Goal: Task Accomplishment & Management: Manage account settings

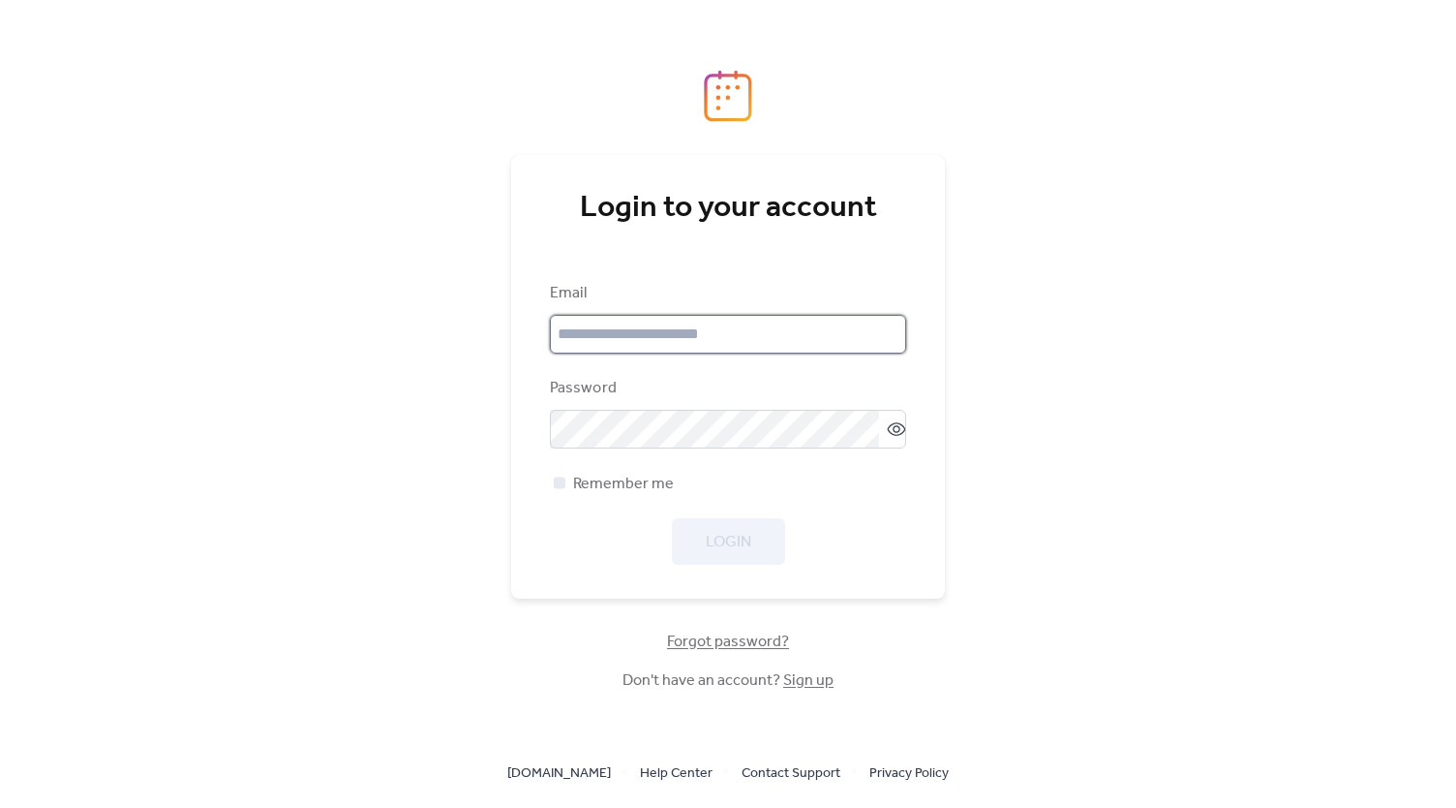
click at [722, 342] on input "email" at bounding box center [728, 334] width 356 height 39
type input "**********"
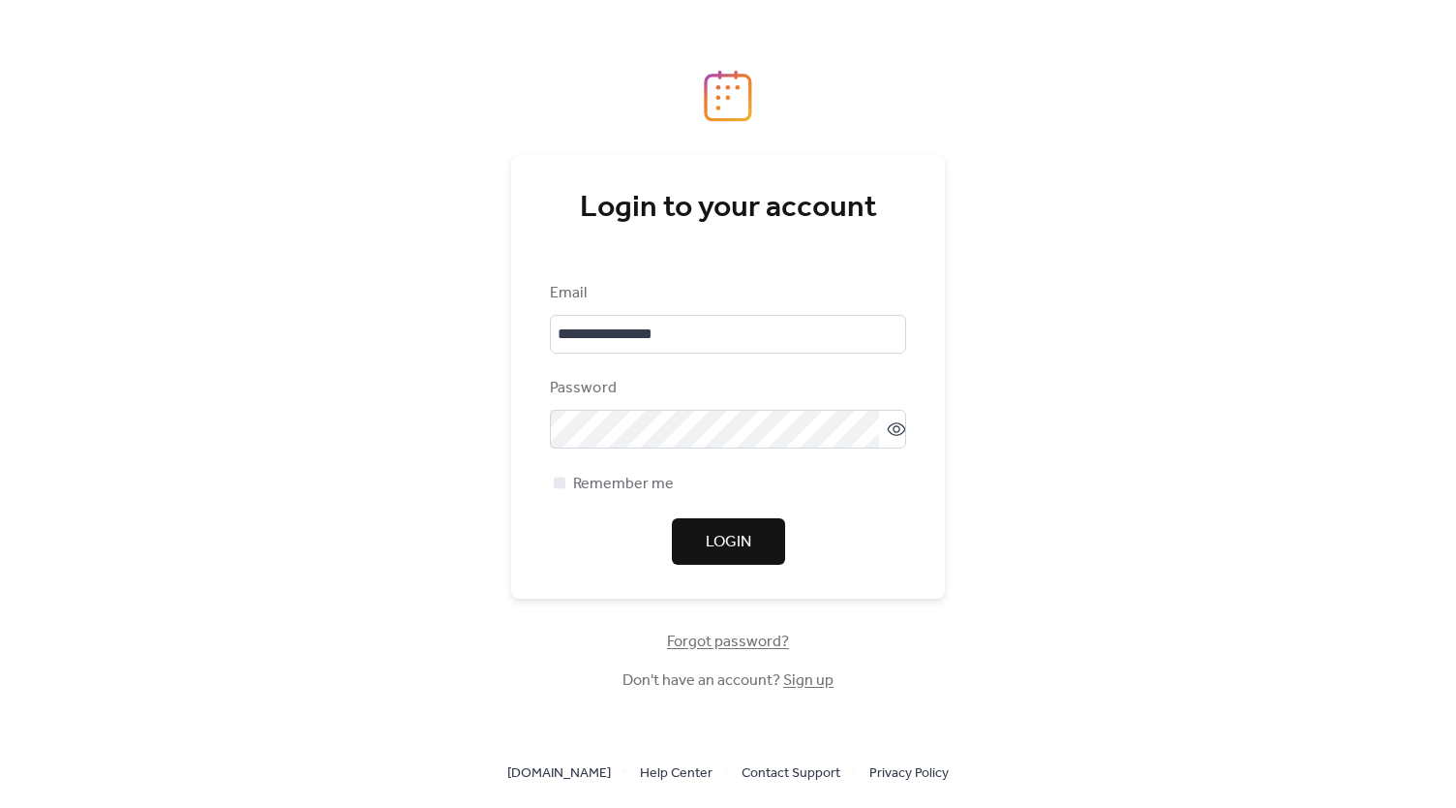
click at [715, 531] on span "Login" at bounding box center [729, 542] width 46 height 23
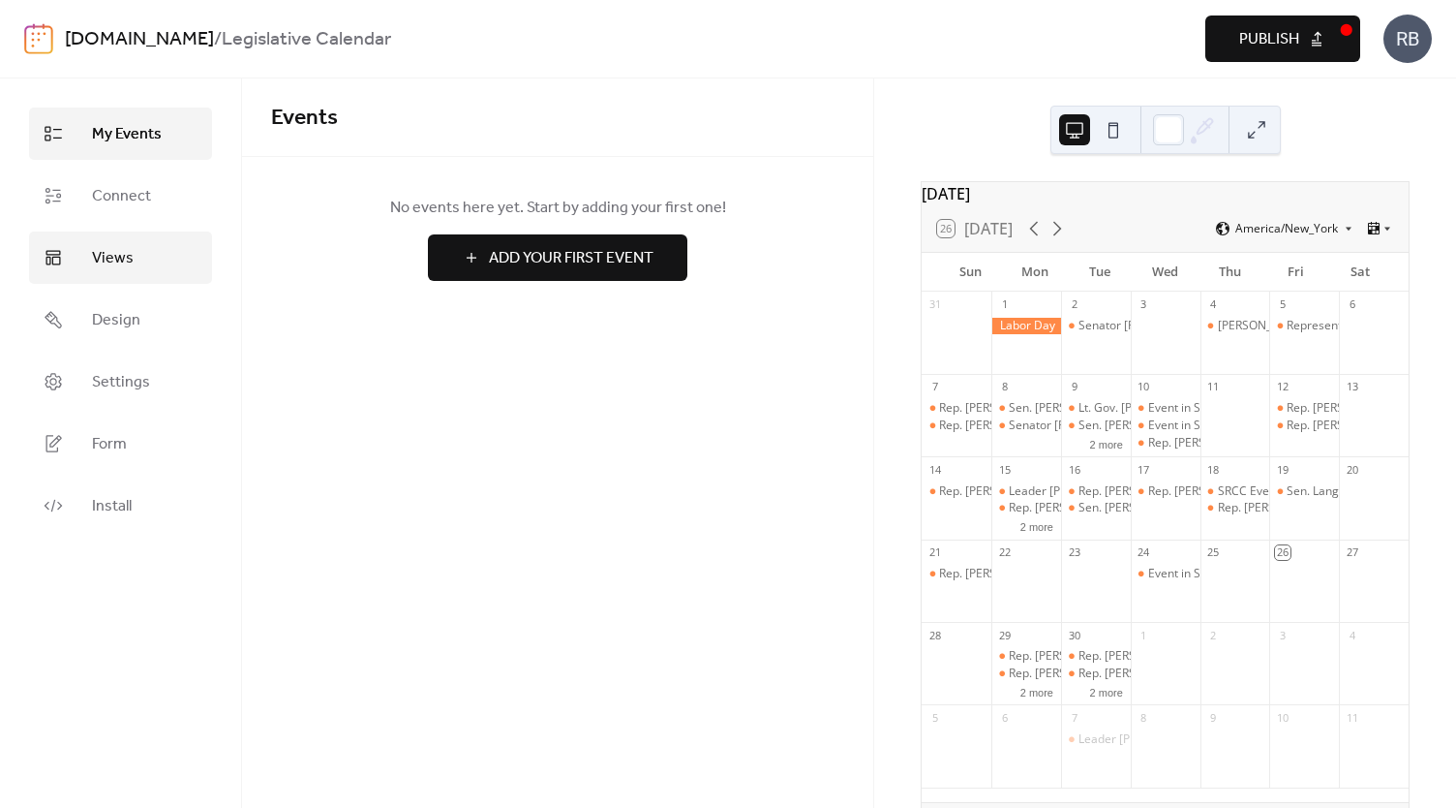
click at [106, 270] on span "Views" at bounding box center [113, 258] width 42 height 23
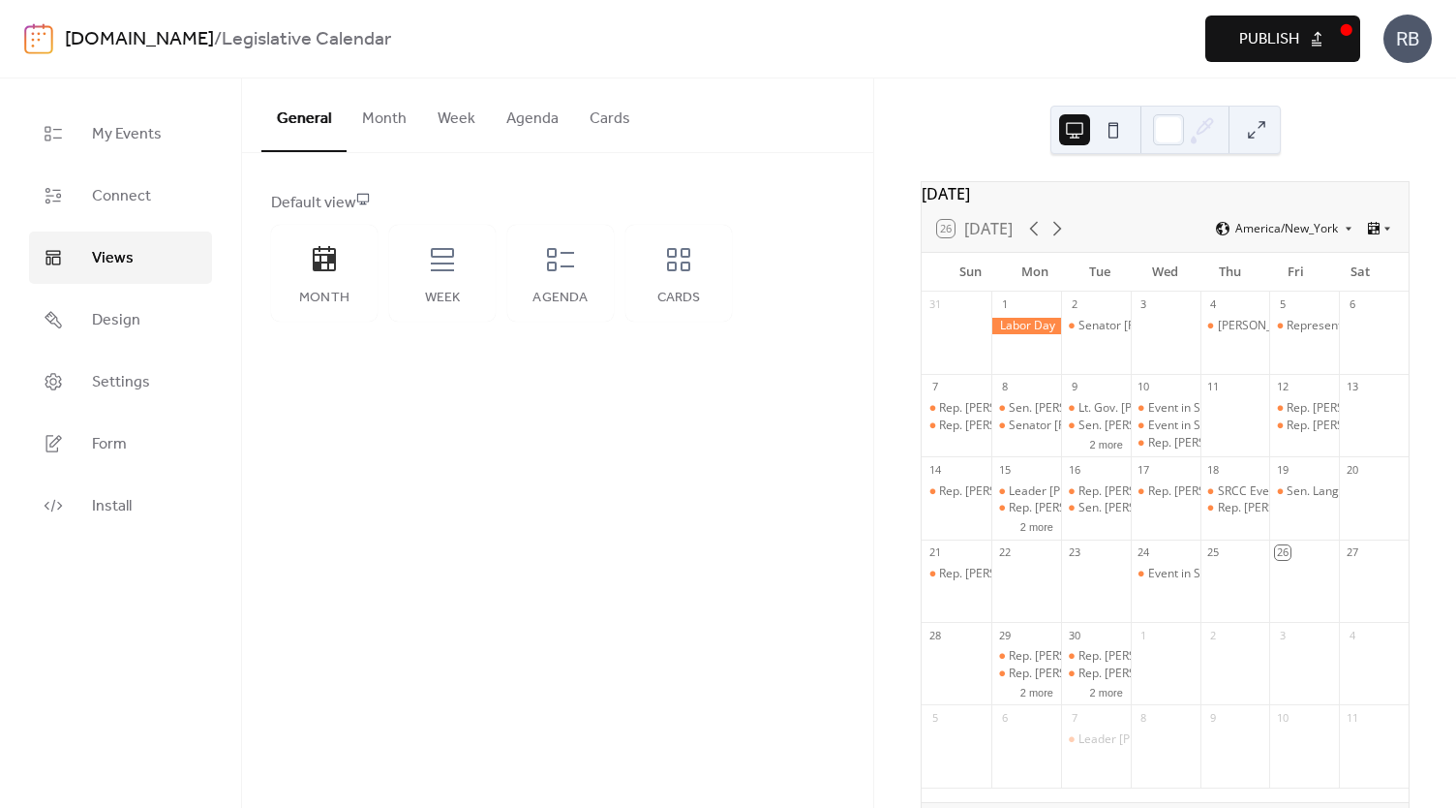
click at [101, 37] on link "[DOMAIN_NAME]" at bounding box center [139, 39] width 149 height 37
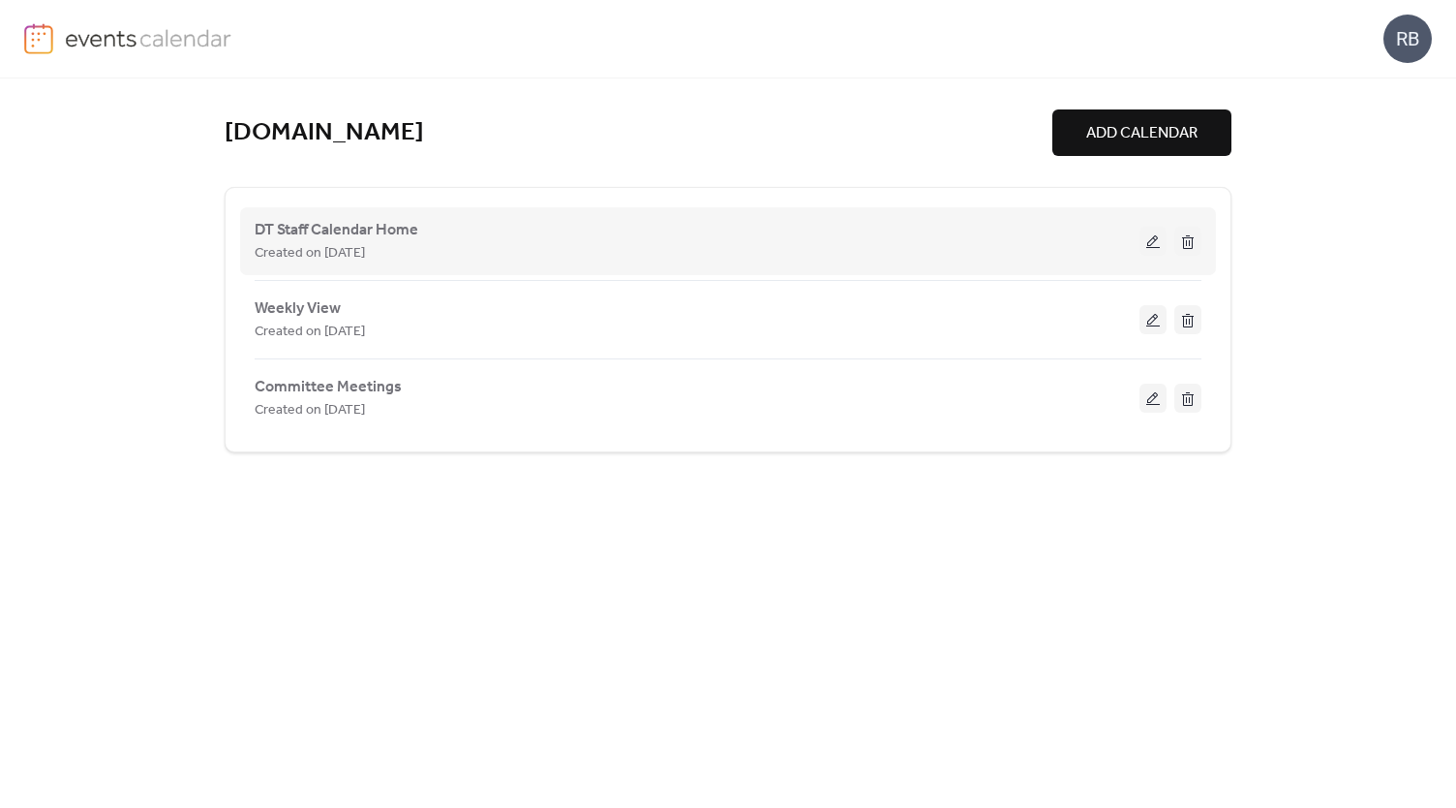
click at [503, 245] on div "Created on [DATE]" at bounding box center [697, 252] width 885 height 23
click at [468, 242] on div "Created on [DATE]" at bounding box center [697, 252] width 885 height 23
click at [1102, 235] on div "DT Staff Calendar Home Created on 16-Aug-2025" at bounding box center [697, 241] width 885 height 46
click at [303, 227] on span "DT Staff Calendar Home" at bounding box center [337, 230] width 164 height 23
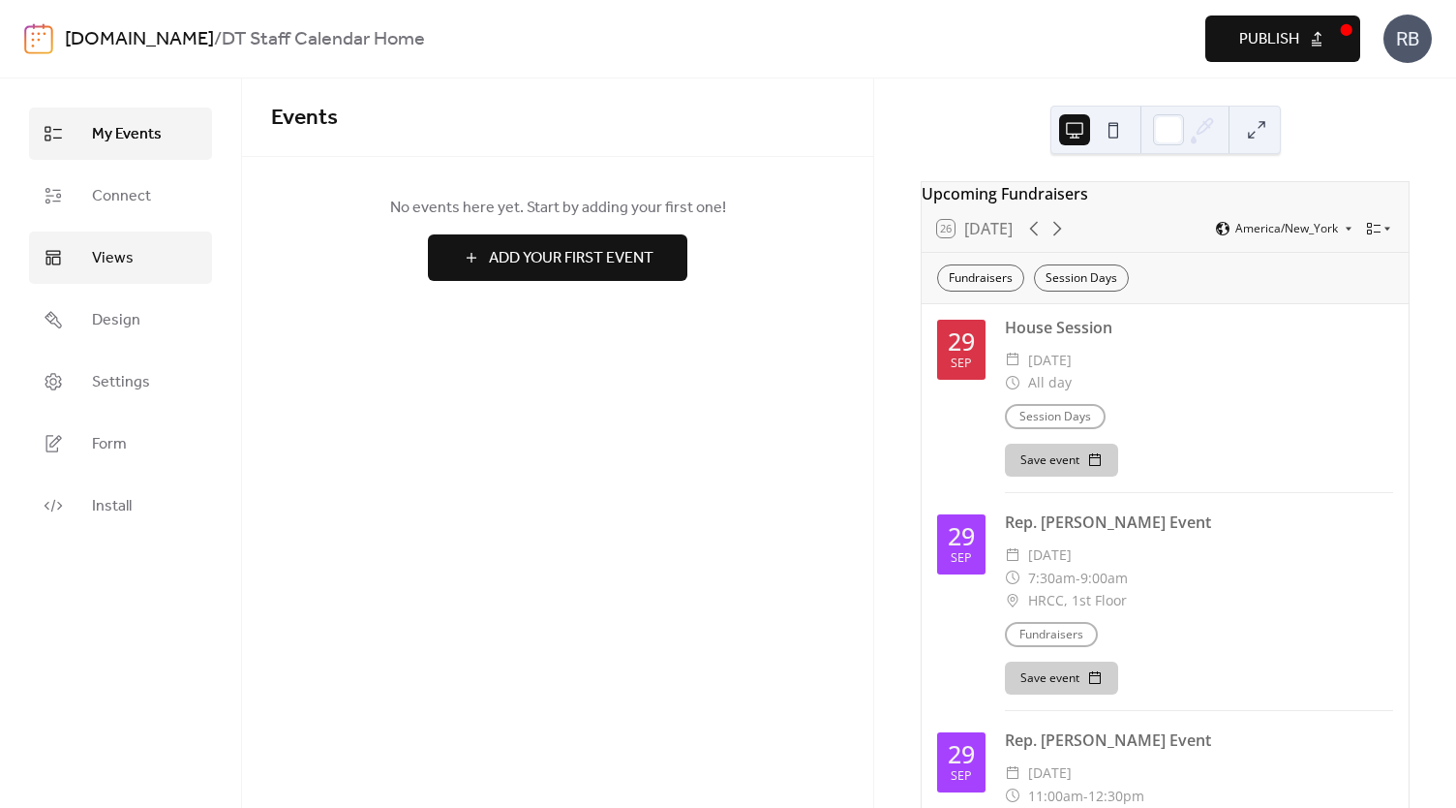
click at [120, 253] on span "Views" at bounding box center [113, 258] width 42 height 23
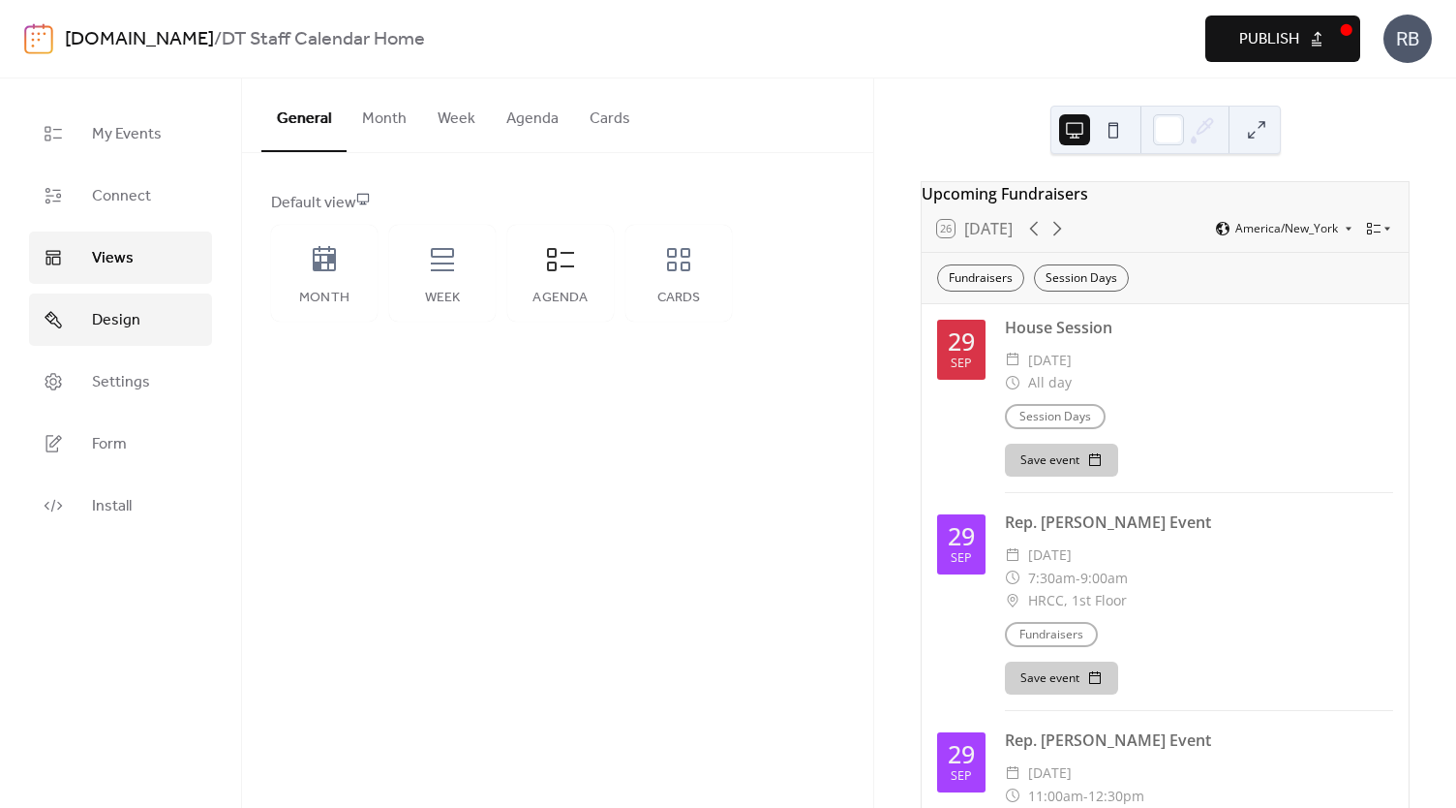
click at [114, 324] on span "Design" at bounding box center [116, 320] width 48 height 23
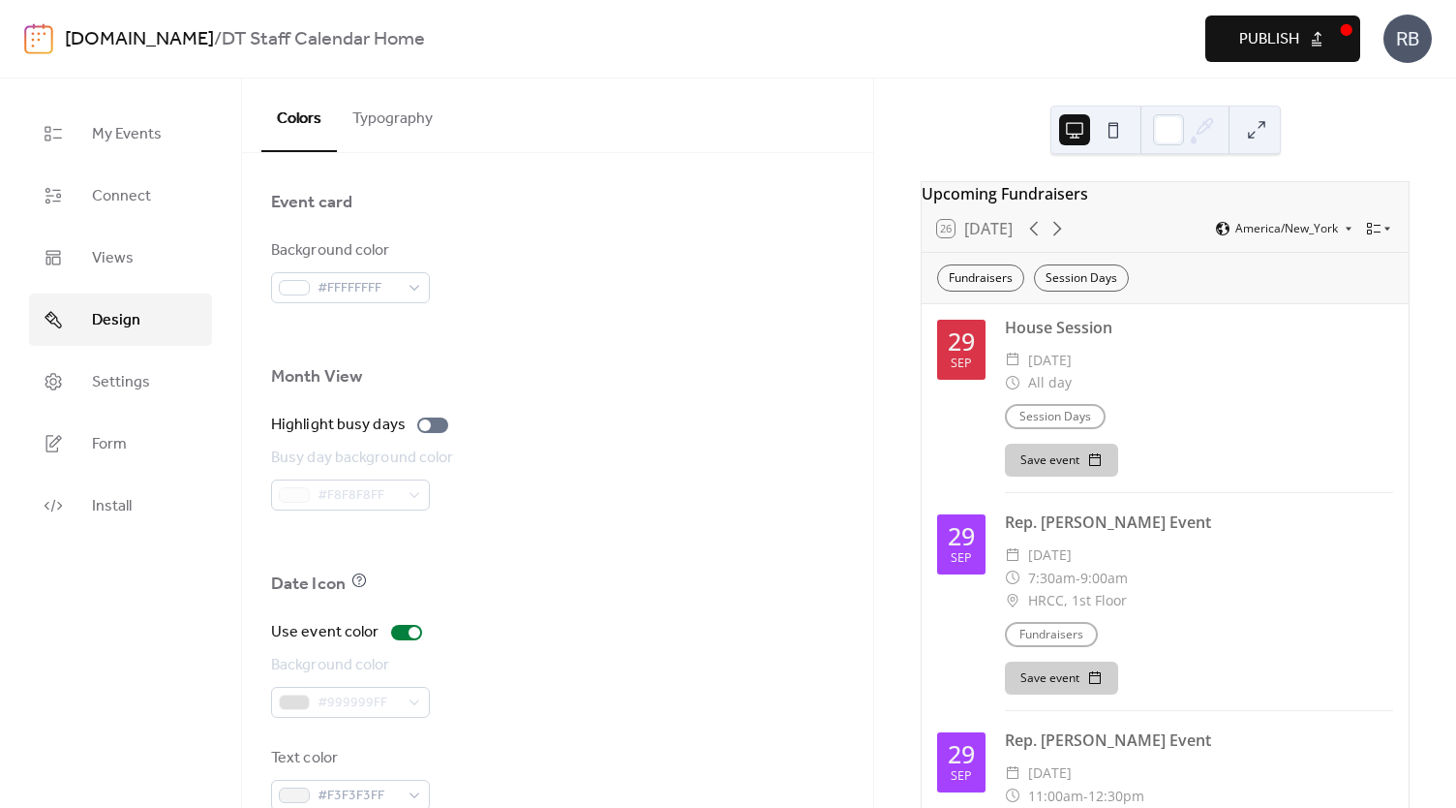
scroll to position [1221, 0]
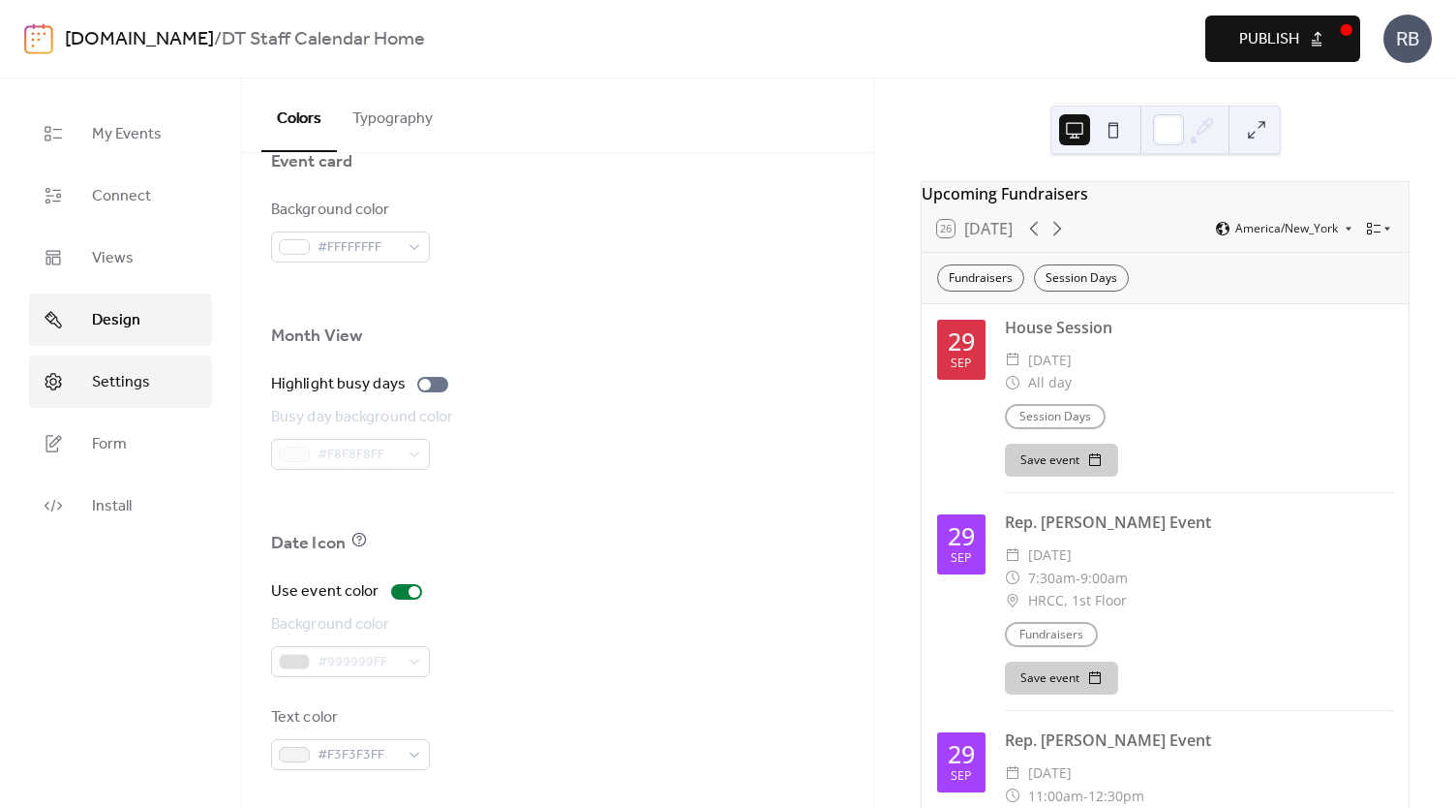
click at [113, 388] on span "Settings" at bounding box center [121, 382] width 58 height 23
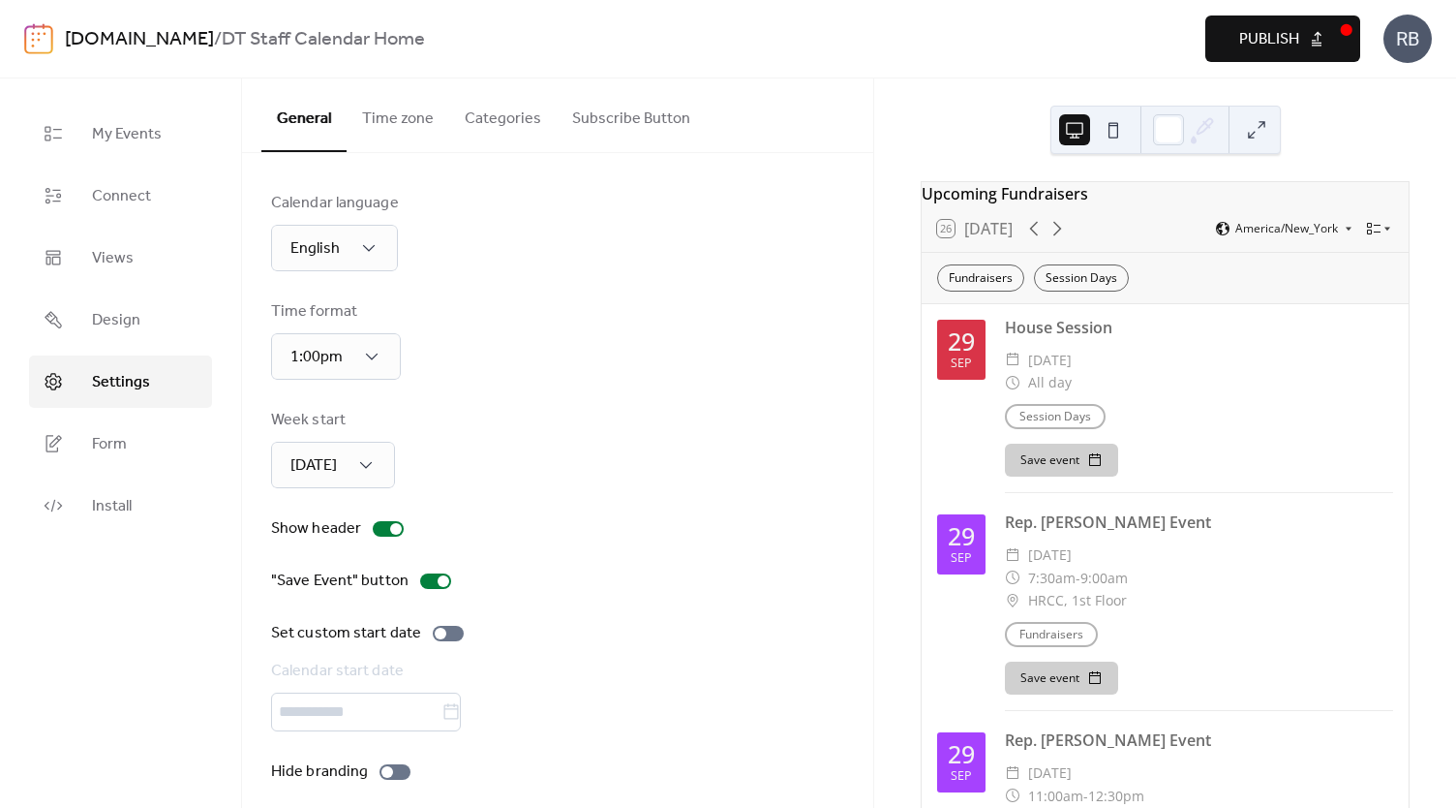
type input "********"
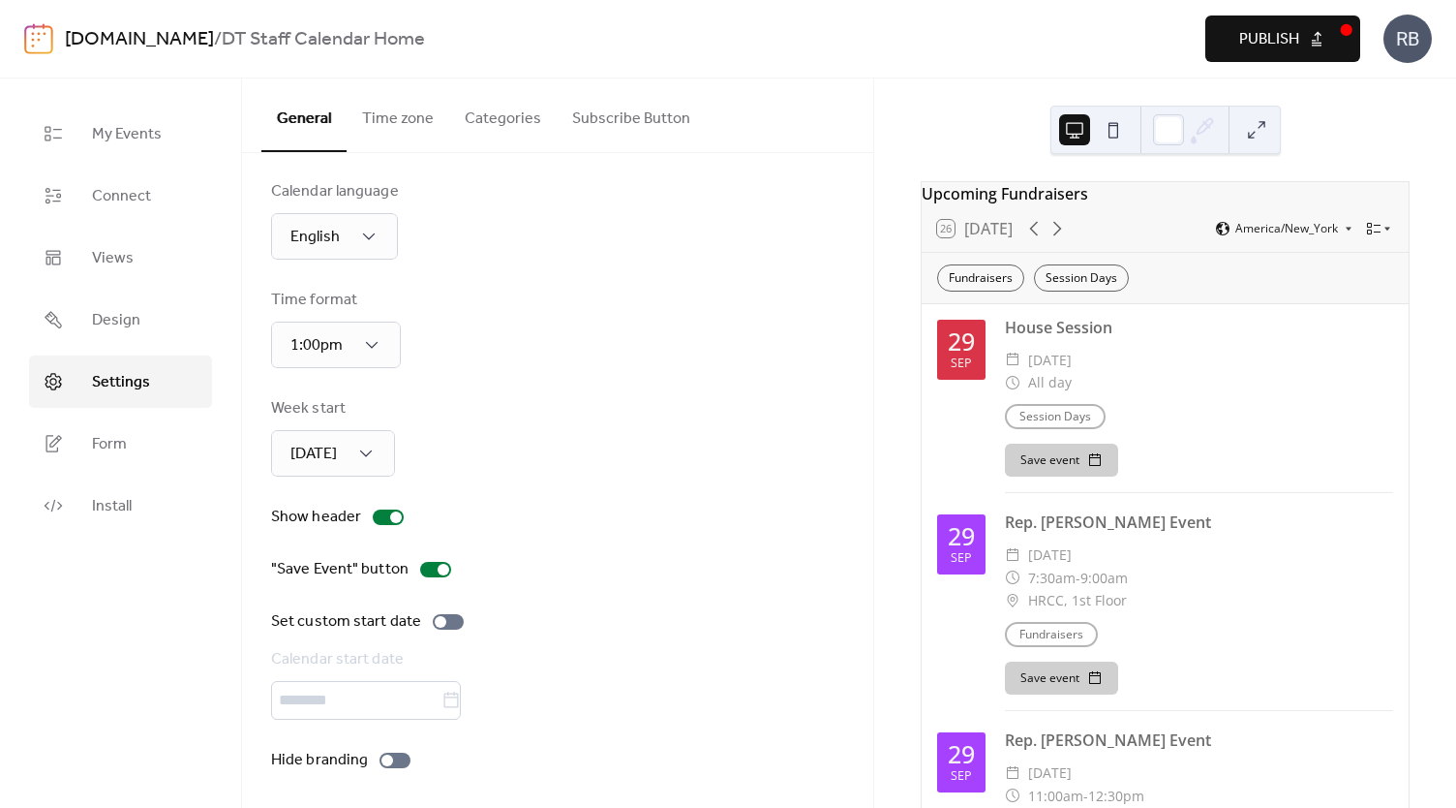
scroll to position [14, 0]
click at [126, 330] on span "Design" at bounding box center [116, 320] width 48 height 23
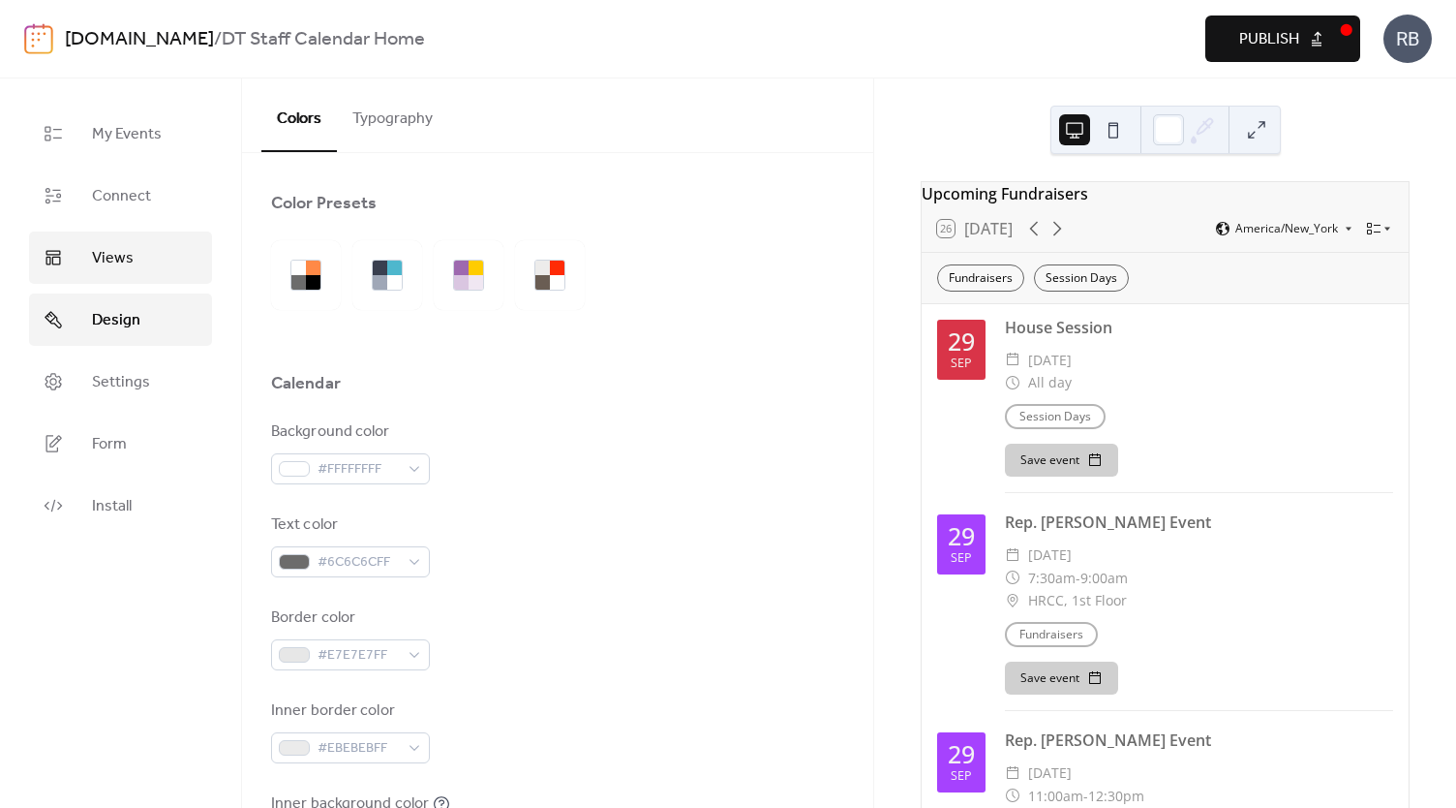
click at [155, 262] on link "Views" at bounding box center [120, 257] width 183 height 52
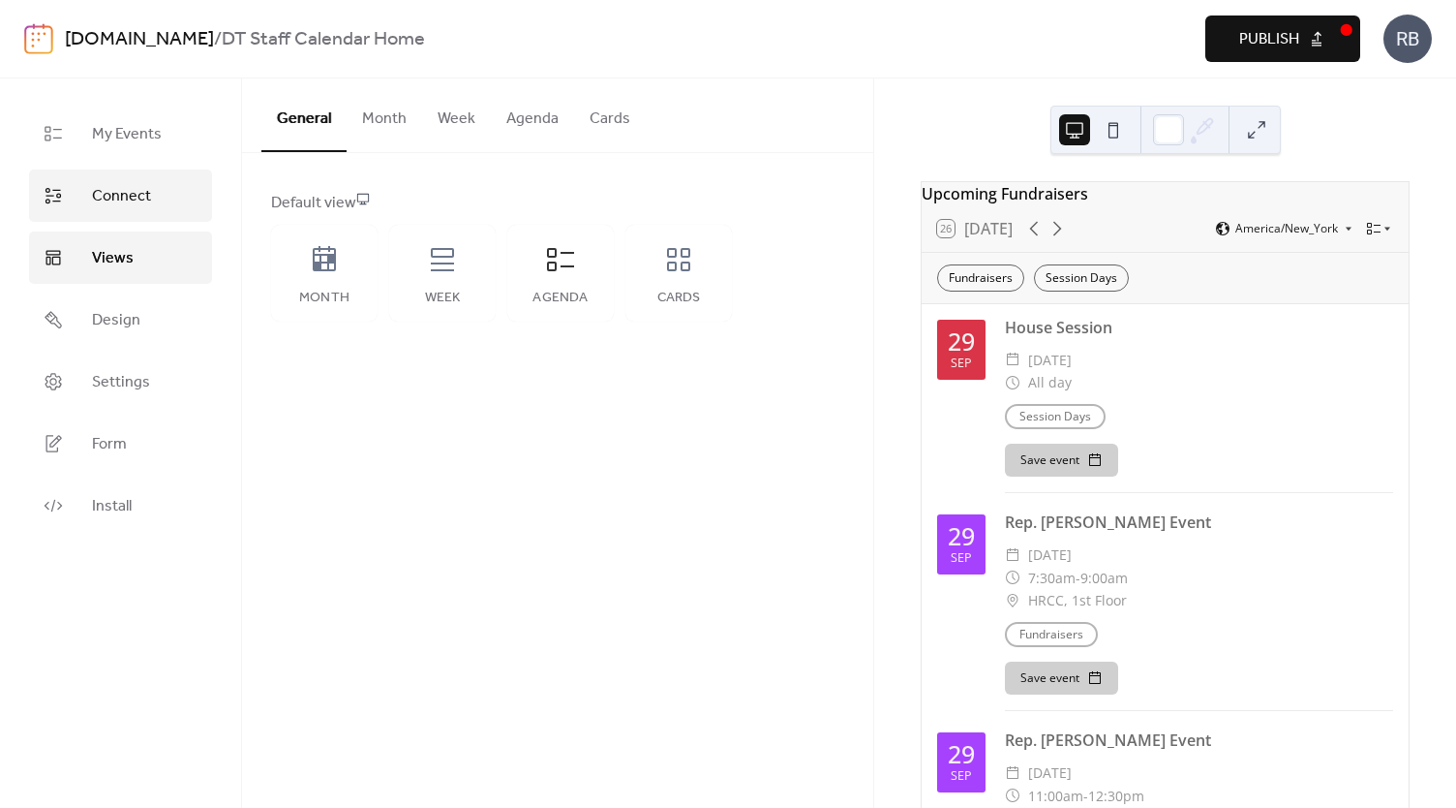
click at [119, 200] on span "Connect" at bounding box center [121, 196] width 59 height 23
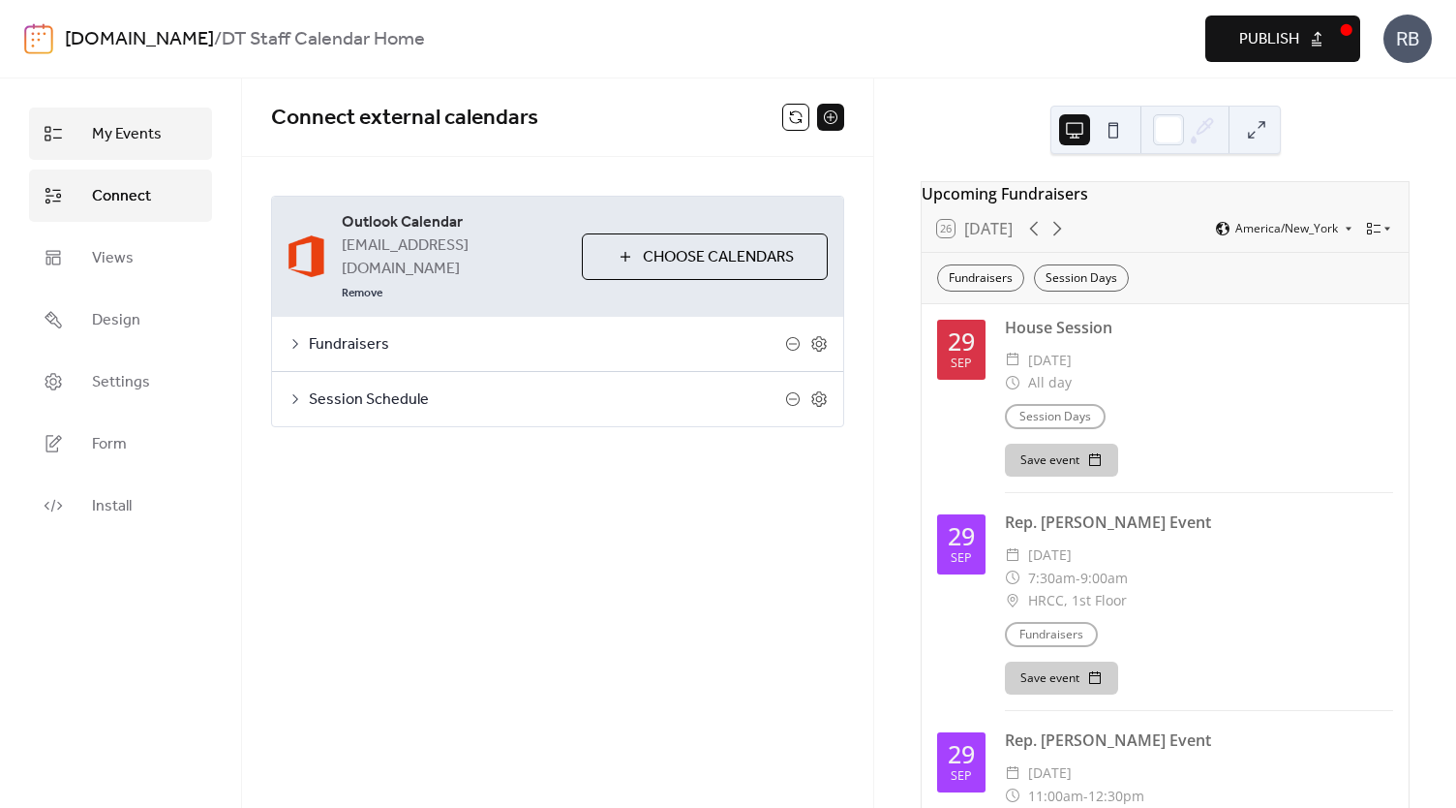
click at [104, 142] on span "My Events" at bounding box center [127, 134] width 70 height 23
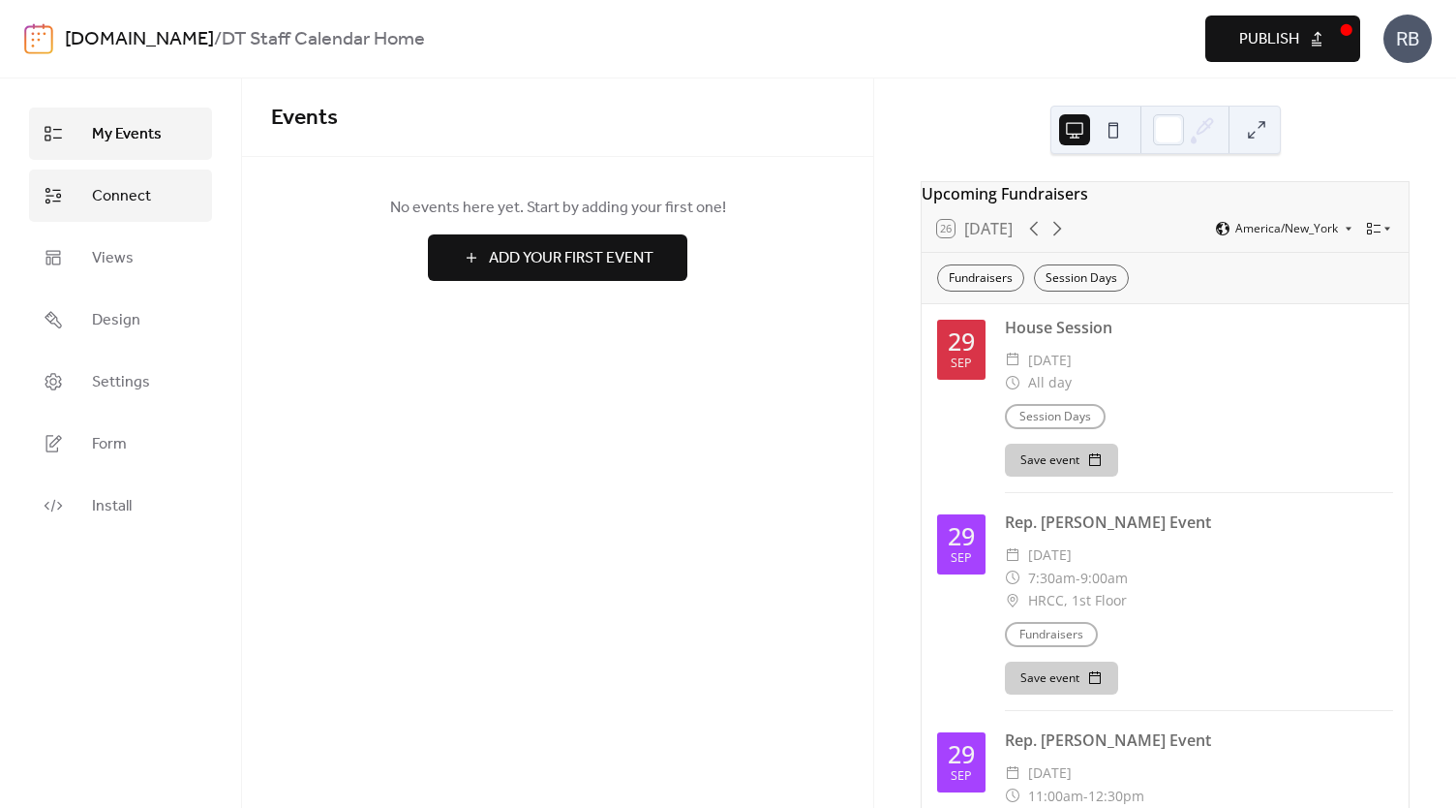
click at [108, 208] on span "Connect" at bounding box center [121, 196] width 59 height 23
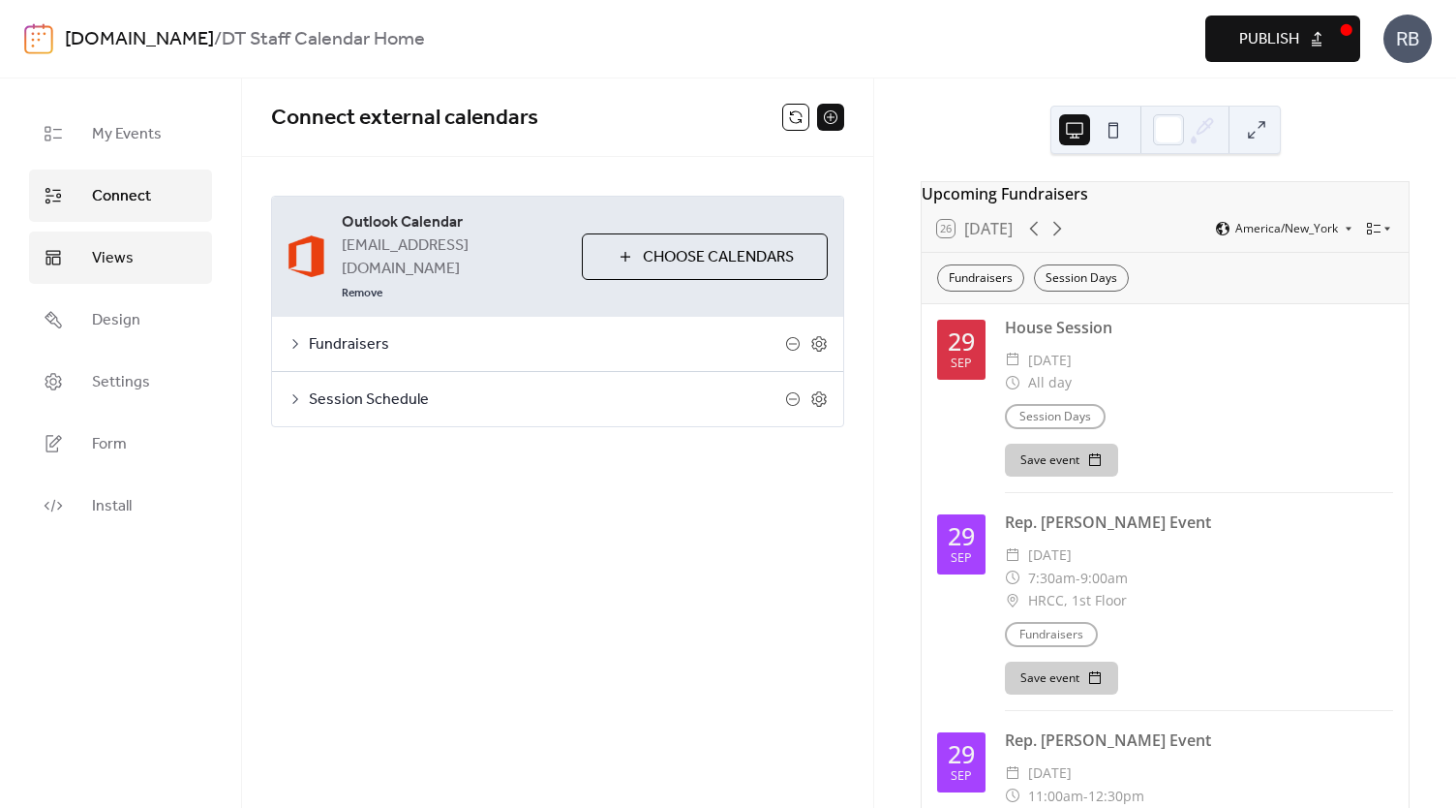
click at [110, 251] on span "Views" at bounding box center [113, 258] width 42 height 23
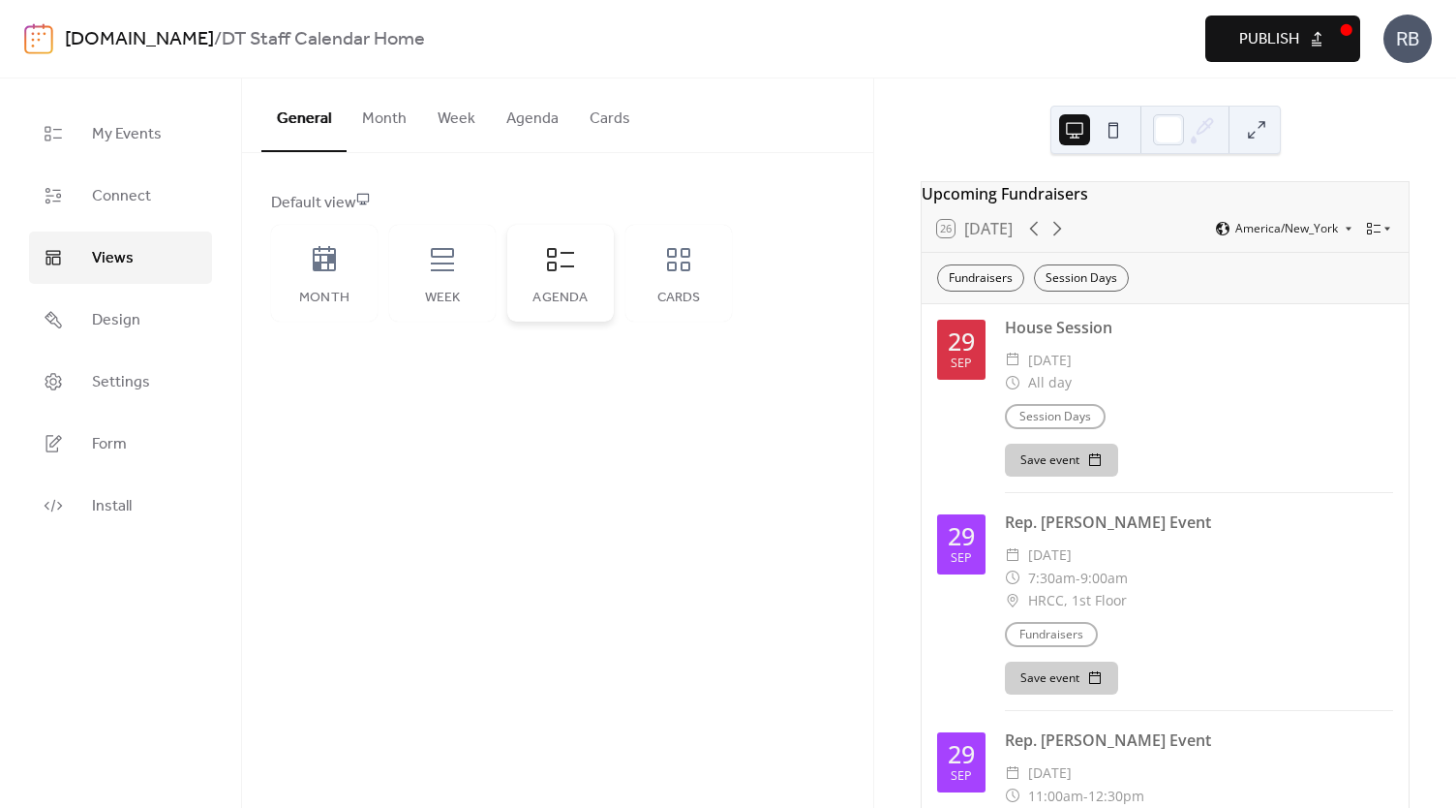
click at [558, 283] on div "Agenda" at bounding box center [560, 273] width 107 height 97
click at [527, 112] on button "Agenda" at bounding box center [532, 114] width 83 height 72
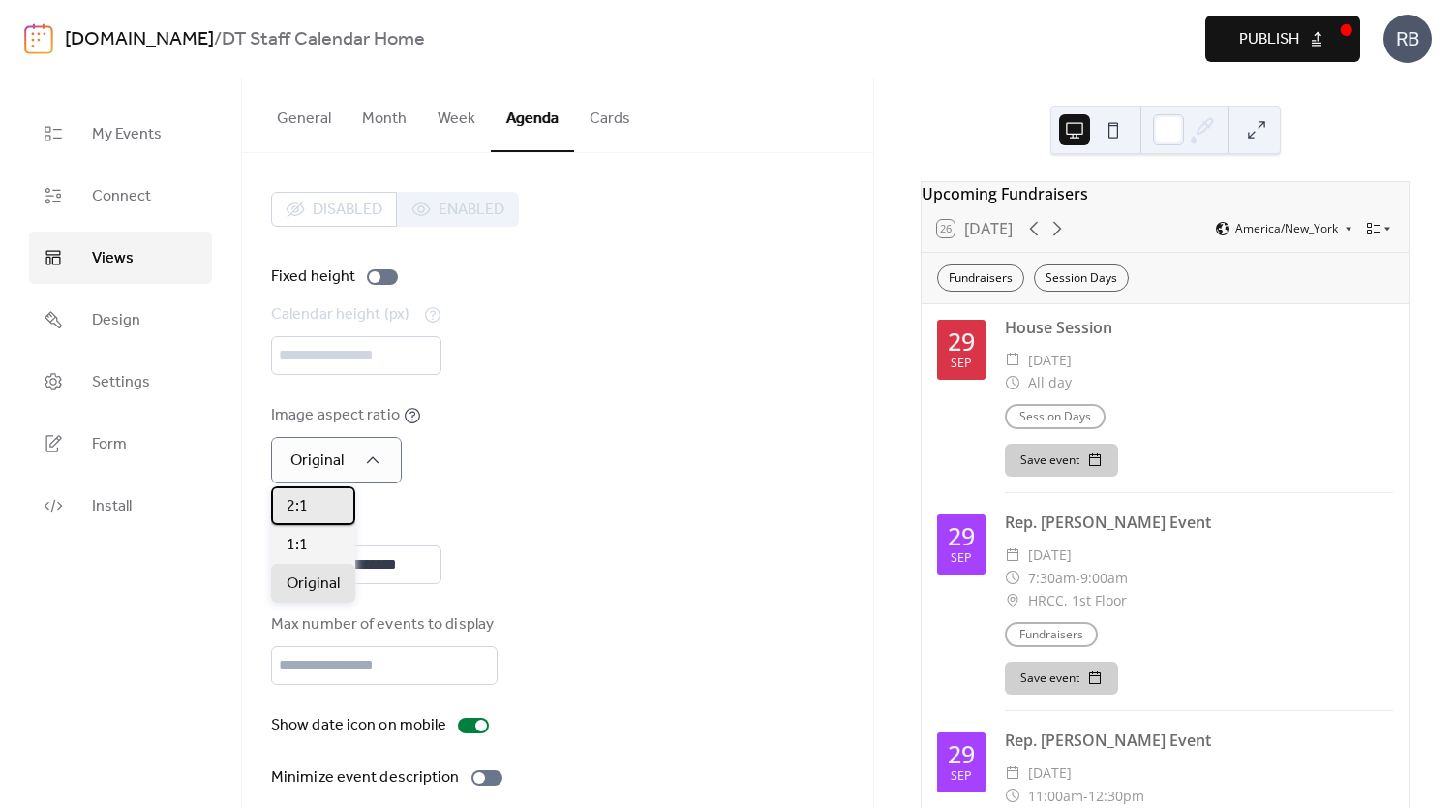
click at [316, 506] on div "2:1" at bounding box center [313, 505] width 84 height 39
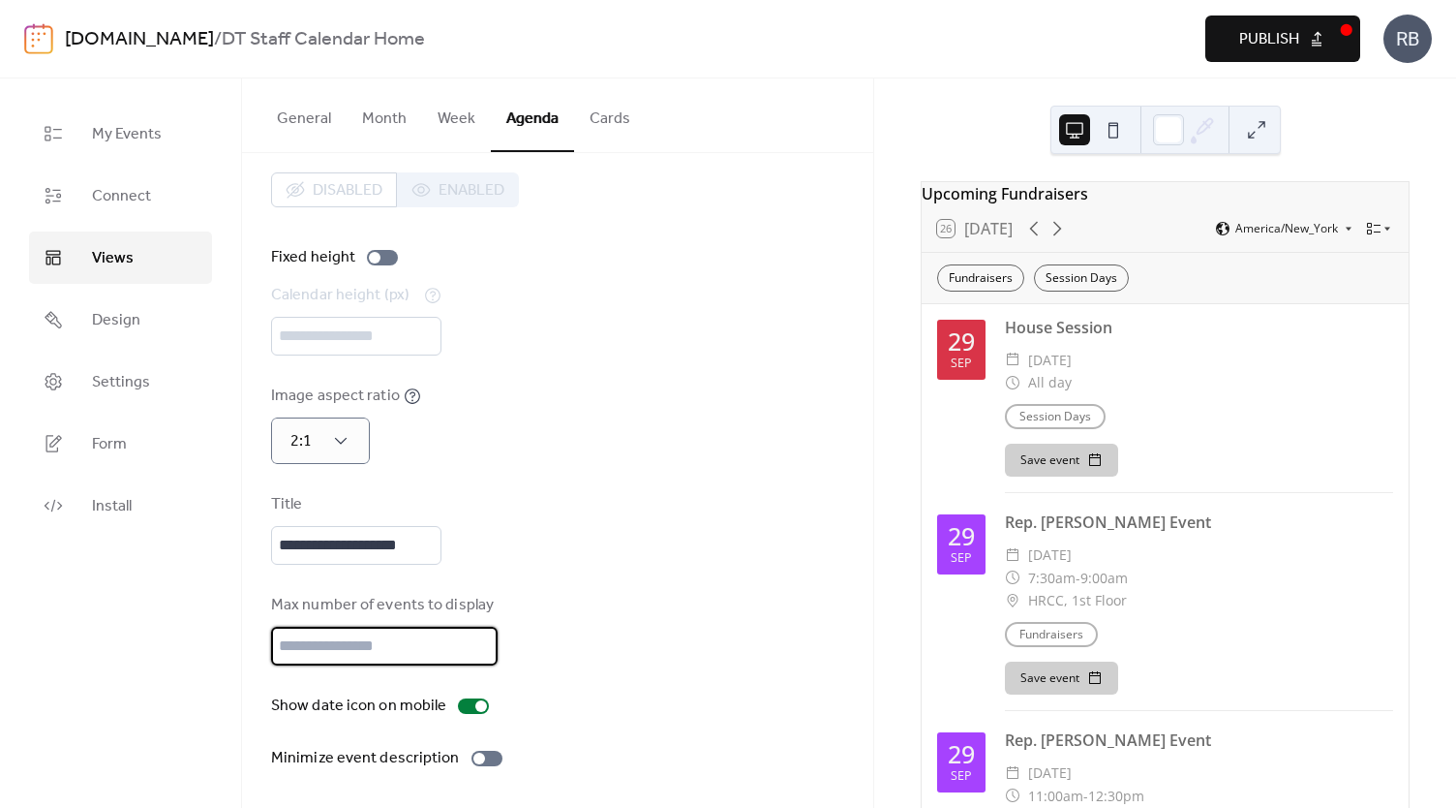
click at [385, 648] on input "**" at bounding box center [384, 645] width 227 height 39
type input "**"
click at [553, 576] on div "**********" at bounding box center [557, 470] width 573 height 597
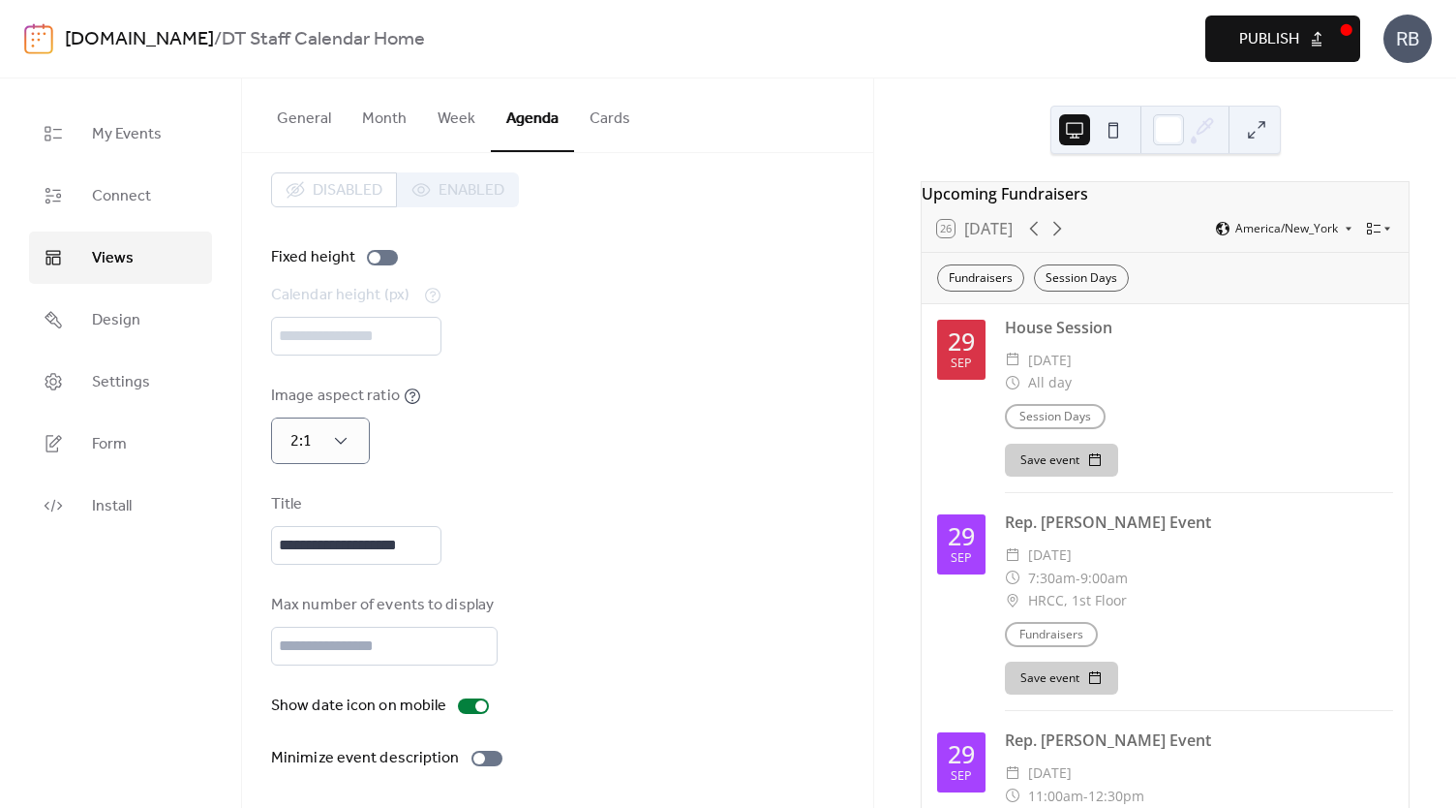
click at [1263, 45] on span "Publish" at bounding box center [1269, 39] width 60 height 23
click at [356, 441] on div "2:1" at bounding box center [320, 440] width 99 height 46
click at [486, 460] on div "Image aspect ratio 2:1" at bounding box center [557, 423] width 573 height 79
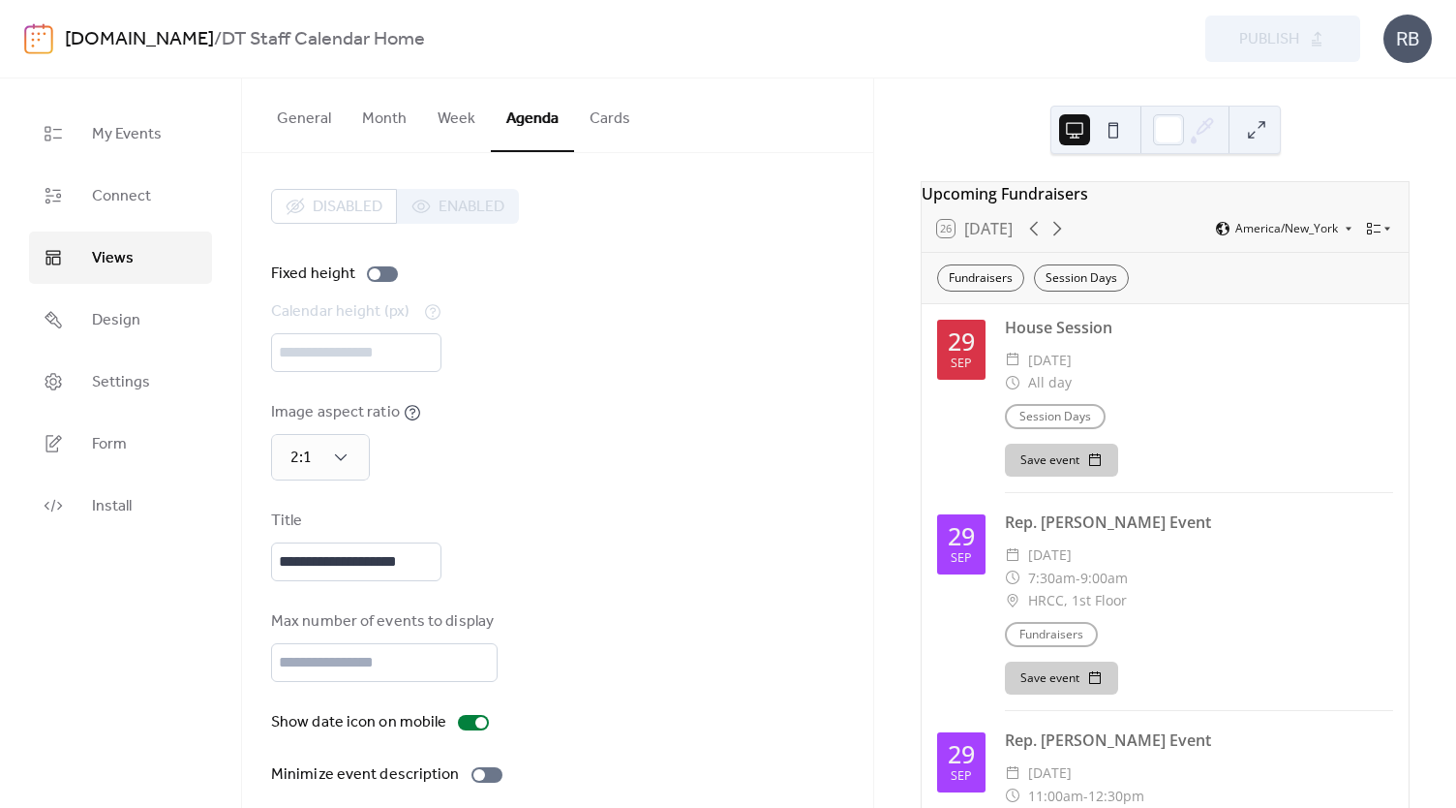
scroll to position [0, 0]
click at [383, 279] on div at bounding box center [382, 276] width 31 height 15
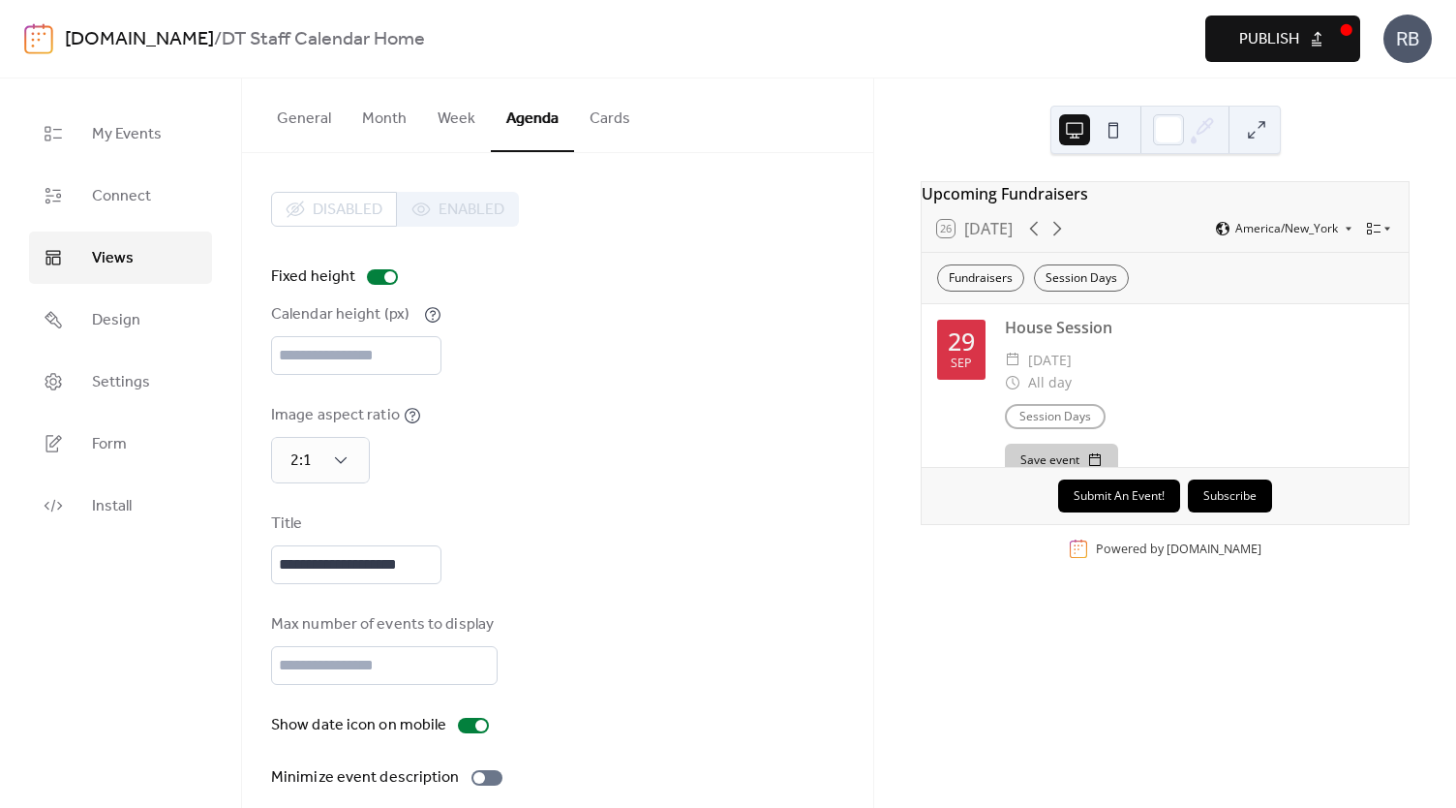
click at [520, 380] on div "**********" at bounding box center [557, 490] width 573 height 597
click at [1273, 40] on span "Publish" at bounding box center [1269, 39] width 60 height 23
click at [378, 356] on input "***" at bounding box center [356, 355] width 170 height 39
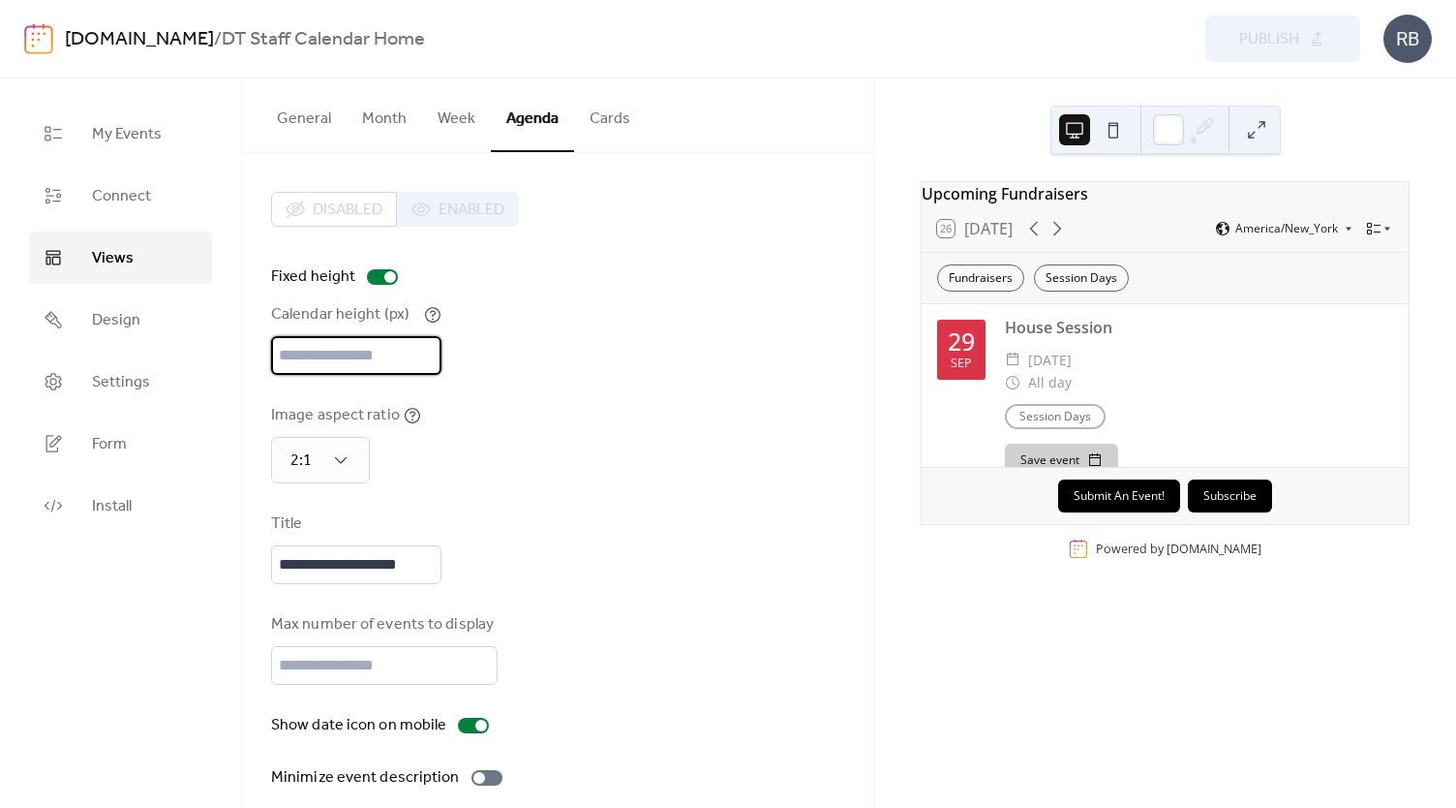
click at [378, 357] on input "***" at bounding box center [356, 355] width 170 height 39
click at [378, 358] on input "***" at bounding box center [356, 355] width 170 height 39
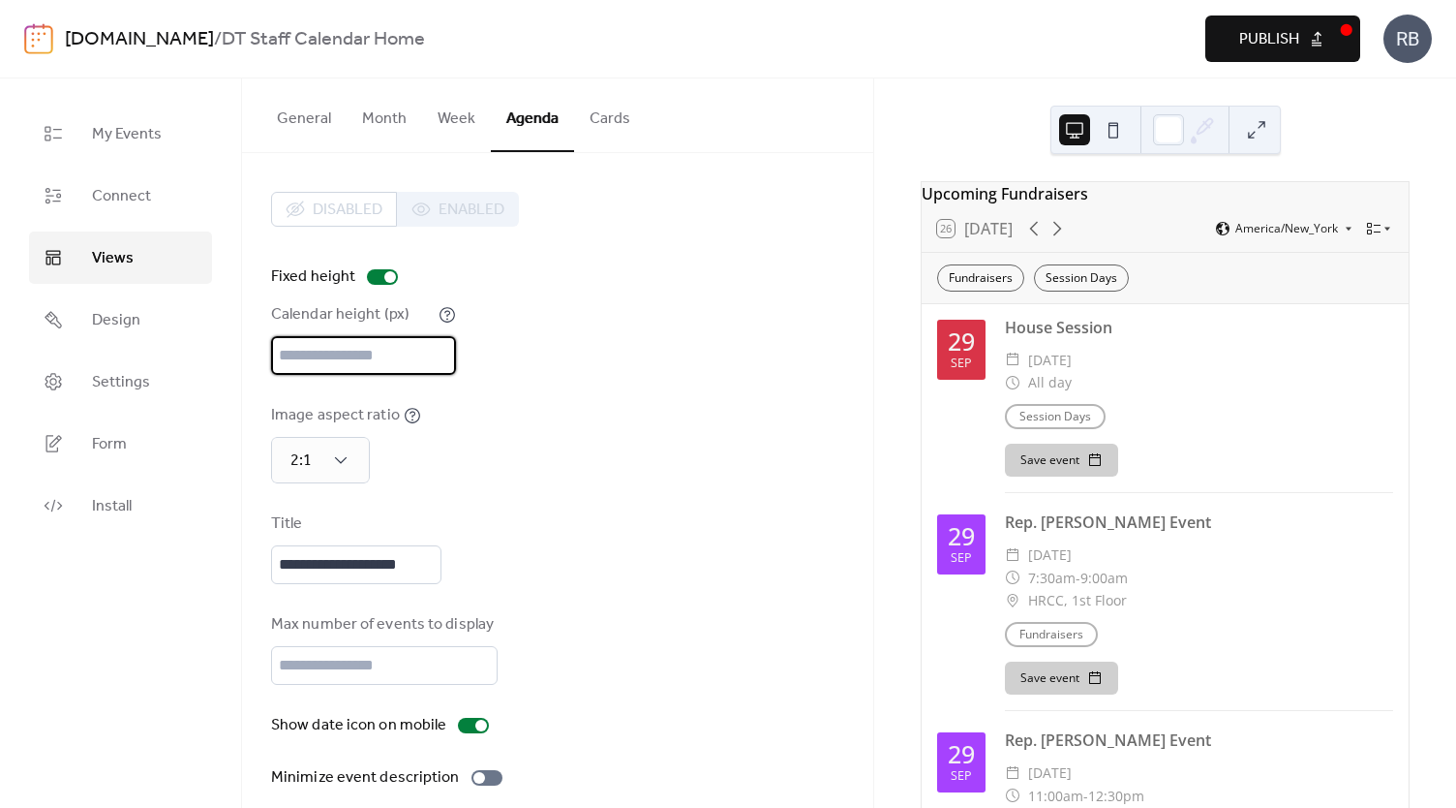
type input "****"
click at [554, 356] on div "Calendar height (px) ****" at bounding box center [557, 339] width 573 height 72
click at [1262, 30] on span "Publish" at bounding box center [1269, 39] width 60 height 23
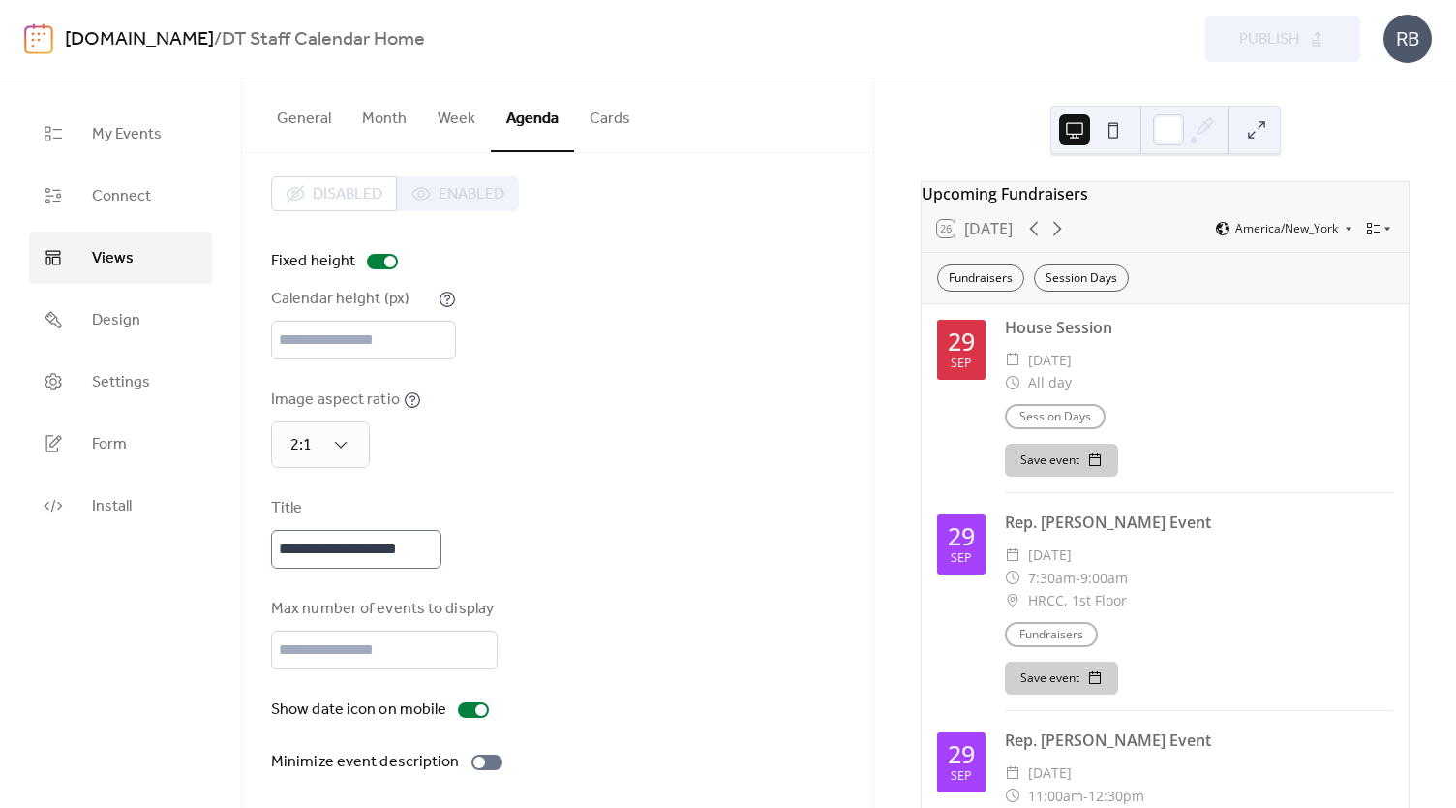
scroll to position [19, 0]
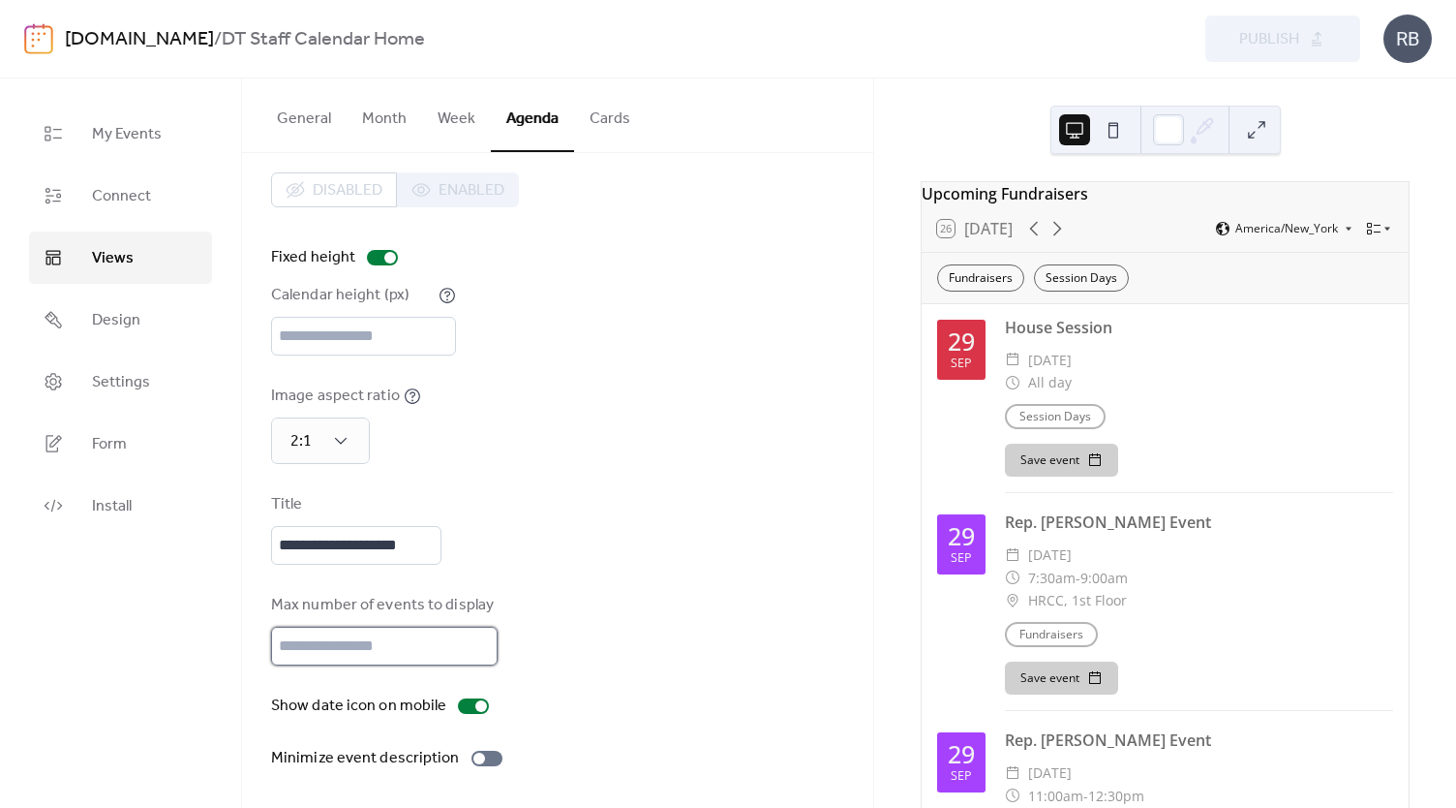
click at [332, 646] on input "**" at bounding box center [384, 645] width 227 height 39
type input "**"
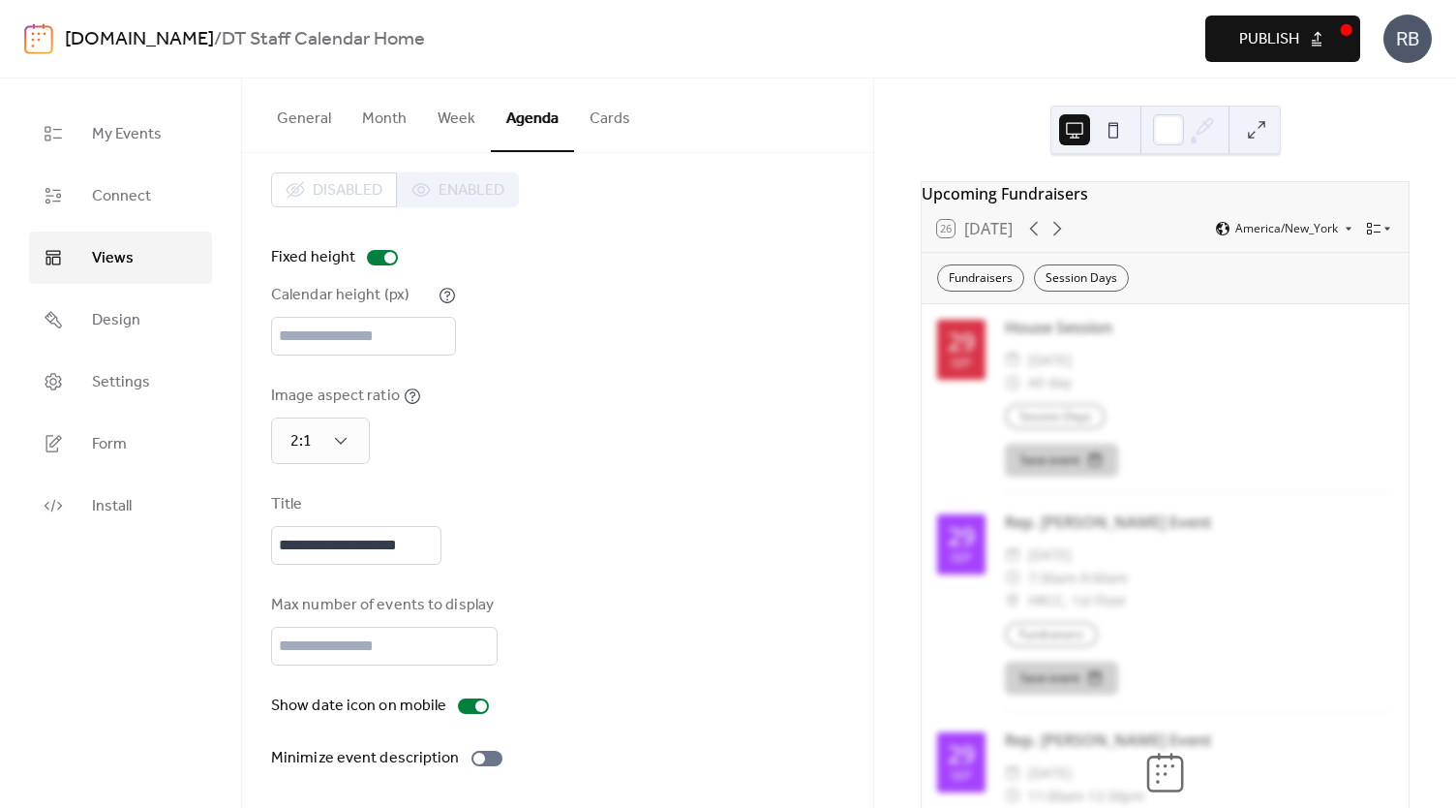
click at [617, 635] on div "Max number of events to display **" at bounding box center [557, 630] width 573 height 72
click at [1268, 44] on span "Publish" at bounding box center [1269, 39] width 60 height 23
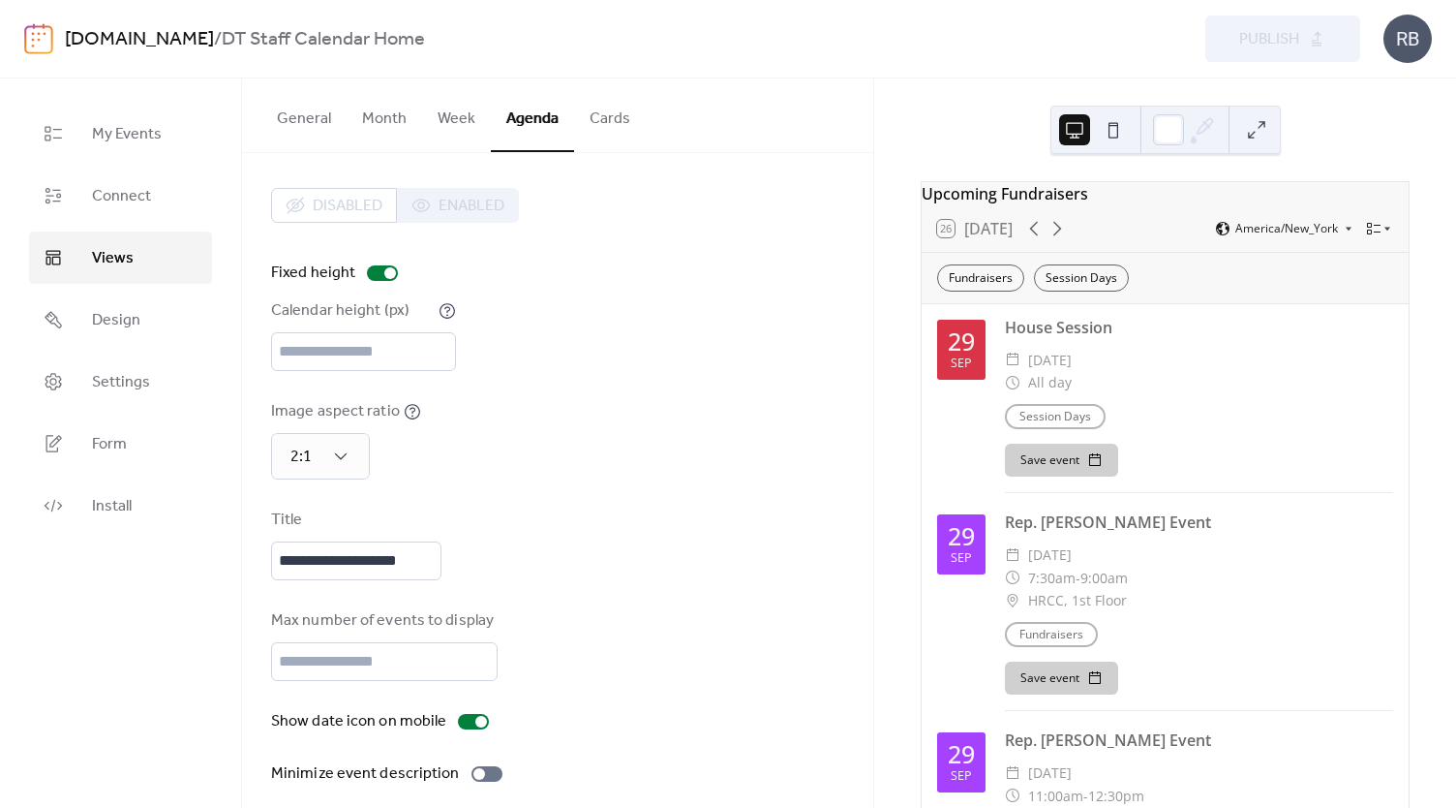
scroll to position [0, 0]
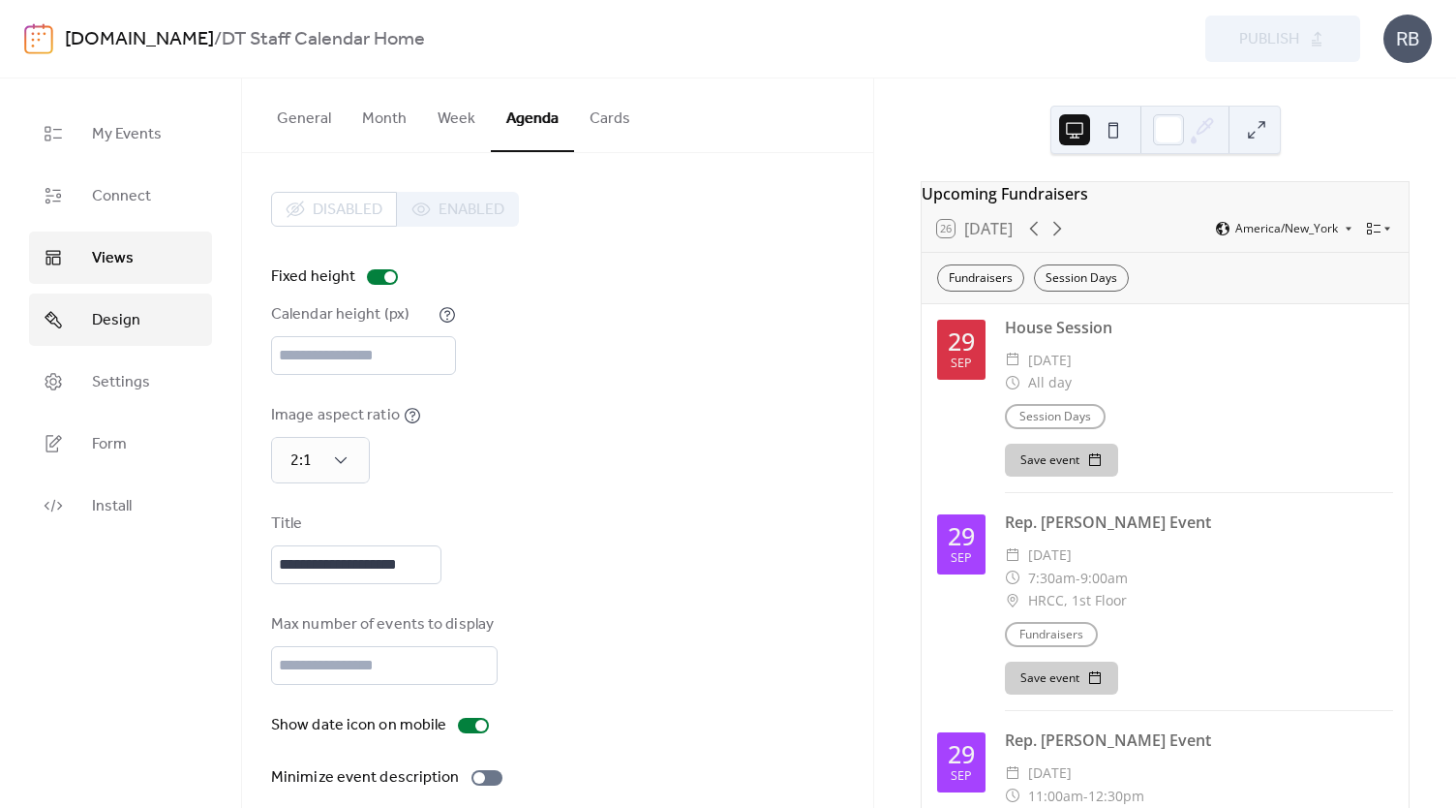
click at [116, 329] on span "Design" at bounding box center [116, 320] width 48 height 23
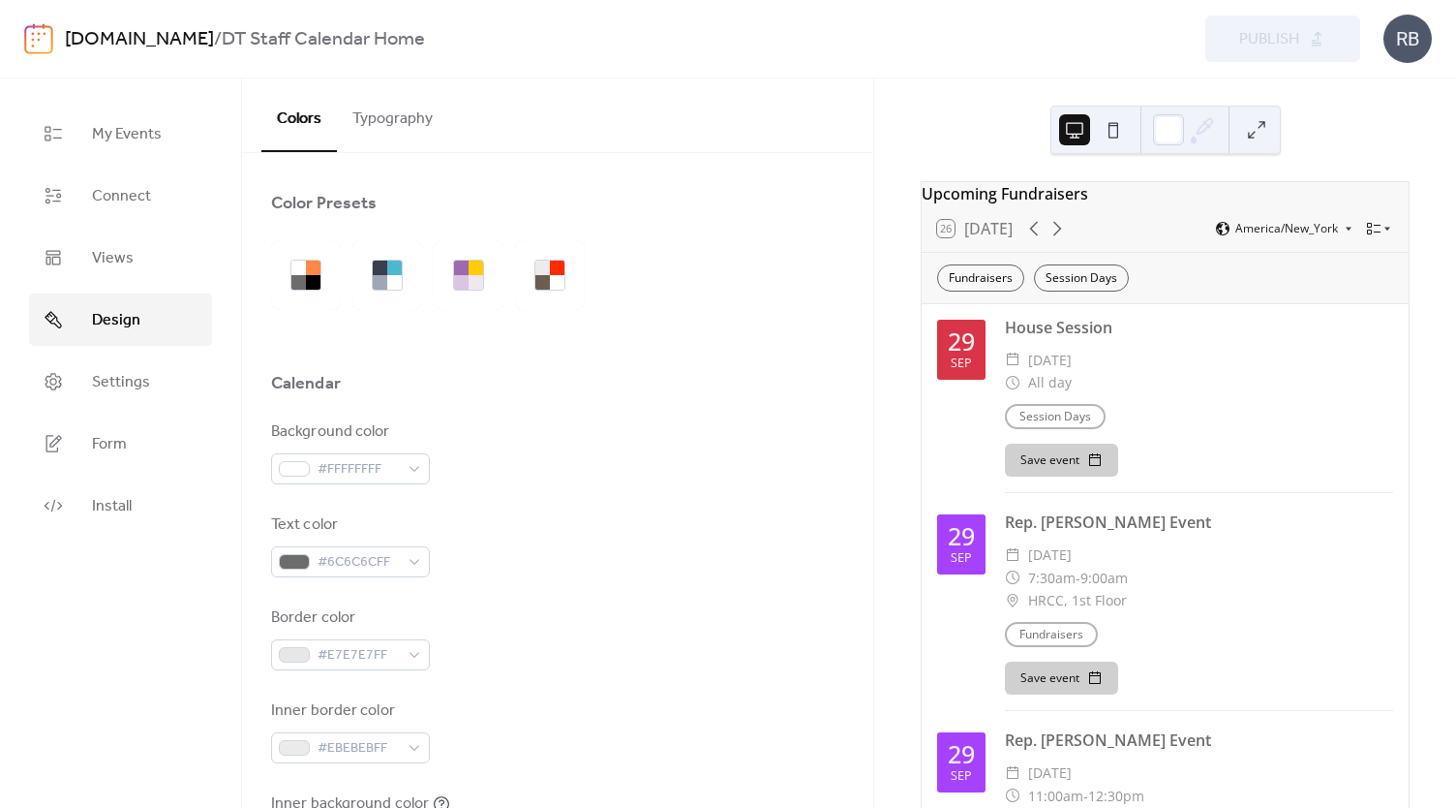
click at [384, 117] on button "Typography" at bounding box center [392, 114] width 111 height 72
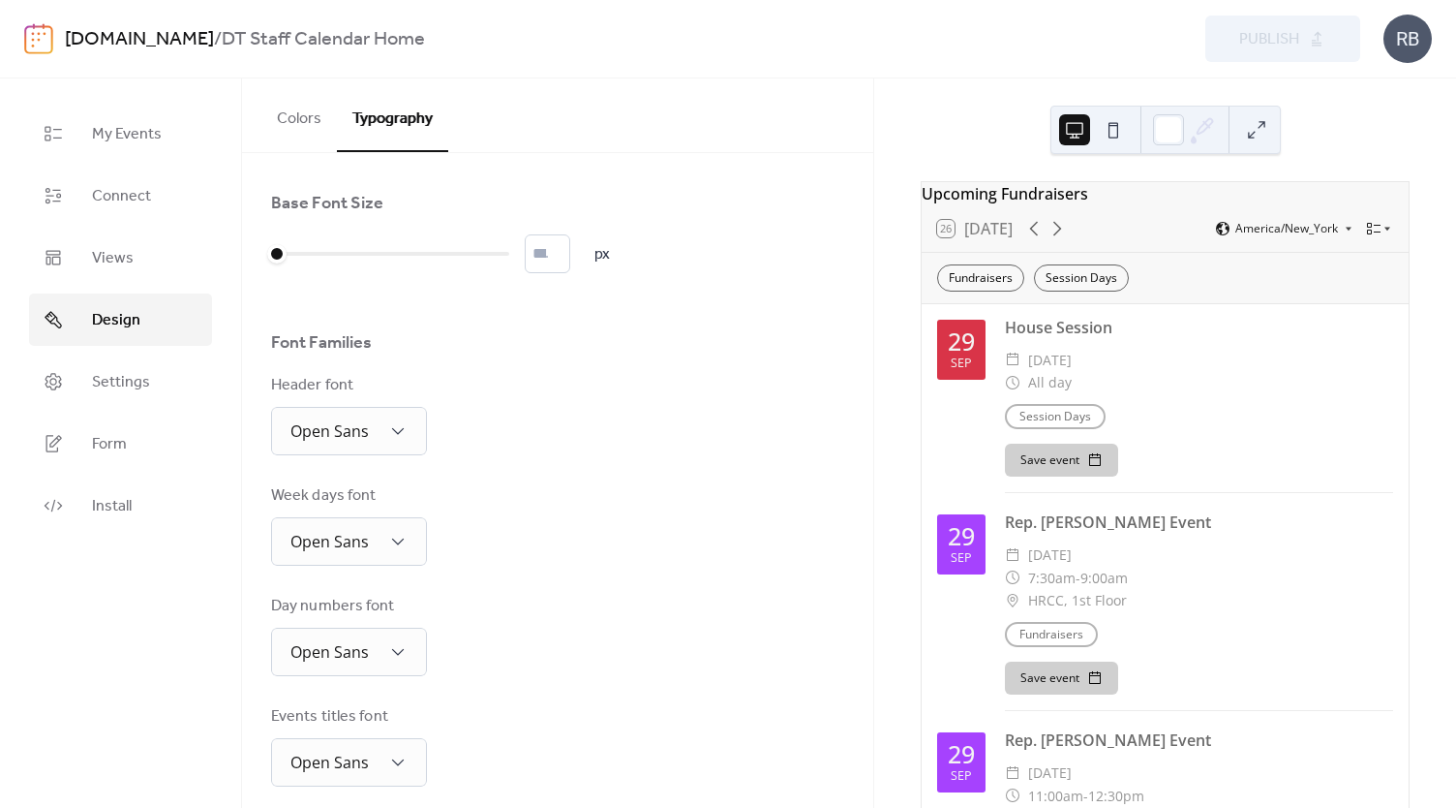
click at [310, 119] on button "Colors" at bounding box center [299, 114] width 76 height 72
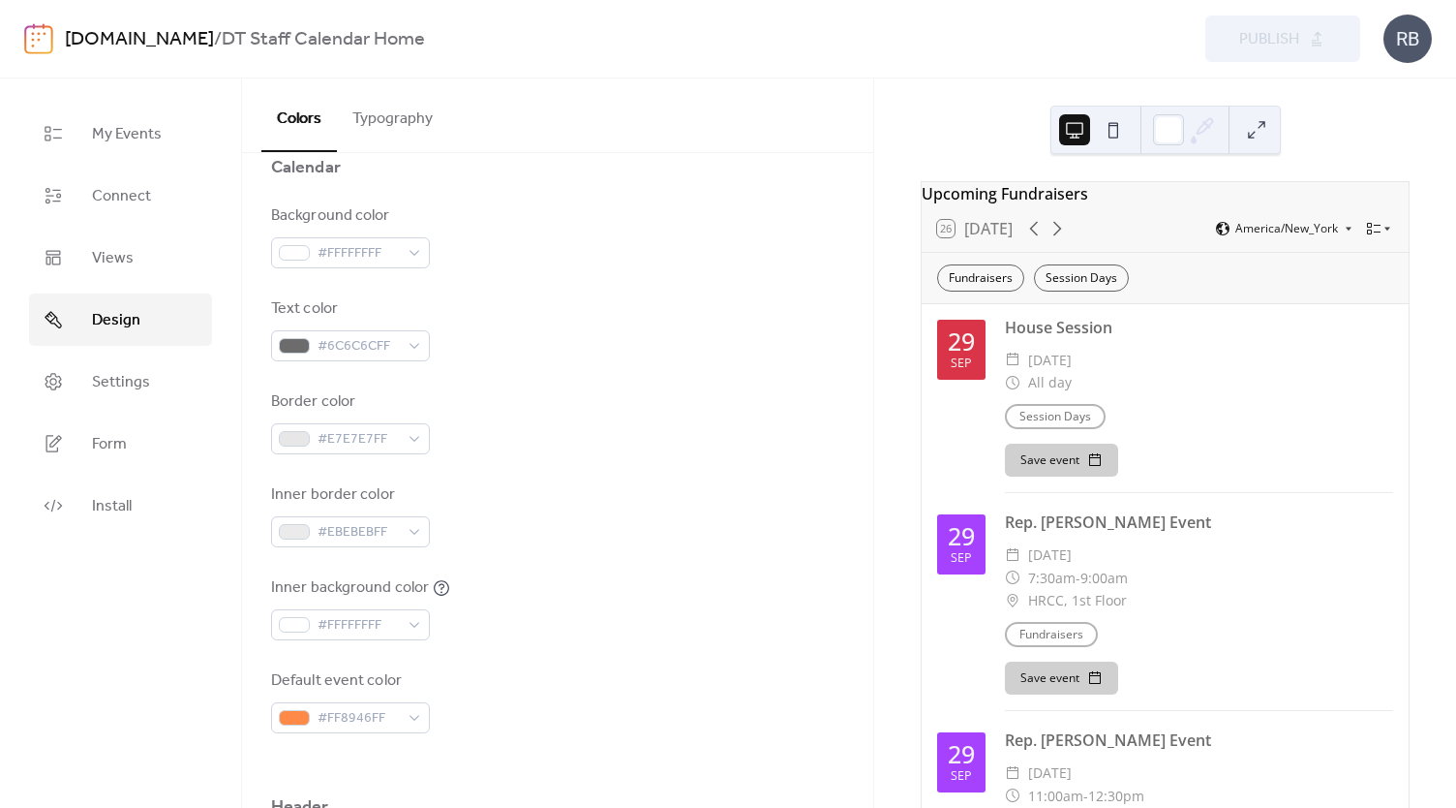
scroll to position [290, 0]
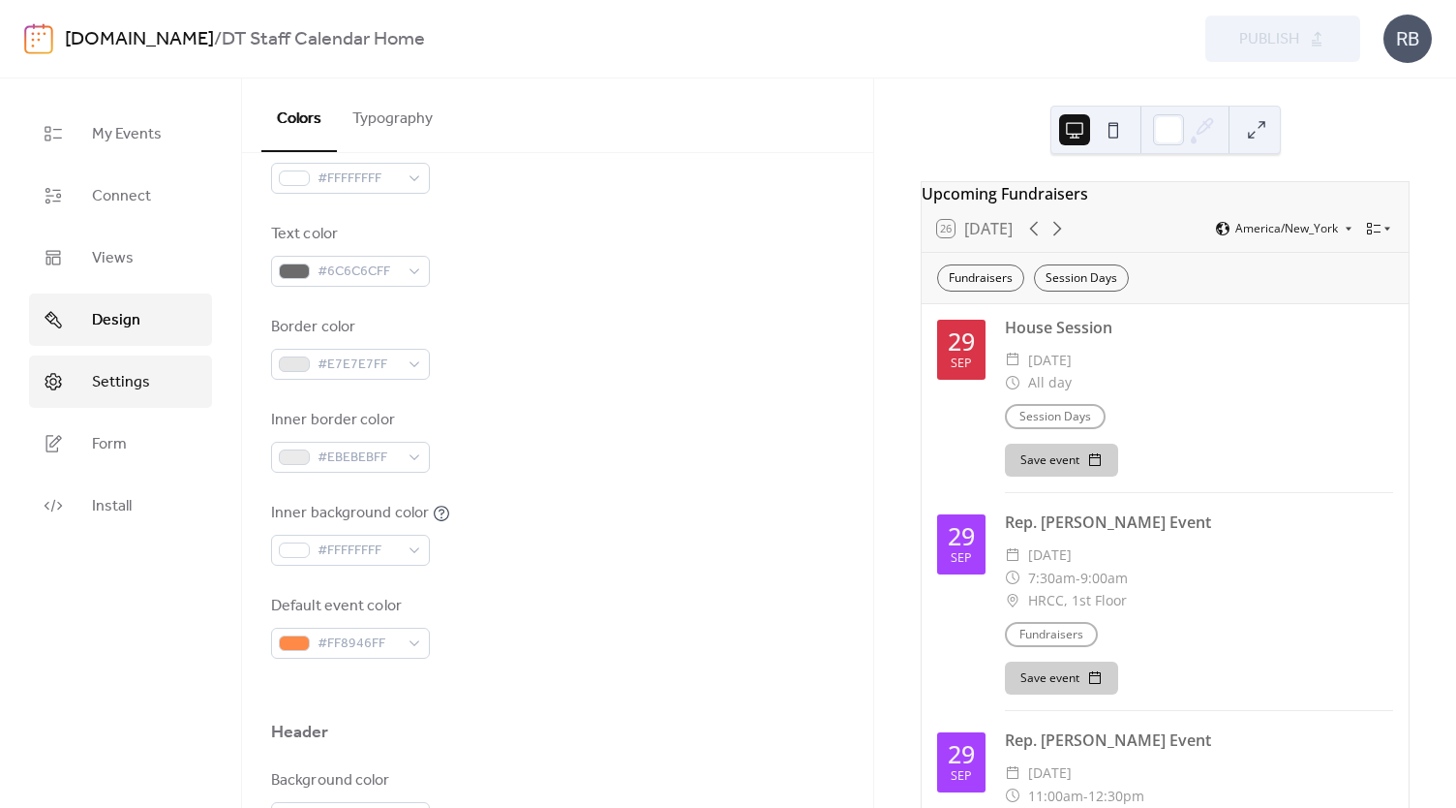
click at [112, 382] on span "Settings" at bounding box center [121, 382] width 58 height 23
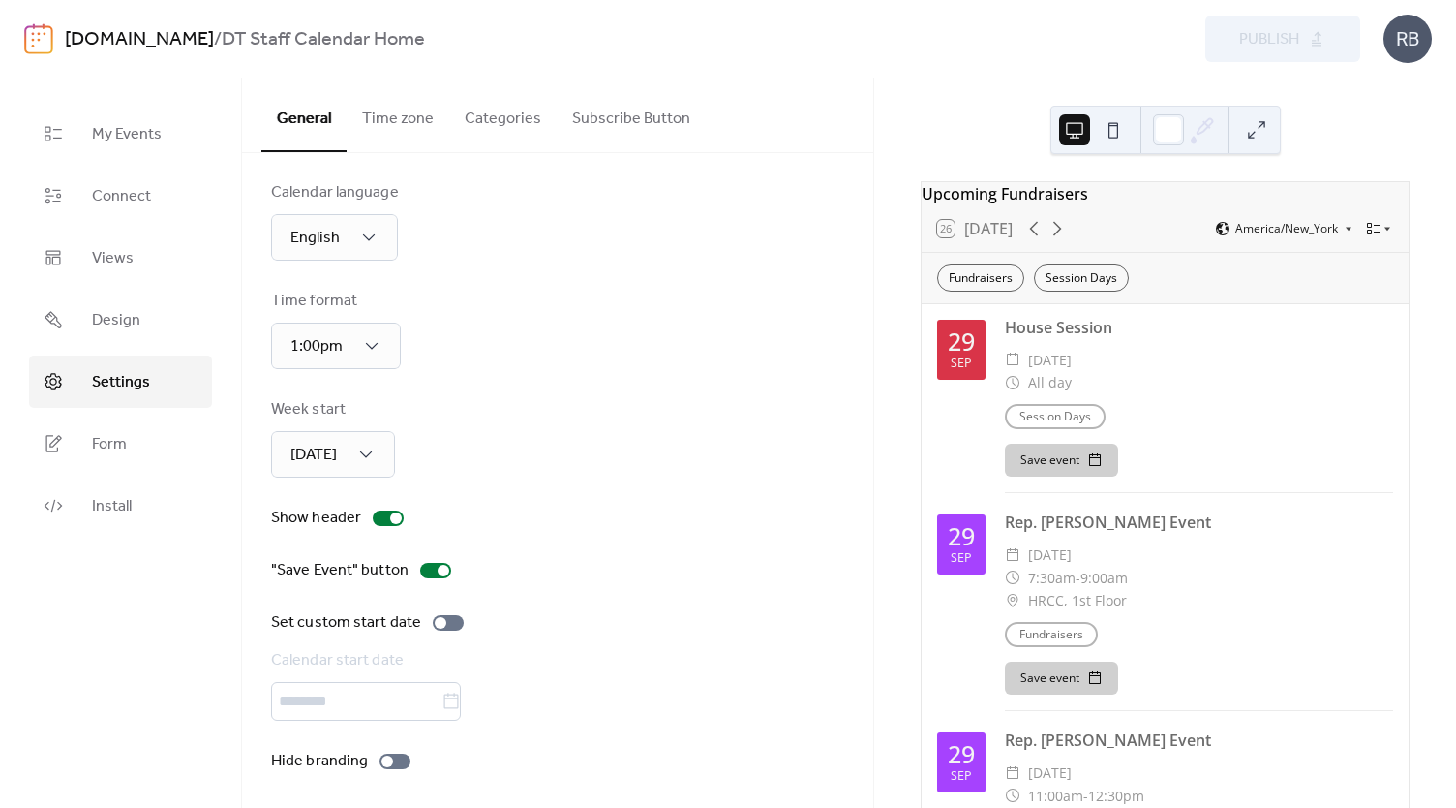
scroll to position [14, 0]
click at [132, 129] on span "My Events" at bounding box center [127, 134] width 70 height 23
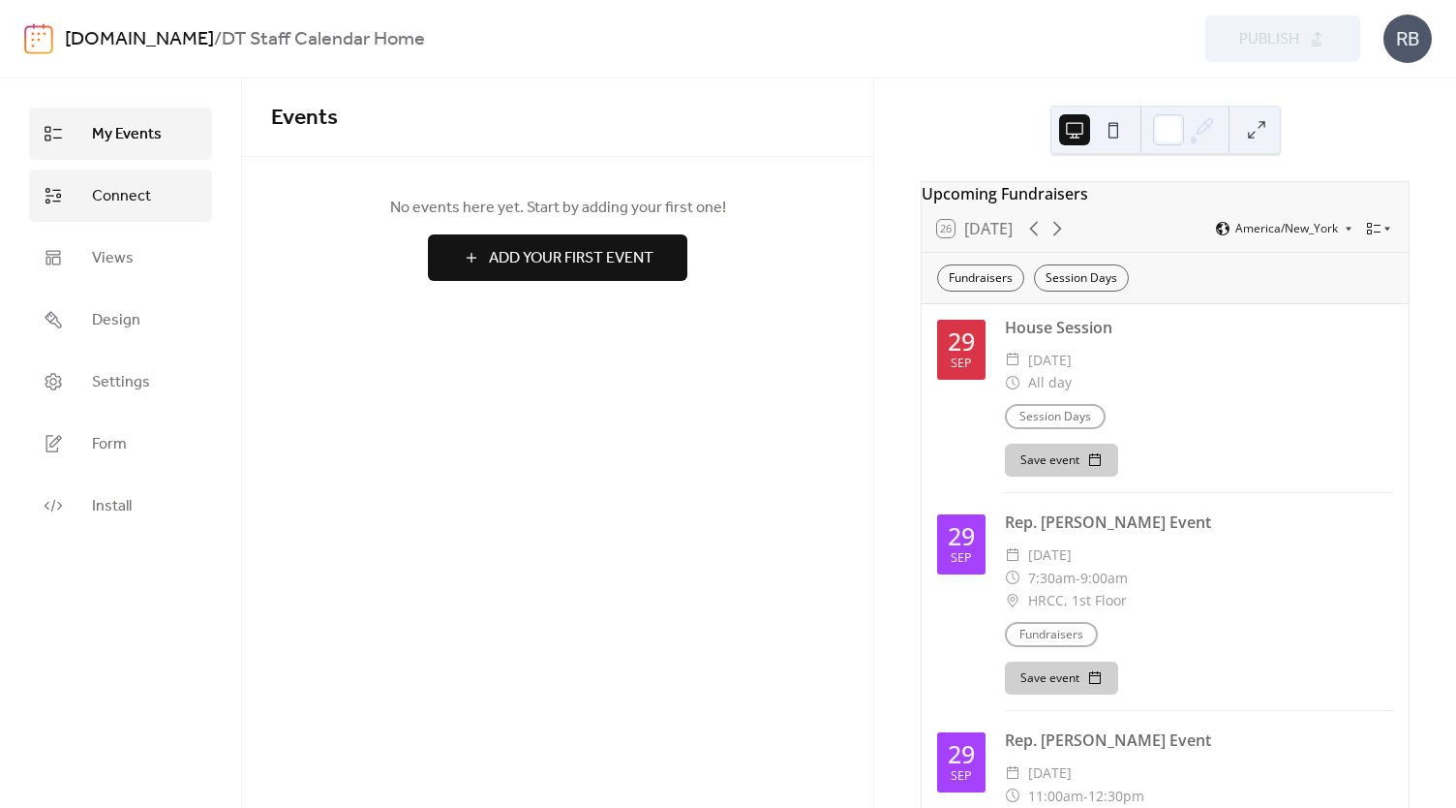
click at [110, 189] on span "Connect" at bounding box center [121, 196] width 59 height 23
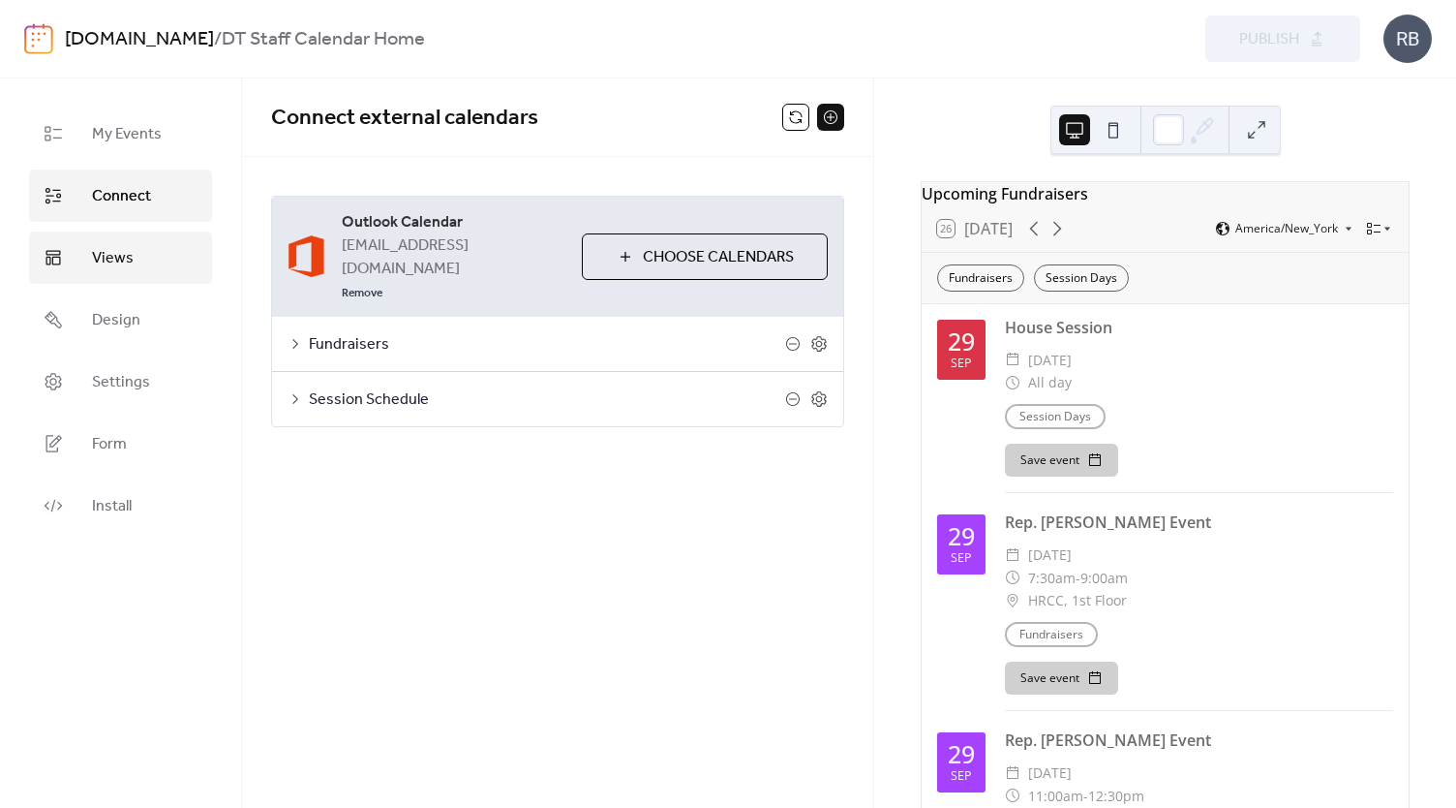
click at [98, 256] on span "Views" at bounding box center [113, 258] width 42 height 23
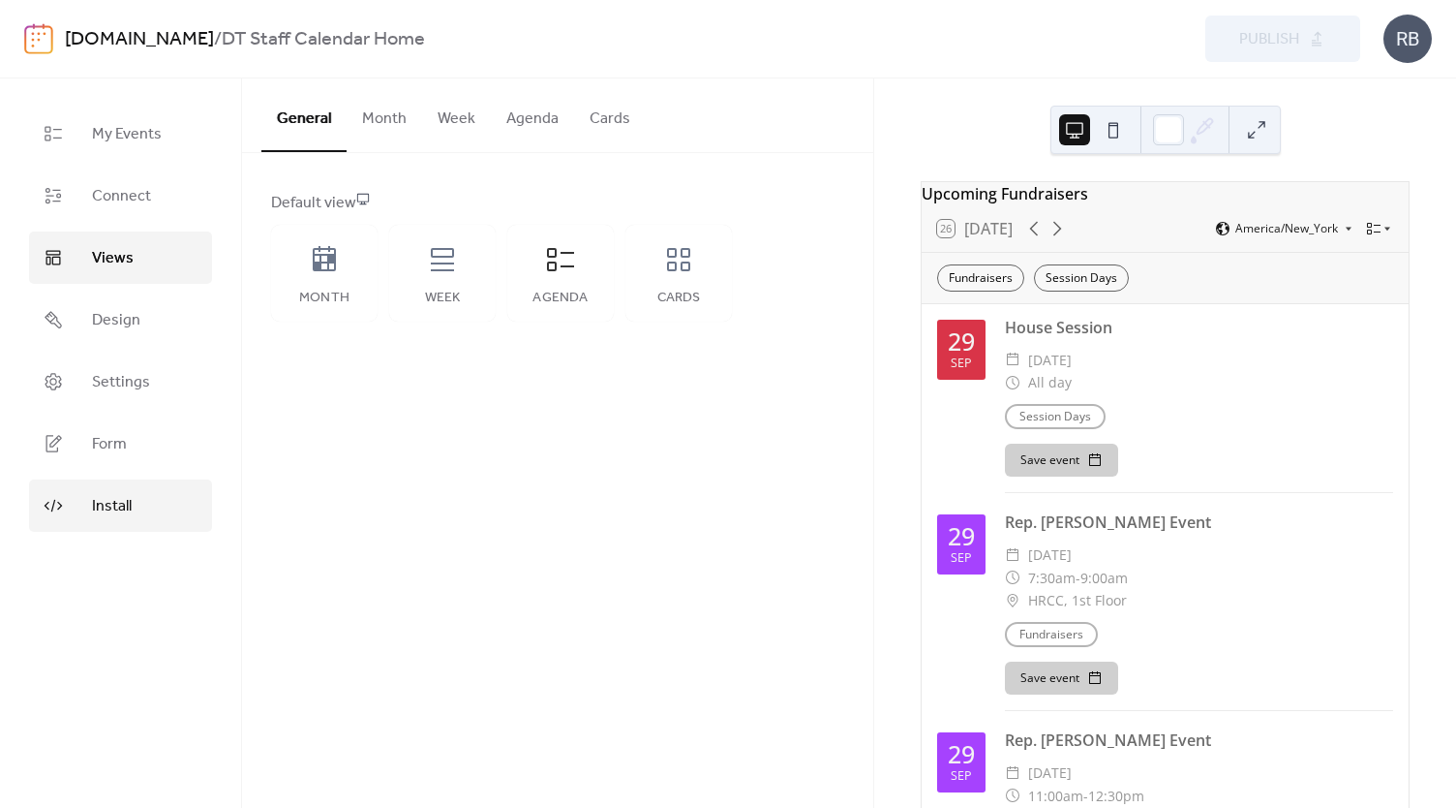
click at [114, 505] on span "Install" at bounding box center [112, 506] width 40 height 23
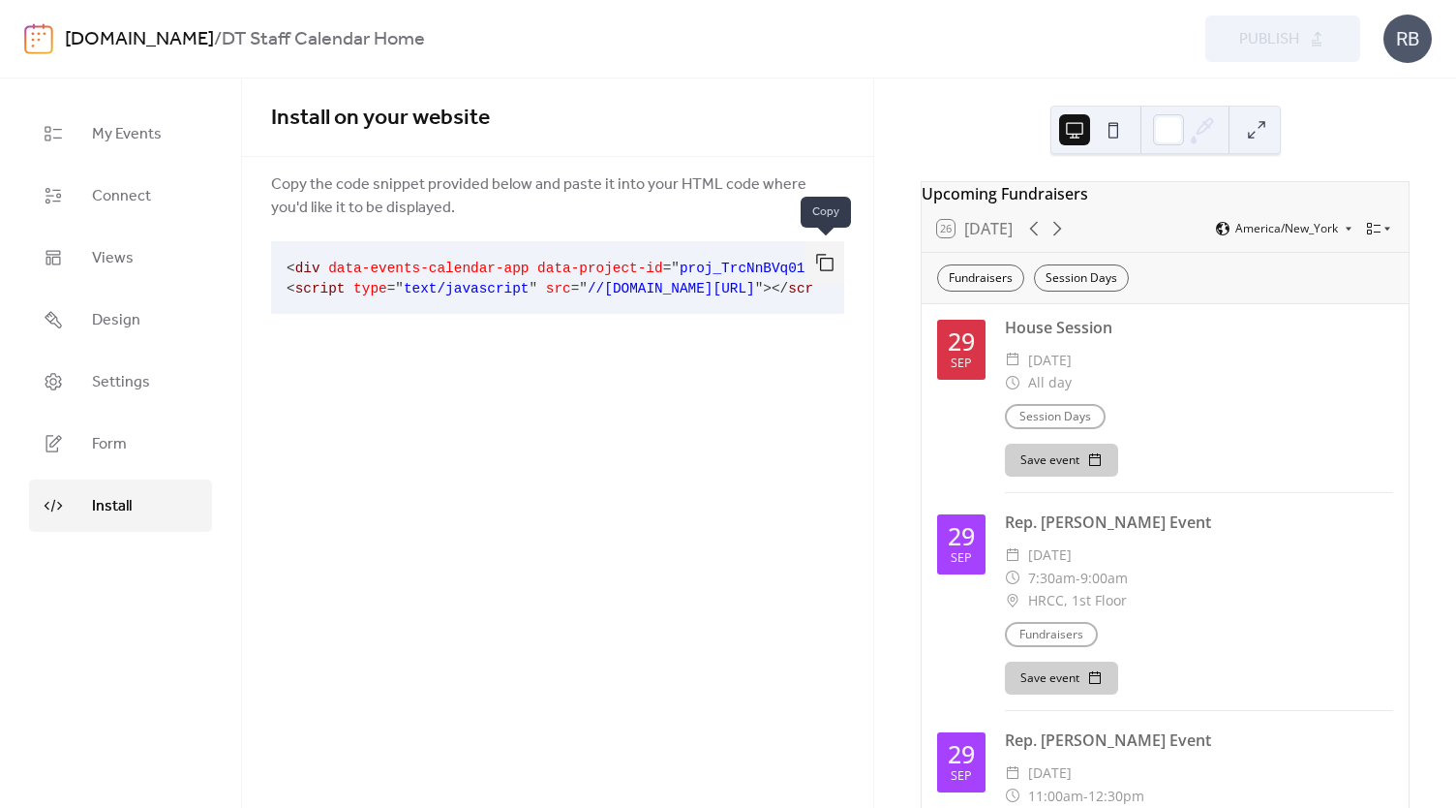
click at [821, 261] on button "button" at bounding box center [825, 262] width 39 height 43
click at [120, 327] on span "Design" at bounding box center [116, 320] width 48 height 23
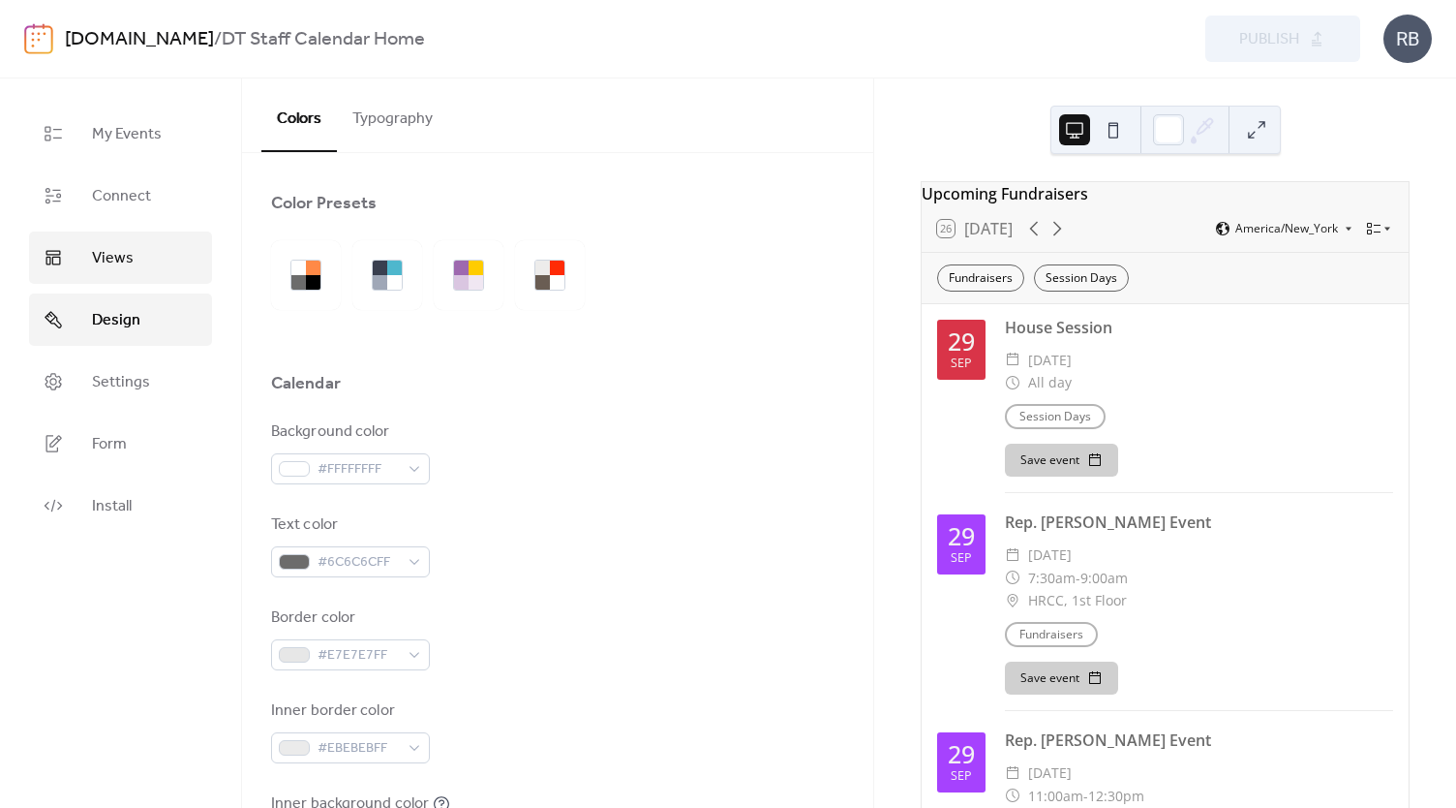
click at [122, 269] on span "Views" at bounding box center [113, 258] width 42 height 23
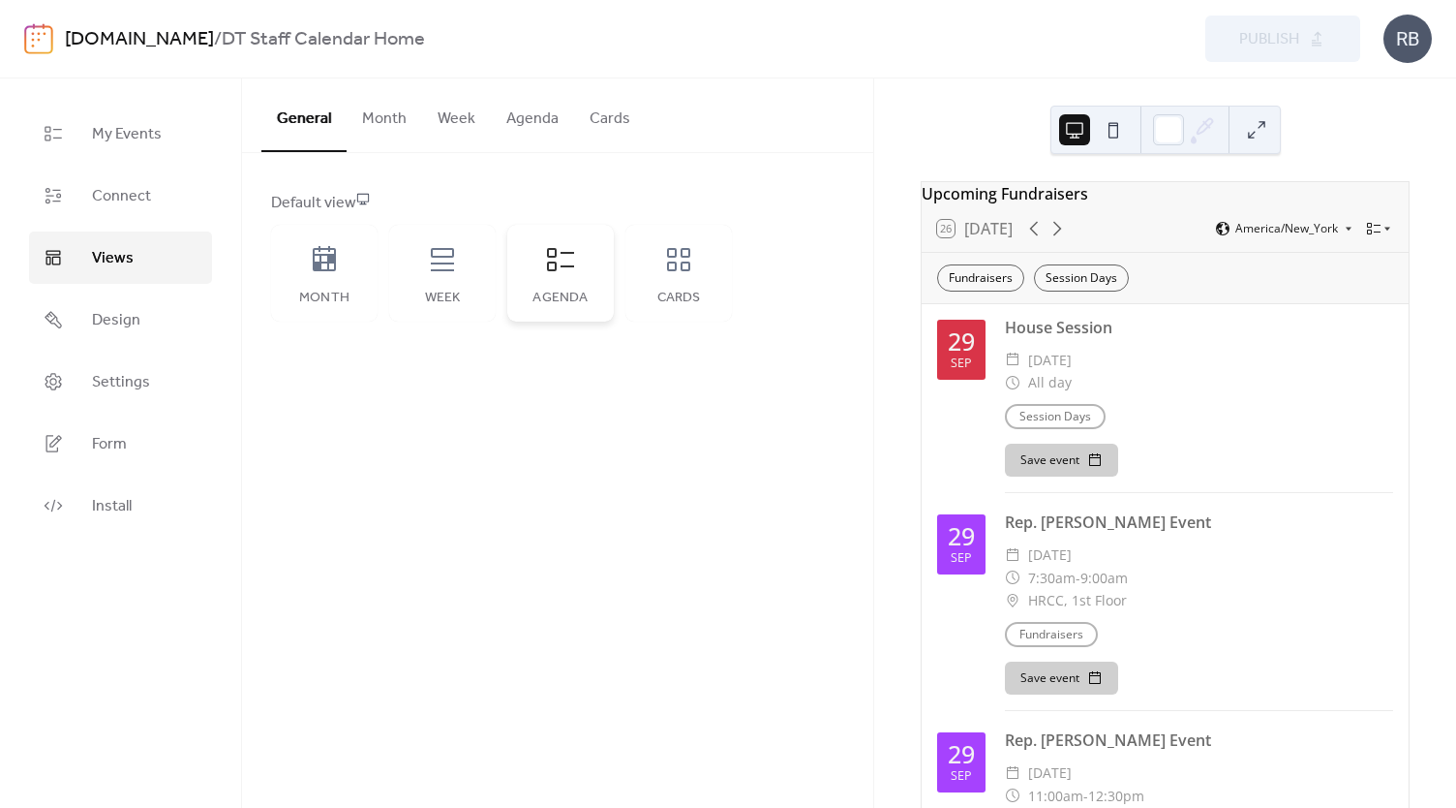
click at [562, 282] on div "Agenda" at bounding box center [560, 273] width 107 height 97
click at [552, 282] on div "Agenda" at bounding box center [560, 273] width 107 height 97
click at [526, 110] on button "Agenda" at bounding box center [532, 114] width 83 height 72
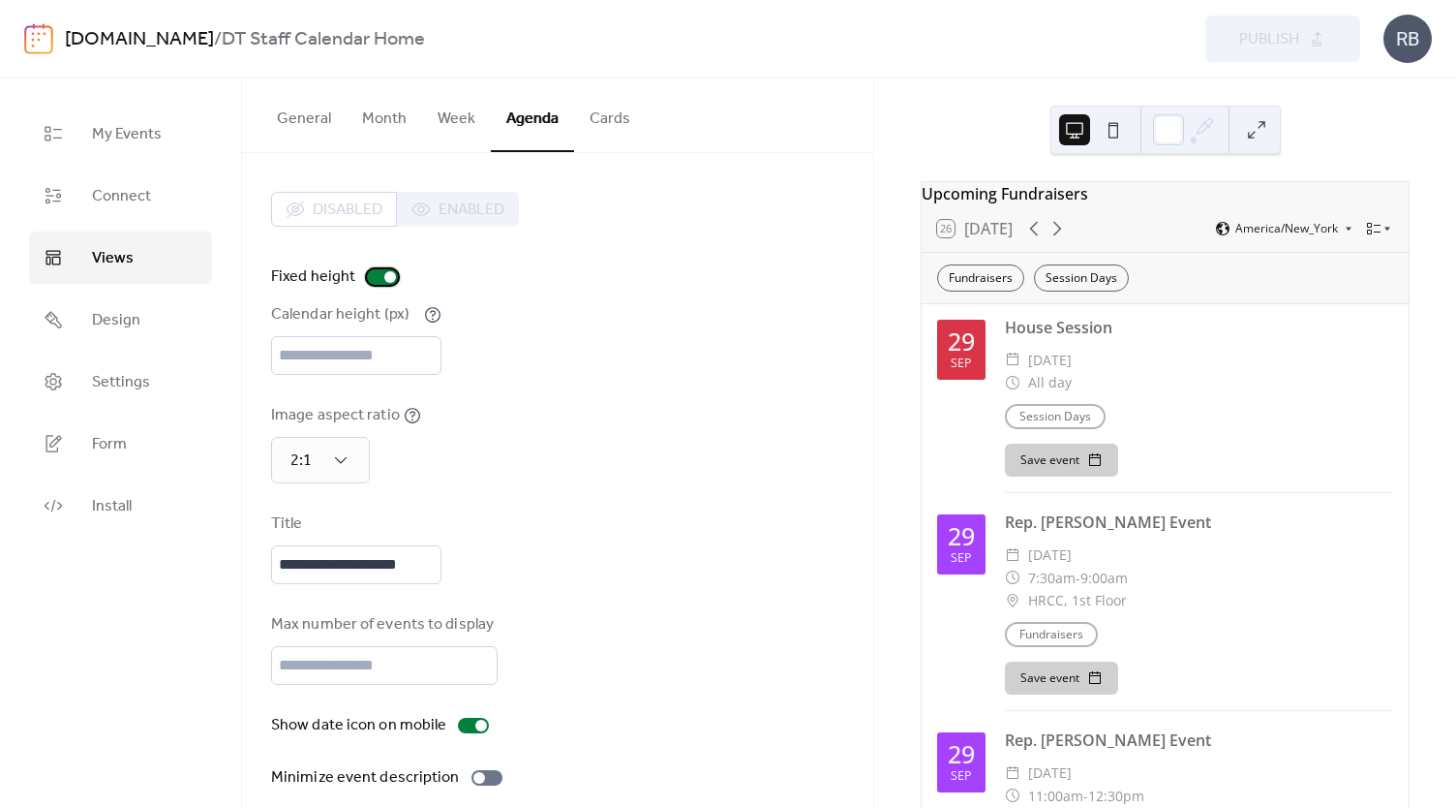
click at [369, 276] on div at bounding box center [382, 276] width 31 height 15
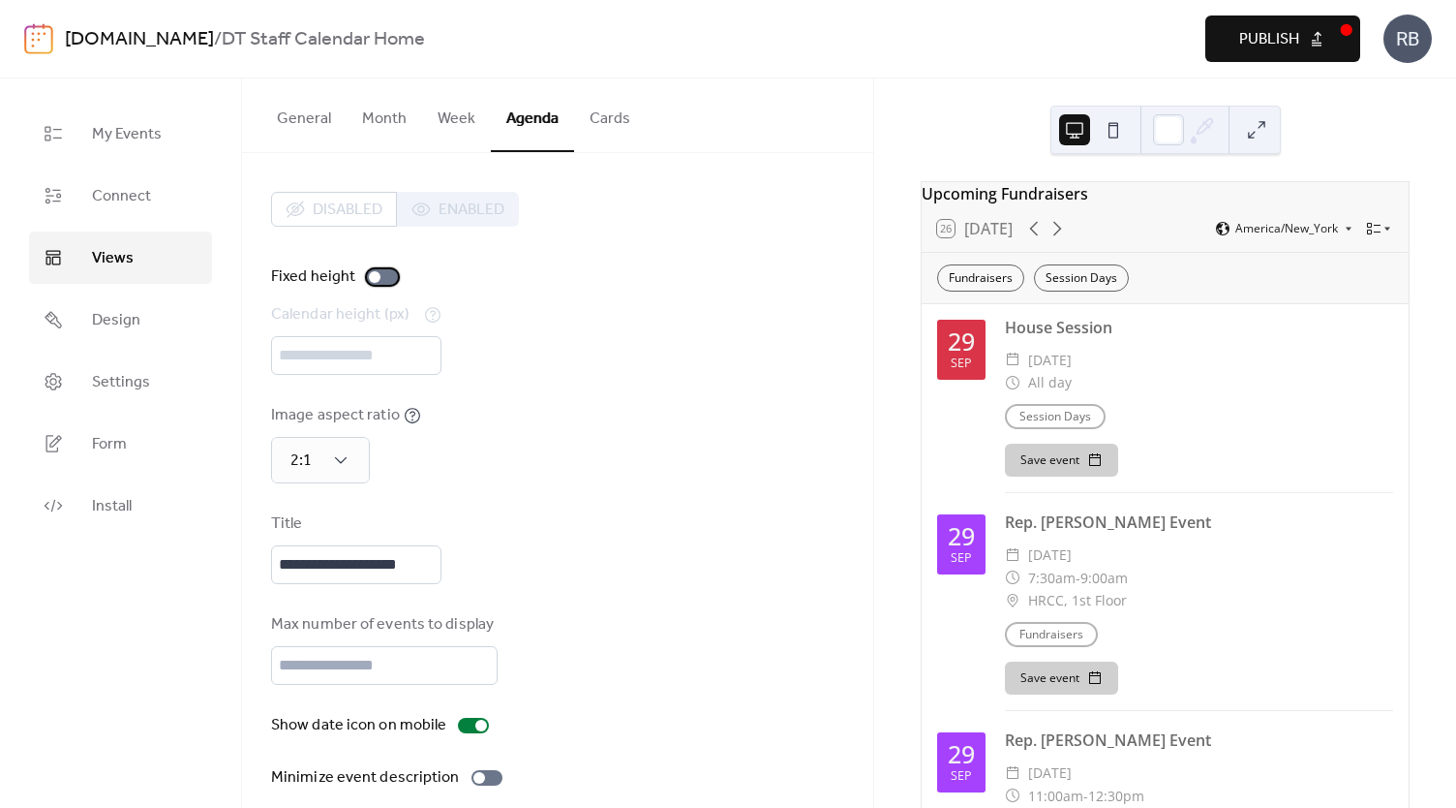
scroll to position [19, 0]
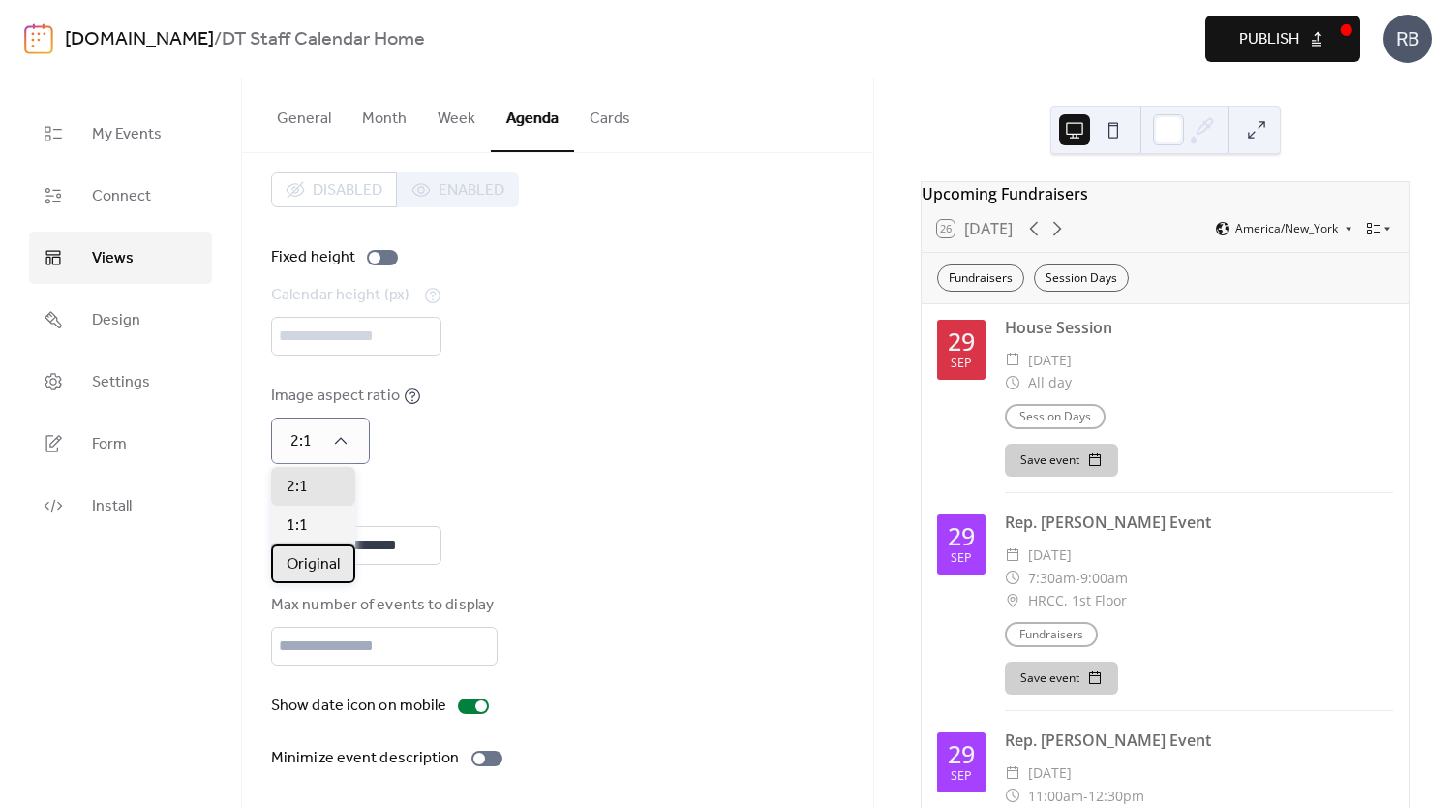
click at [313, 580] on div "Original" at bounding box center [313, 563] width 84 height 39
click at [551, 477] on div "**********" at bounding box center [557, 470] width 573 height 597
click at [1261, 31] on span "Publish" at bounding box center [1269, 39] width 60 height 23
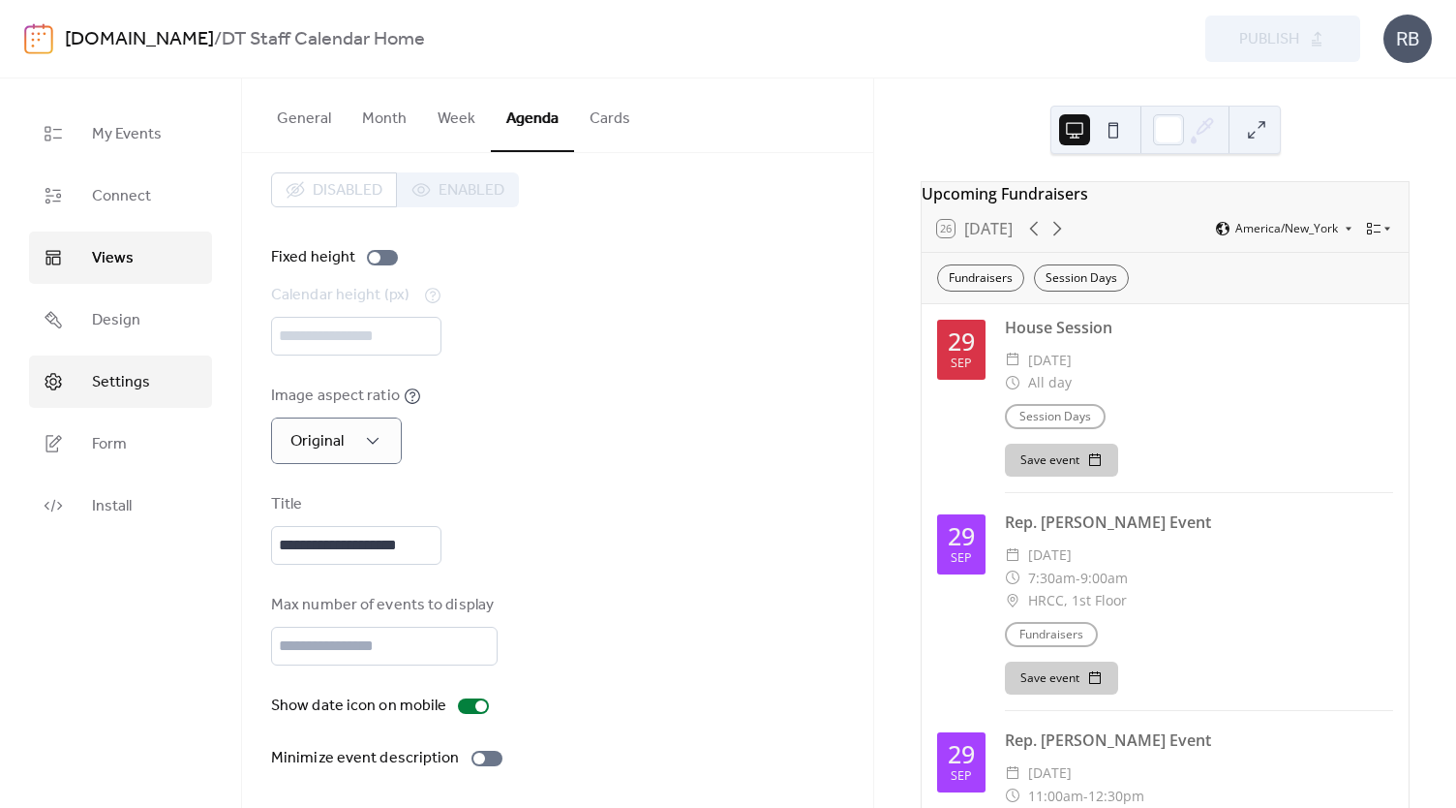
click at [115, 390] on span "Settings" at bounding box center [121, 382] width 58 height 23
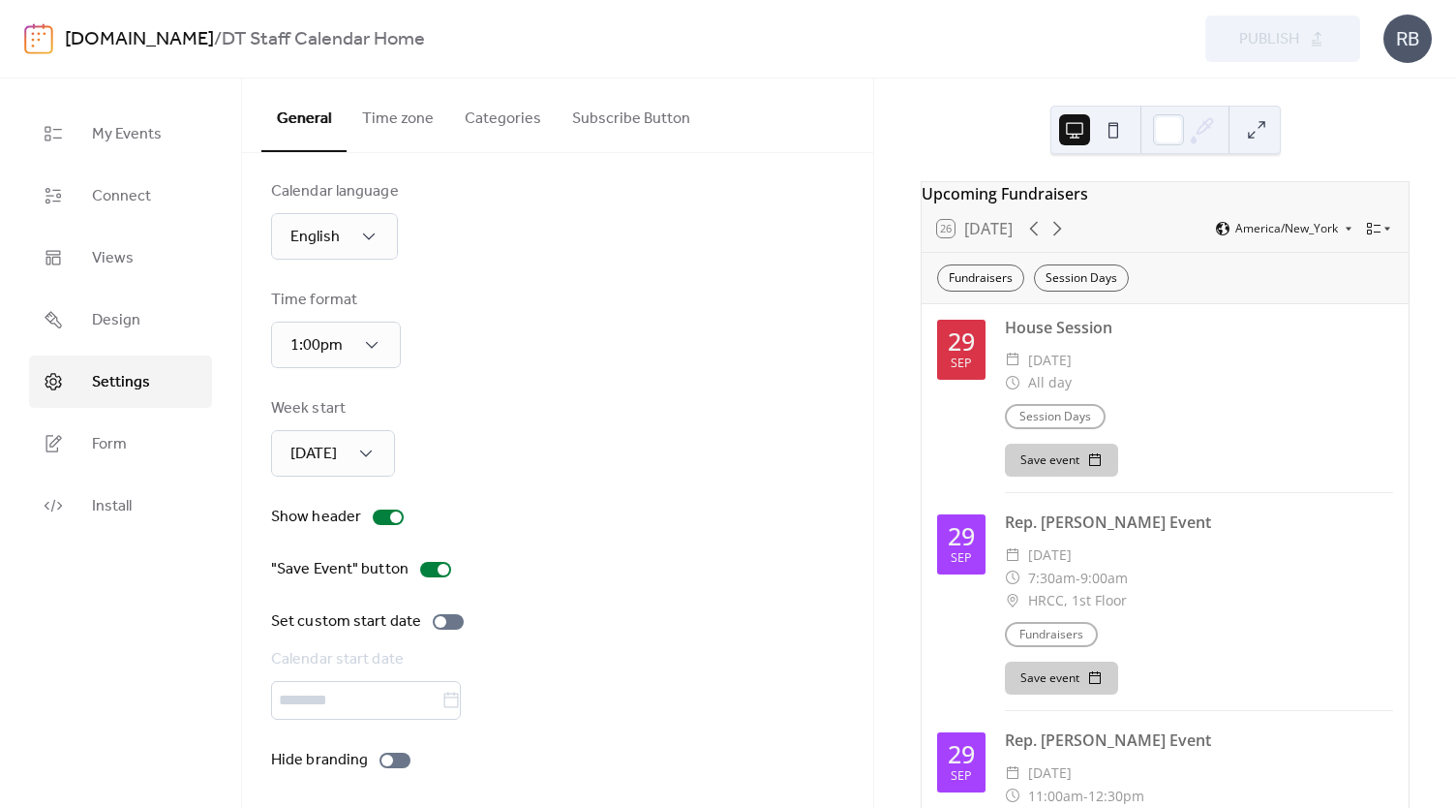
scroll to position [14, 0]
click at [444, 619] on div at bounding box center [448, 619] width 31 height 15
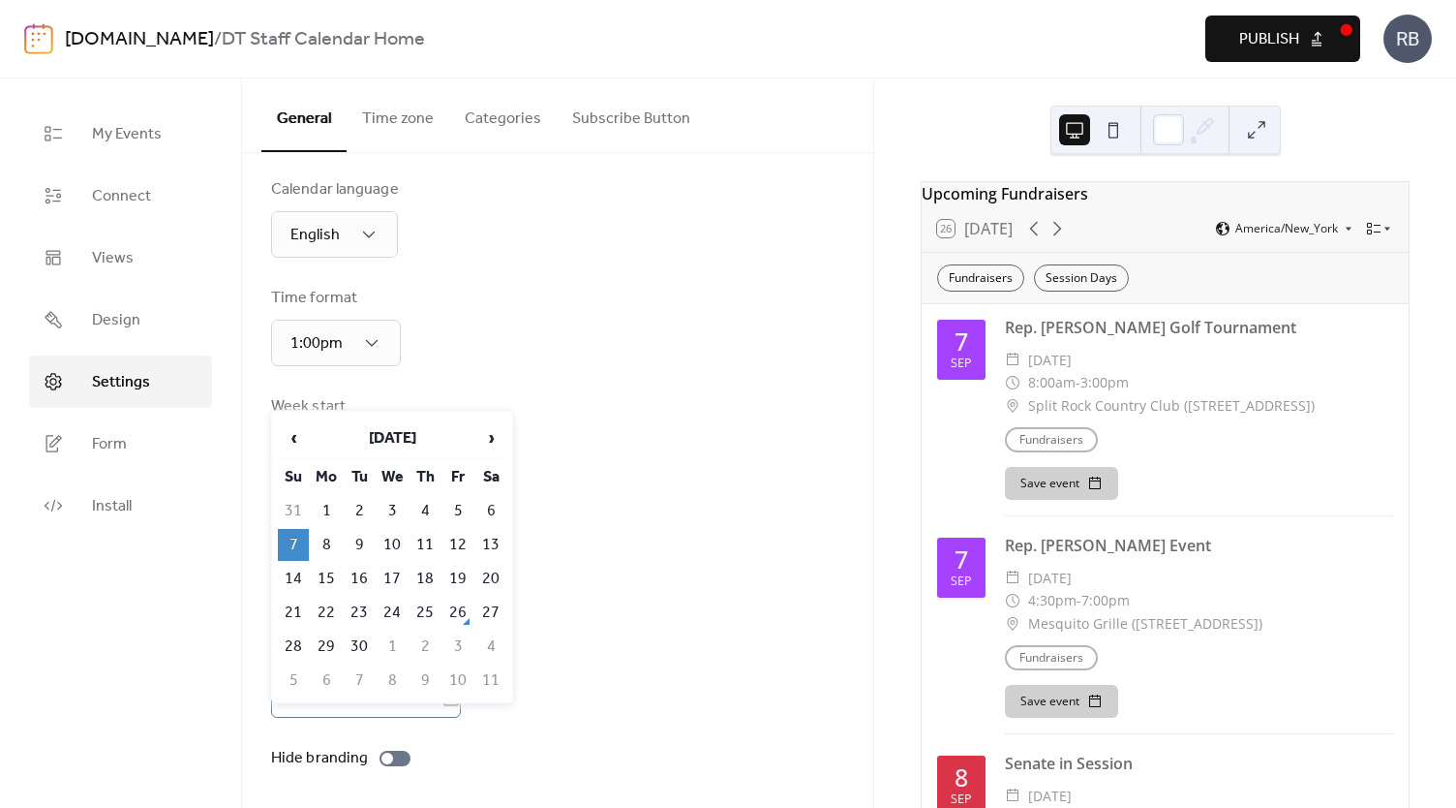
click at [461, 699] on icon at bounding box center [451, 697] width 19 height 19
click at [442, 699] on input "********" at bounding box center [356, 698] width 170 height 39
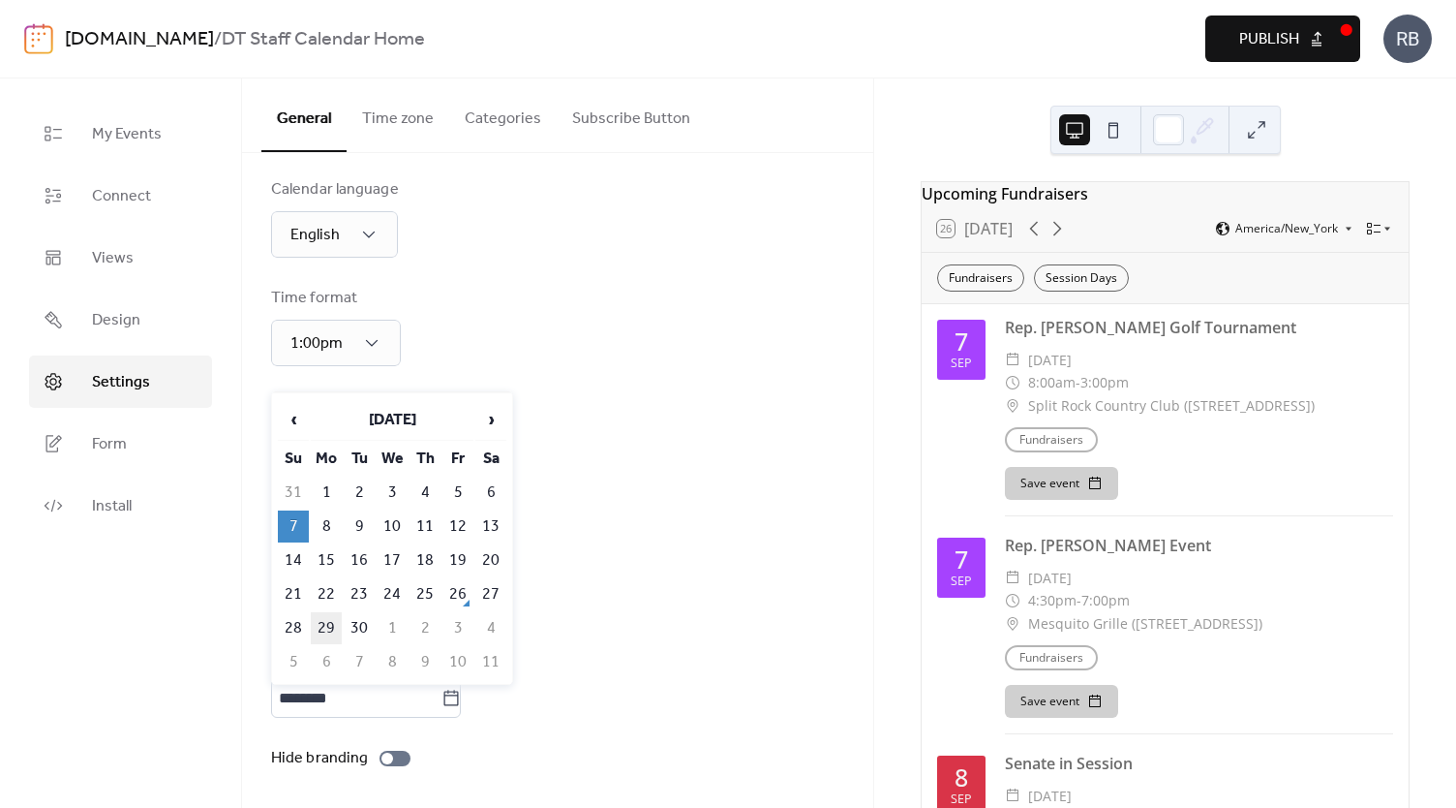
click at [318, 621] on td "29" at bounding box center [326, 628] width 31 height 32
type input "*********"
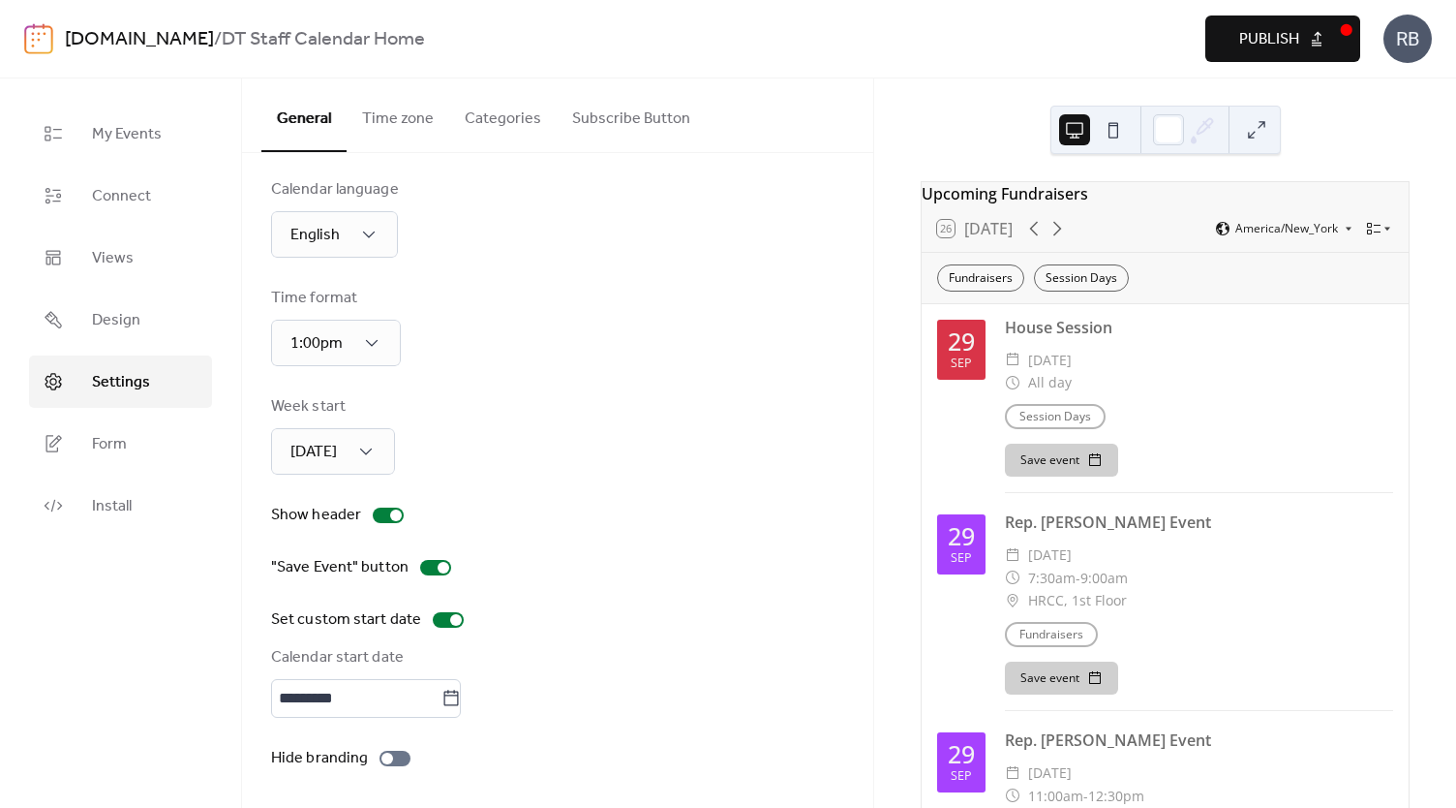
click at [1255, 32] on span "Publish" at bounding box center [1269, 39] width 60 height 23
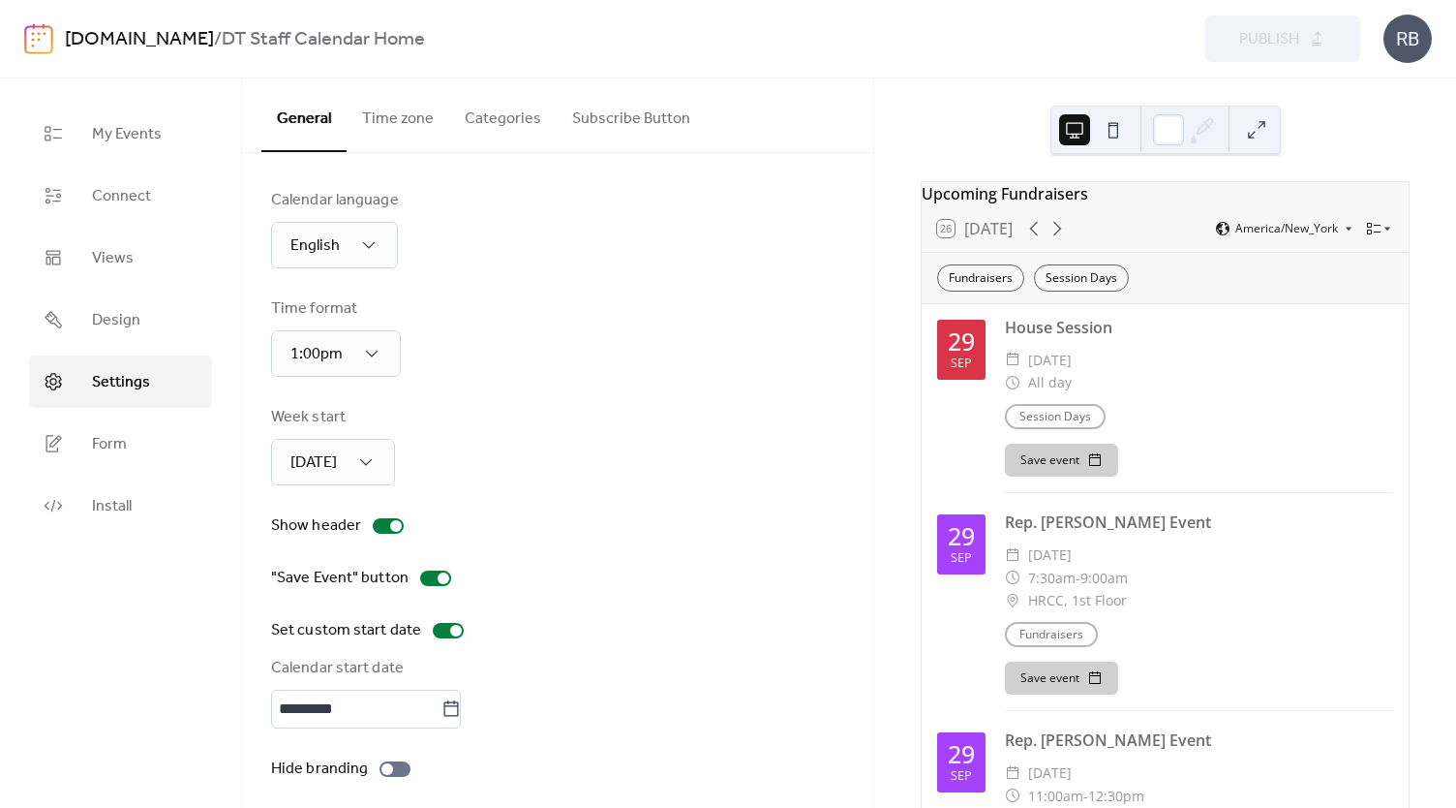
scroll to position [0, 0]
click at [115, 277] on link "Views" at bounding box center [120, 257] width 183 height 52
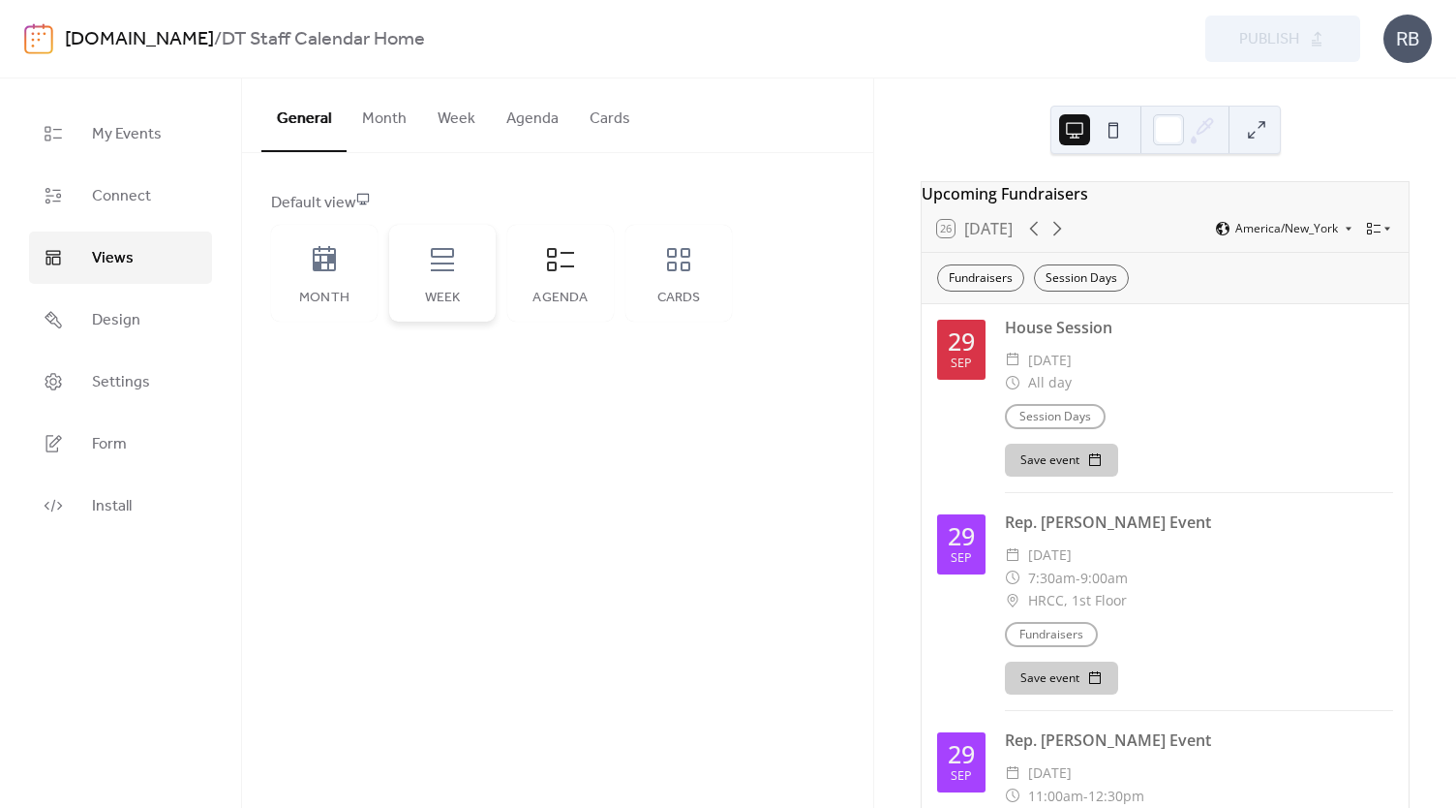
click at [435, 265] on icon at bounding box center [442, 259] width 31 height 31
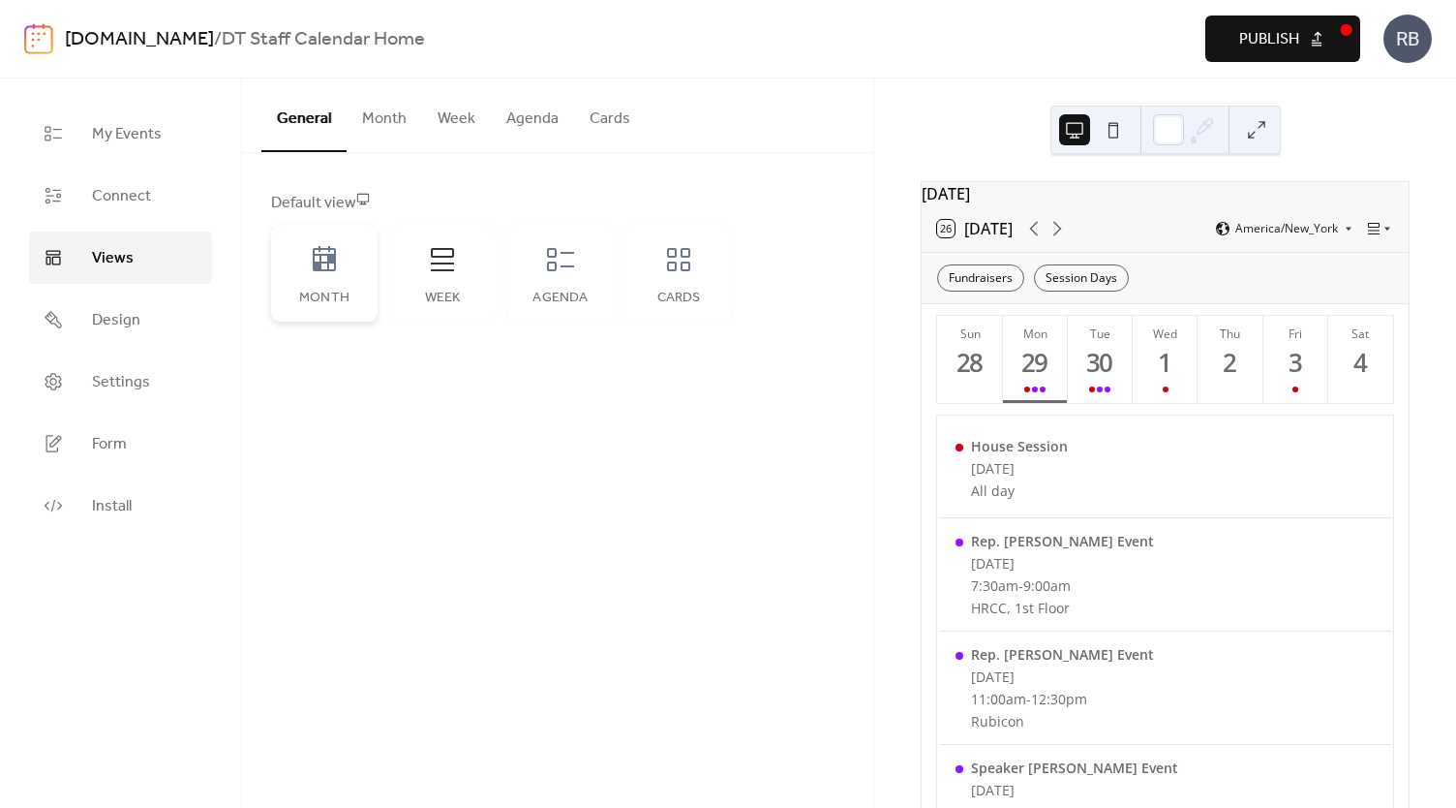
click at [324, 276] on div "Month" at bounding box center [324, 273] width 107 height 97
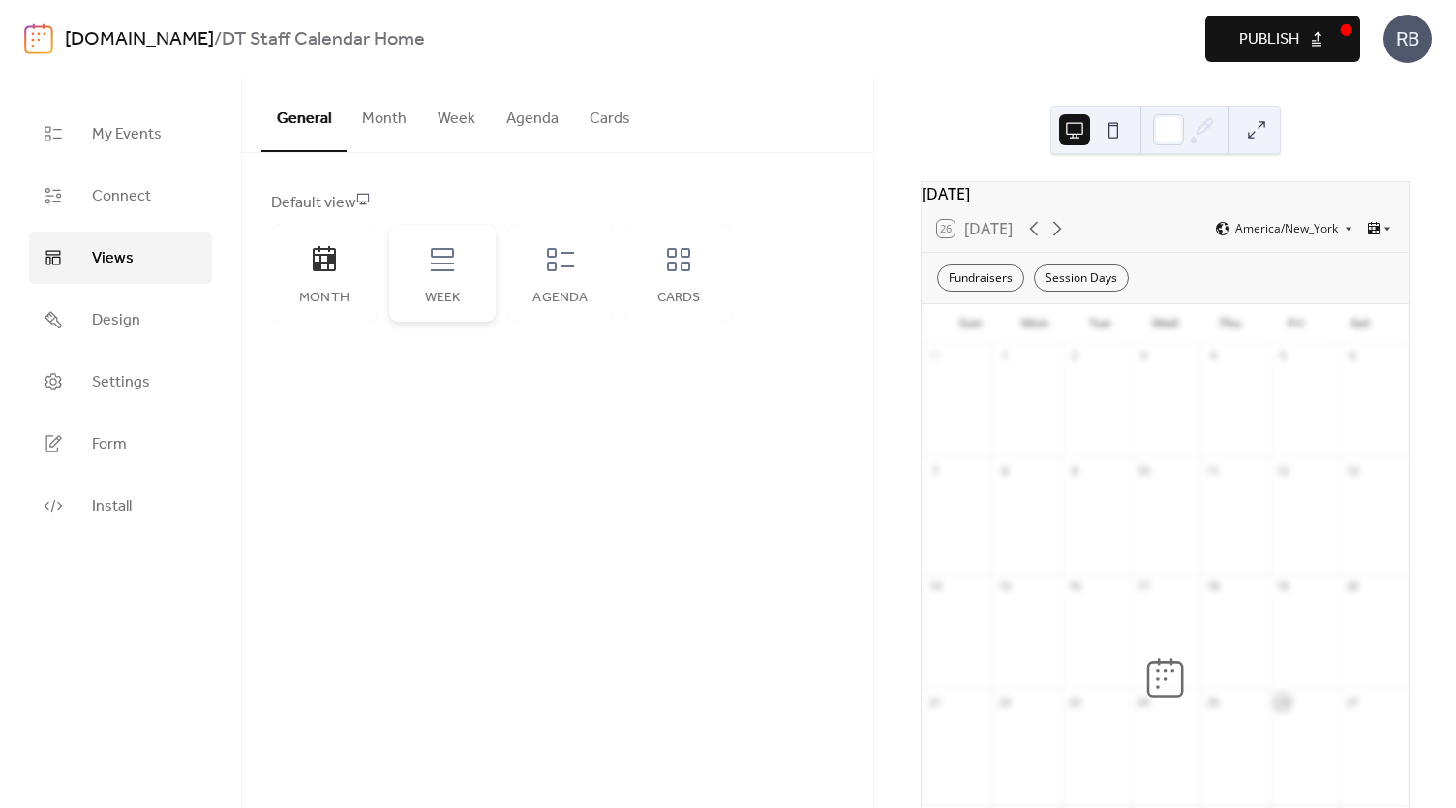
click at [419, 284] on div "Week" at bounding box center [442, 273] width 107 height 97
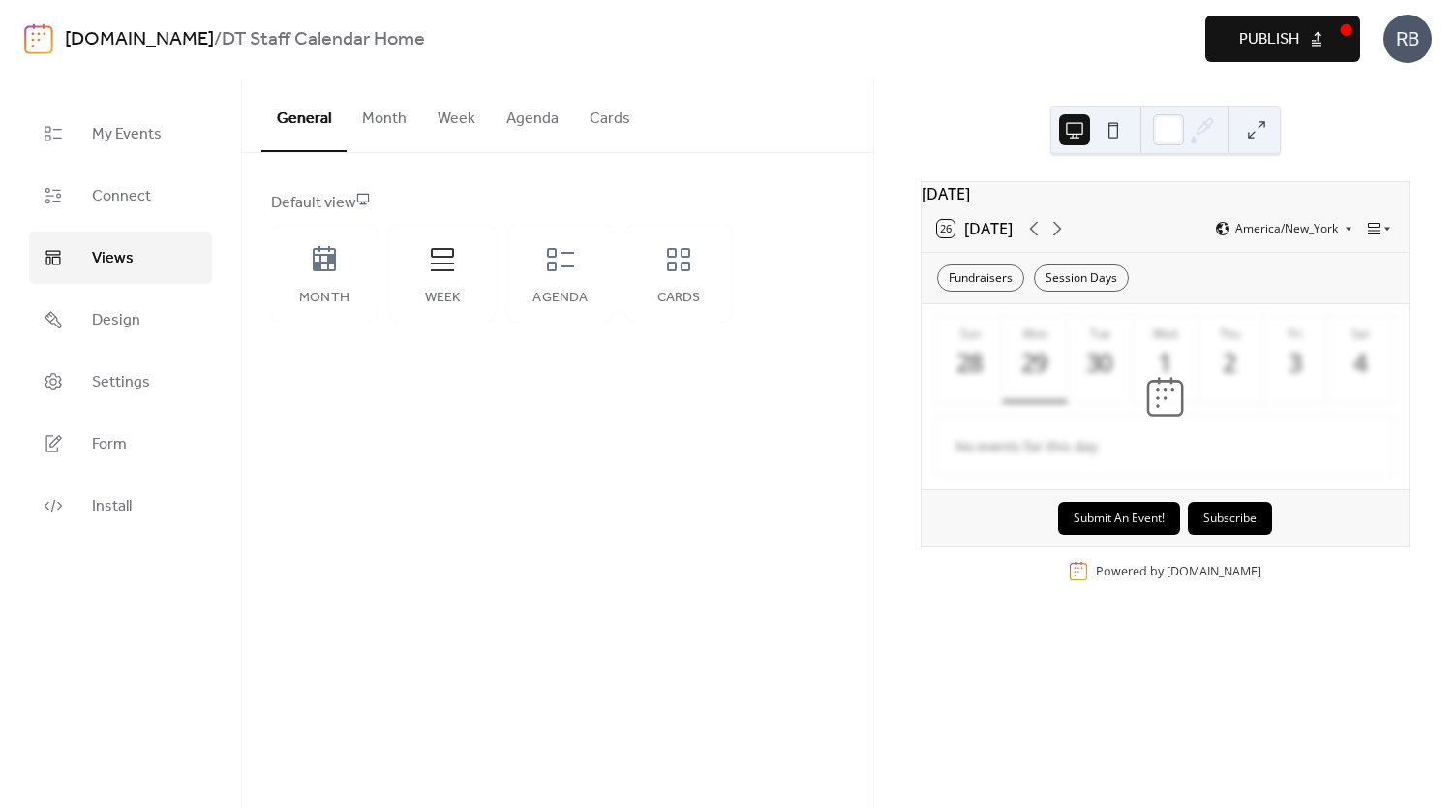
click at [361, 198] on div "Default view" at bounding box center [555, 203] width 569 height 23
click at [321, 195] on div "Default view" at bounding box center [555, 203] width 569 height 23
click at [450, 122] on button "Week" at bounding box center [456, 114] width 69 height 72
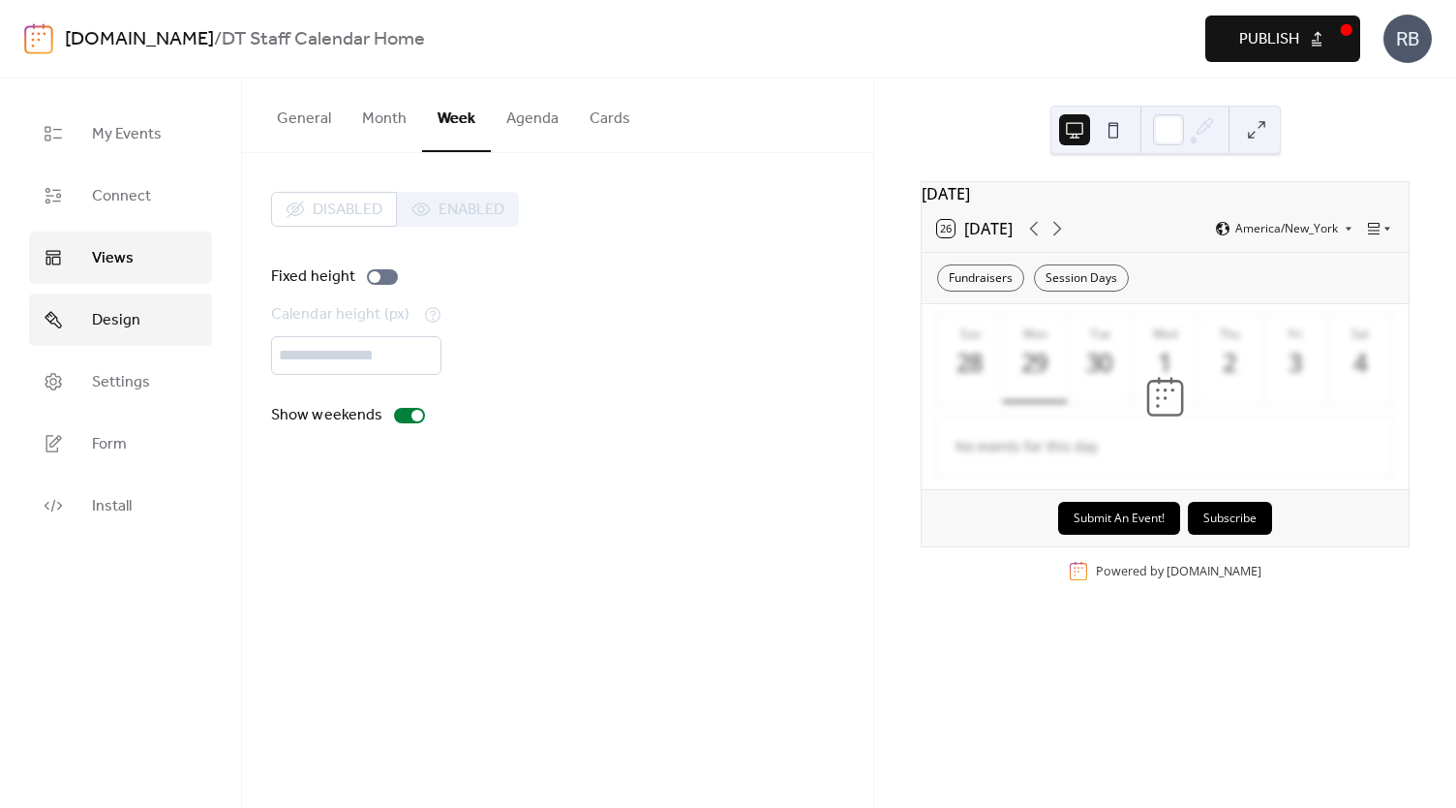
click at [107, 320] on span "Design" at bounding box center [116, 320] width 48 height 23
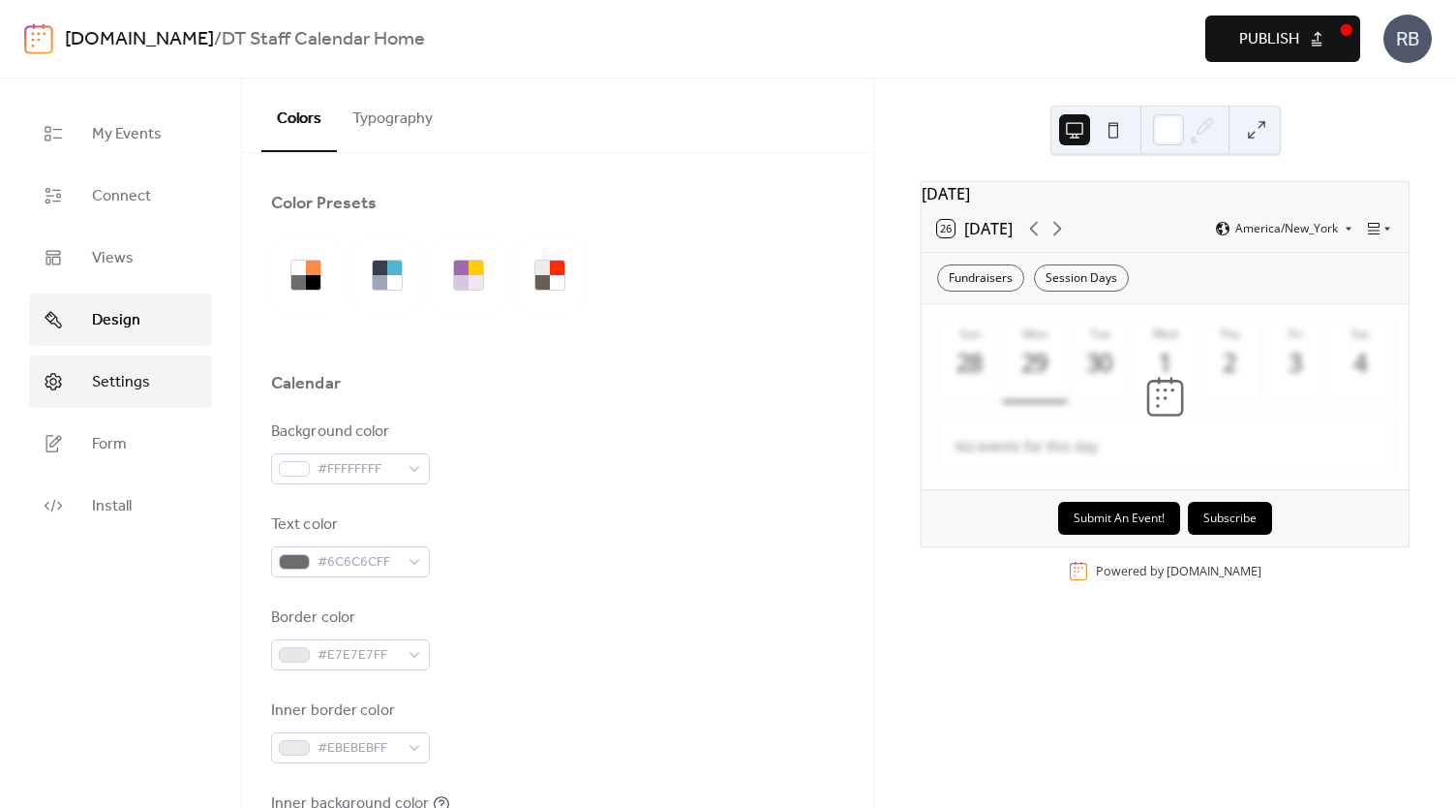
click at [111, 388] on span "Settings" at bounding box center [121, 382] width 58 height 23
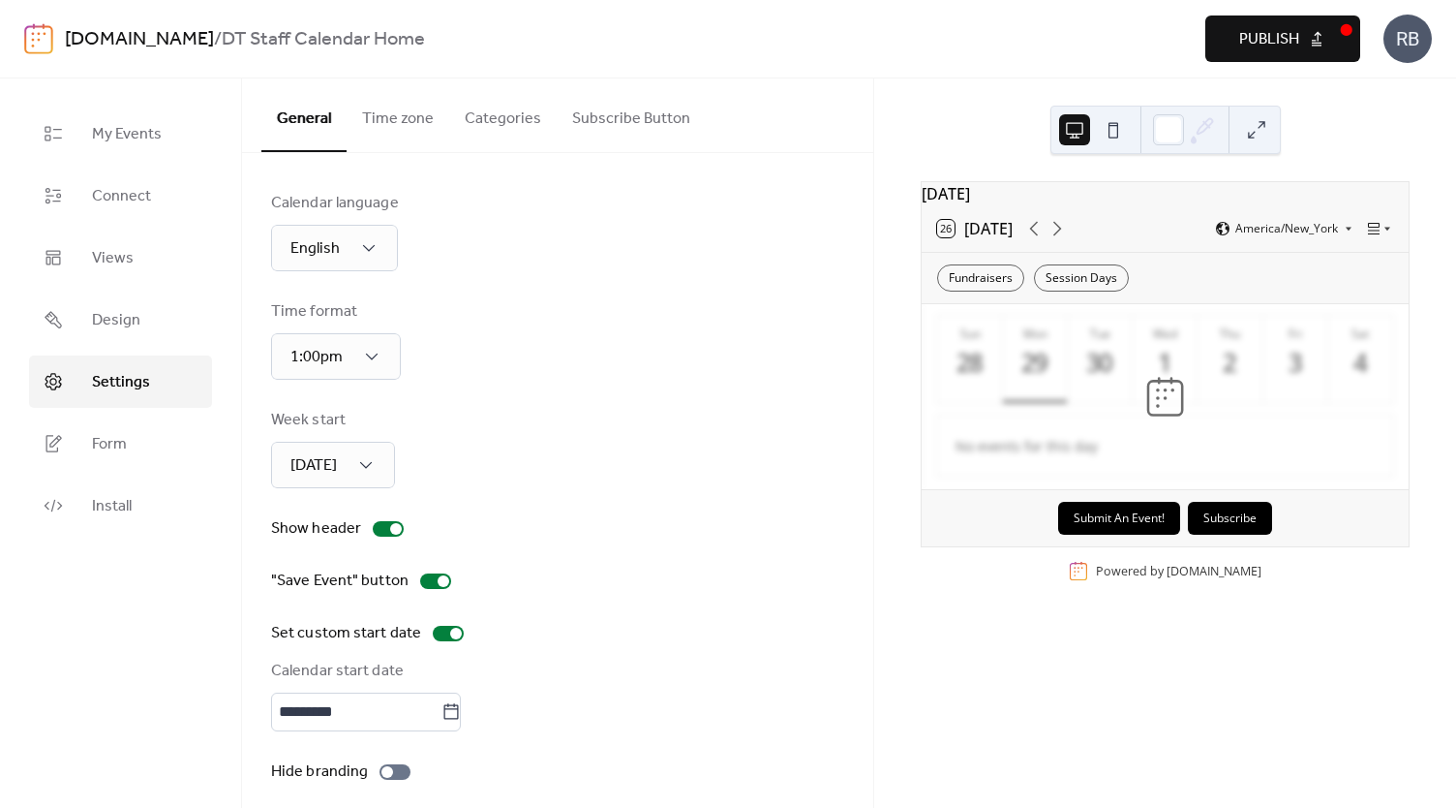
click at [498, 127] on button "Categories" at bounding box center [502, 114] width 107 height 72
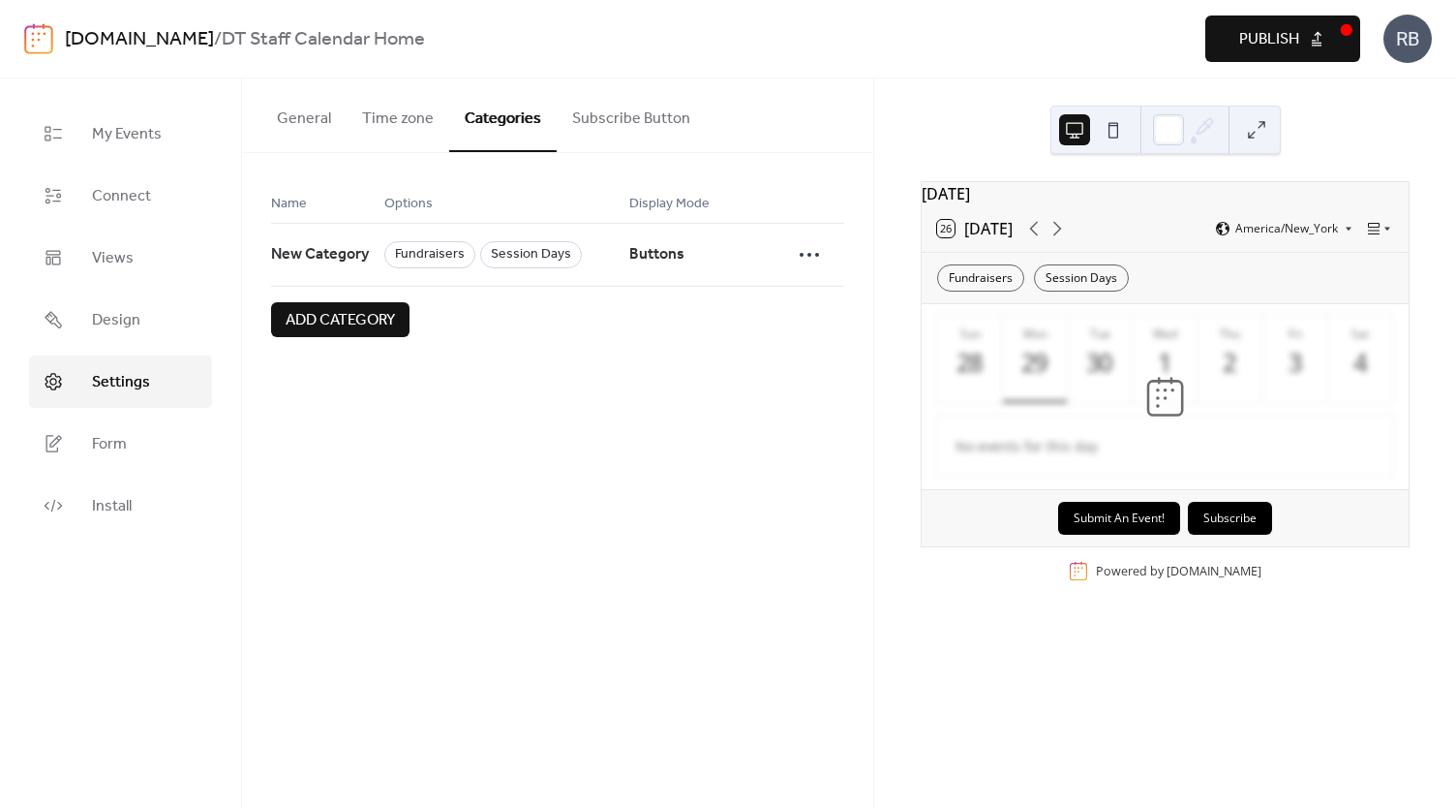
click at [637, 113] on button "Subscribe Button" at bounding box center [631, 114] width 149 height 72
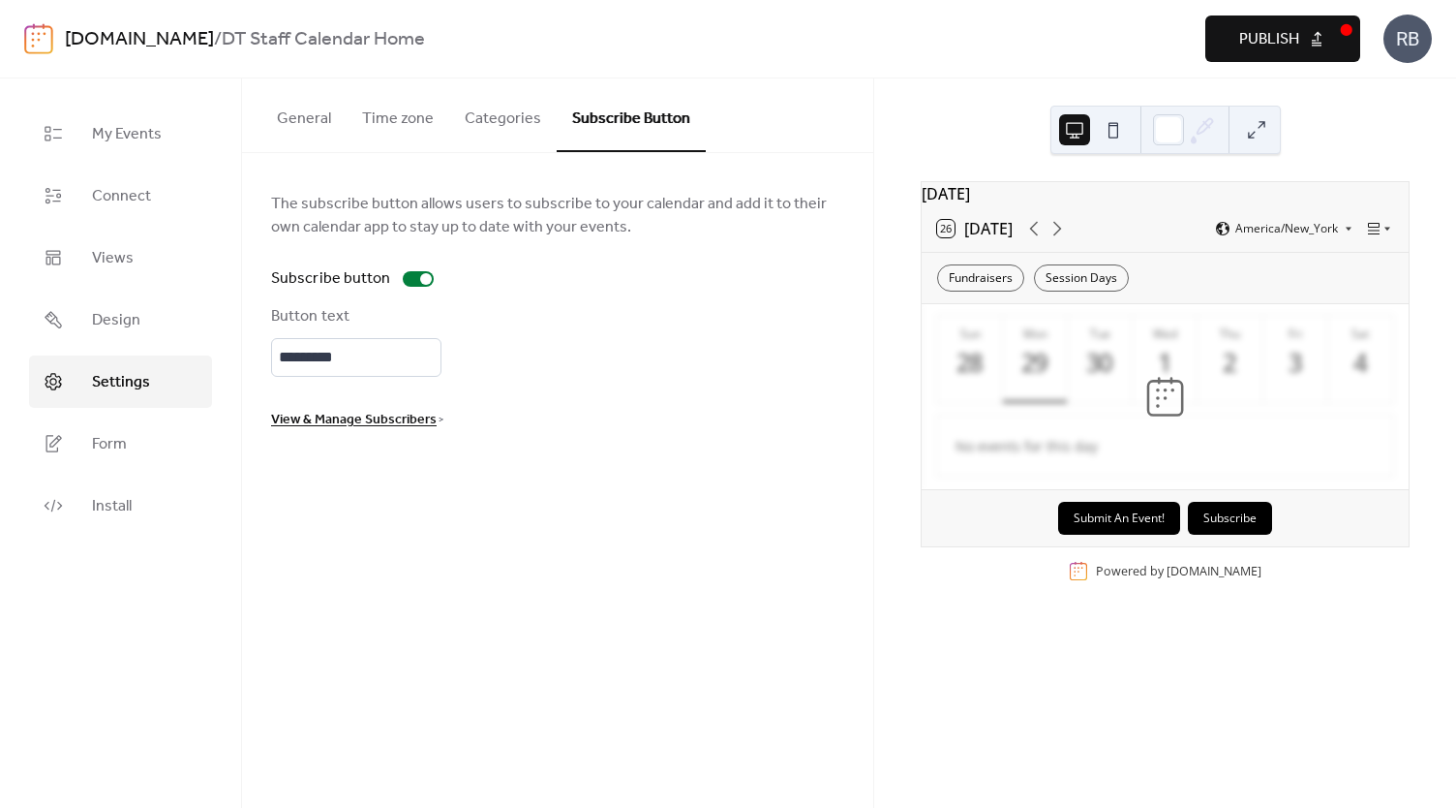
click at [380, 119] on button "Time zone" at bounding box center [398, 114] width 103 height 72
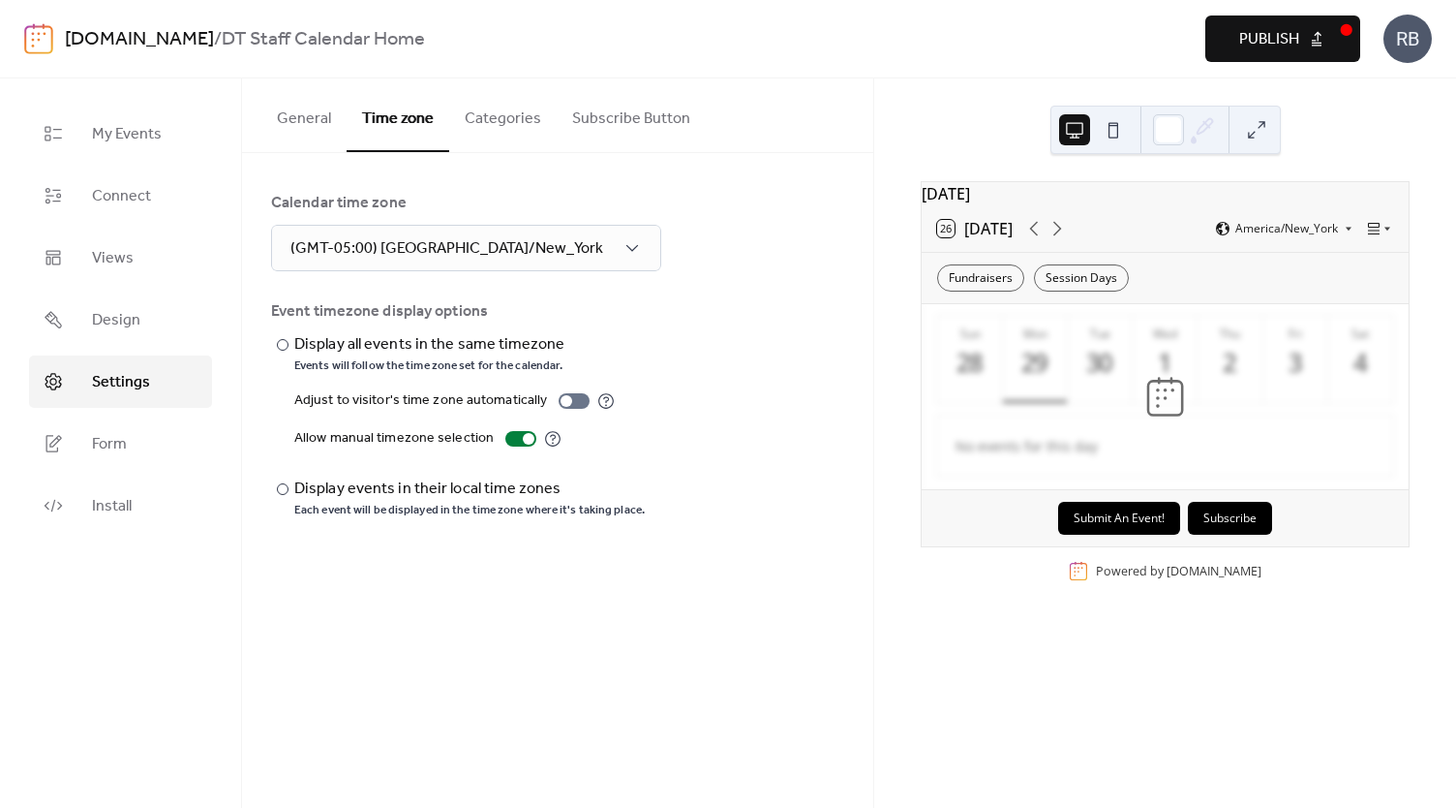
click at [311, 116] on button "General" at bounding box center [303, 114] width 85 height 72
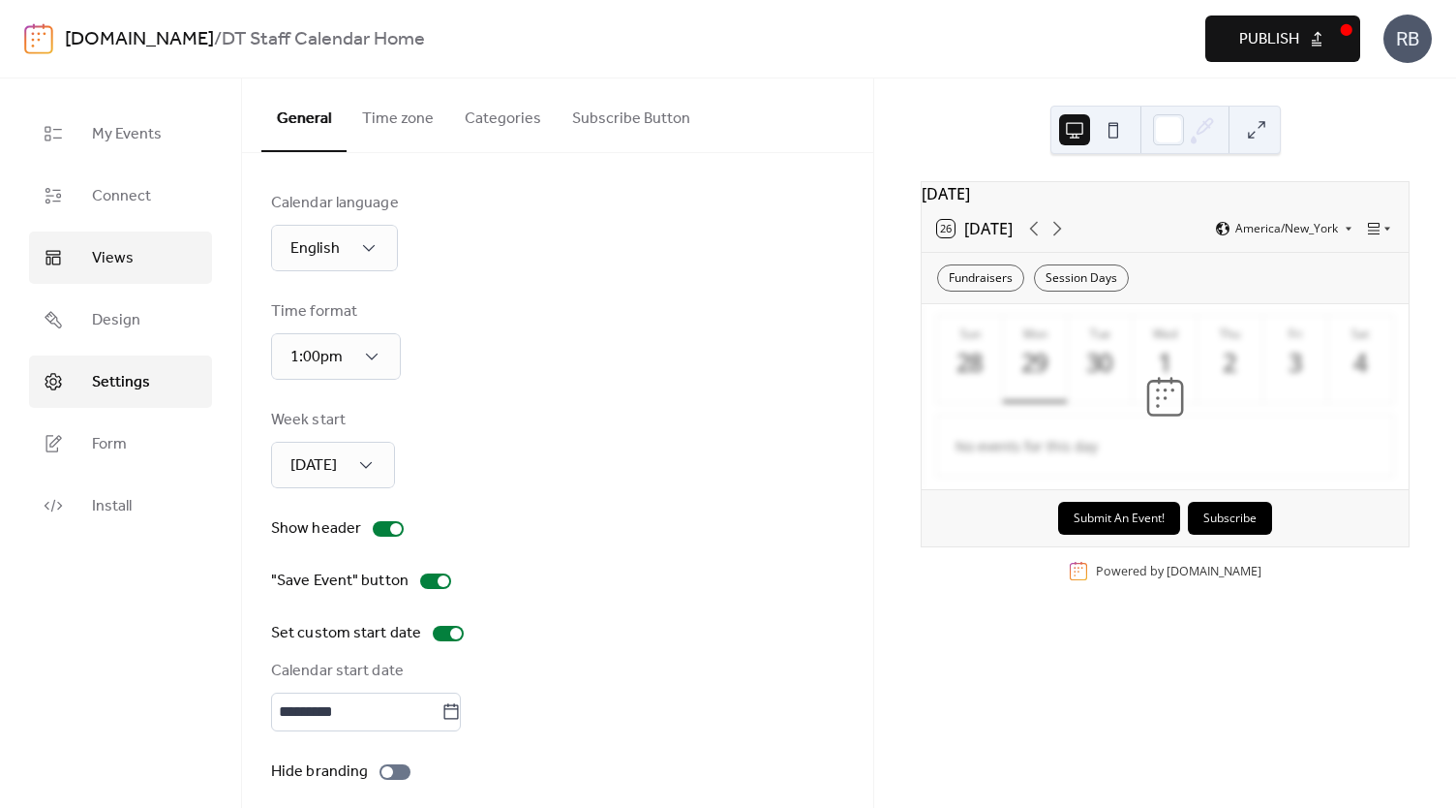
click at [100, 262] on span "Views" at bounding box center [113, 258] width 42 height 23
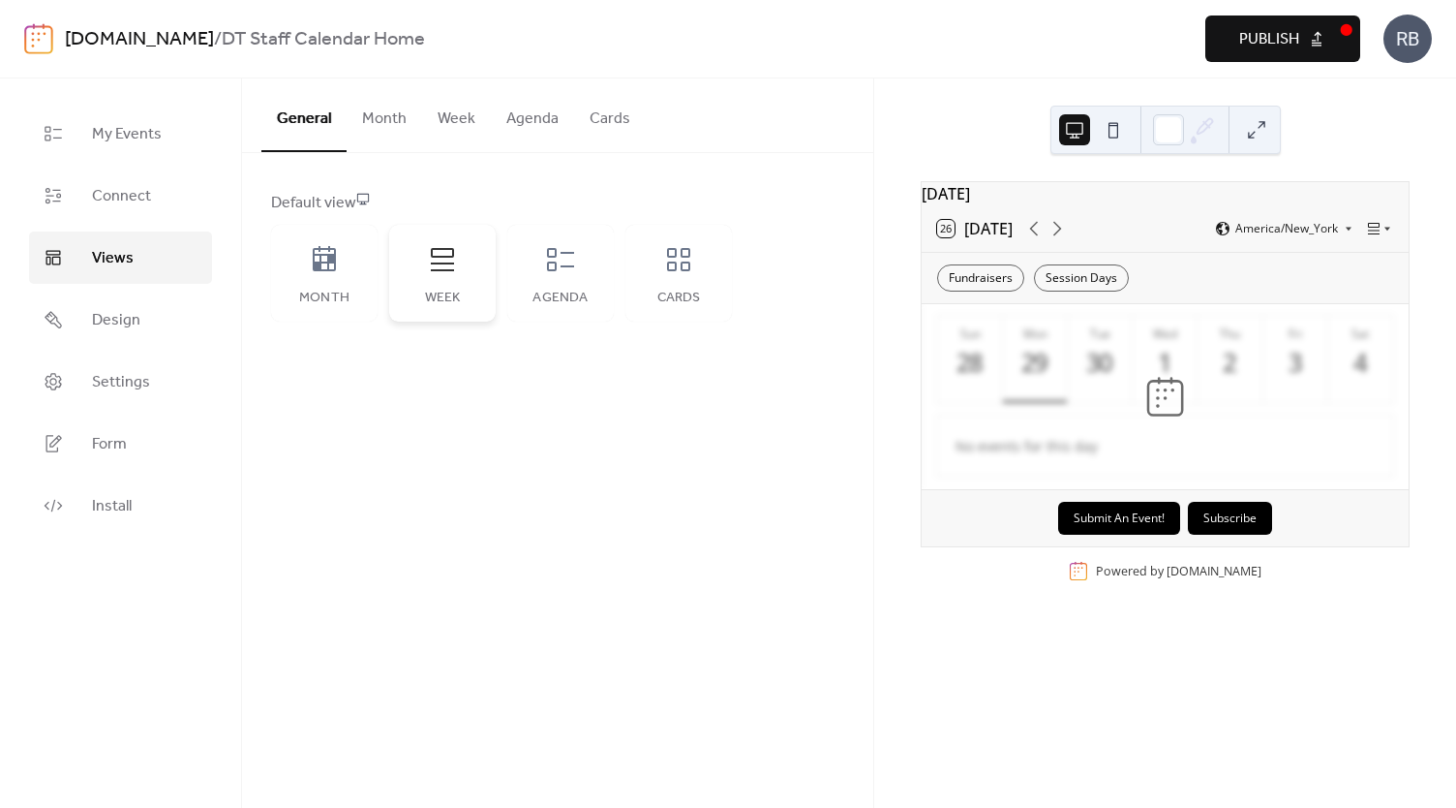
click at [438, 264] on icon at bounding box center [442, 259] width 31 height 31
click at [1252, 34] on span "Publish" at bounding box center [1269, 39] width 60 height 23
click at [1181, 232] on div "26 Today America/New_York" at bounding box center [1165, 228] width 487 height 46
click at [839, 365] on div "**********" at bounding box center [557, 442] width 631 height 729
click at [102, 37] on link "[DOMAIN_NAME]" at bounding box center [139, 39] width 149 height 37
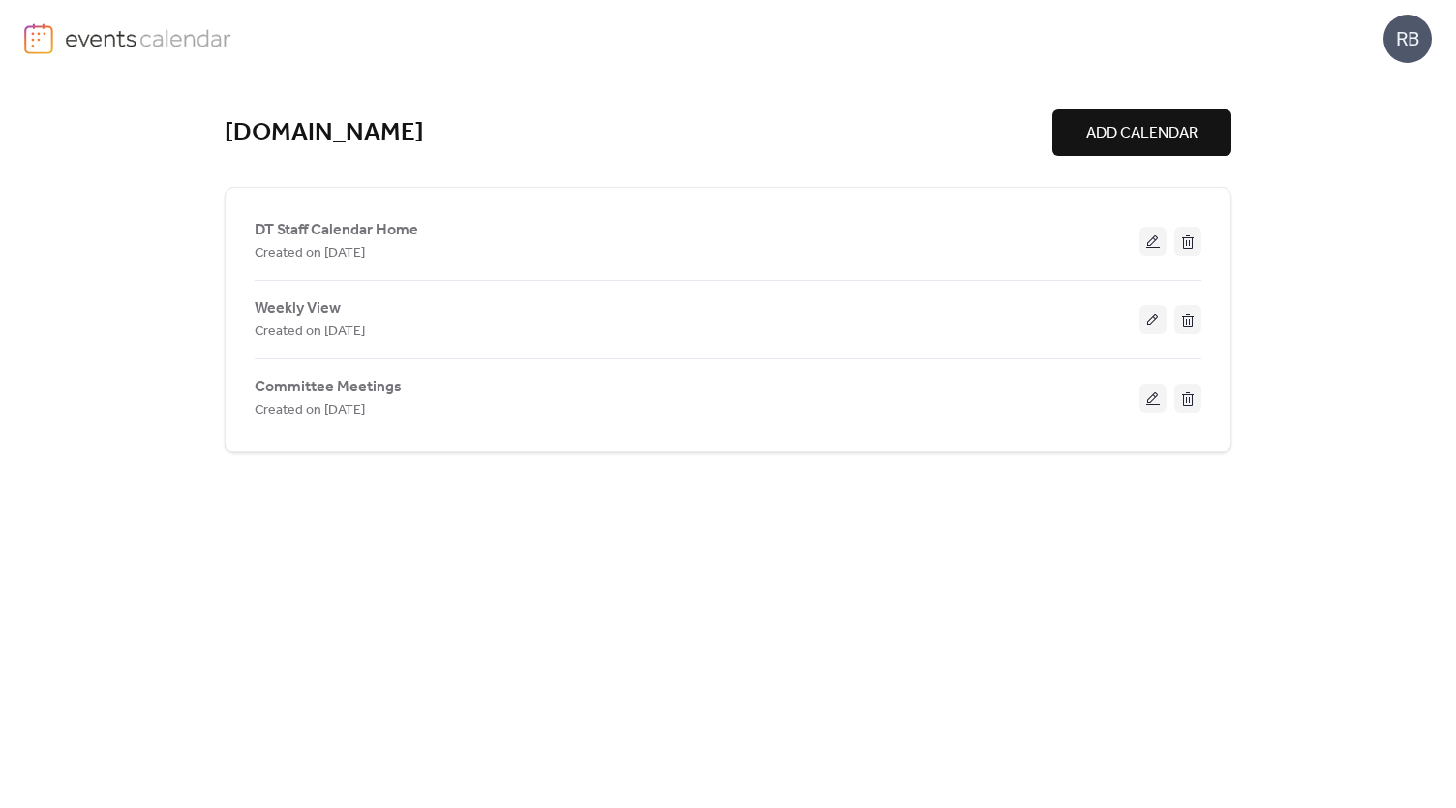
click at [687, 77] on div "RB" at bounding box center [728, 39] width 1456 height 78
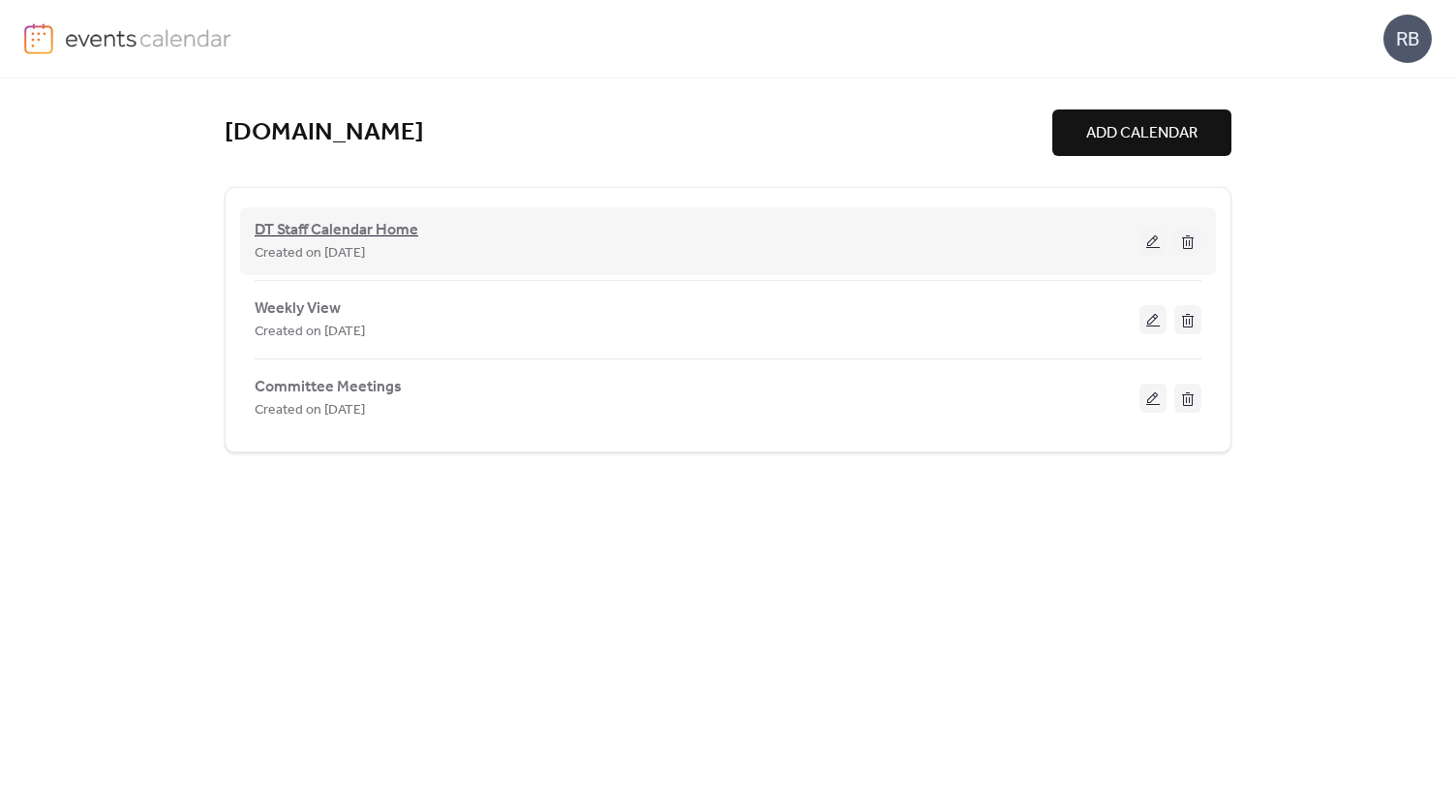
click at [352, 231] on span "DT Staff Calendar Home" at bounding box center [337, 230] width 164 height 23
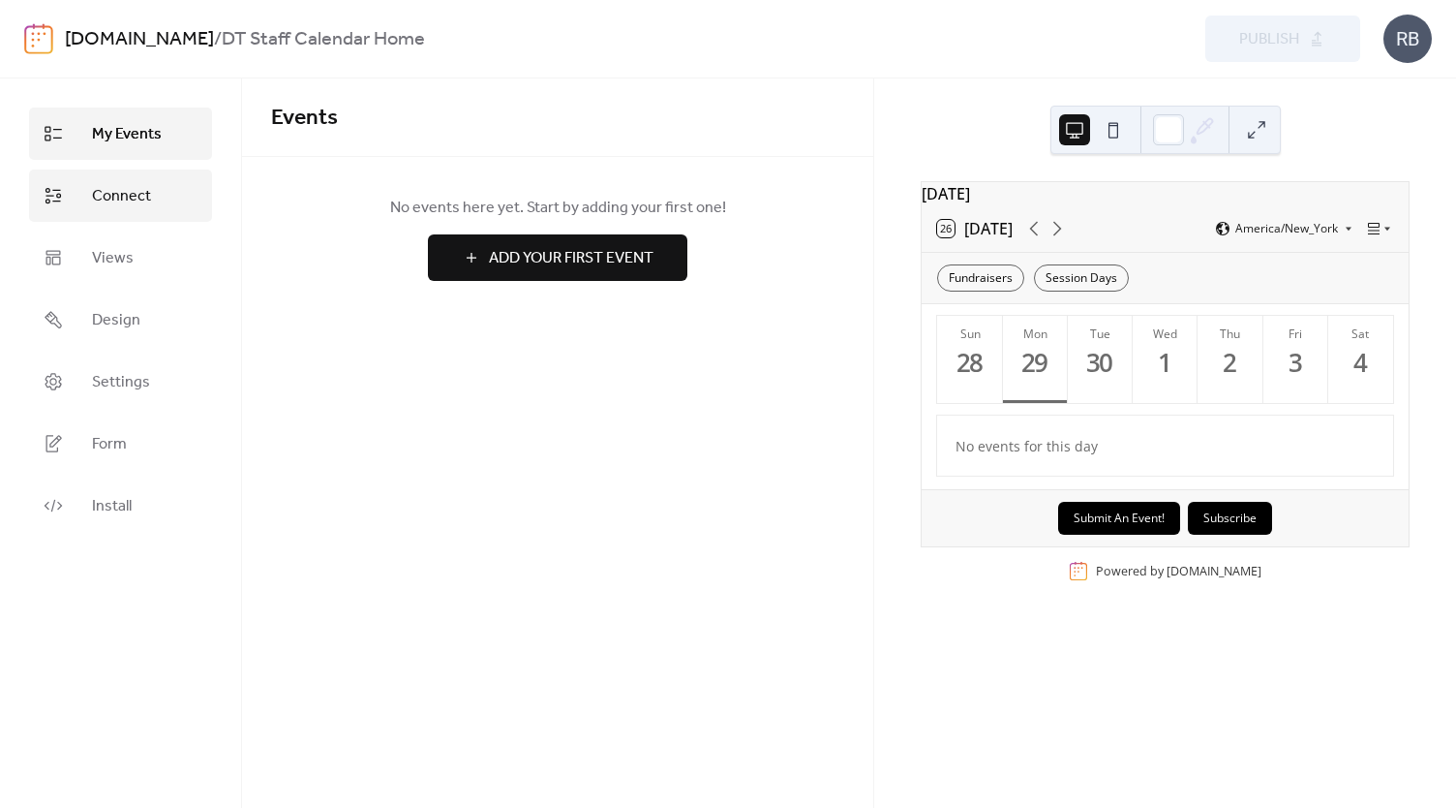
click at [92, 206] on span "Connect" at bounding box center [121, 196] width 59 height 23
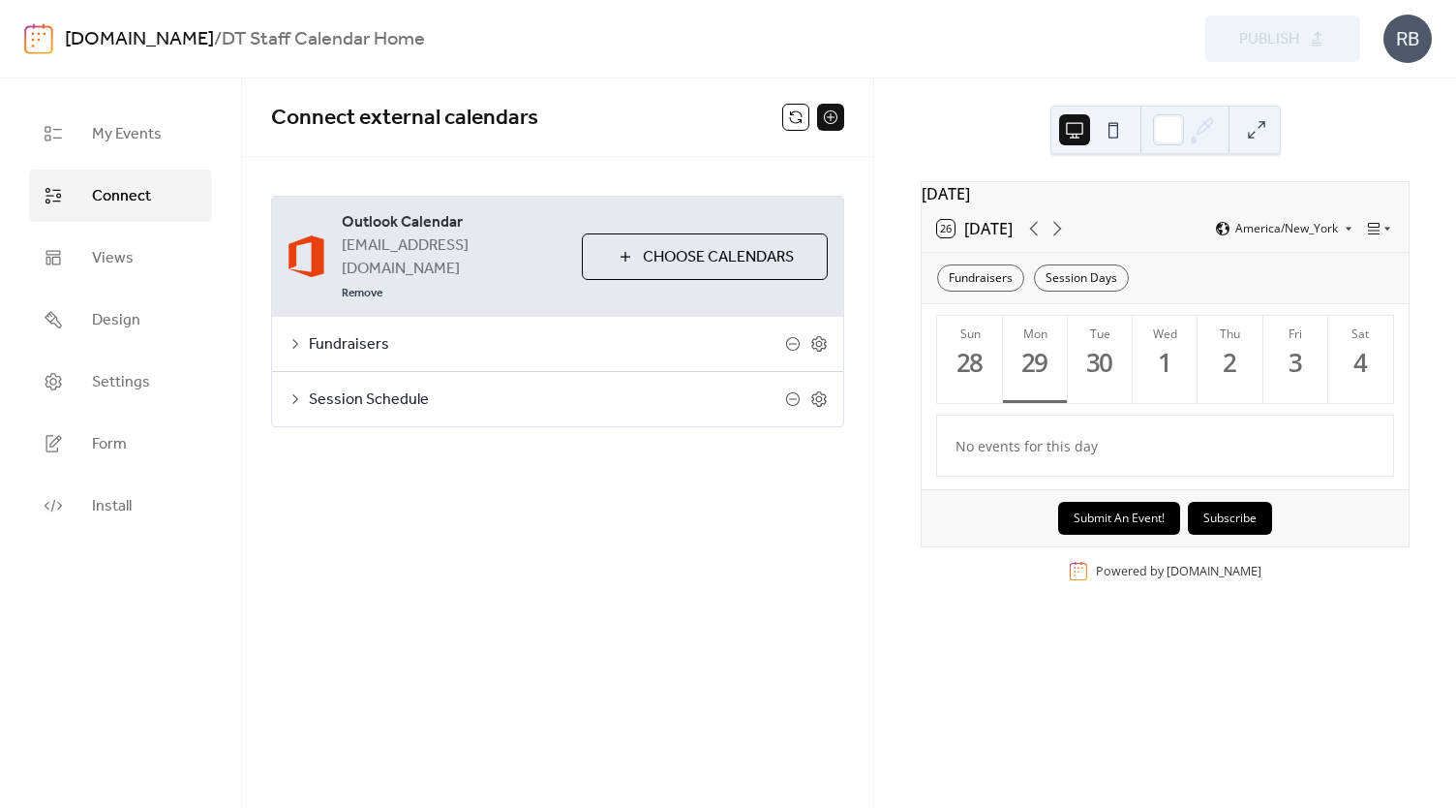
click at [519, 333] on span "Fundraisers" at bounding box center [547, 344] width 476 height 23
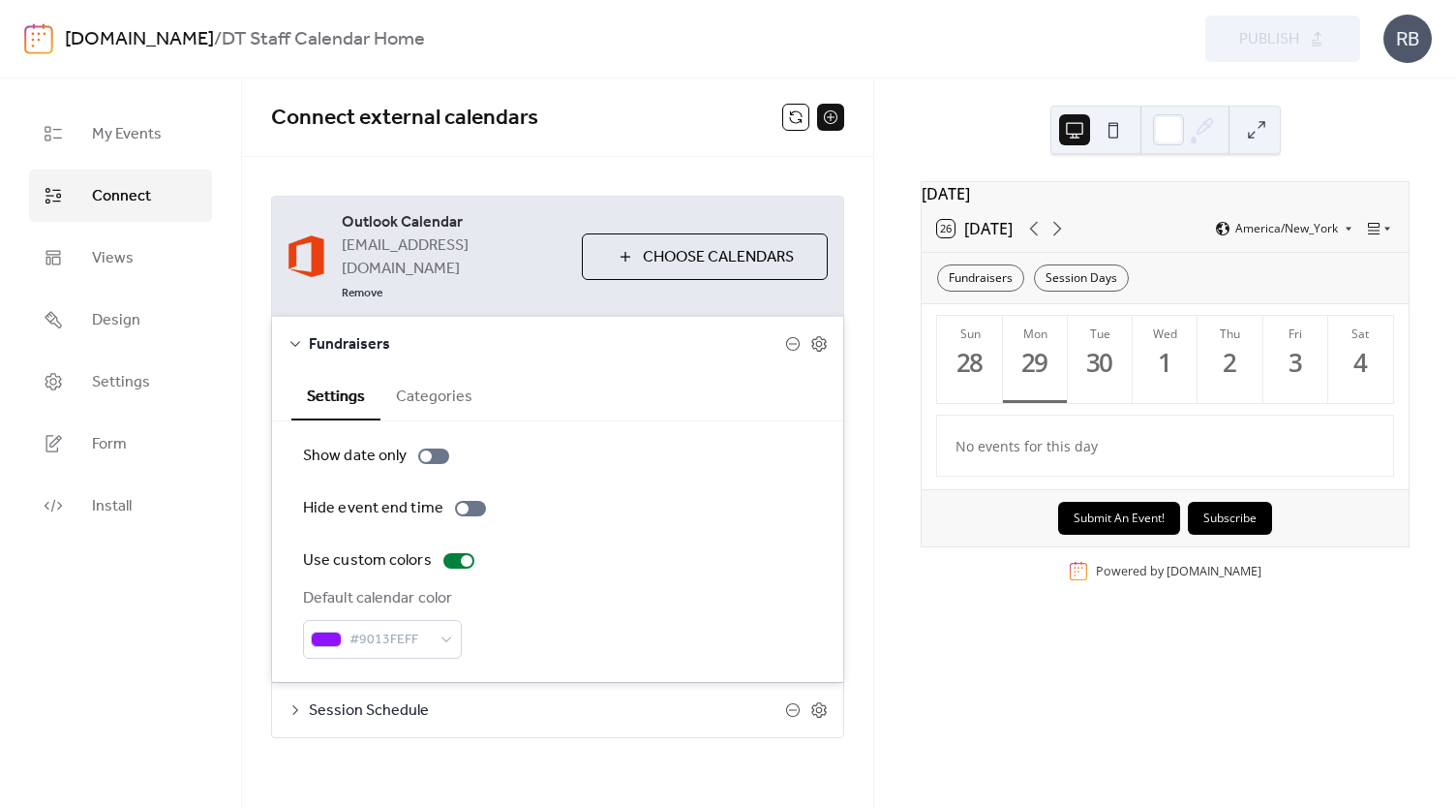
click at [296, 341] on icon at bounding box center [295, 344] width 10 height 6
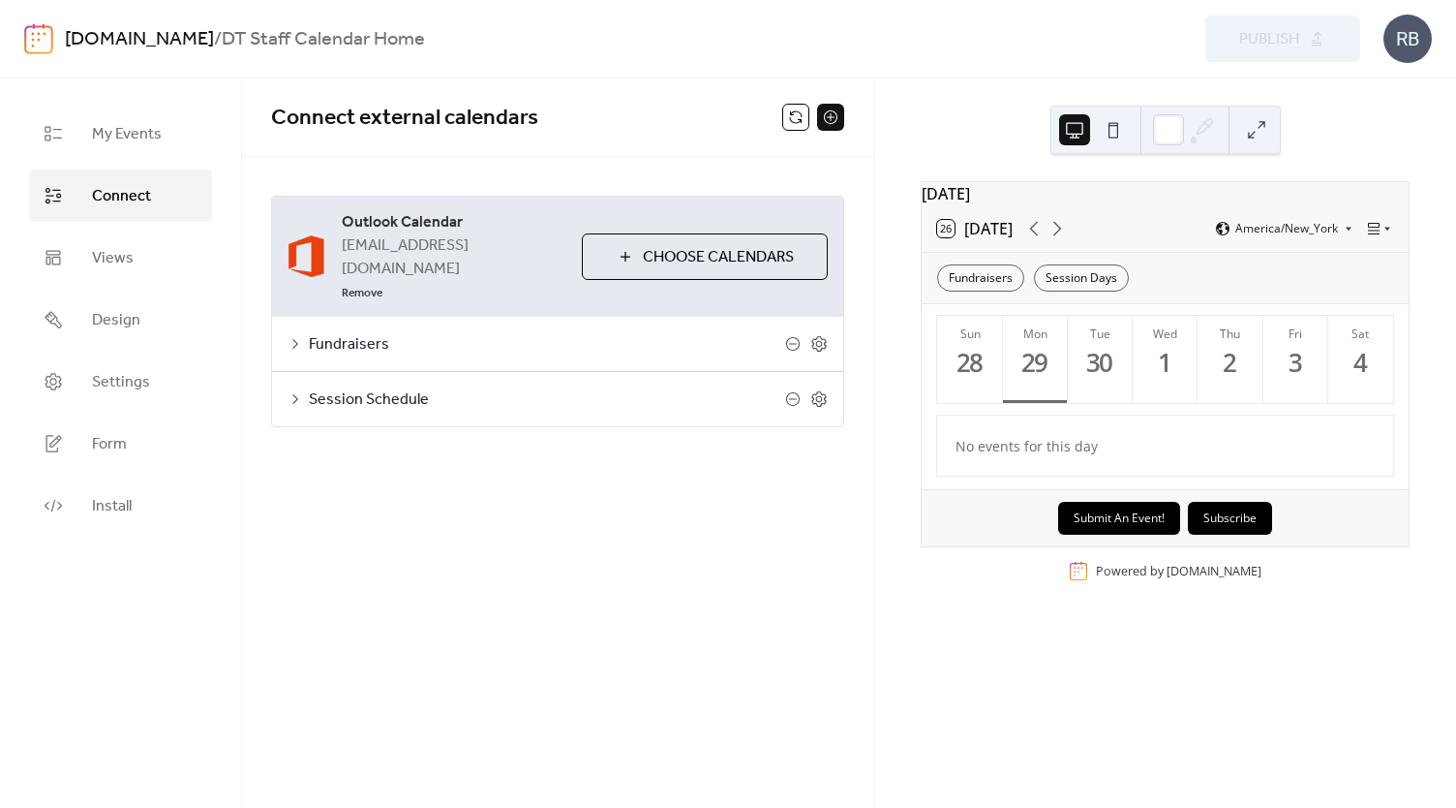
click at [526, 157] on div "Outlook Calendar rb@thedtfirm.com Remove Choose Calendars Fundraisers Settings …" at bounding box center [557, 311] width 631 height 309
click at [99, 257] on span "Views" at bounding box center [113, 258] width 42 height 23
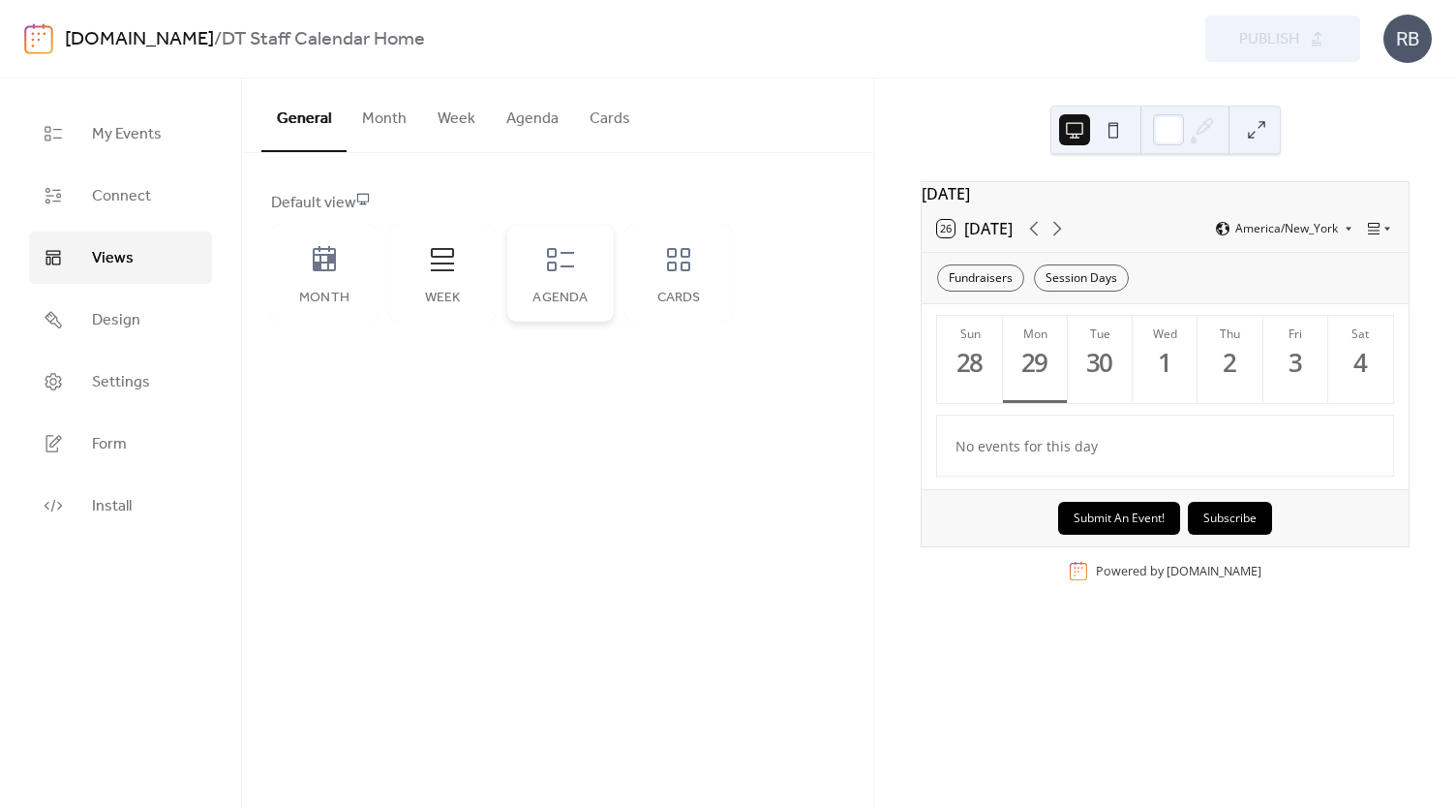
click at [554, 286] on div "Agenda" at bounding box center [560, 273] width 107 height 97
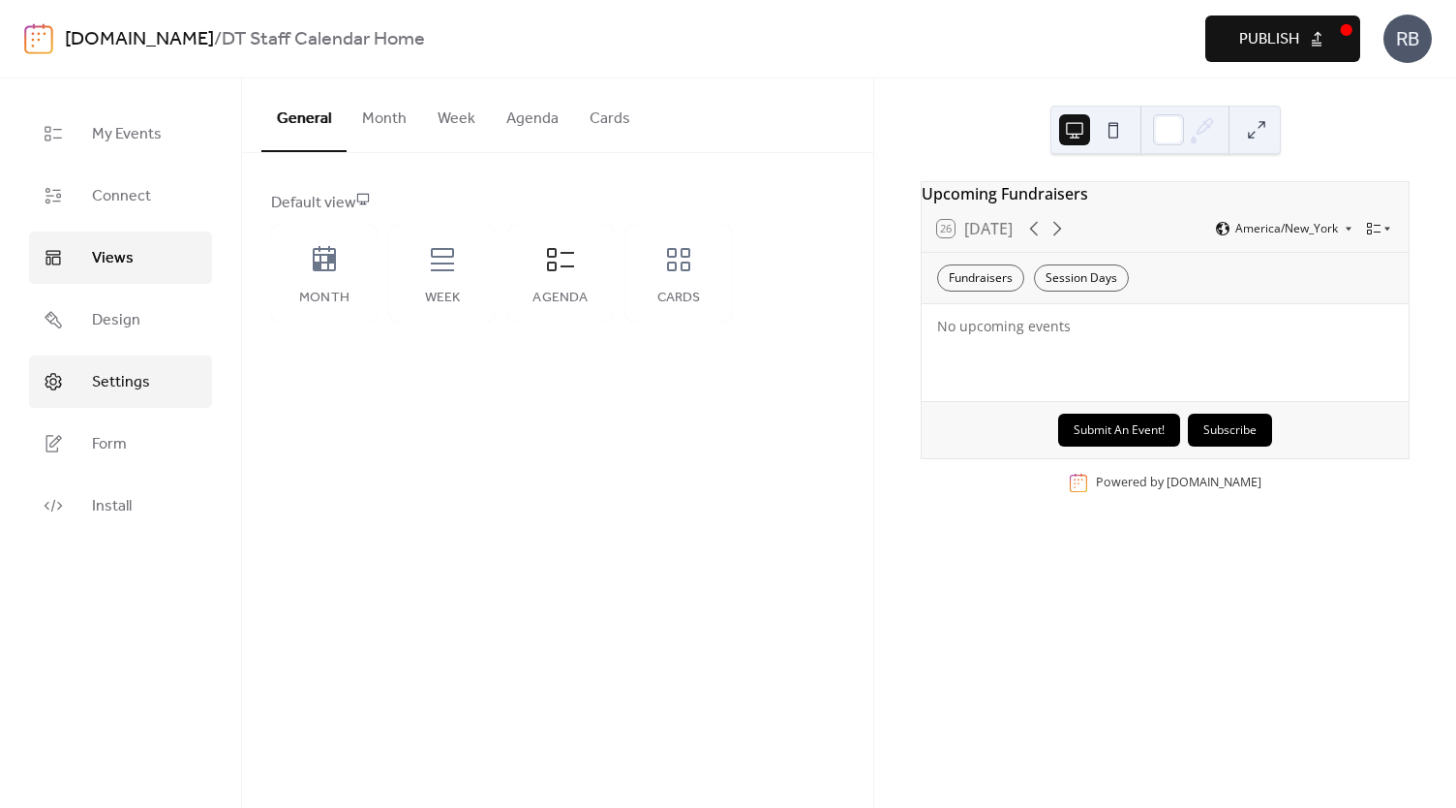
click at [120, 385] on span "Settings" at bounding box center [121, 382] width 58 height 23
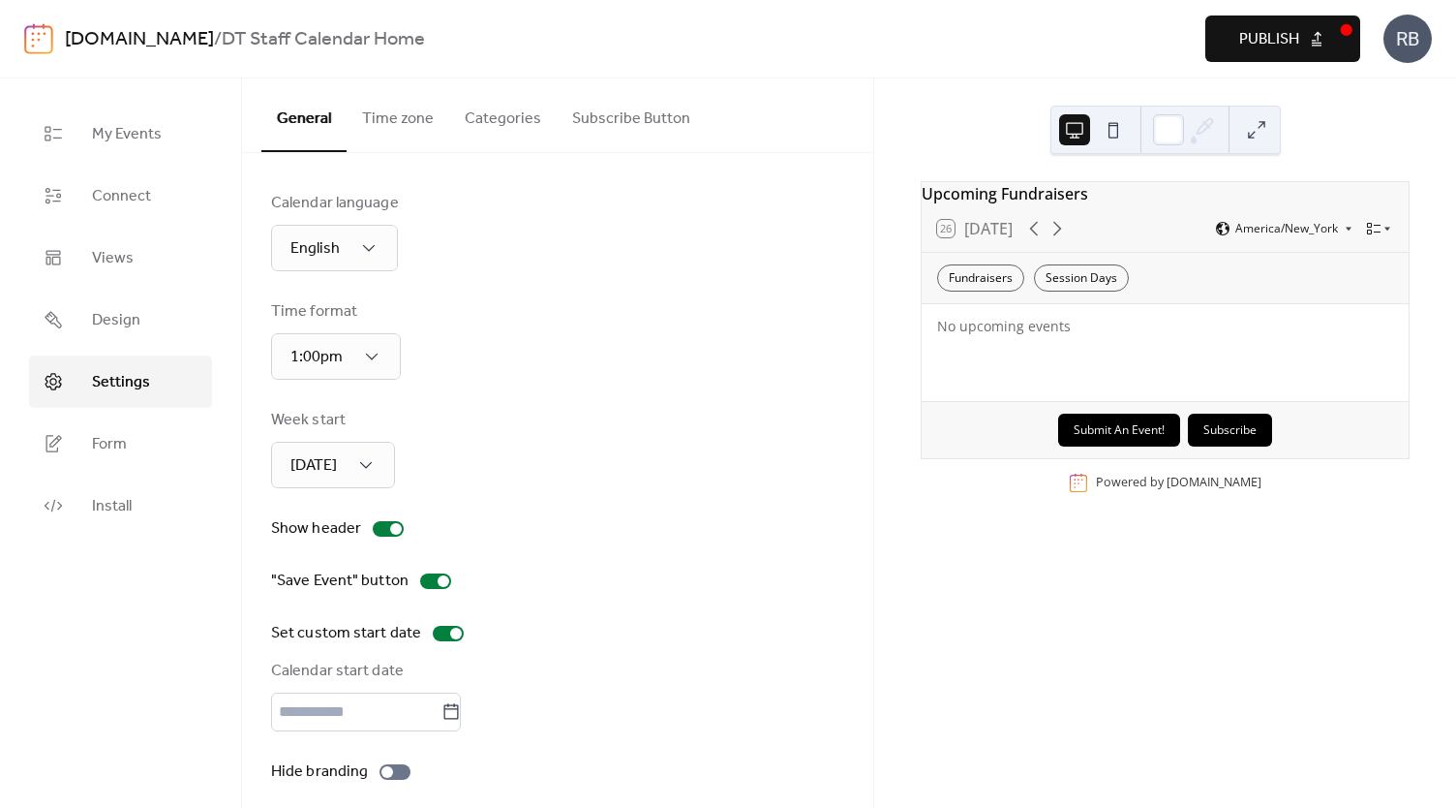
type input "*********"
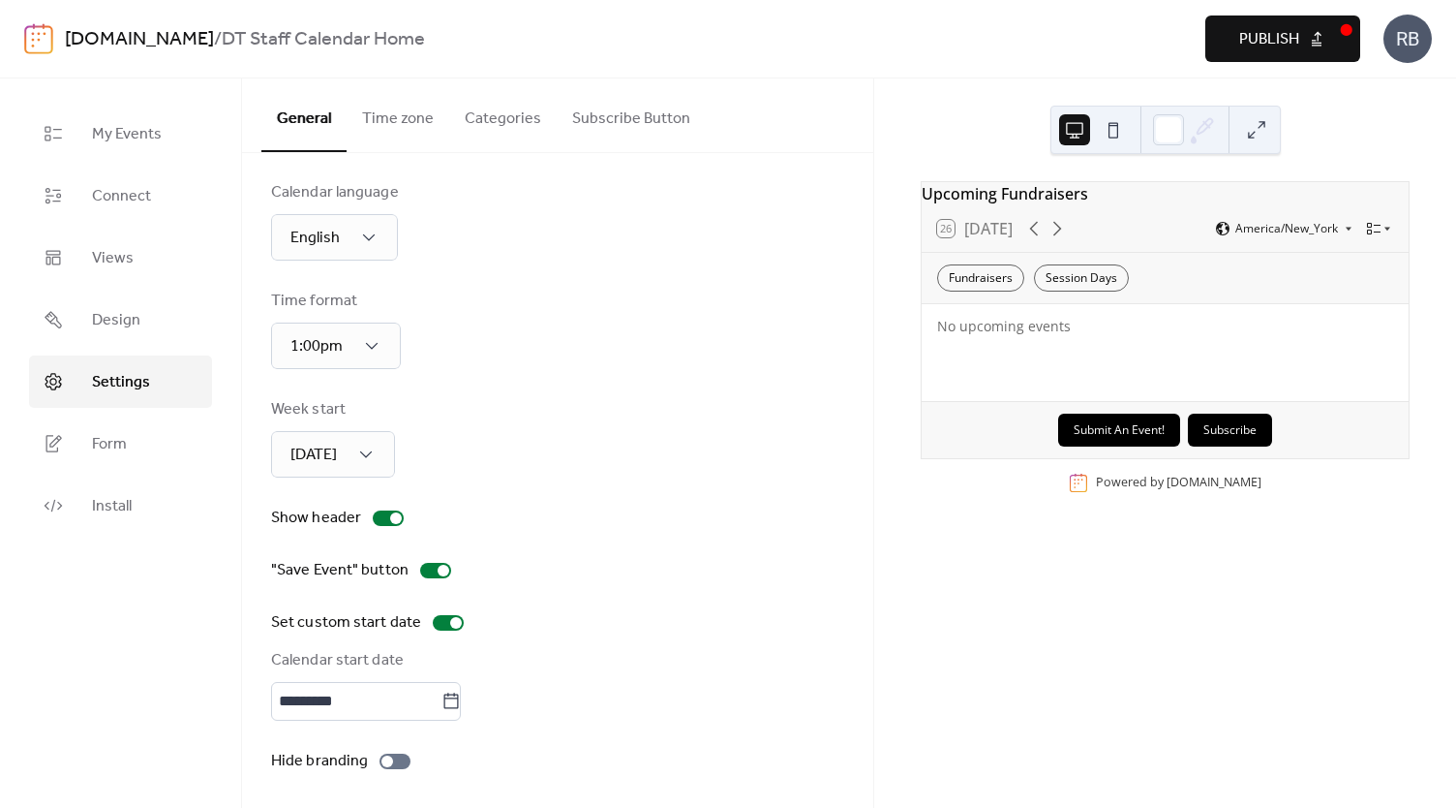
scroll to position [14, 0]
click at [442, 615] on div at bounding box center [448, 619] width 31 height 15
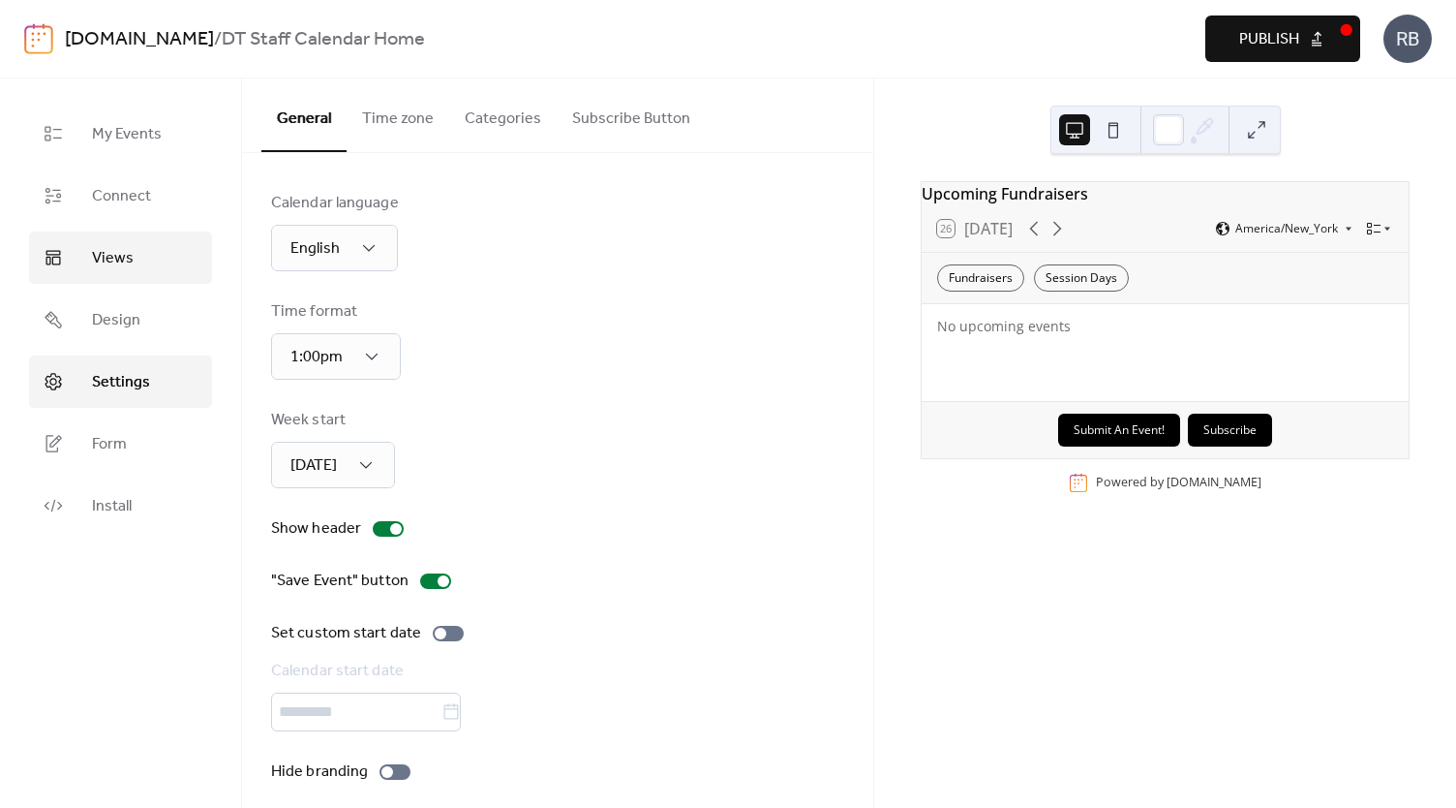
click at [126, 250] on span "Views" at bounding box center [113, 258] width 42 height 23
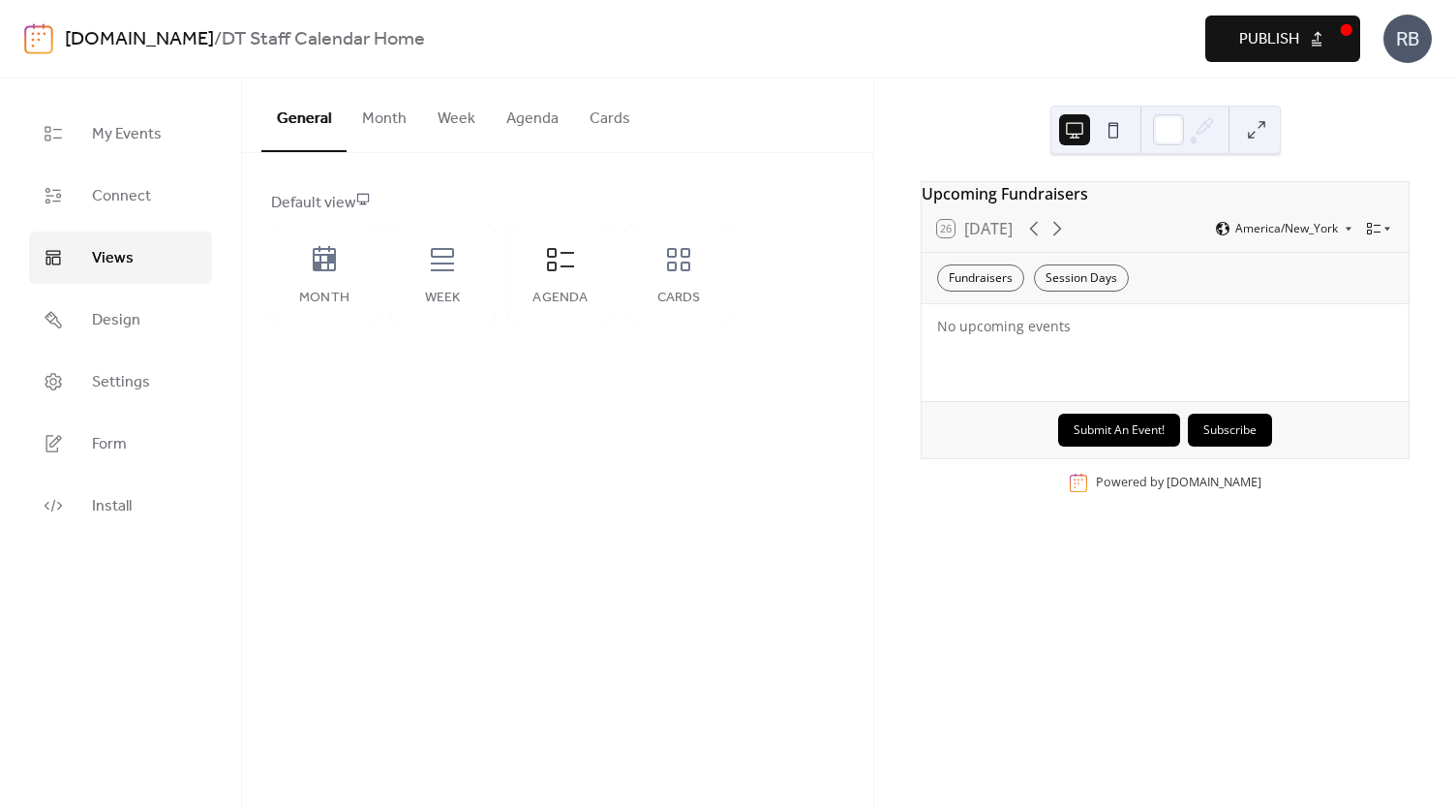
click at [1296, 42] on span "Publish" at bounding box center [1269, 39] width 60 height 23
click at [112, 46] on link "[DOMAIN_NAME]" at bounding box center [139, 39] width 149 height 37
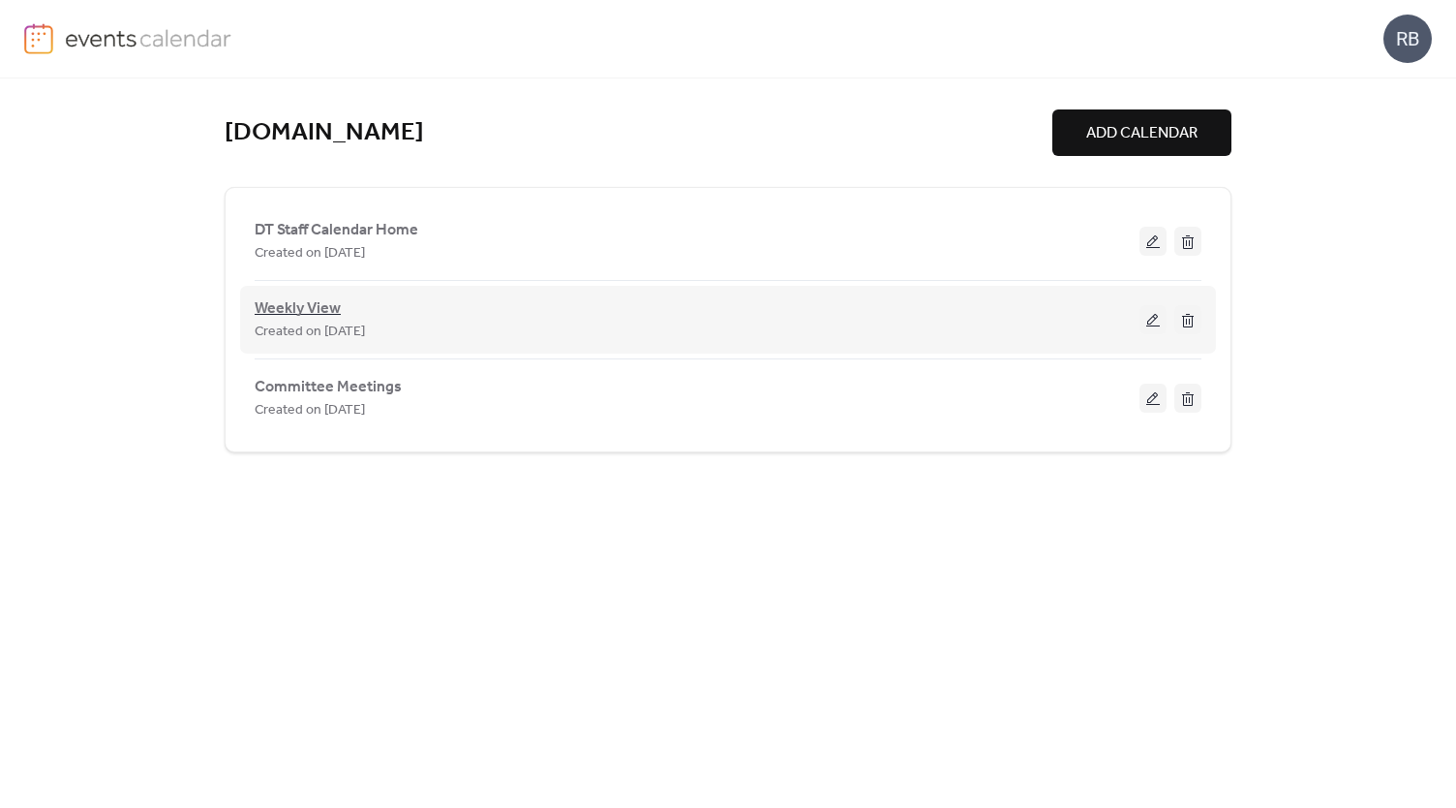
click at [313, 303] on span "Weekly View" at bounding box center [298, 308] width 86 height 23
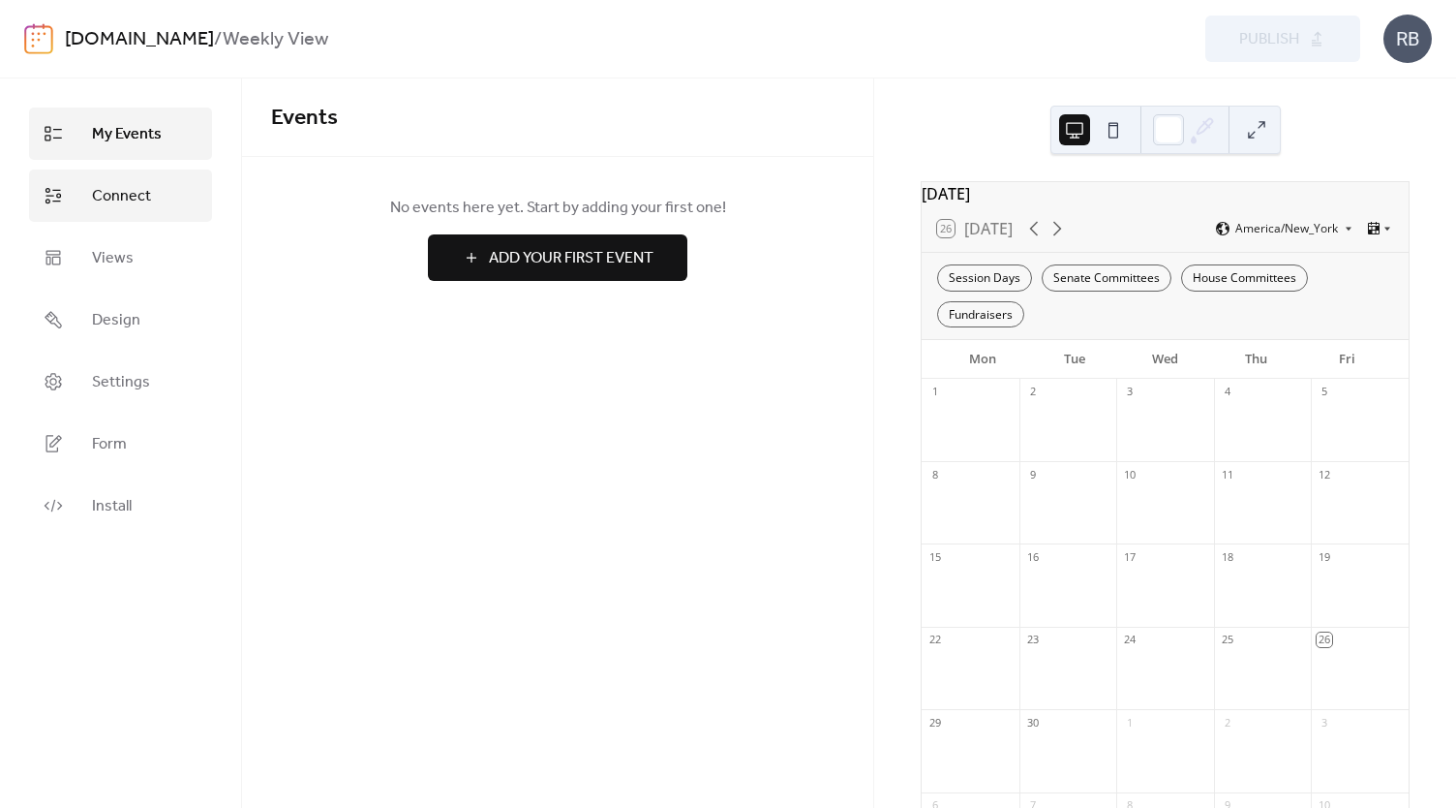
click at [93, 199] on span "Connect" at bounding box center [121, 196] width 59 height 23
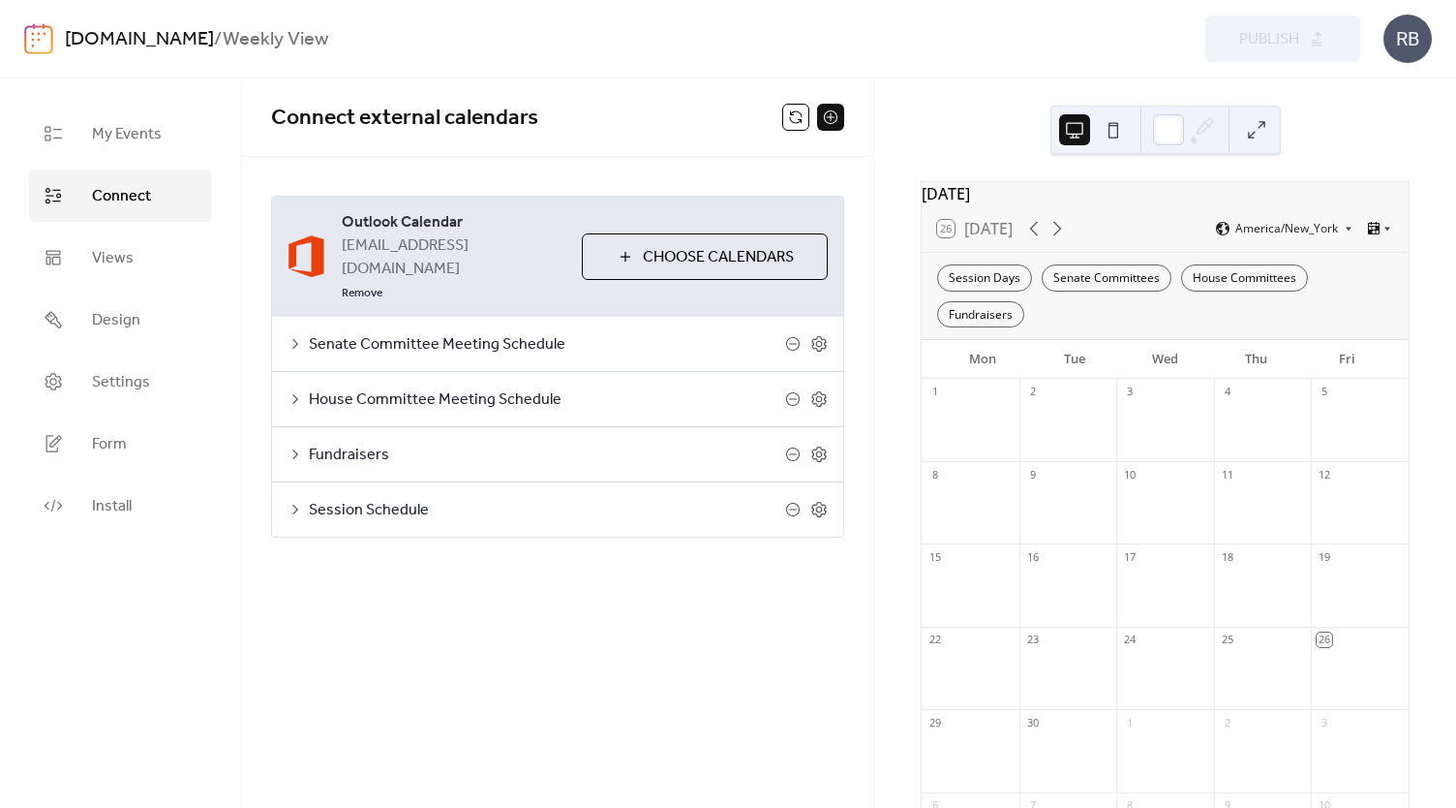
click at [297, 446] on icon at bounding box center [295, 453] width 15 height 15
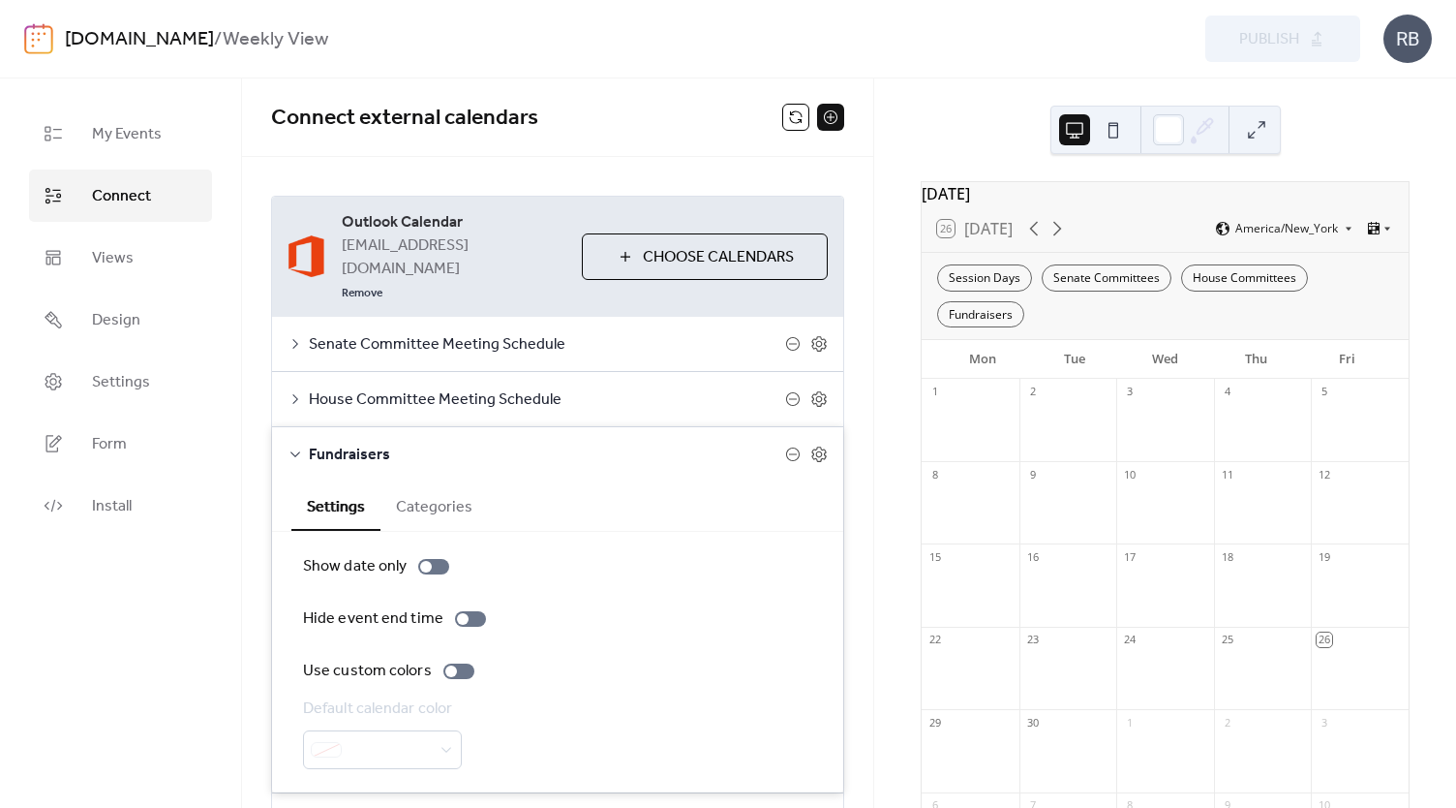
click at [299, 446] on icon at bounding box center [295, 453] width 15 height 15
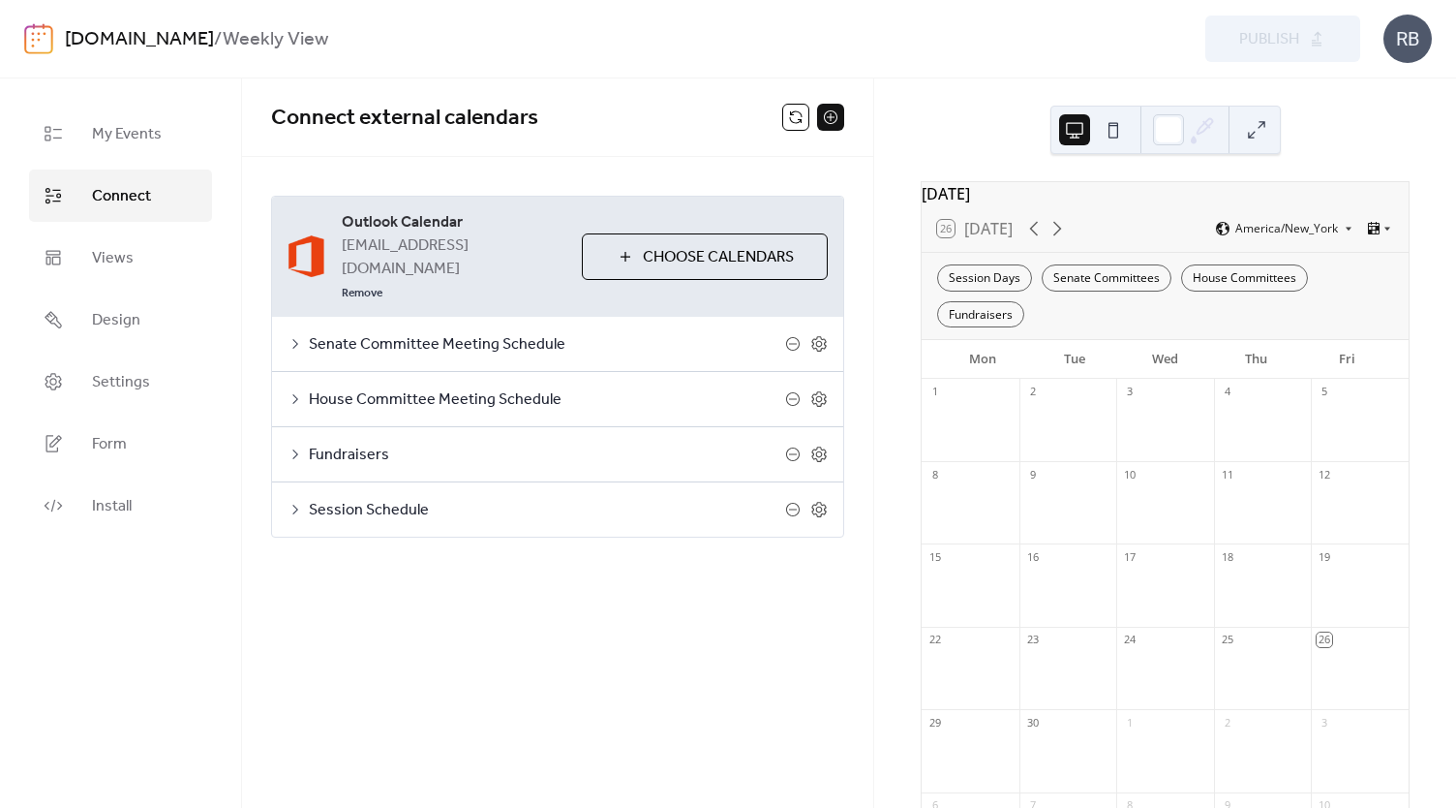
click at [298, 502] on icon at bounding box center [295, 509] width 15 height 15
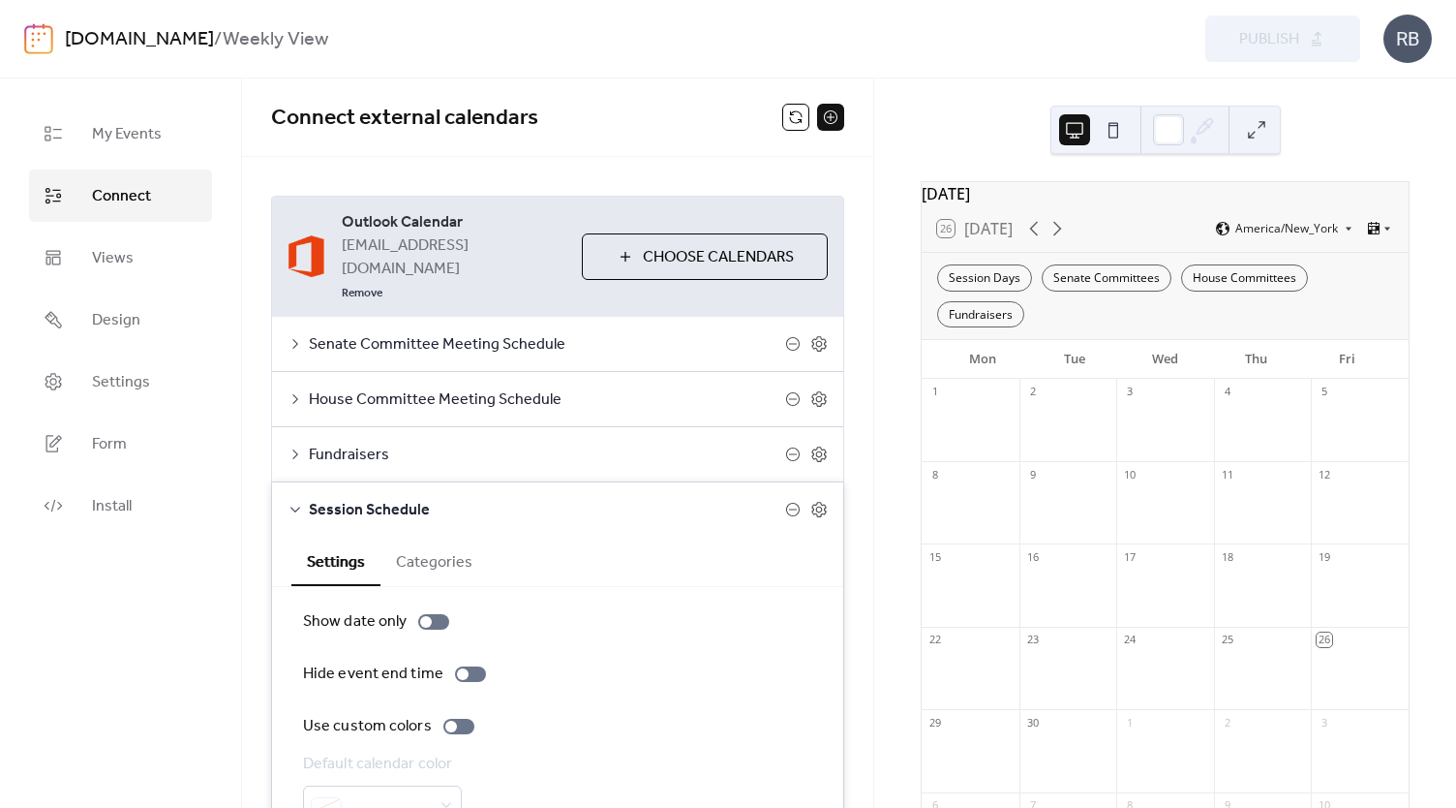
scroll to position [69, 0]
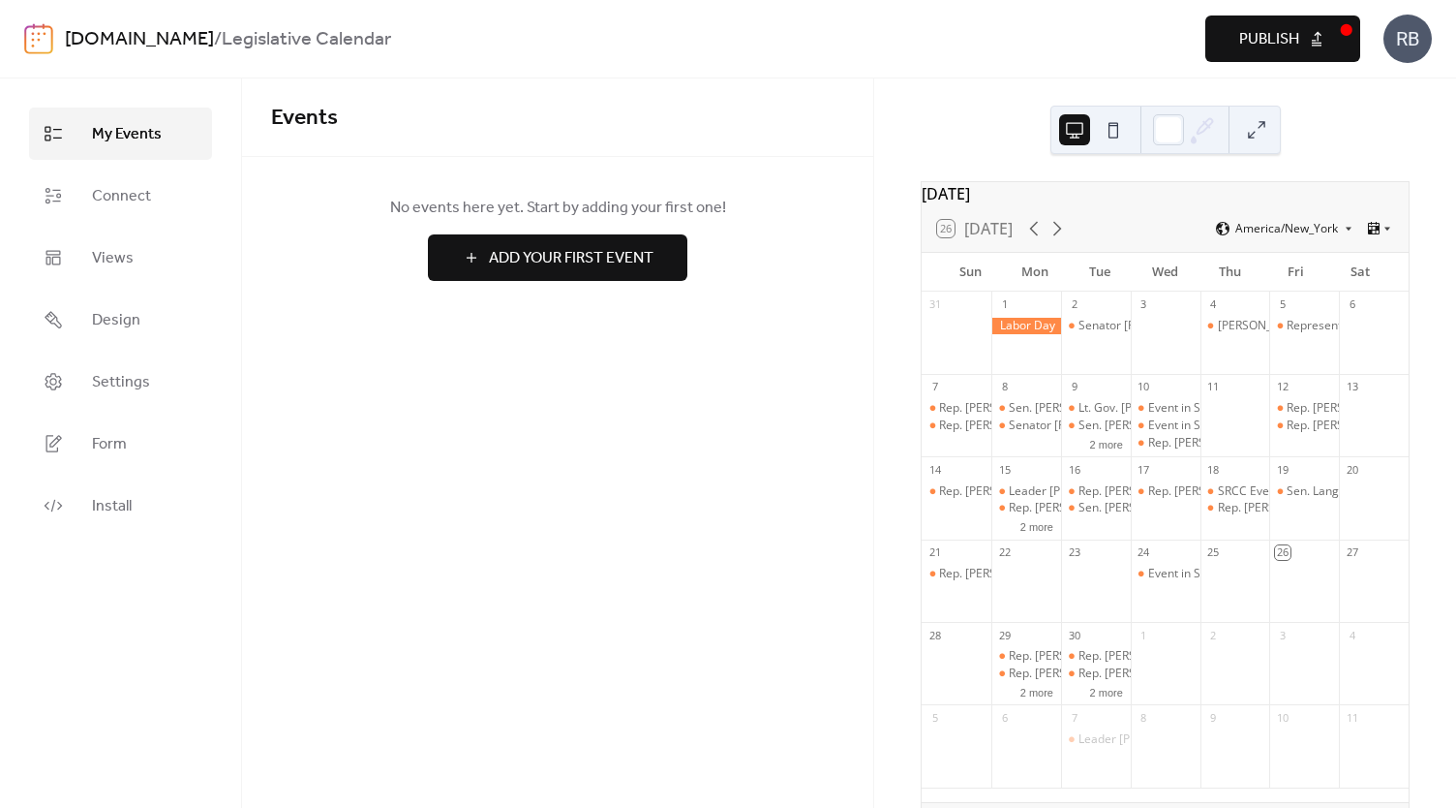
click at [120, 38] on link "[DOMAIN_NAME]" at bounding box center [139, 39] width 149 height 37
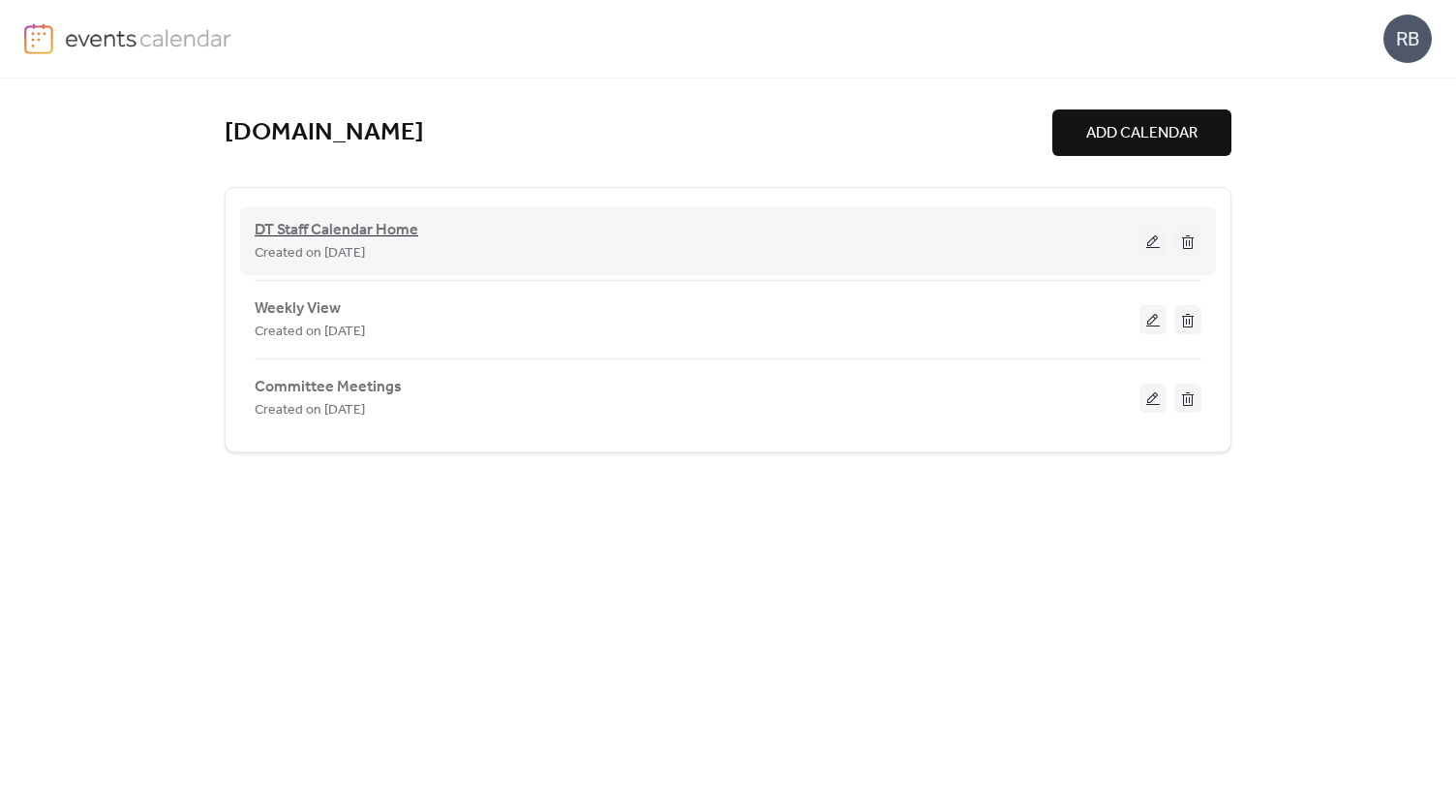
click at [316, 226] on span "DT Staff Calendar Home" at bounding box center [337, 230] width 164 height 23
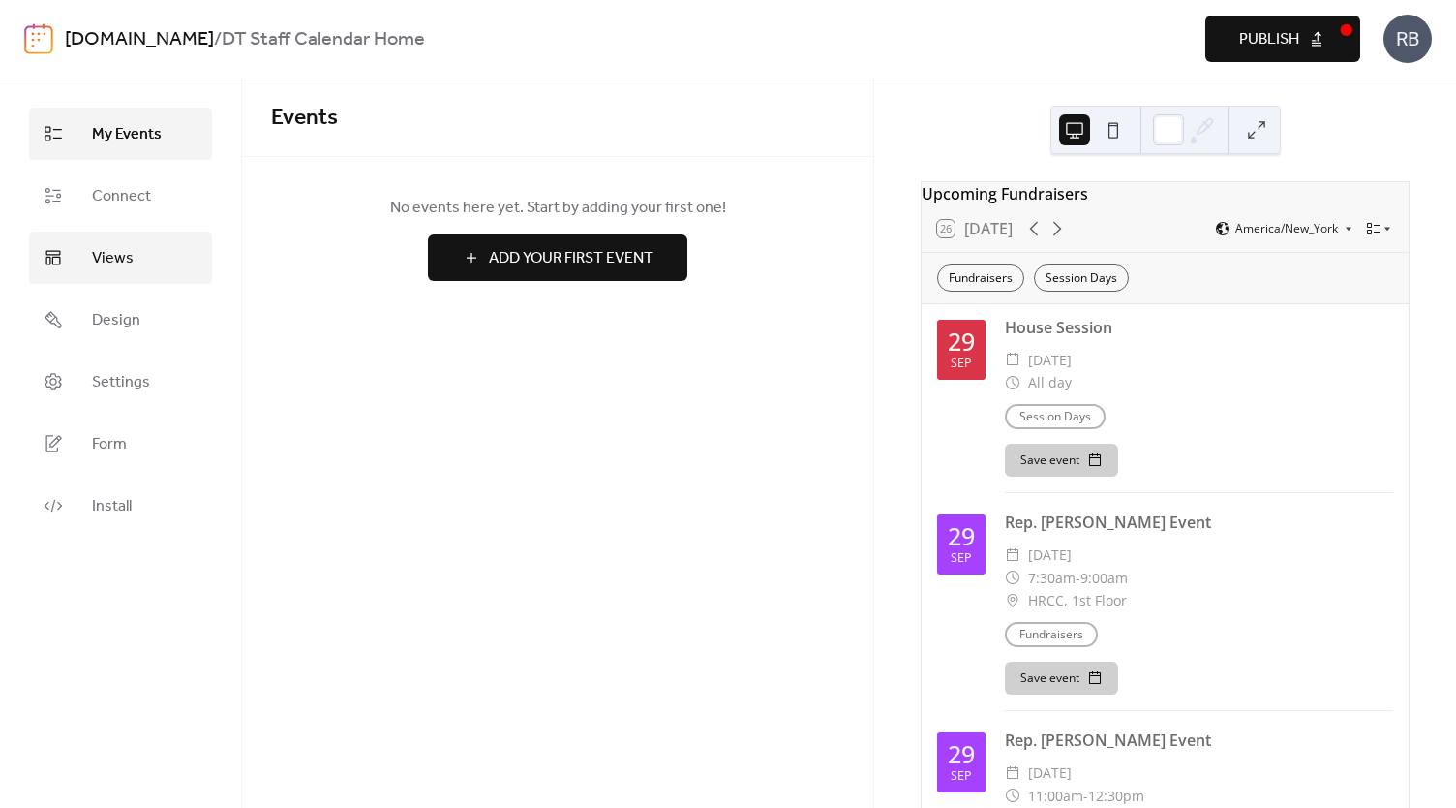
click at [106, 258] on span "Views" at bounding box center [113, 258] width 42 height 23
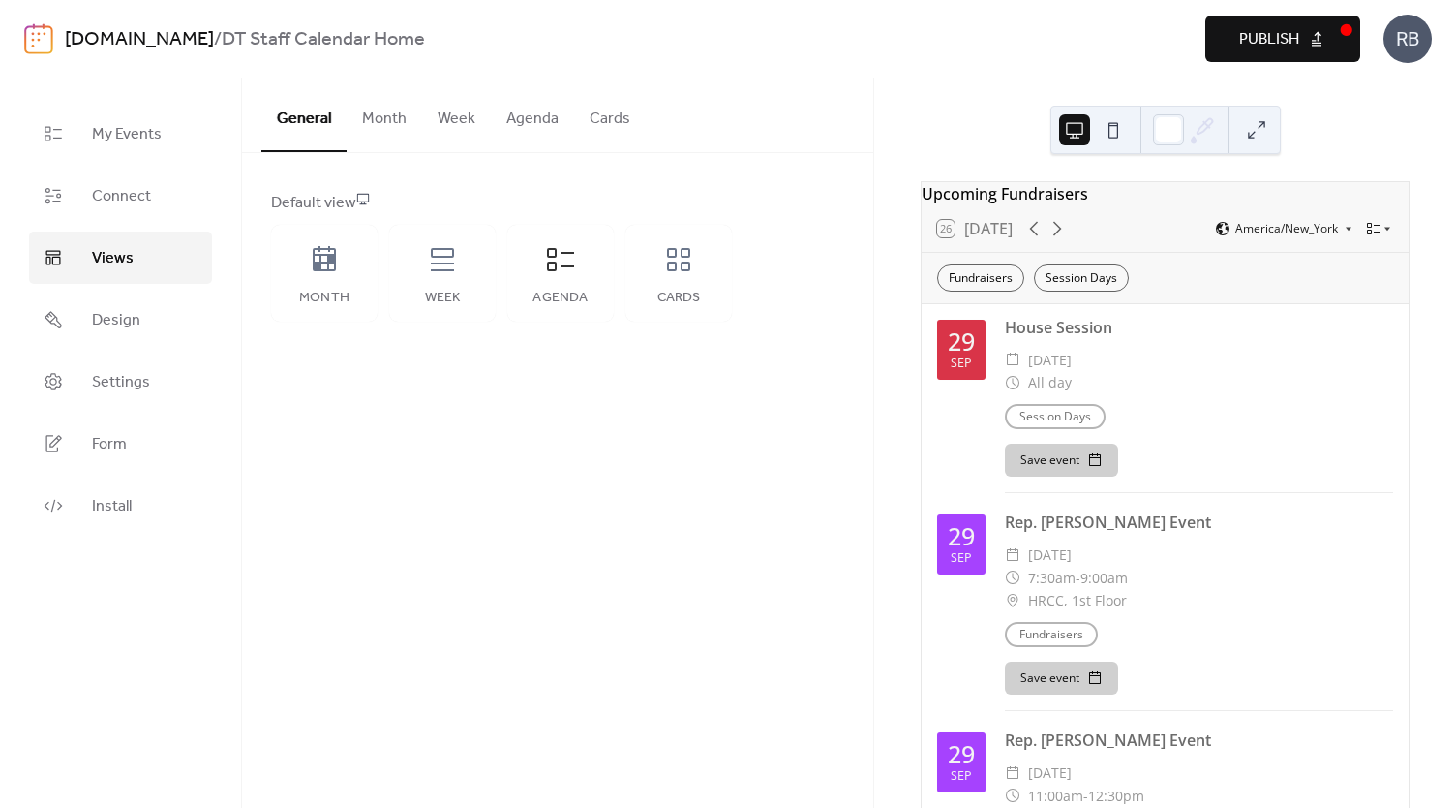
click at [58, 40] on div "[DOMAIN_NAME] / DT Staff Calendar Home Preview Publish RB" at bounding box center [728, 38] width 1408 height 77
click at [117, 42] on link "[DOMAIN_NAME]" at bounding box center [139, 39] width 149 height 37
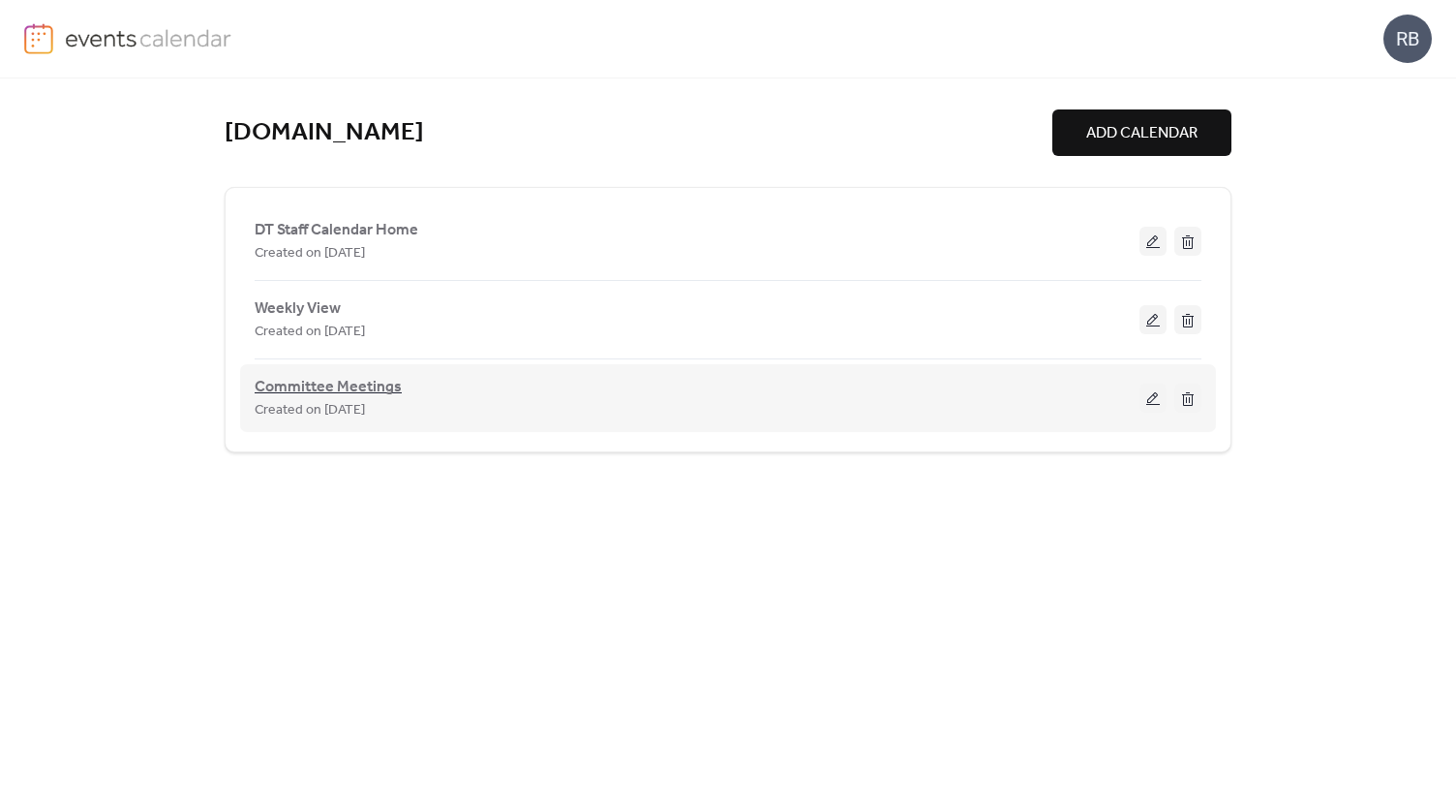
click at [348, 384] on span "Committee Meetings" at bounding box center [328, 387] width 147 height 23
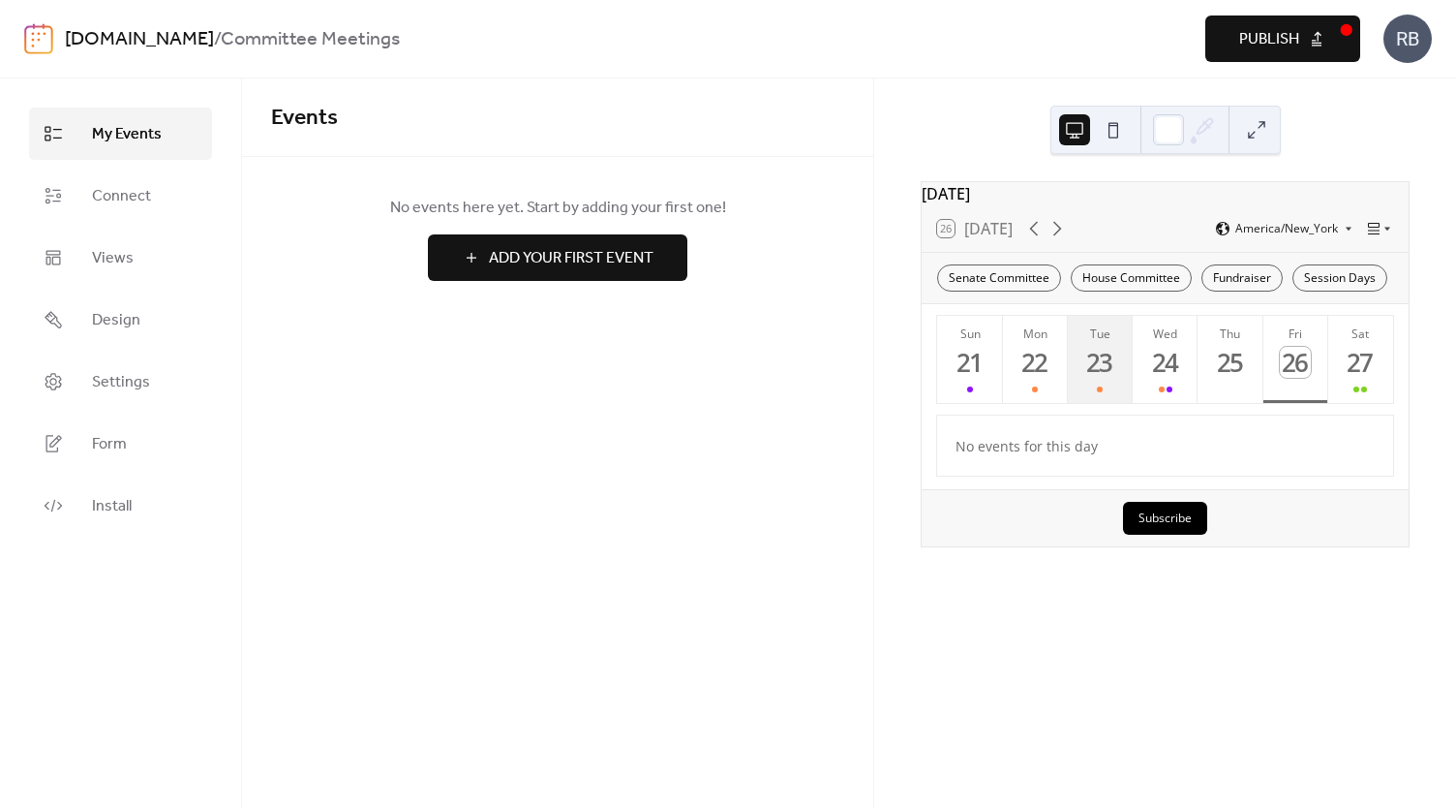
click at [1107, 388] on button "Tue 23" at bounding box center [1100, 360] width 65 height 88
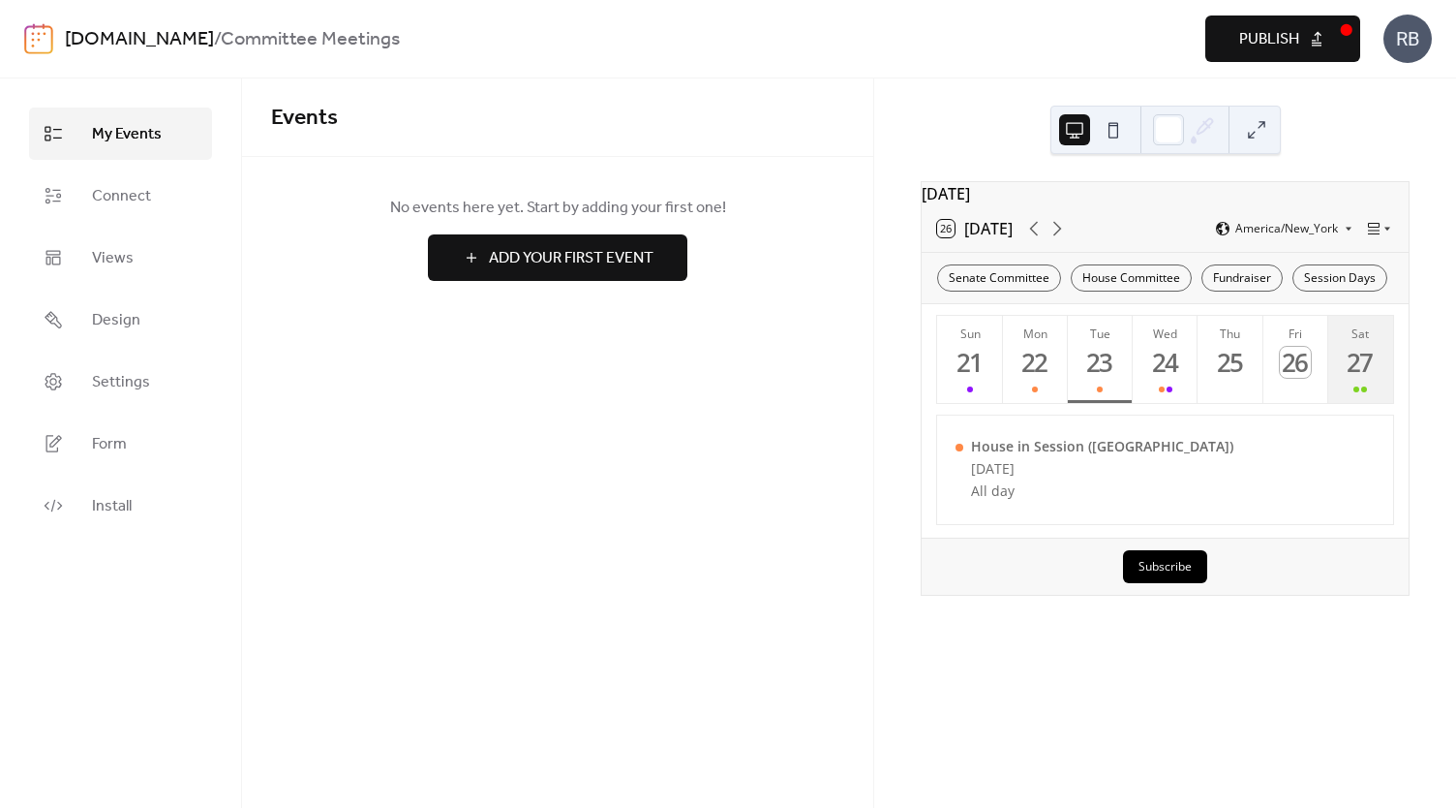
click at [1353, 388] on button "Sat 27" at bounding box center [1360, 360] width 65 height 88
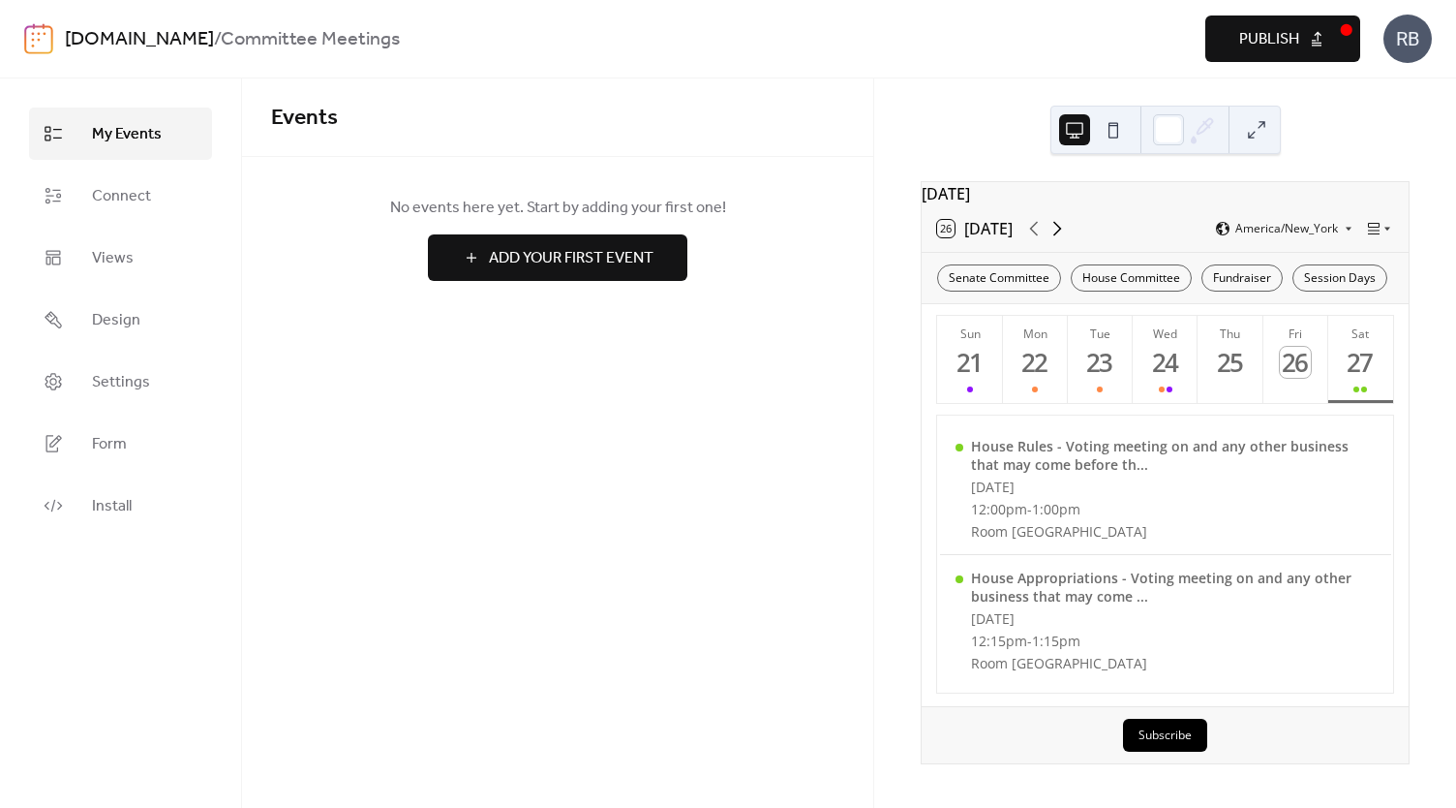
click at [1059, 240] on icon at bounding box center [1057, 228] width 23 height 23
click at [1038, 392] on div at bounding box center [1034, 388] width 21 height 15
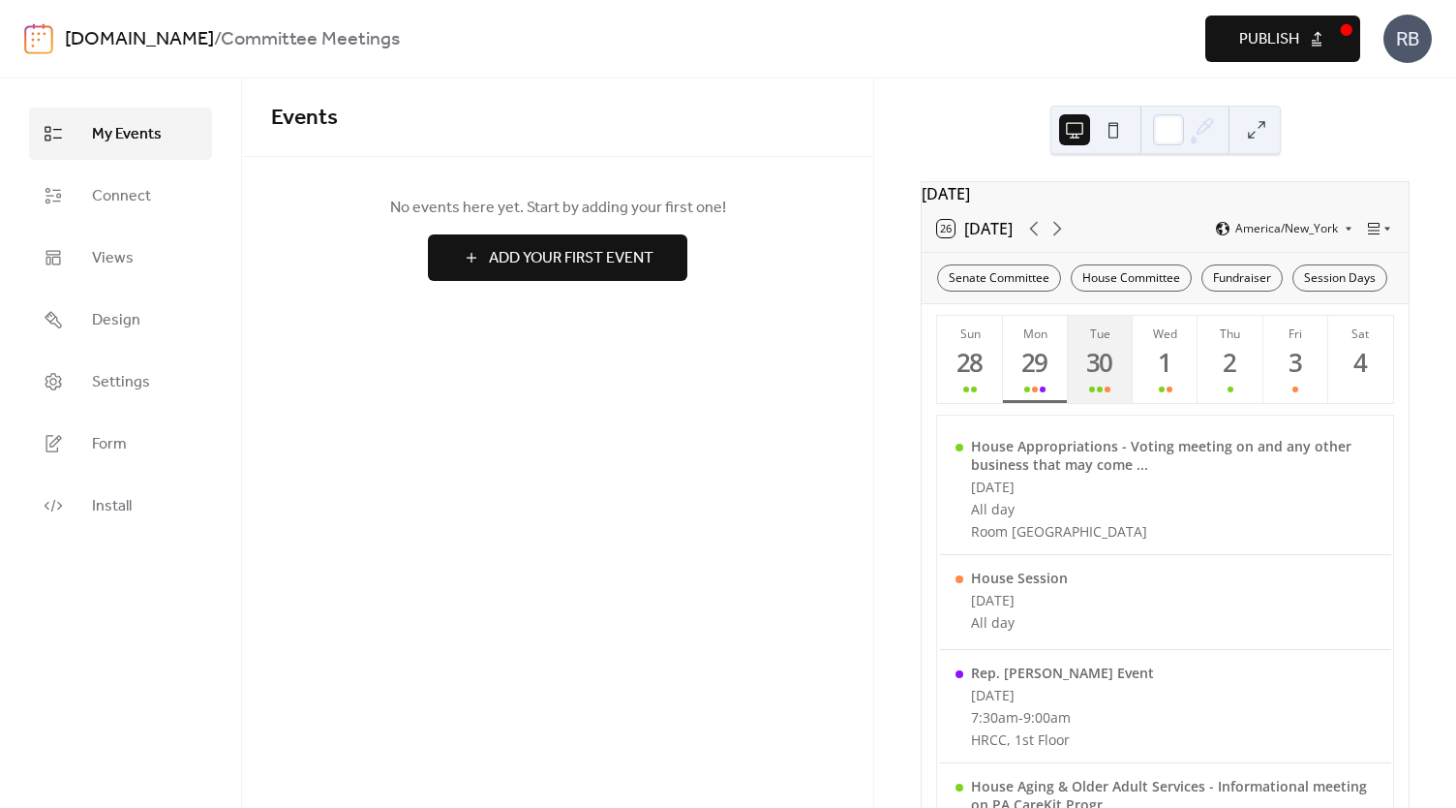
click at [1108, 377] on div "30" at bounding box center [1100, 363] width 32 height 32
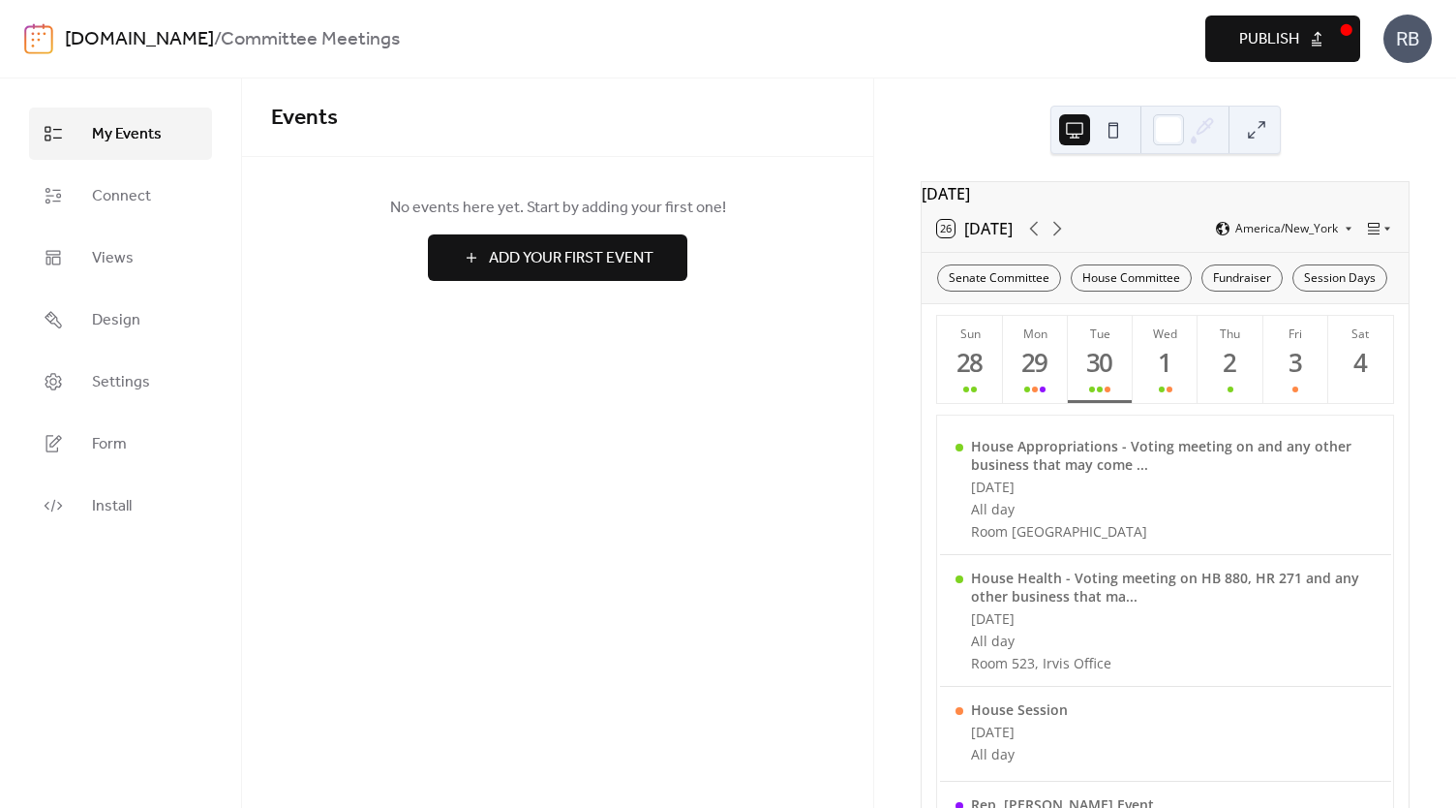
click at [890, 454] on div "[DATE] 26 [DATE] America/New_York Senate Committee House Committee Fundraiser S…" at bounding box center [1165, 442] width 582 height 729
click at [44, 42] on img at bounding box center [38, 38] width 29 height 31
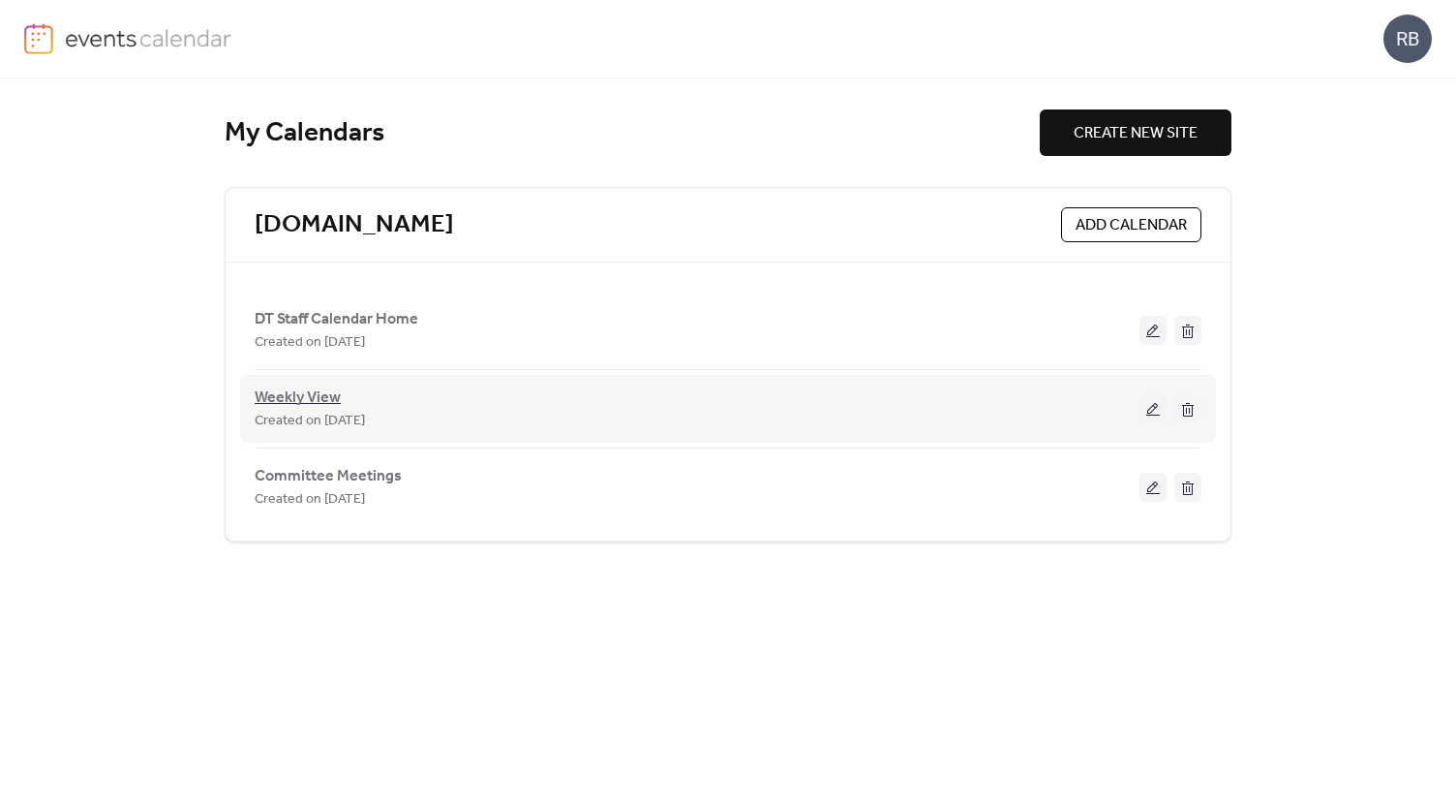
click at [329, 391] on span "Weekly View" at bounding box center [298, 397] width 86 height 23
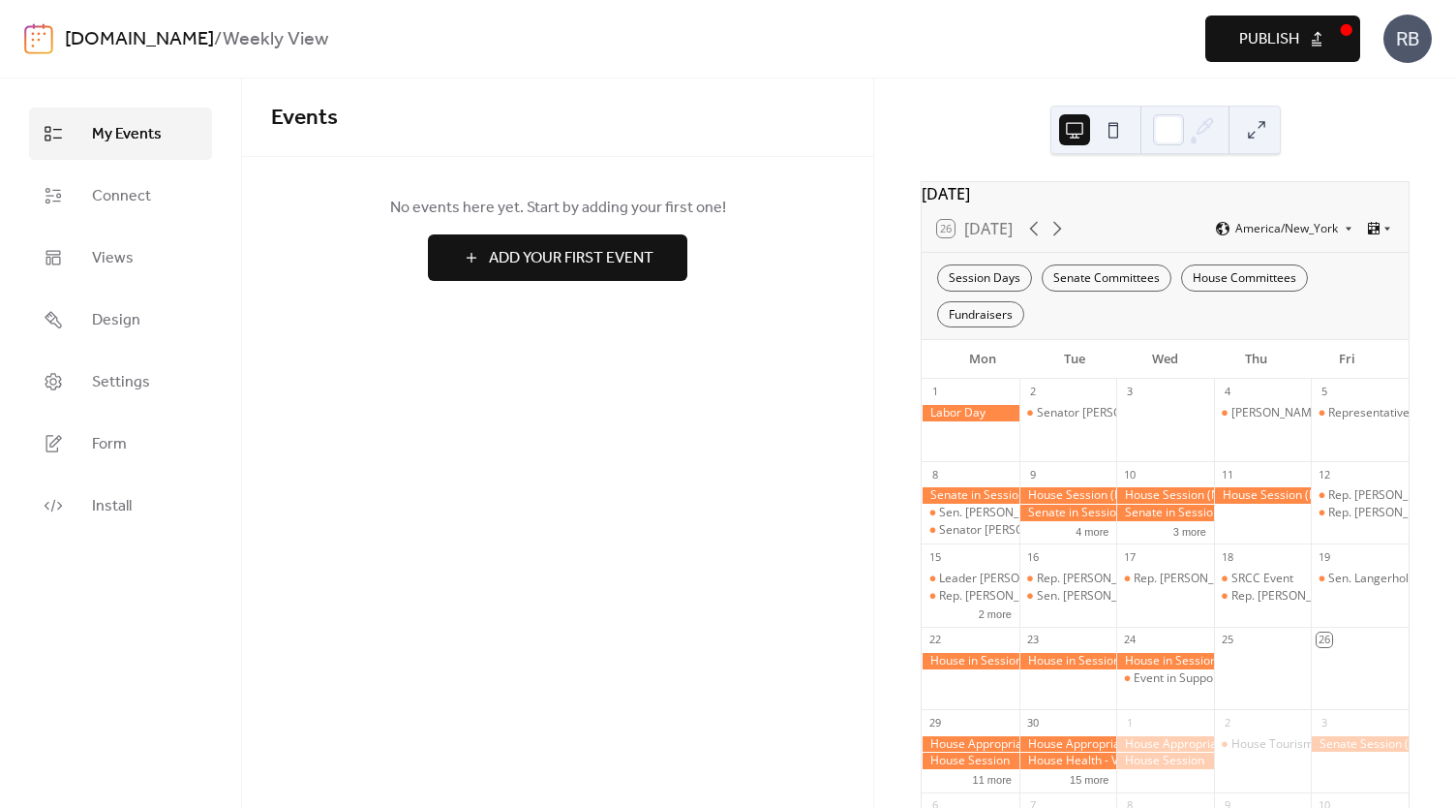
click at [120, 36] on link "[DOMAIN_NAME]" at bounding box center [139, 39] width 149 height 37
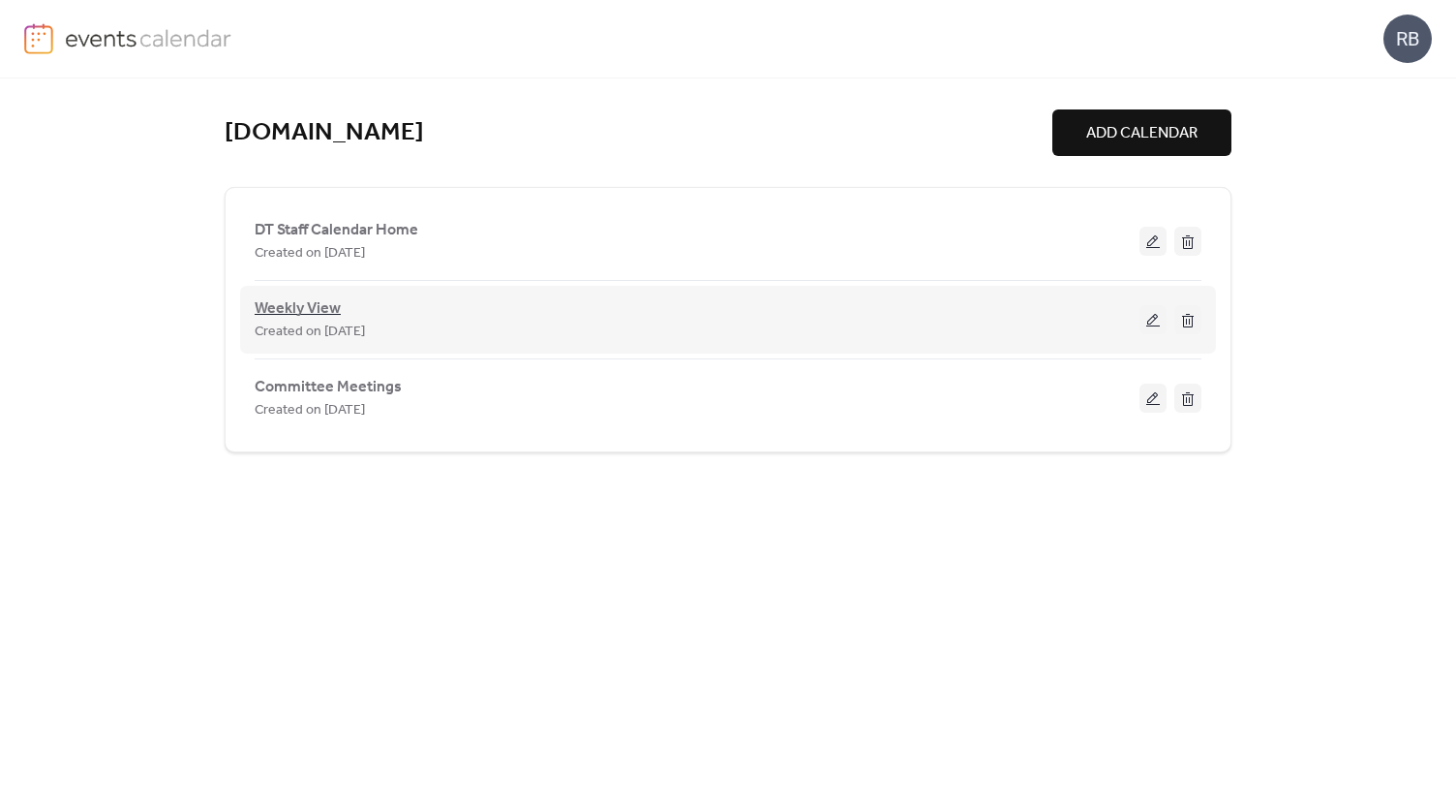
click at [318, 307] on span "Weekly View" at bounding box center [298, 308] width 86 height 23
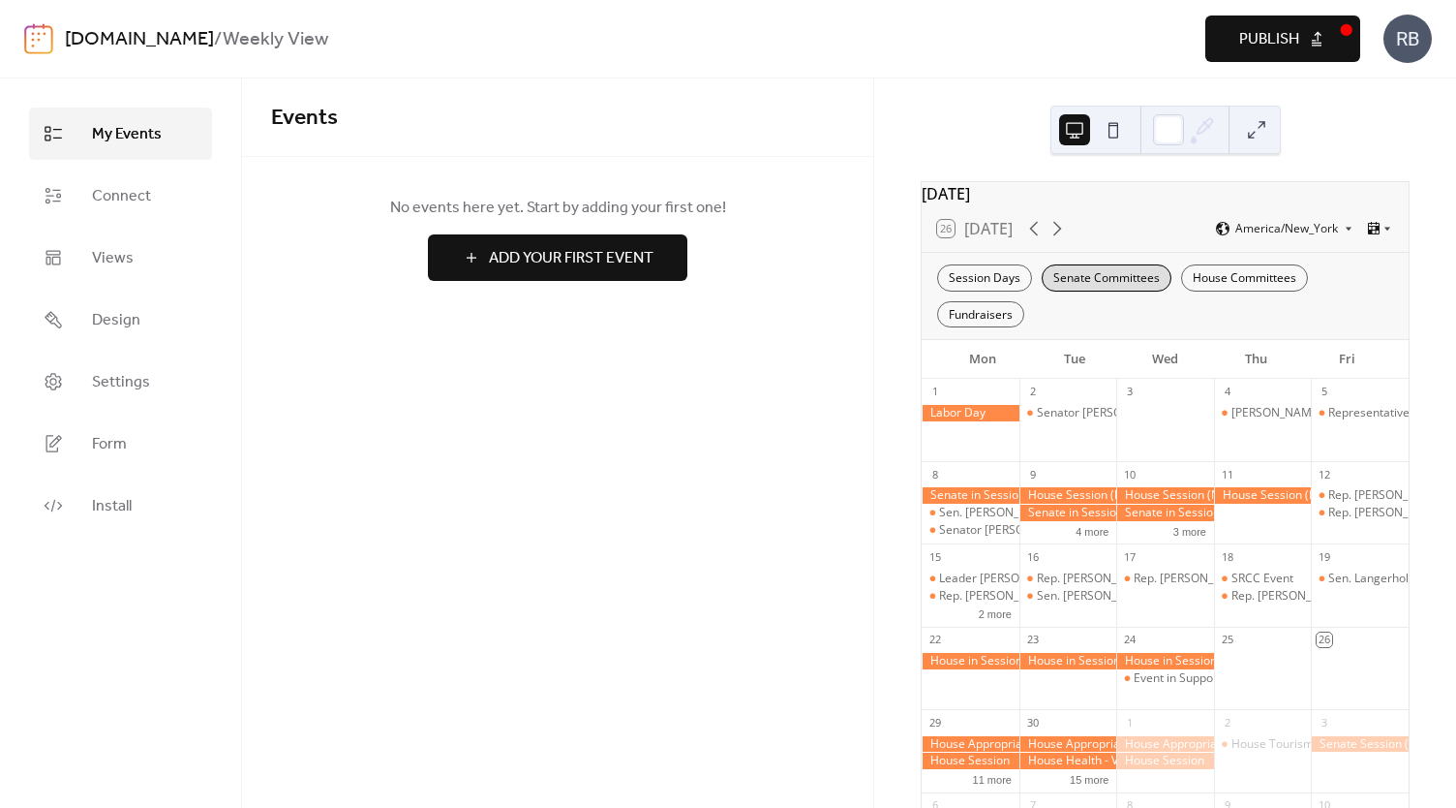
click at [1115, 286] on div "Senate Committees" at bounding box center [1107, 277] width 130 height 27
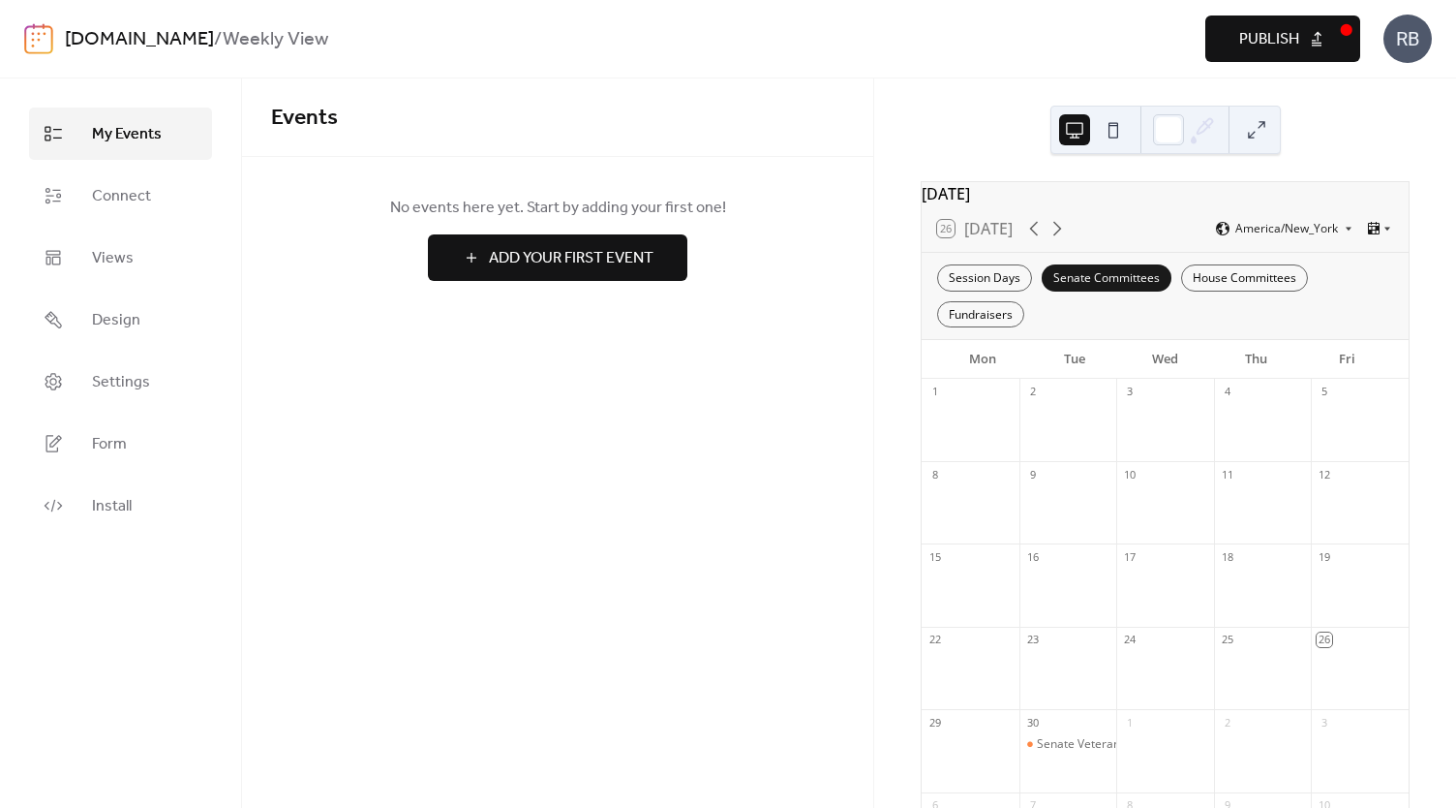
click at [1107, 285] on div "Senate Committees" at bounding box center [1107, 277] width 130 height 27
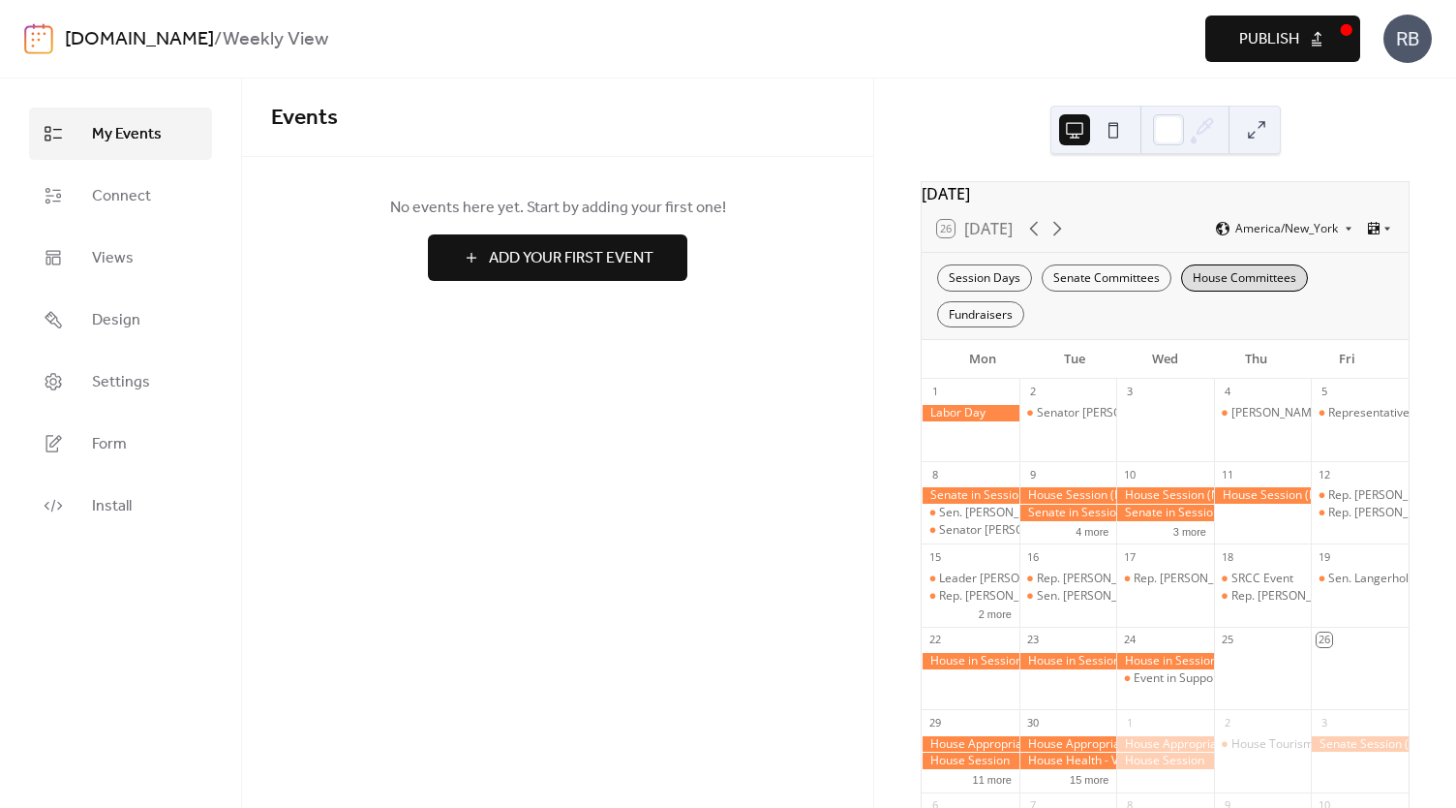
click at [1232, 291] on div "House Committees" at bounding box center [1244, 277] width 127 height 27
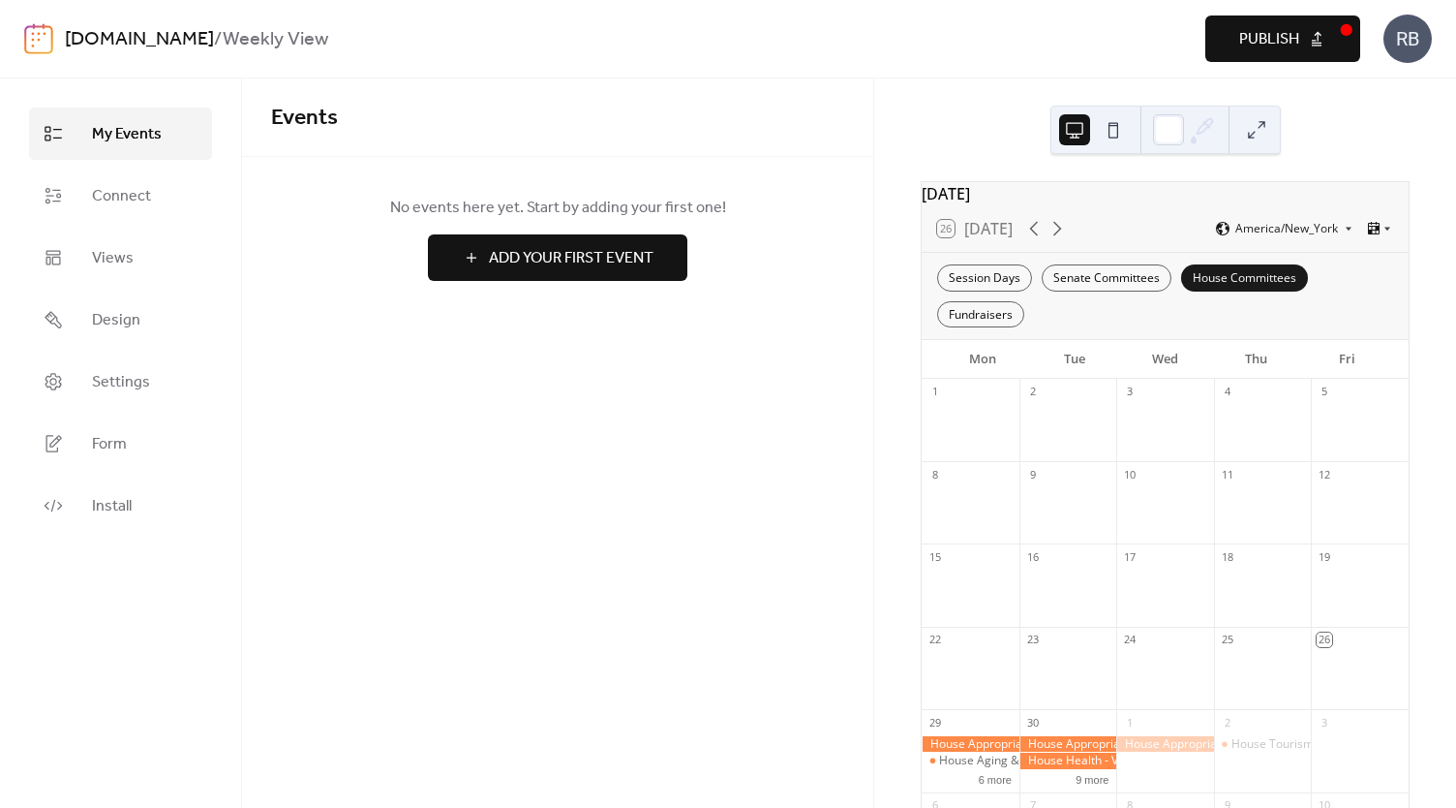
click at [1243, 291] on div "House Committees" at bounding box center [1244, 277] width 127 height 27
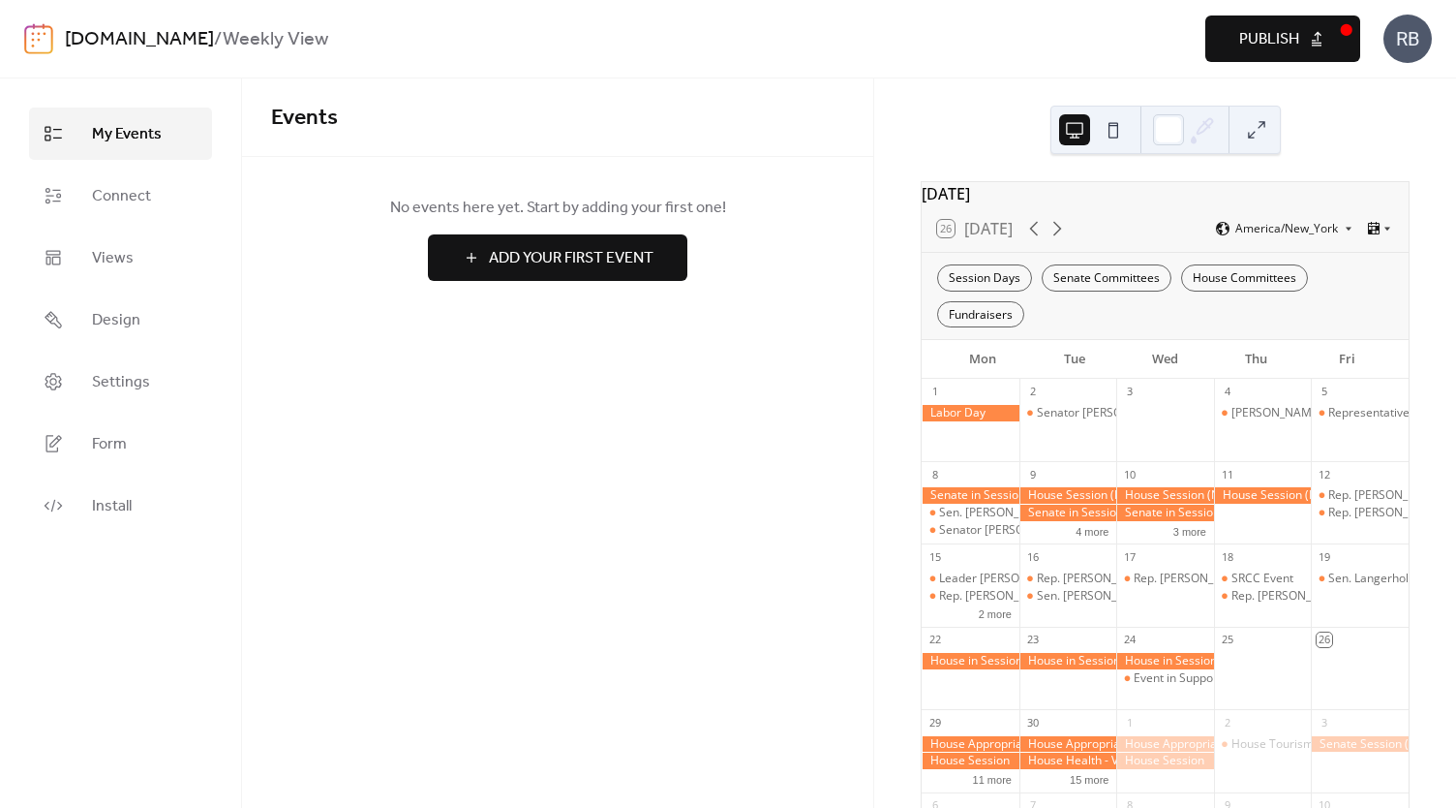
click at [122, 38] on link "[DOMAIN_NAME]" at bounding box center [139, 39] width 149 height 37
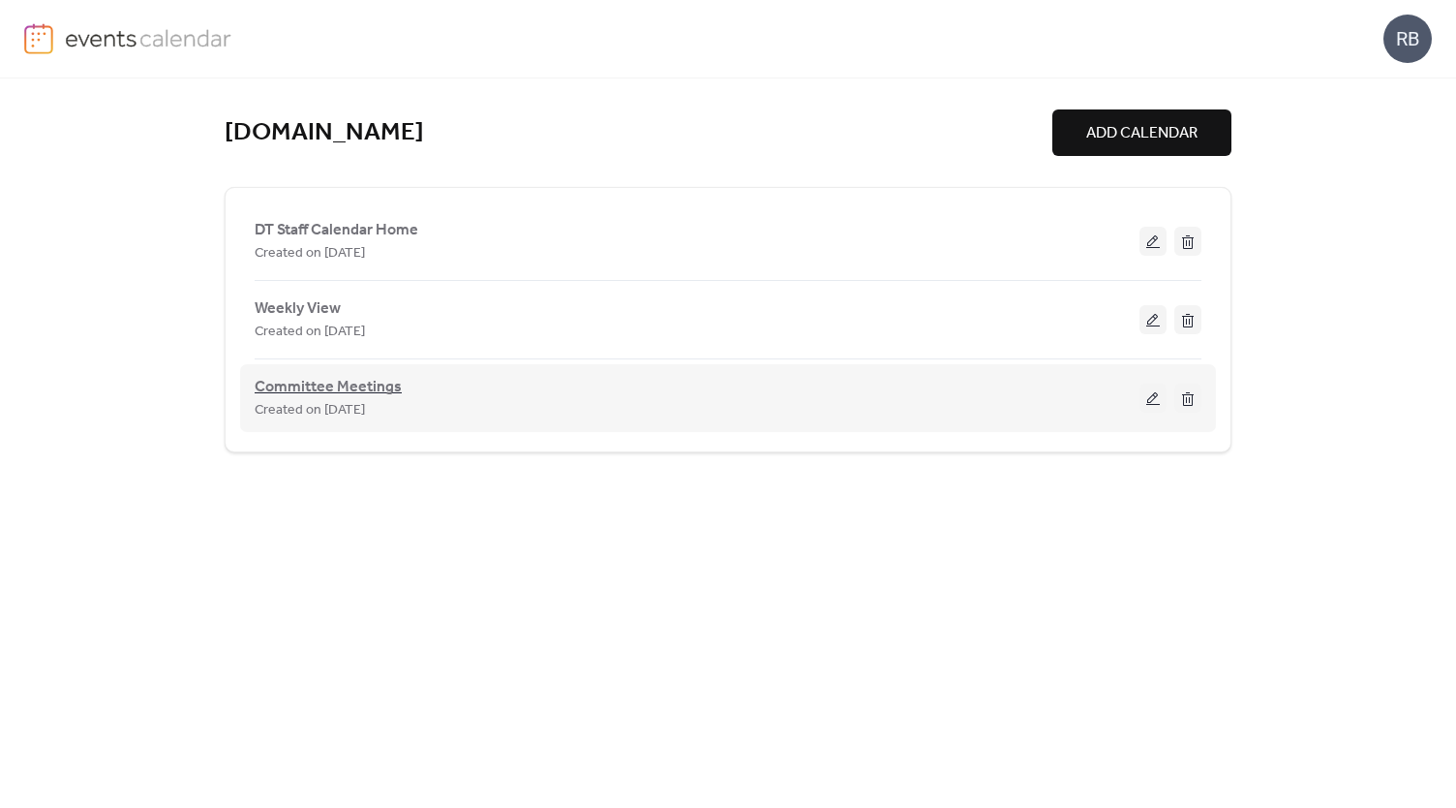
click at [351, 382] on span "Committee Meetings" at bounding box center [328, 387] width 147 height 23
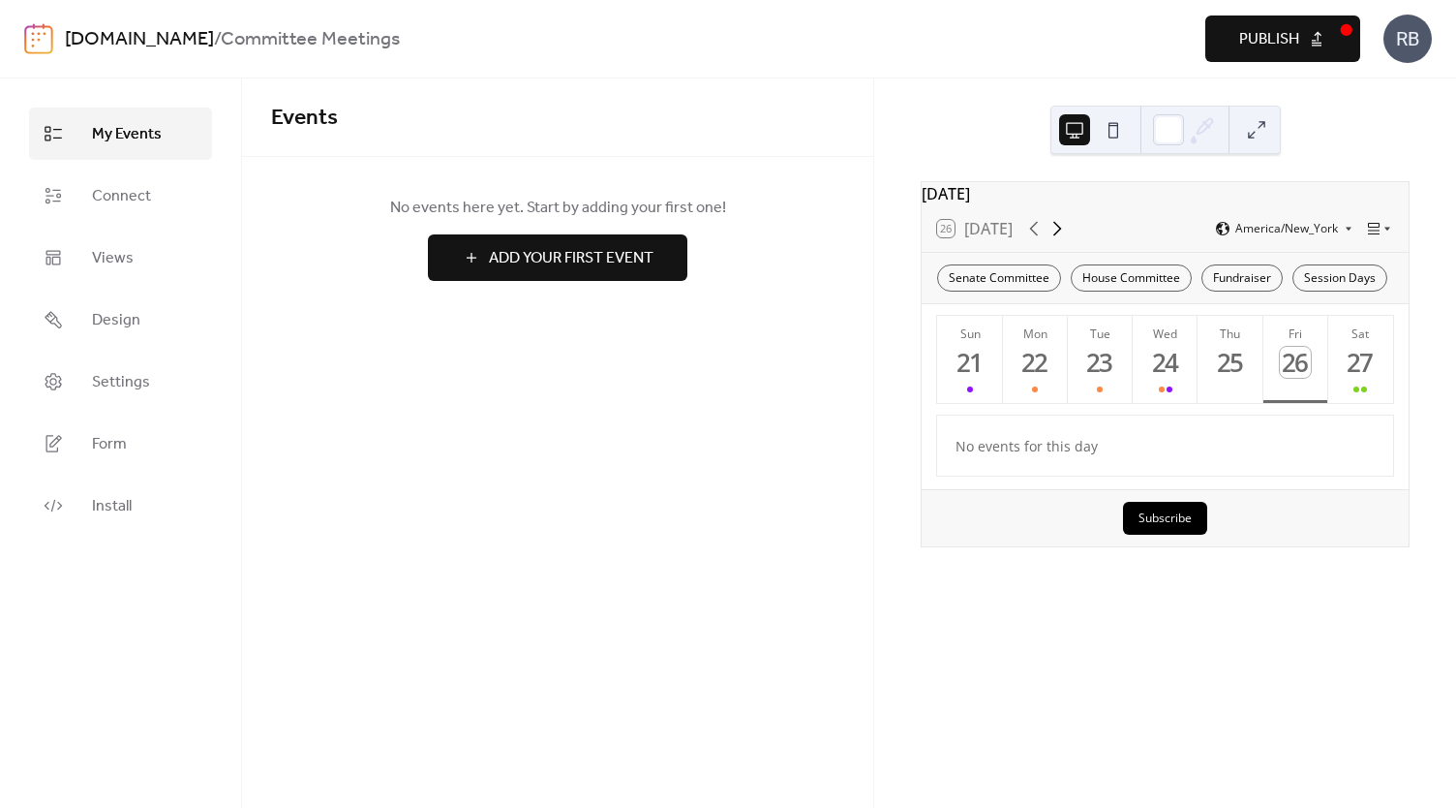
click at [1061, 240] on icon at bounding box center [1057, 228] width 23 height 23
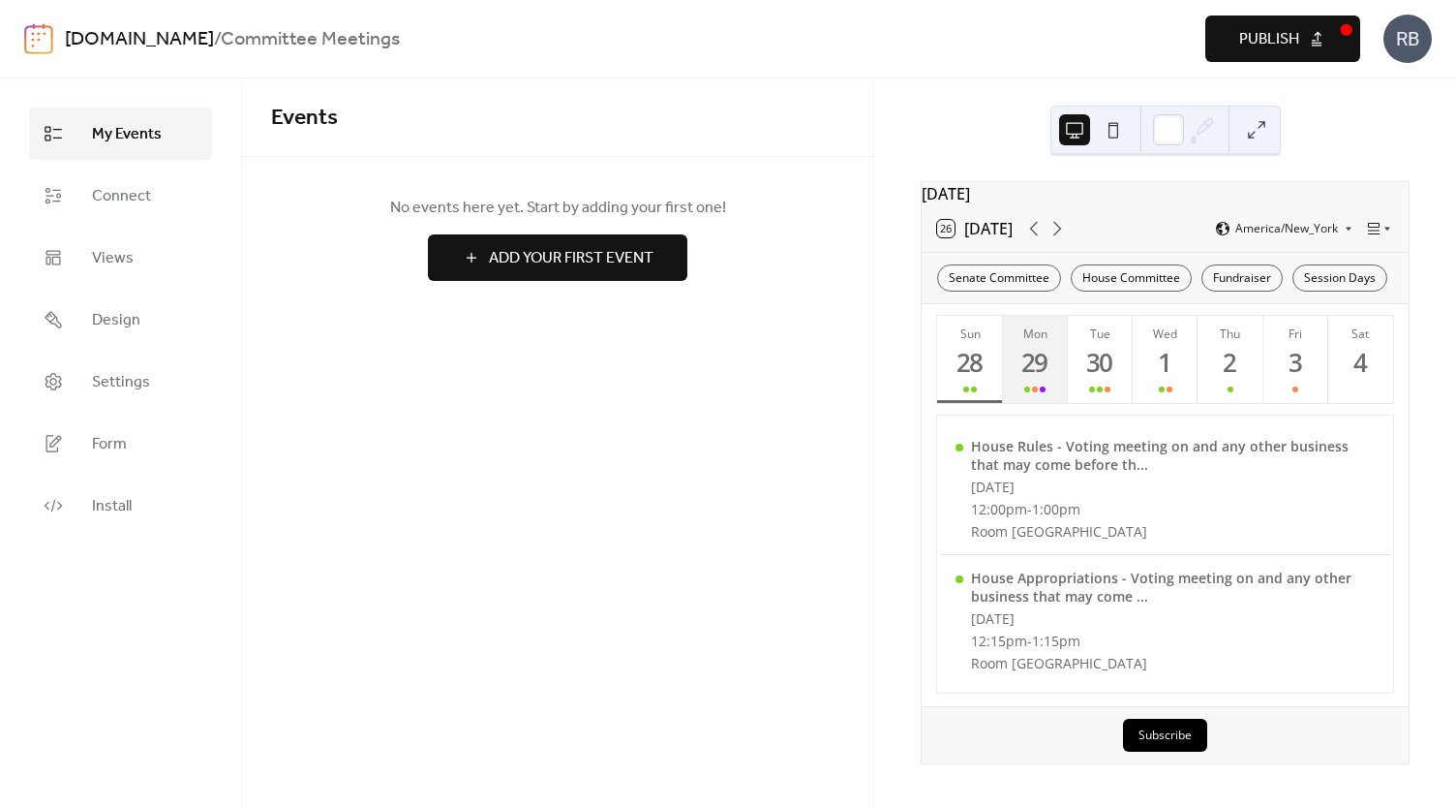
click at [1036, 342] on div "Mon" at bounding box center [1035, 333] width 53 height 16
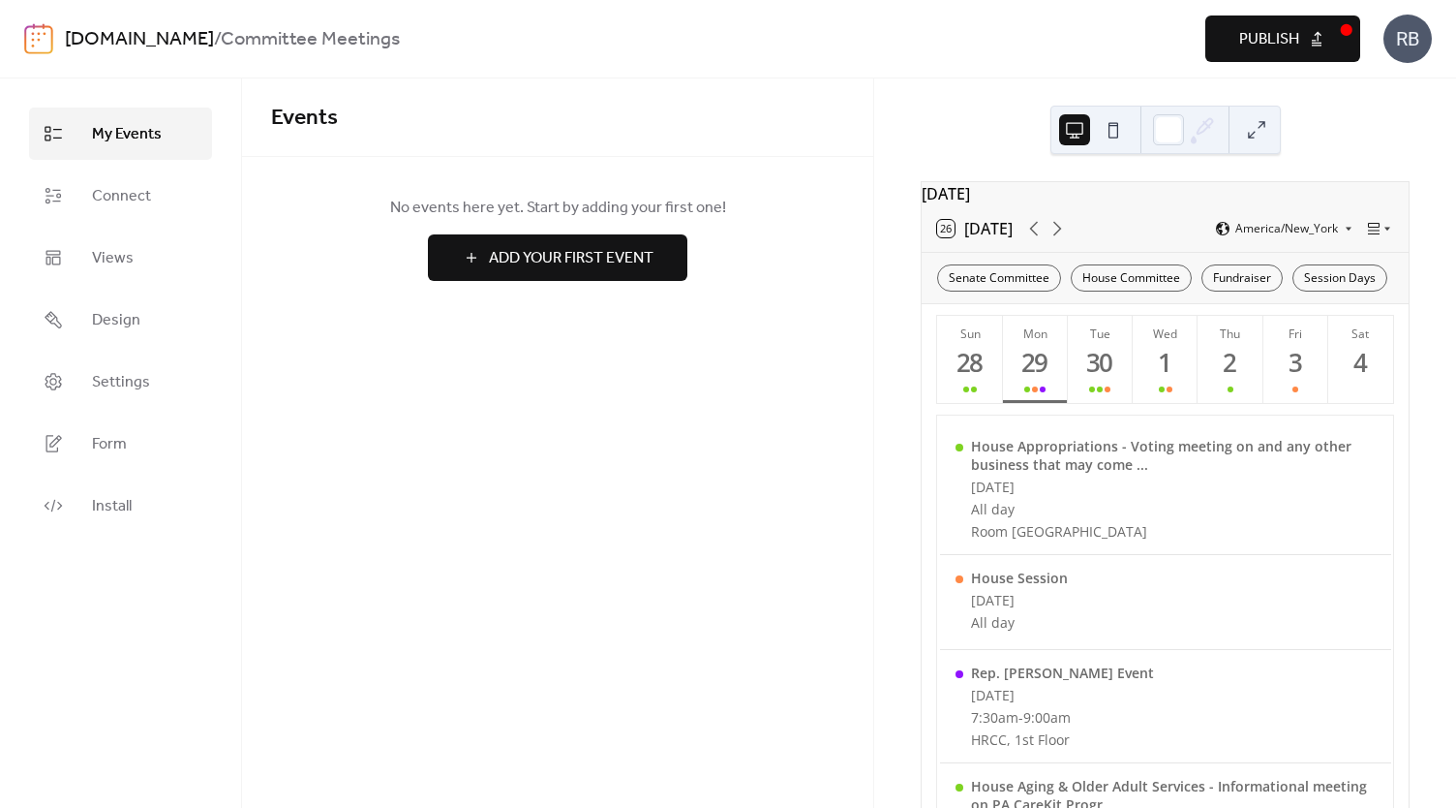
click at [102, 42] on link "[DOMAIN_NAME]" at bounding box center [139, 39] width 149 height 37
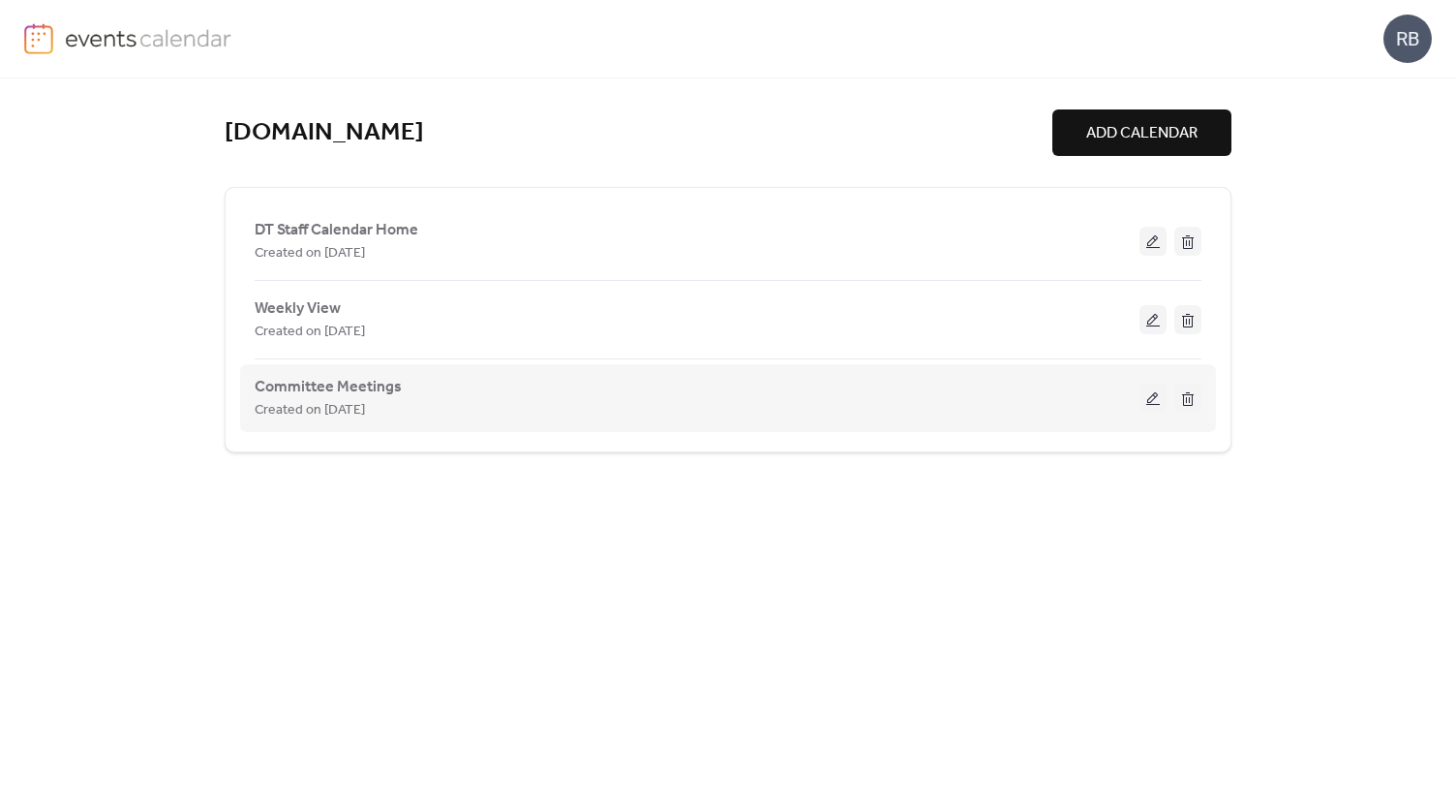
click at [1154, 398] on button at bounding box center [1153, 397] width 27 height 29
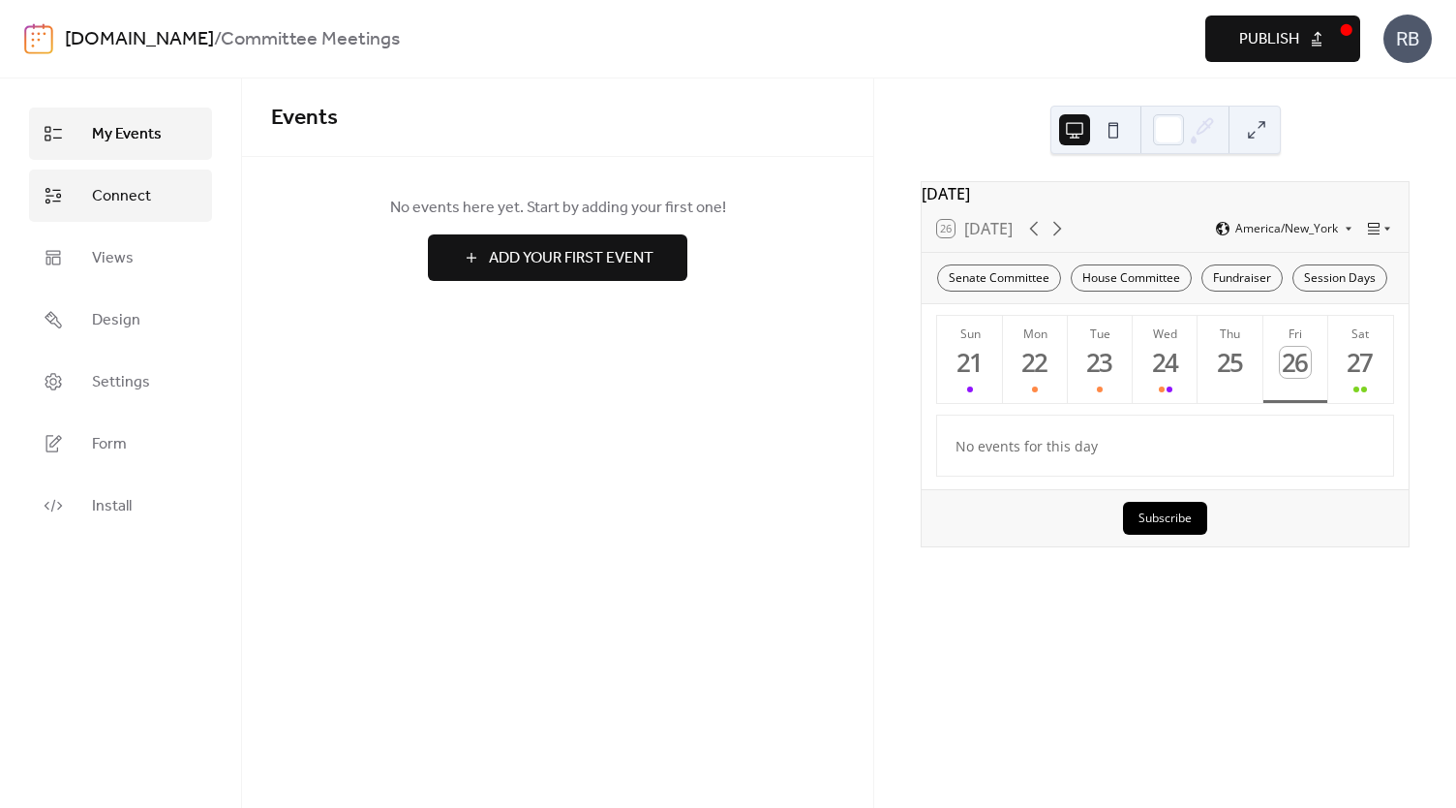
click at [108, 202] on span "Connect" at bounding box center [121, 196] width 59 height 23
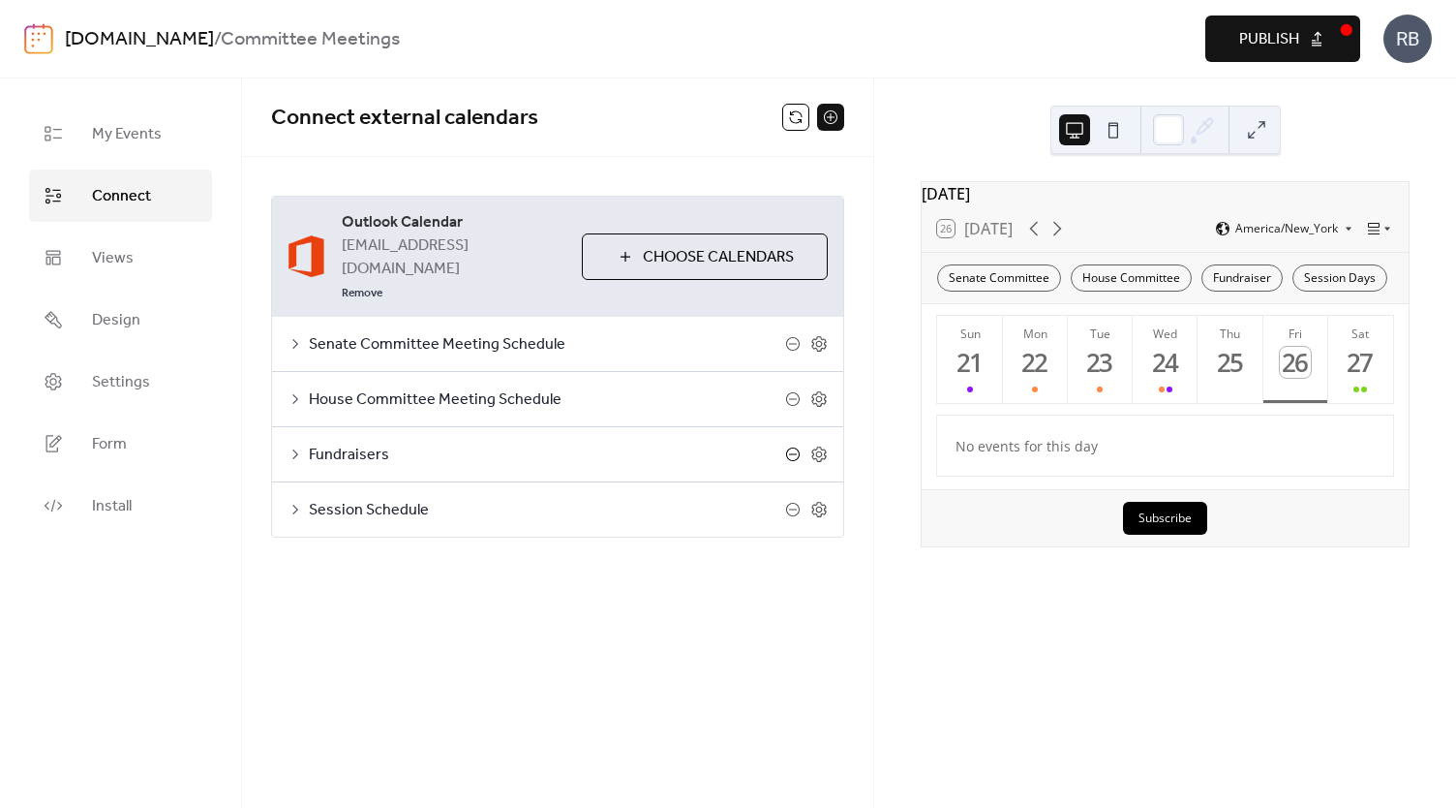
click at [793, 446] on icon at bounding box center [792, 453] width 15 height 15
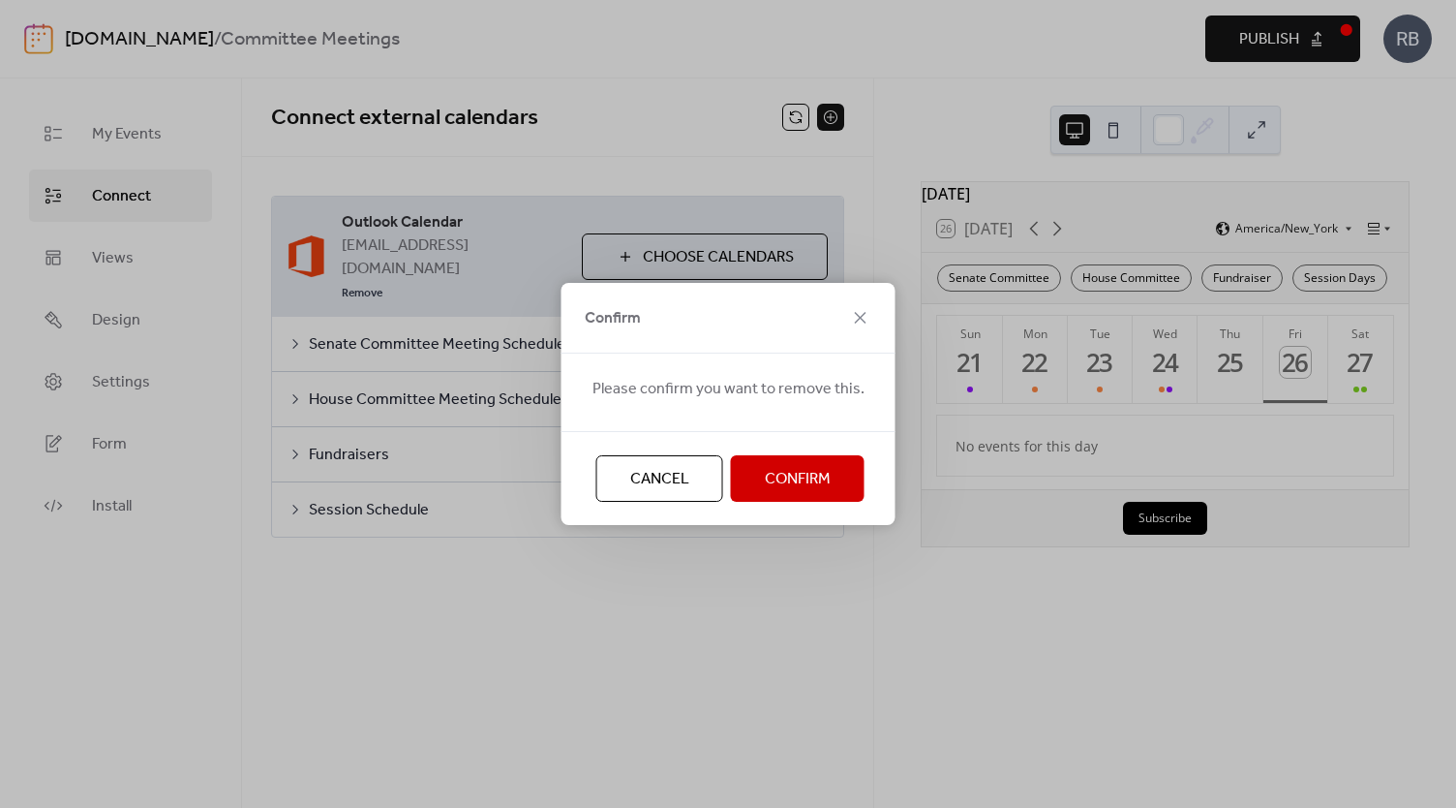
click at [794, 483] on span "Confirm" at bounding box center [798, 479] width 66 height 23
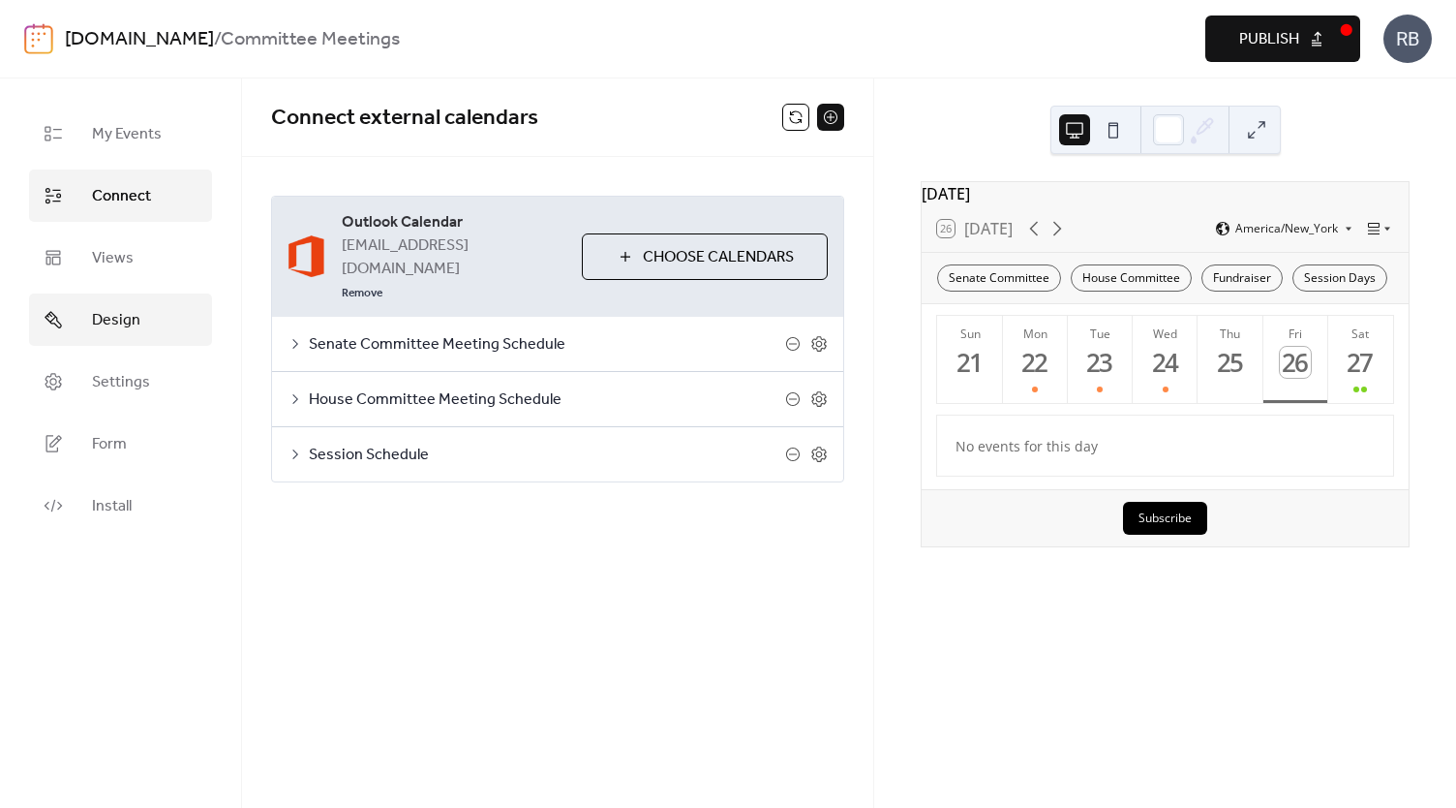
click at [117, 321] on span "Design" at bounding box center [116, 320] width 48 height 23
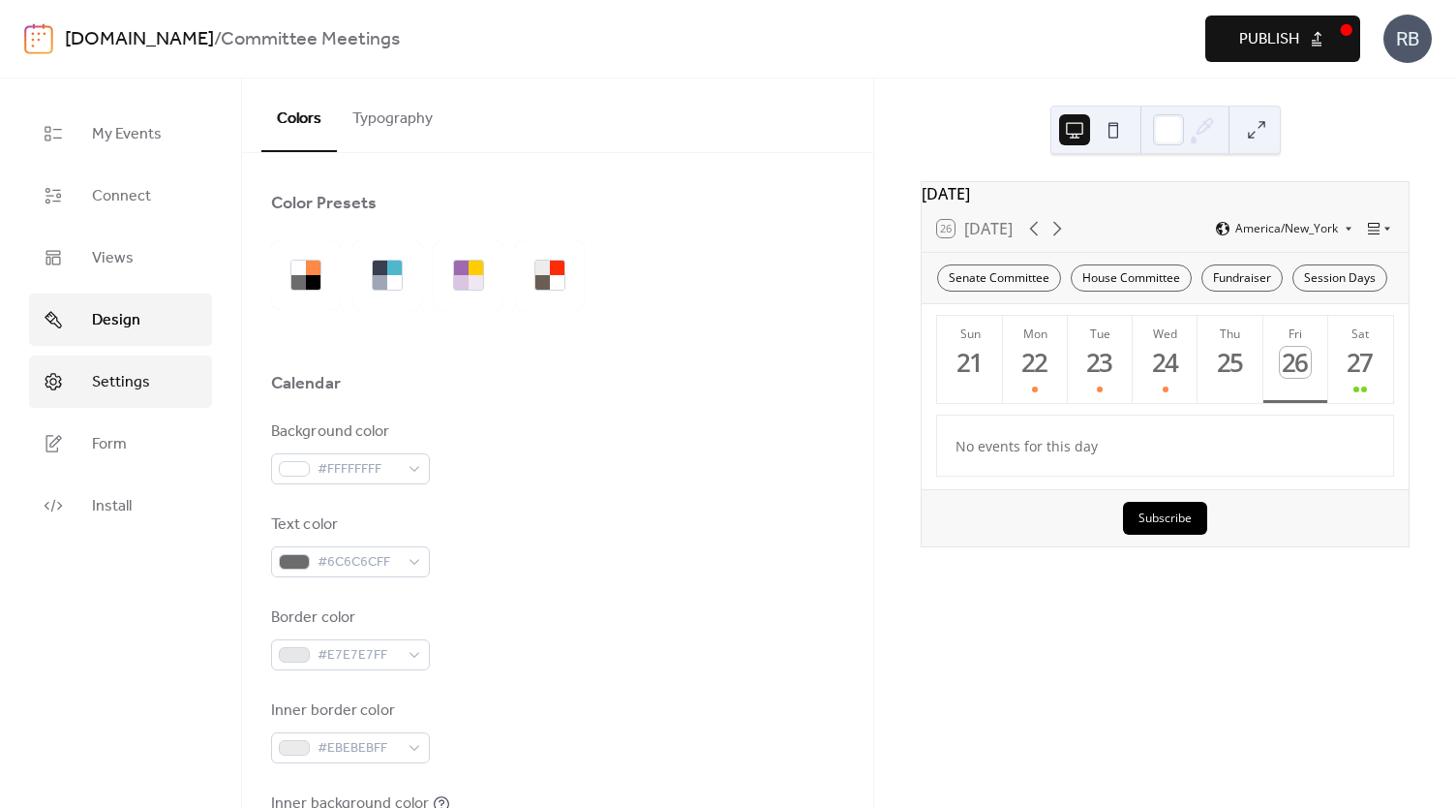
click at [119, 382] on span "Settings" at bounding box center [121, 382] width 58 height 23
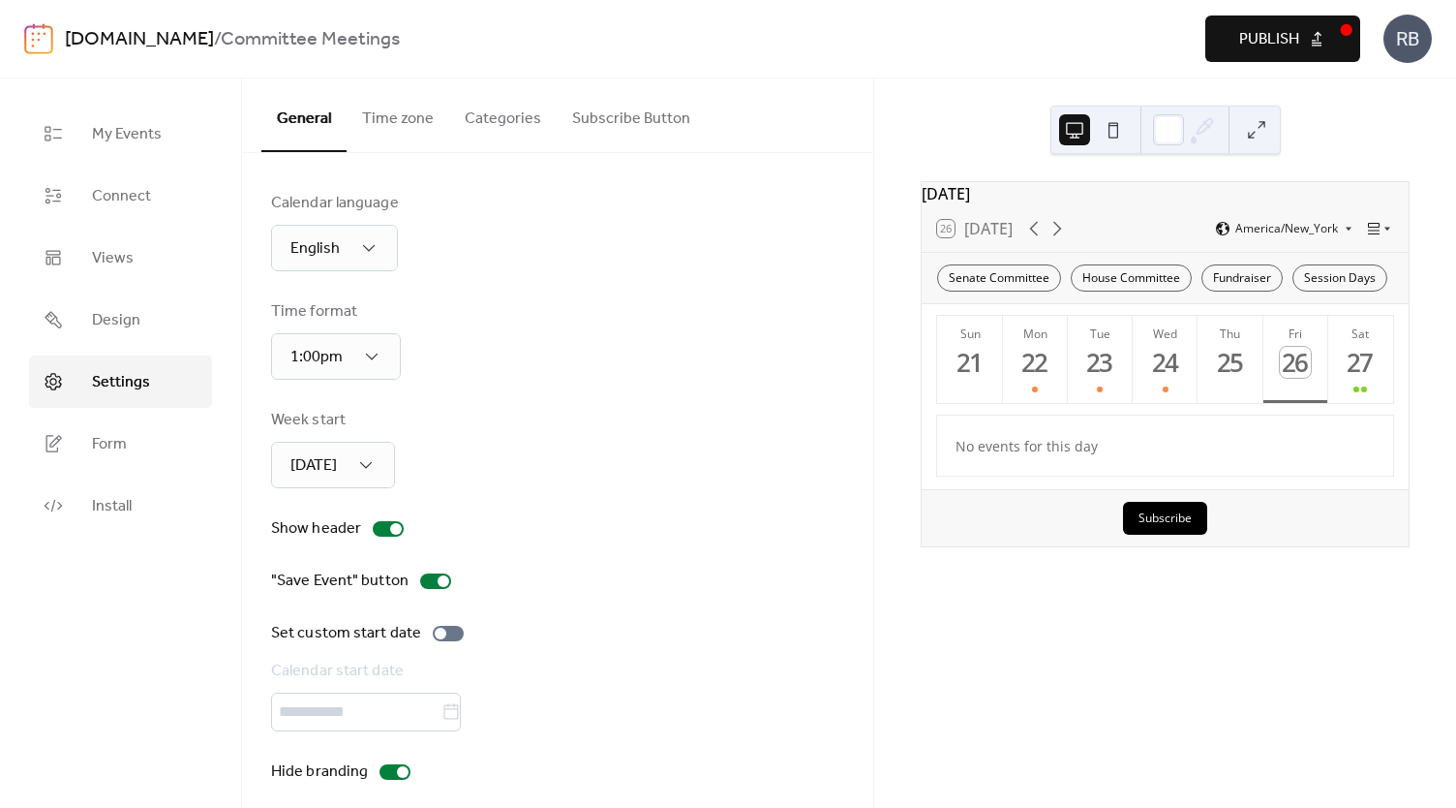
click at [503, 118] on button "Categories" at bounding box center [502, 114] width 107 height 72
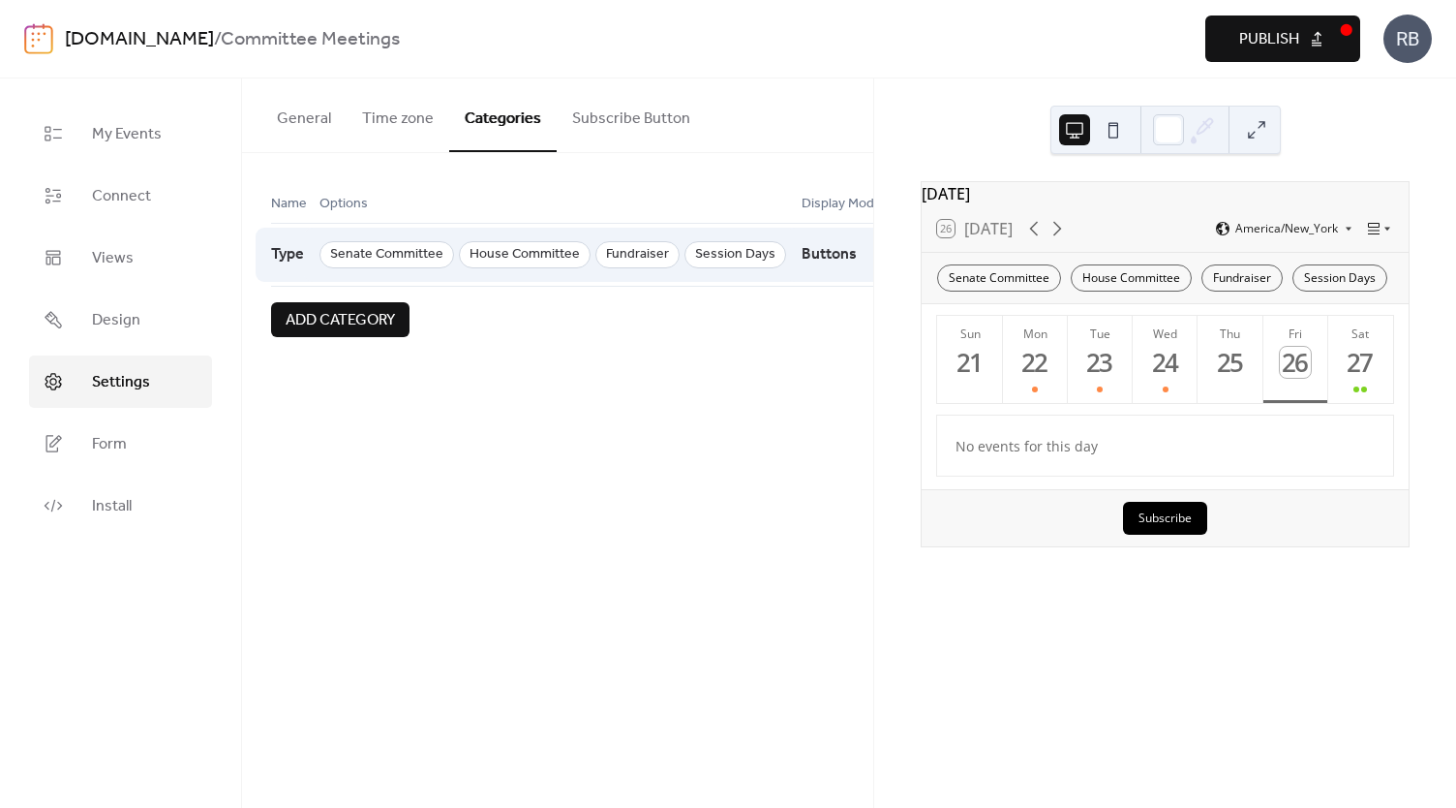
click at [635, 251] on span "Fundraiser" at bounding box center [637, 254] width 84 height 27
click at [294, 250] on span "Type" at bounding box center [287, 254] width 33 height 37
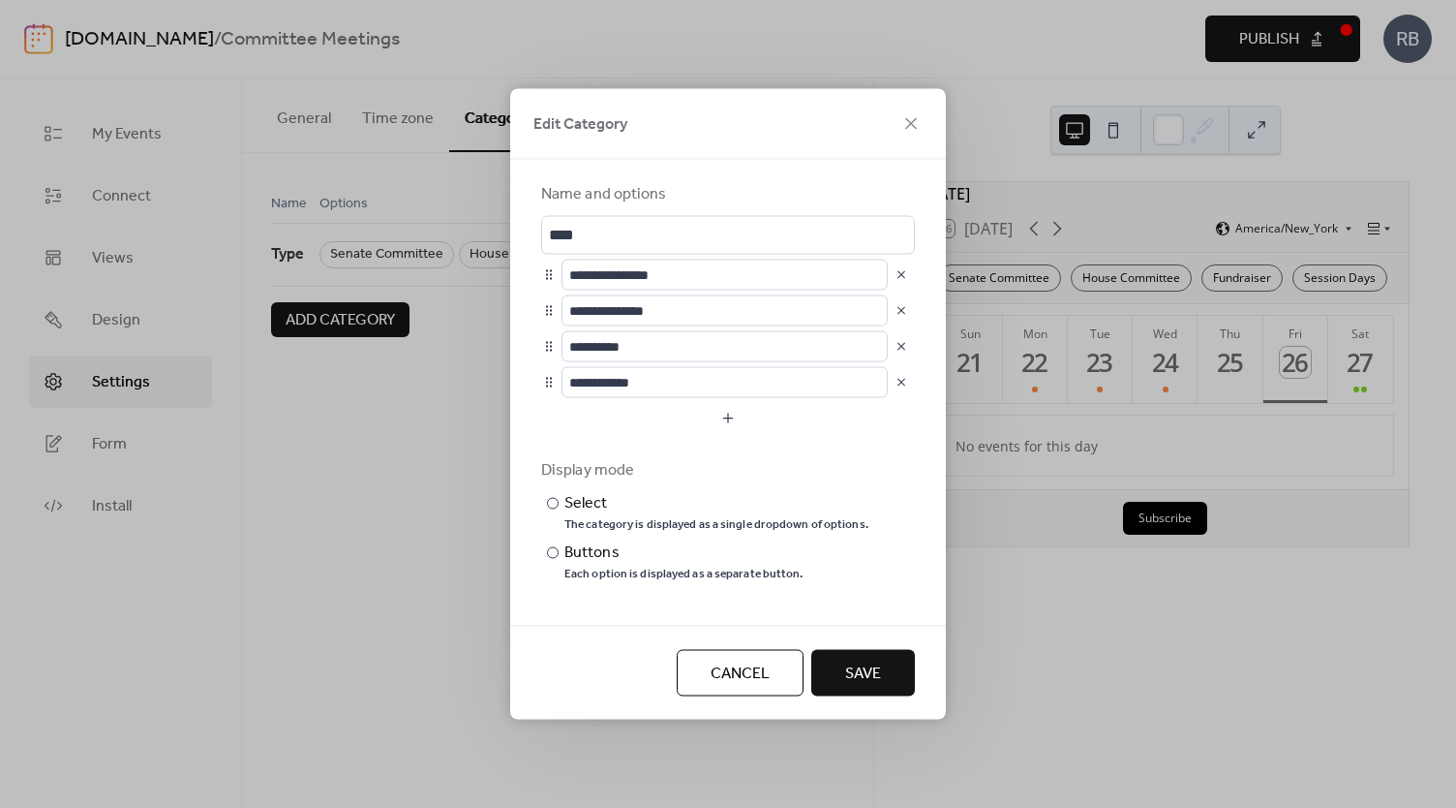
click at [901, 351] on button "button" at bounding box center [901, 346] width 27 height 27
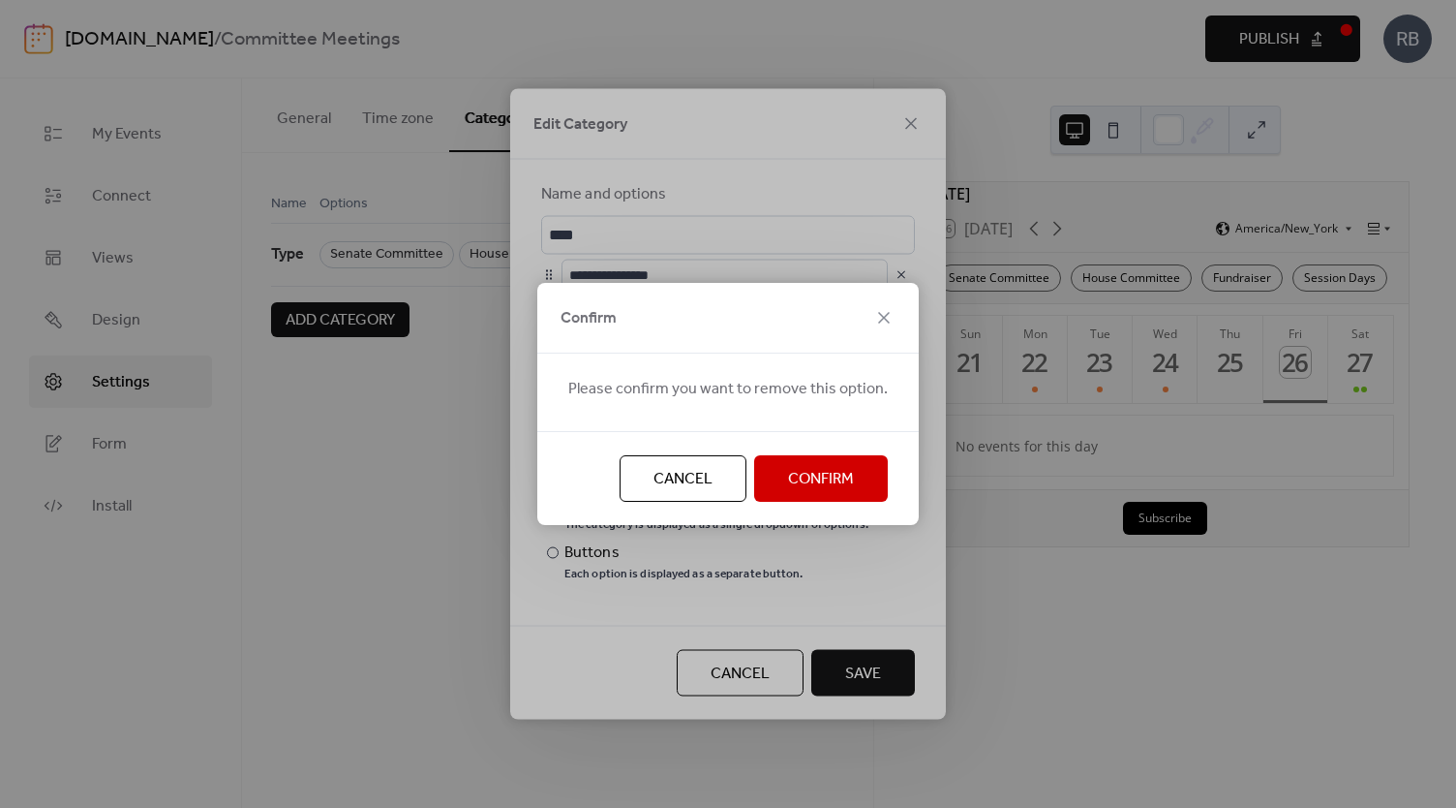
click at [827, 483] on span "Confirm" at bounding box center [821, 479] width 66 height 23
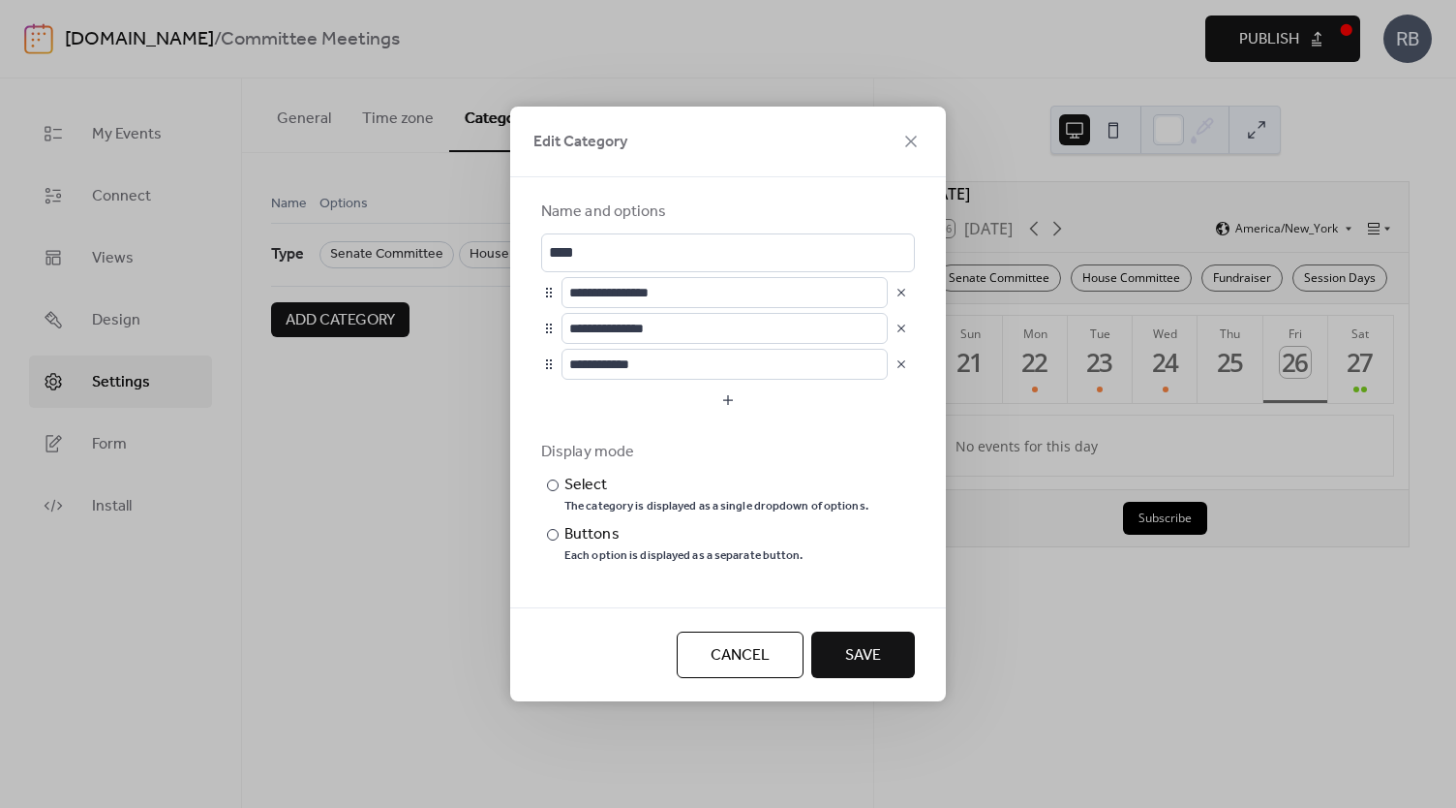
click at [875, 656] on span "Save" at bounding box center [863, 655] width 36 height 23
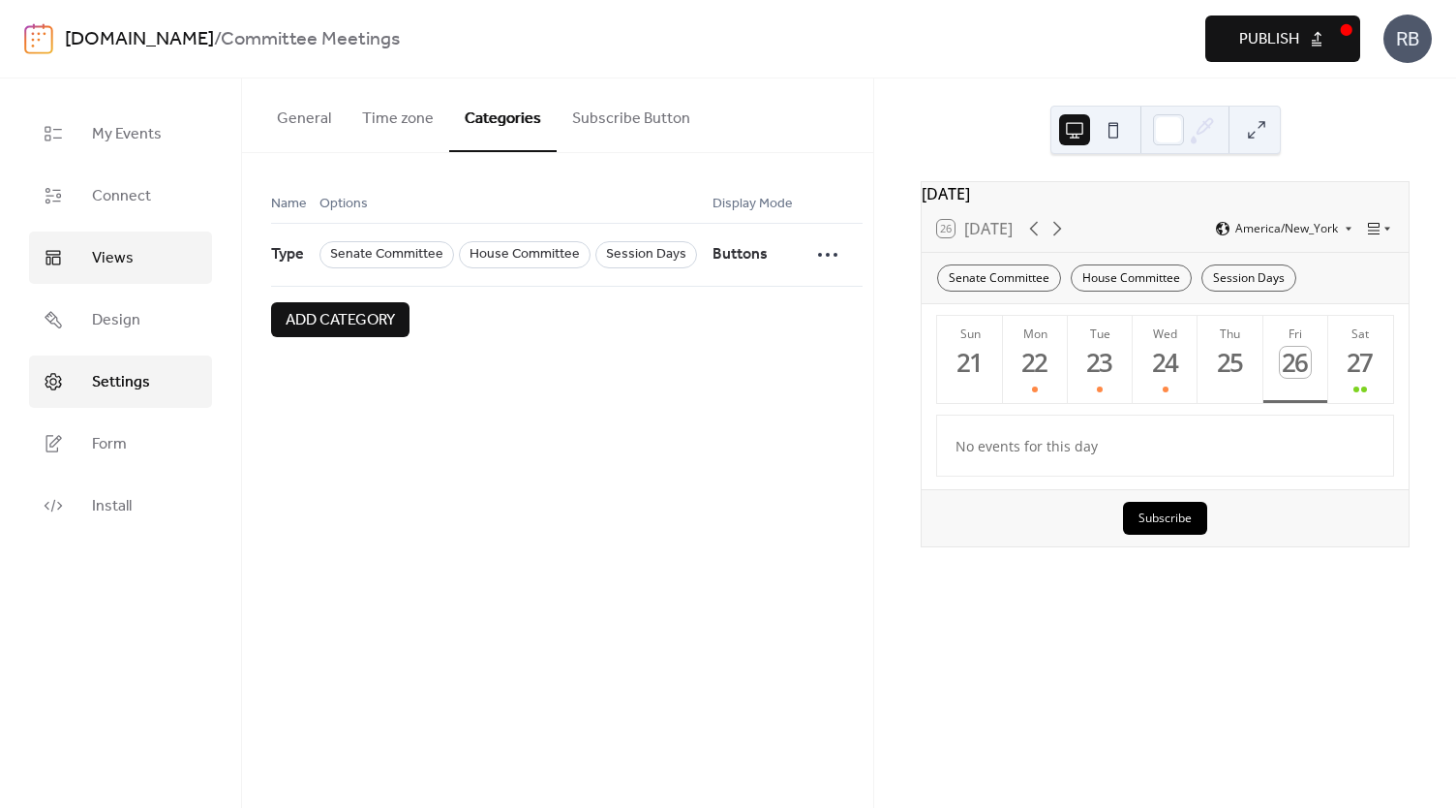
click at [110, 248] on span "Views" at bounding box center [113, 258] width 42 height 23
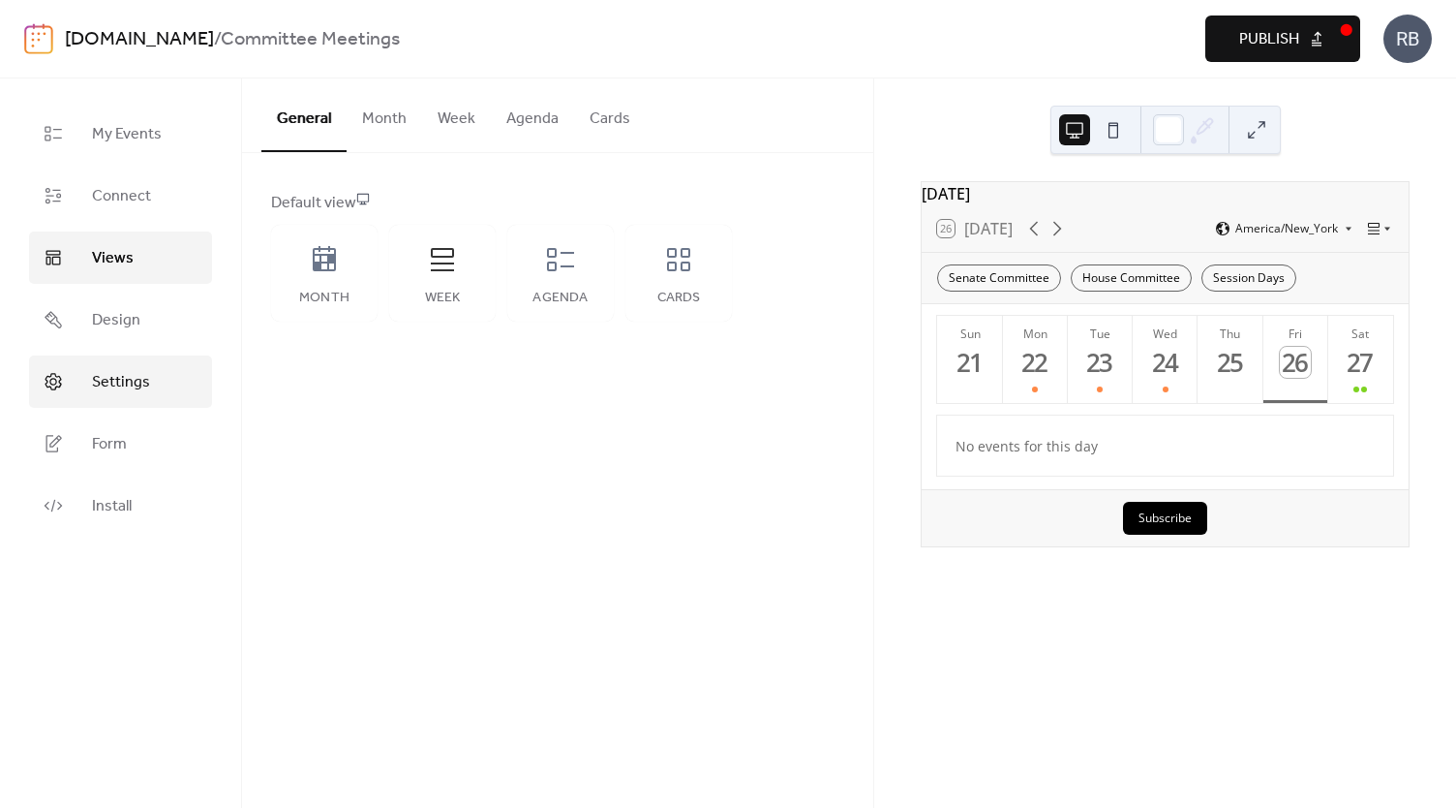
click at [109, 382] on span "Settings" at bounding box center [121, 382] width 58 height 23
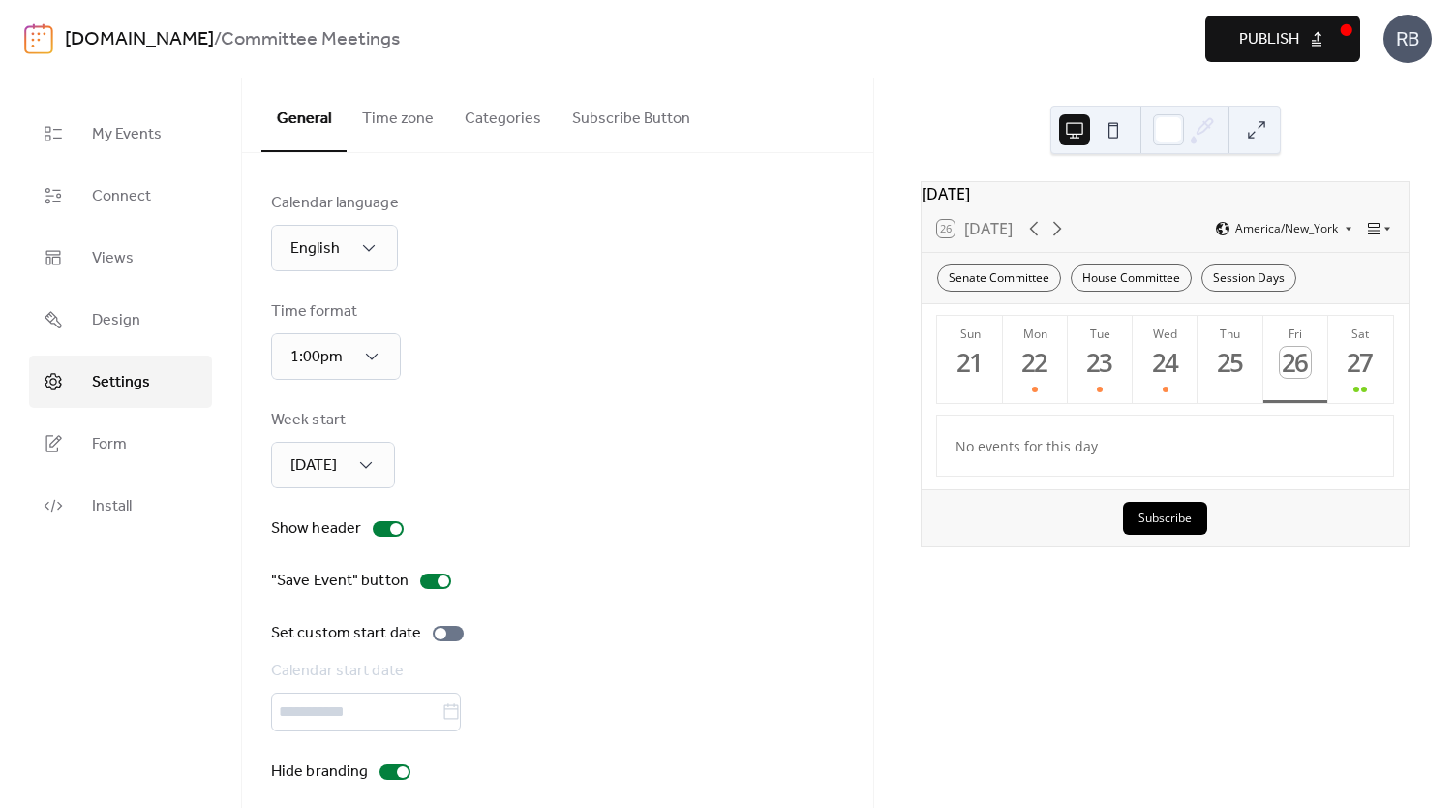
scroll to position [14, 0]
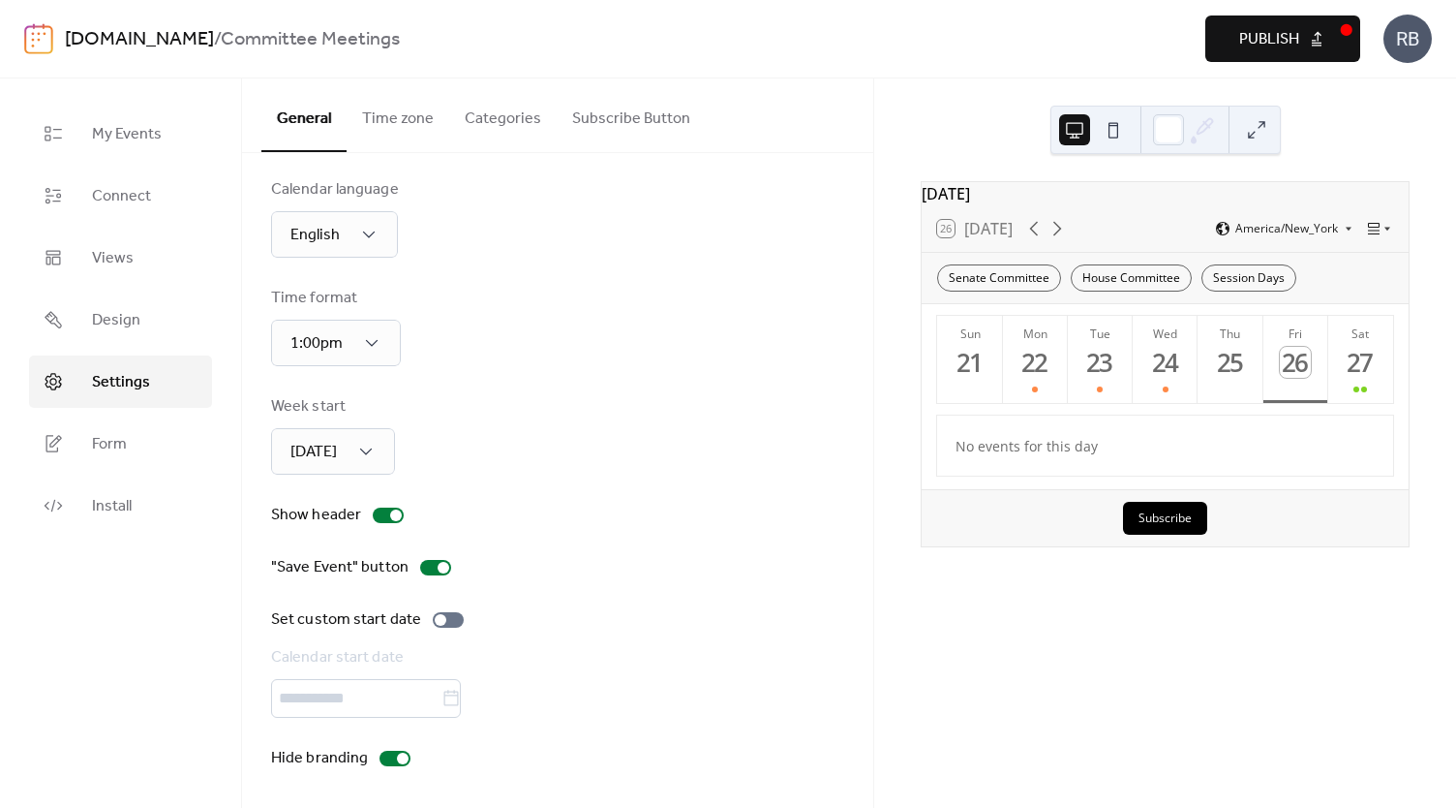
click at [311, 667] on div "Calendar start date" at bounding box center [555, 657] width 569 height 23
click at [443, 621] on div at bounding box center [448, 619] width 31 height 15
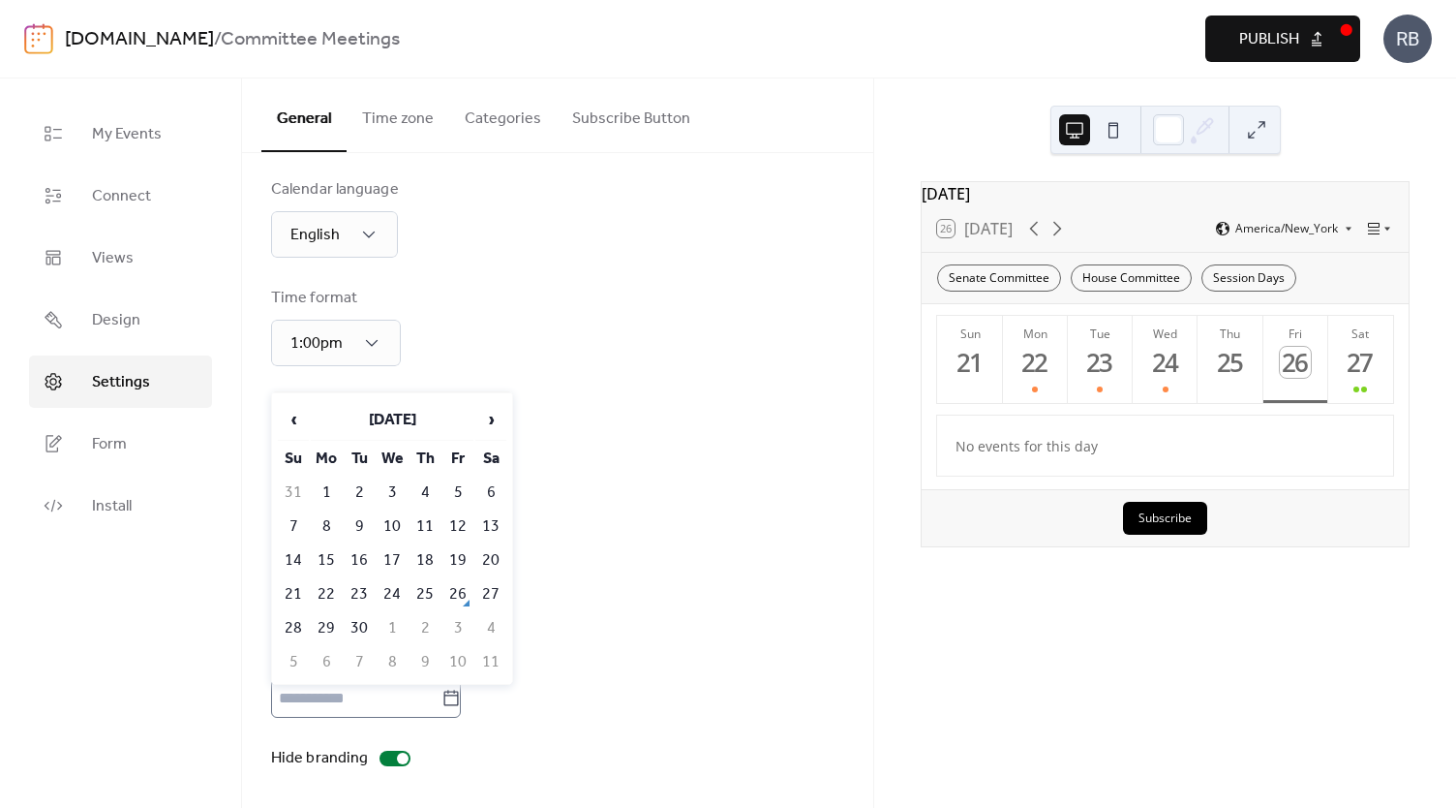
click at [461, 697] on icon at bounding box center [451, 697] width 19 height 19
click at [442, 697] on input "text" at bounding box center [356, 698] width 170 height 39
click at [322, 624] on td "29" at bounding box center [326, 628] width 31 height 32
type input "*********"
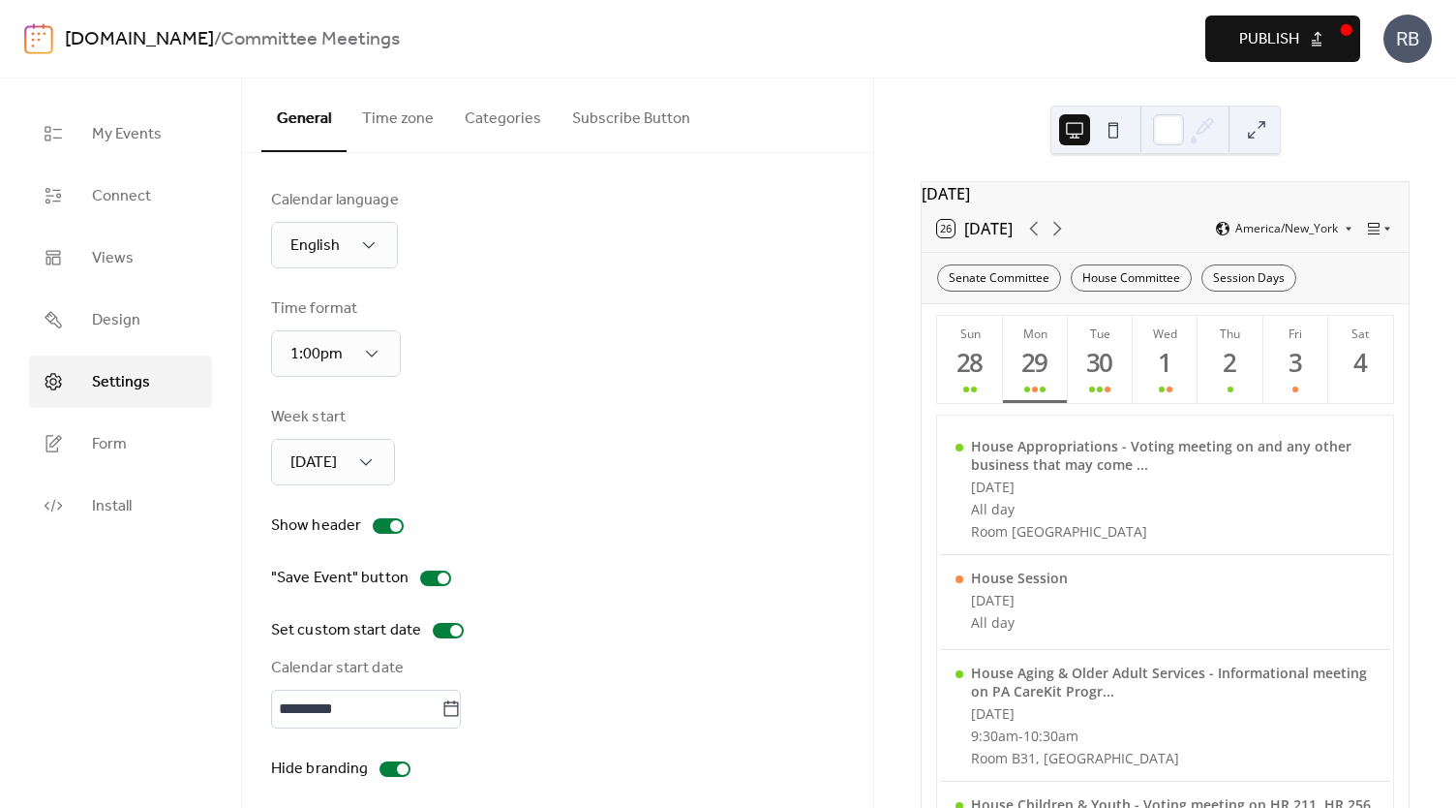
scroll to position [0, 0]
click at [1256, 37] on span "Publish" at bounding box center [1269, 39] width 60 height 23
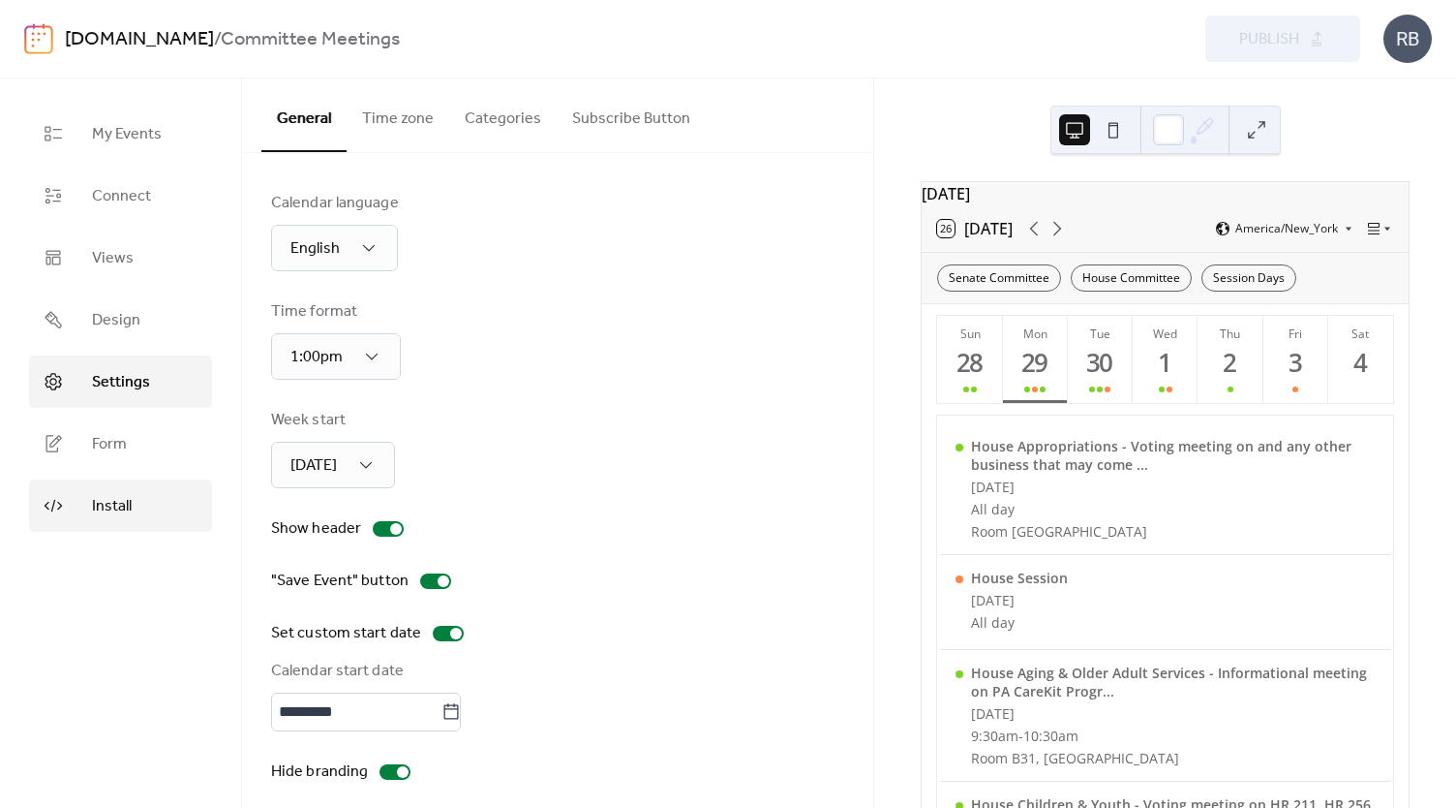
click at [115, 503] on span "Install" at bounding box center [112, 506] width 40 height 23
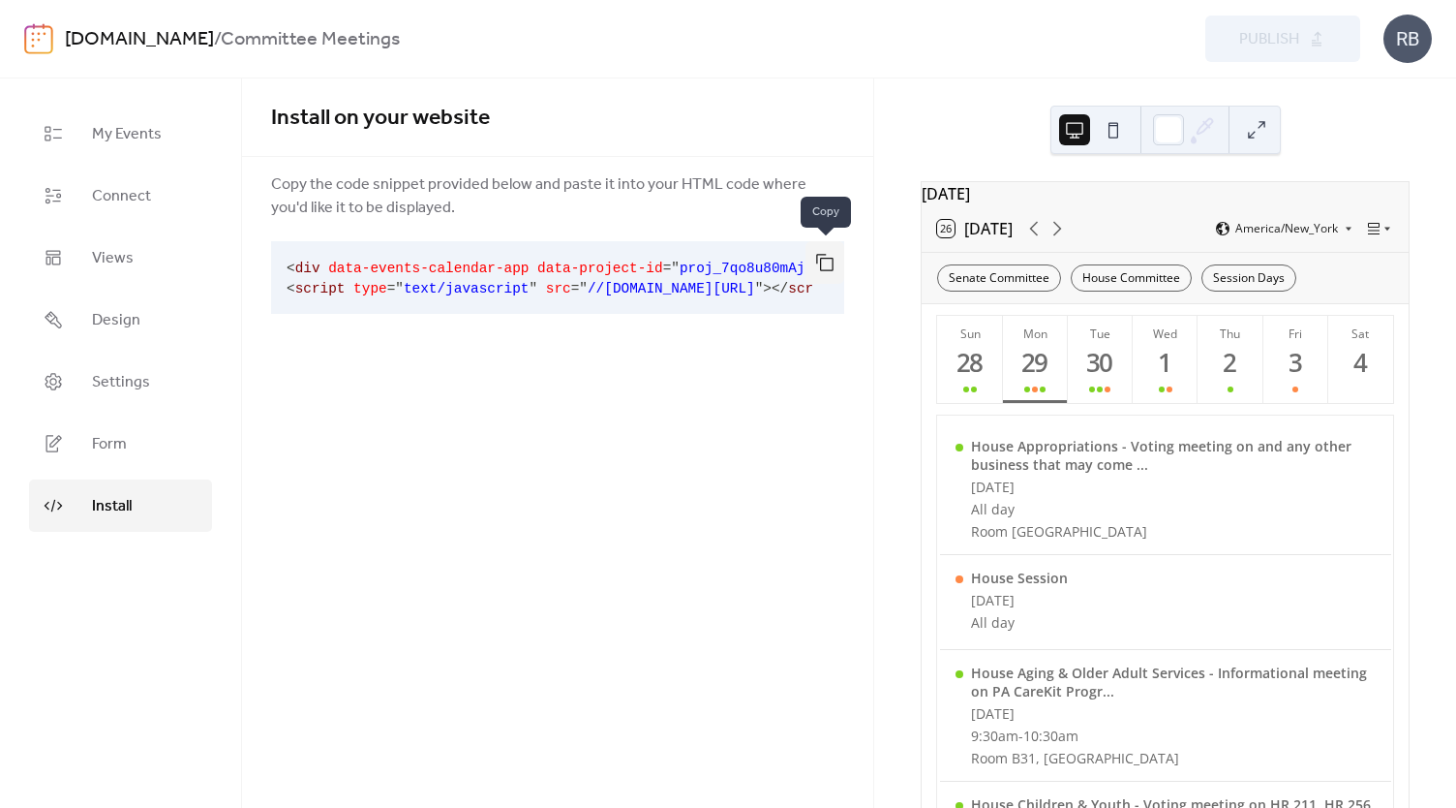
click at [833, 259] on button "button" at bounding box center [825, 262] width 39 height 43
click at [139, 320] on link "Design" at bounding box center [120, 319] width 183 height 52
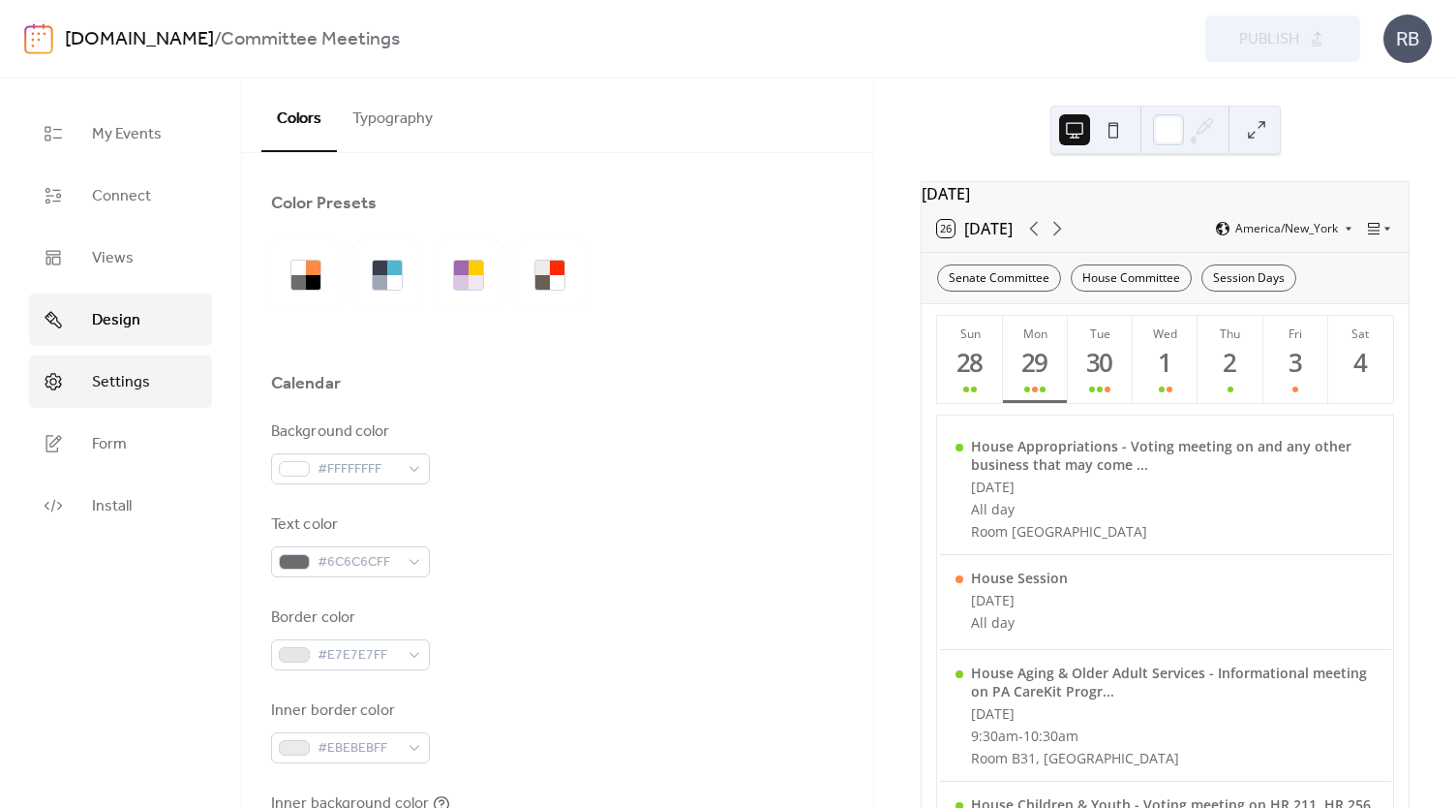
click at [146, 394] on span "Settings" at bounding box center [121, 382] width 58 height 23
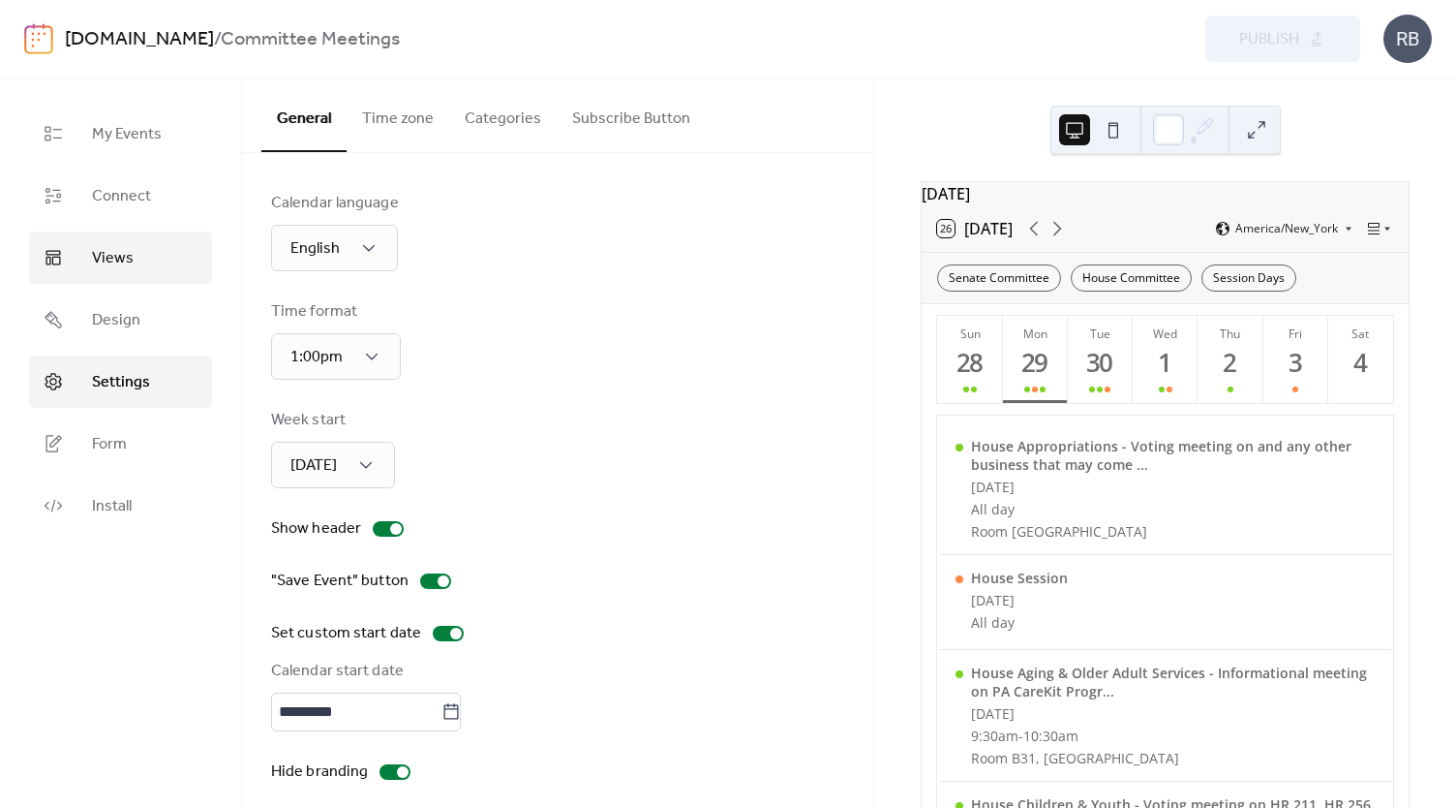
click at [107, 248] on span "Views" at bounding box center [113, 258] width 42 height 23
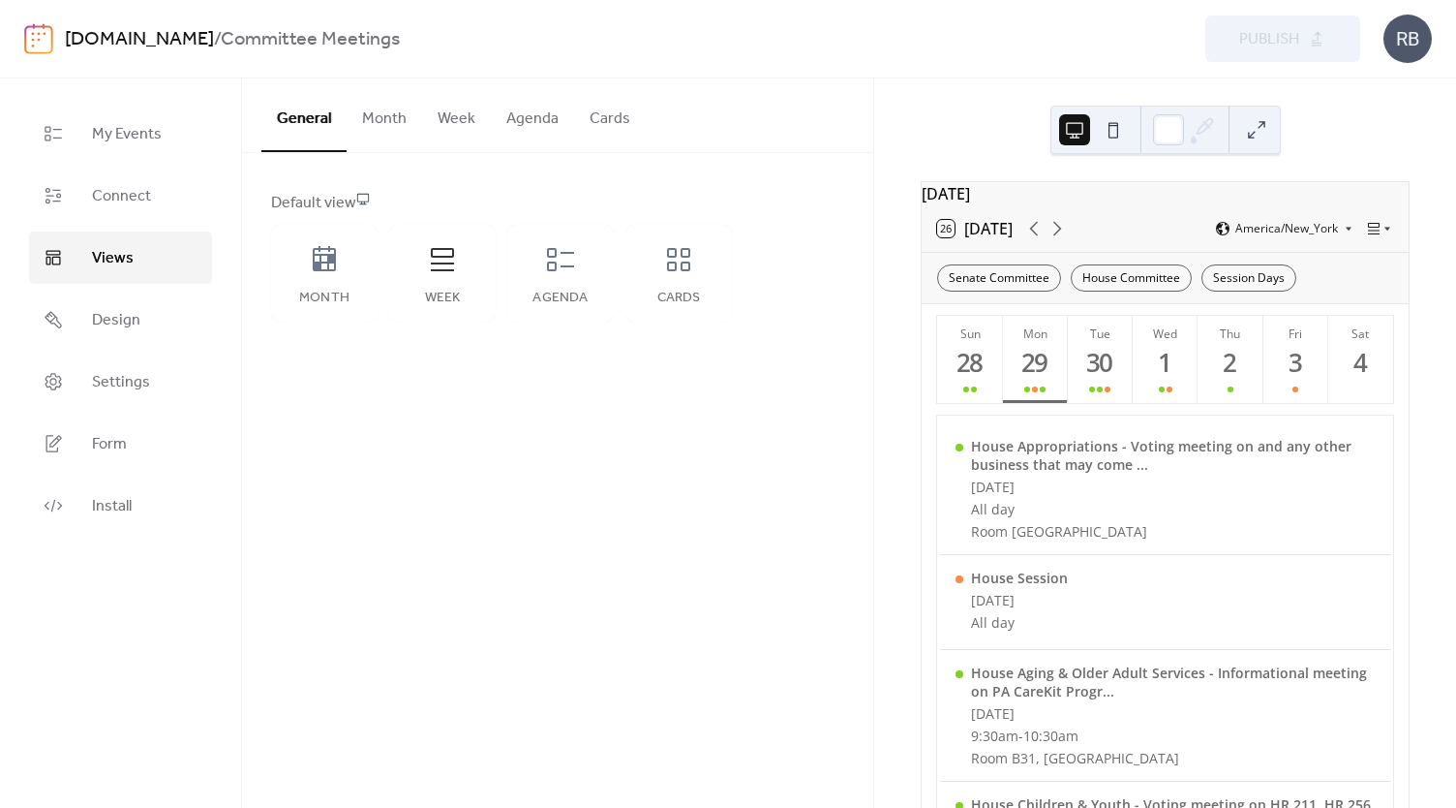
click at [452, 121] on button "Week" at bounding box center [456, 114] width 69 height 72
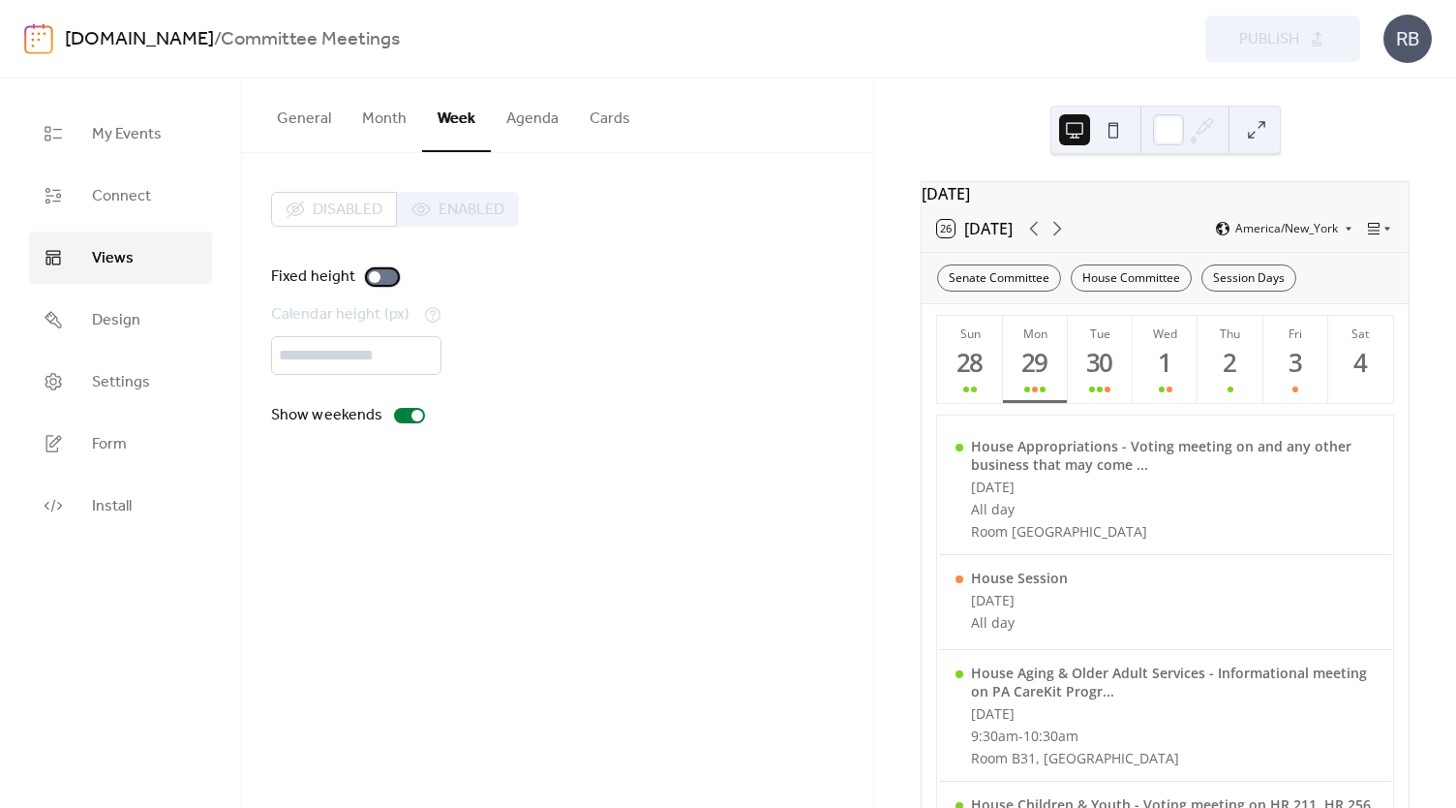
click at [389, 275] on div at bounding box center [382, 276] width 31 height 15
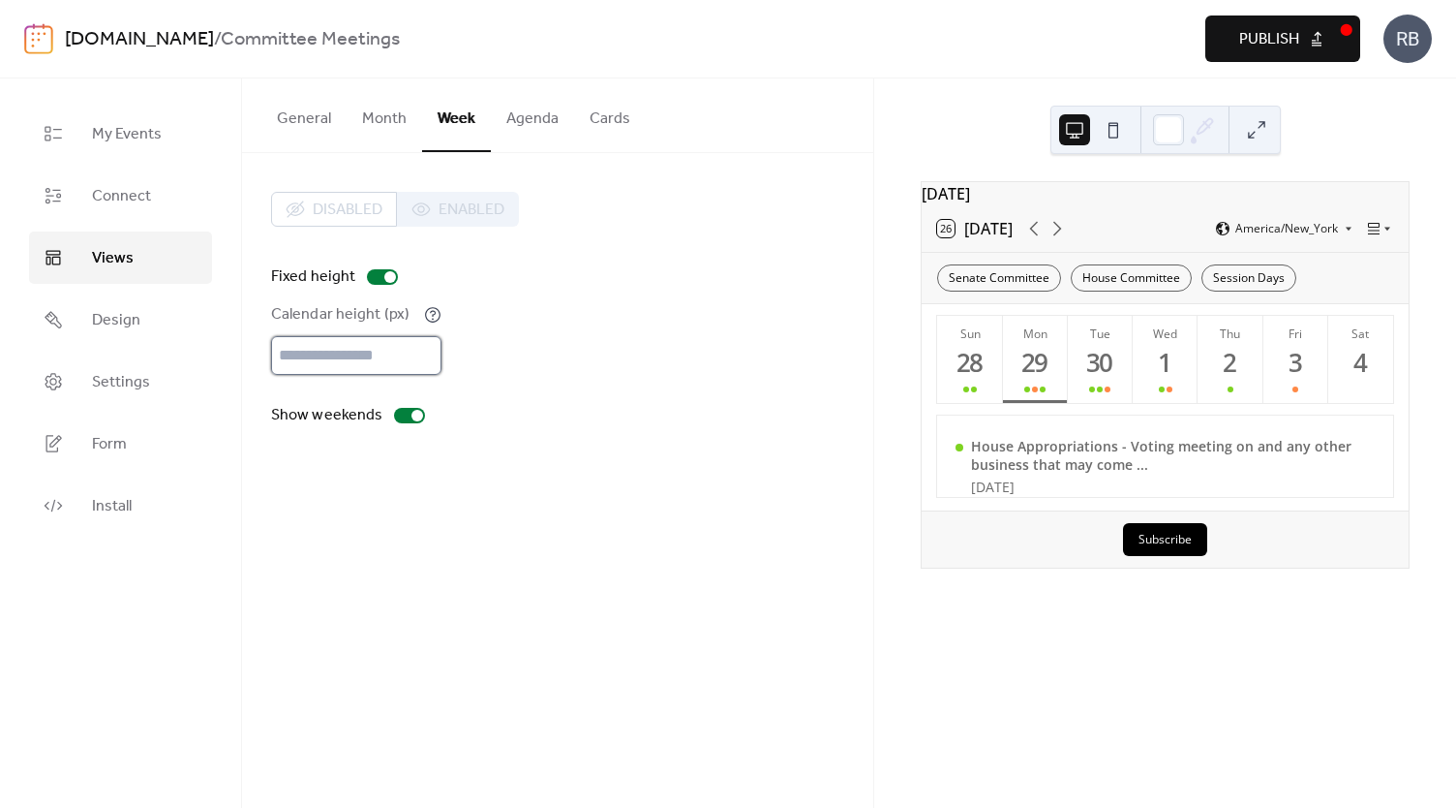
click at [367, 353] on input "***" at bounding box center [356, 355] width 170 height 39
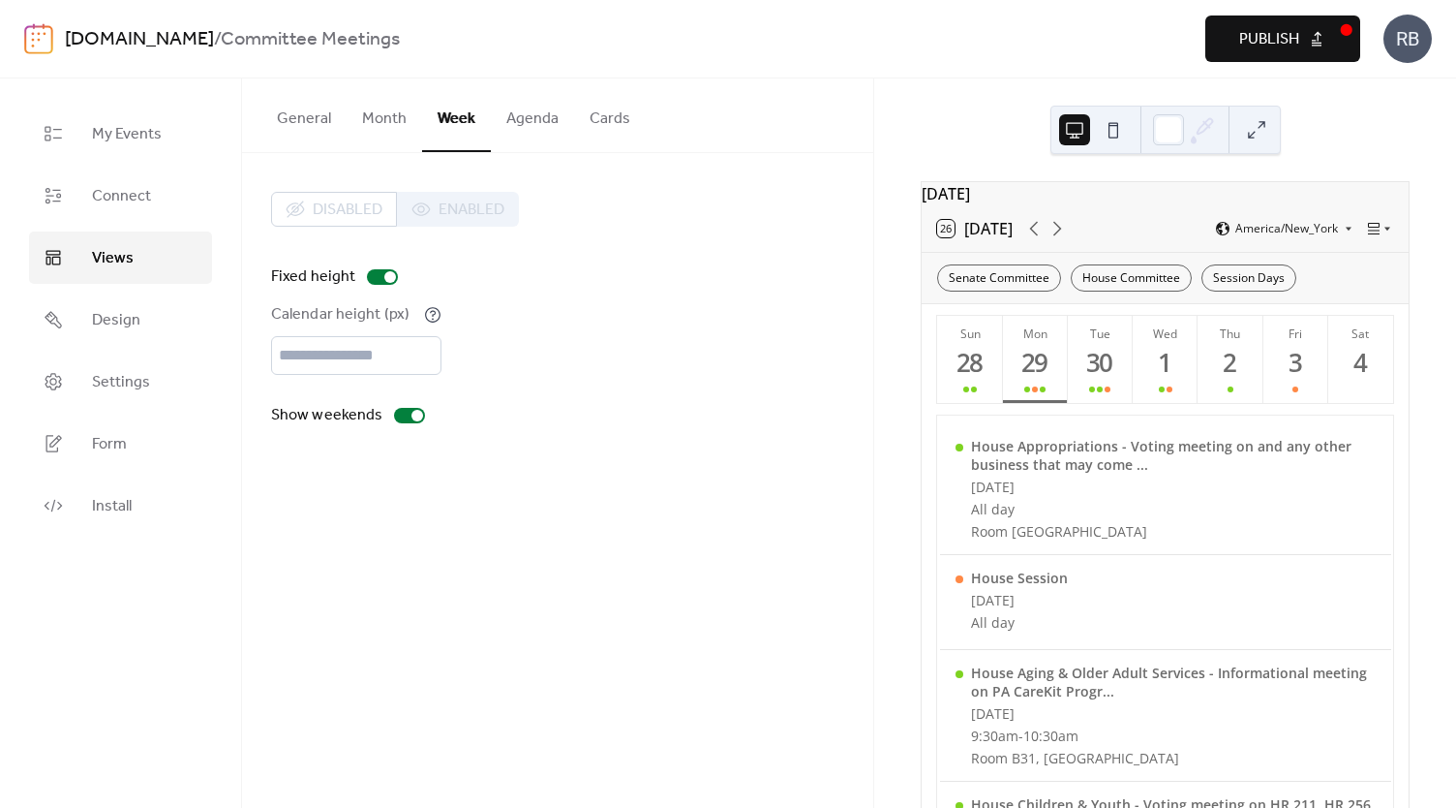
click at [535, 431] on div "Disabled Enabled Fixed height Calendar height (px) **** Show weekends" at bounding box center [557, 309] width 631 height 313
click at [412, 355] on input "****" at bounding box center [356, 355] width 170 height 39
click at [411, 355] on input "****" at bounding box center [356, 355] width 170 height 39
click at [369, 355] on input "****" at bounding box center [356, 355] width 170 height 39
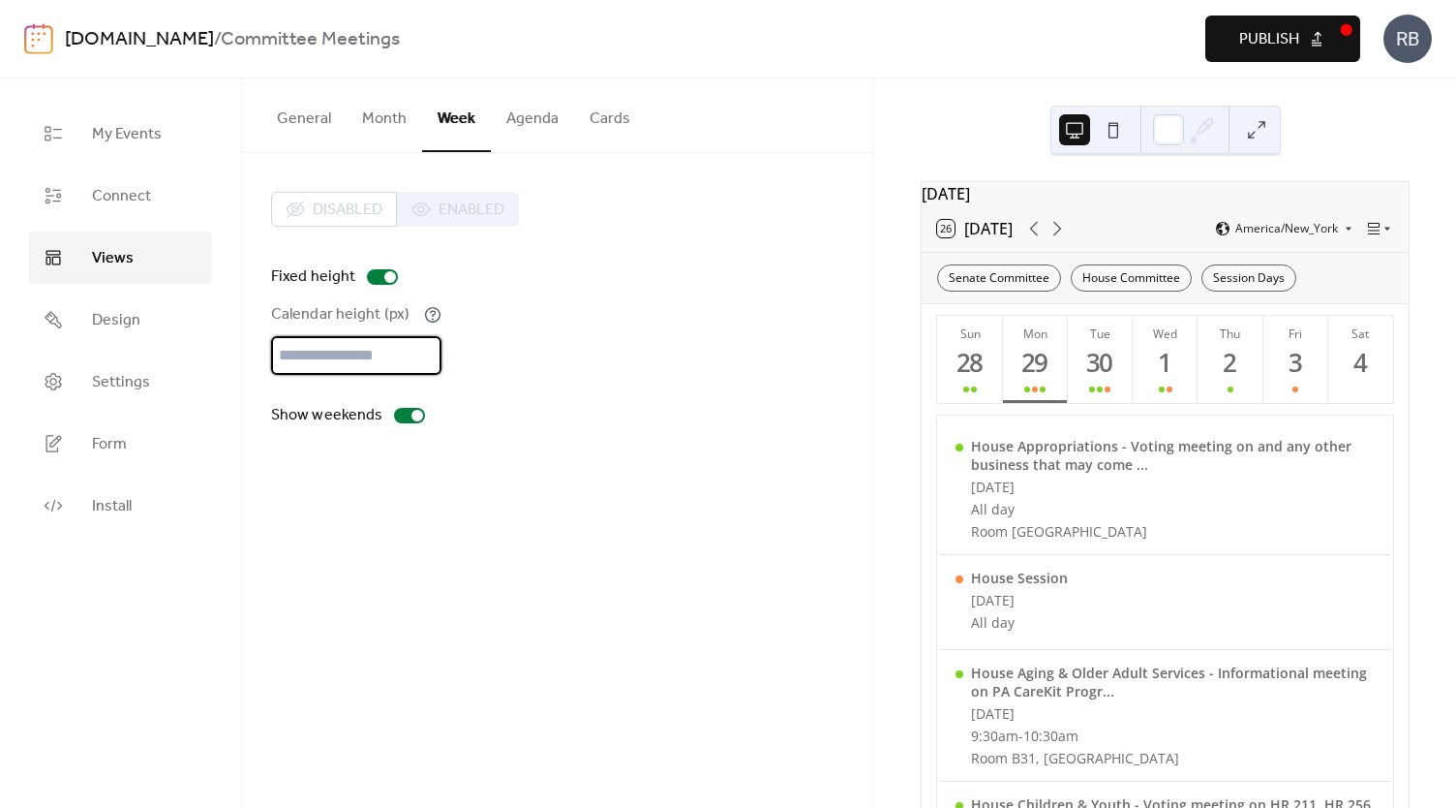
drag, startPoint x: 322, startPoint y: 355, endPoint x: 289, endPoint y: 355, distance: 33.9
click at [316, 355] on input "****" at bounding box center [356, 355] width 170 height 39
click at [290, 355] on input "****" at bounding box center [356, 355] width 170 height 39
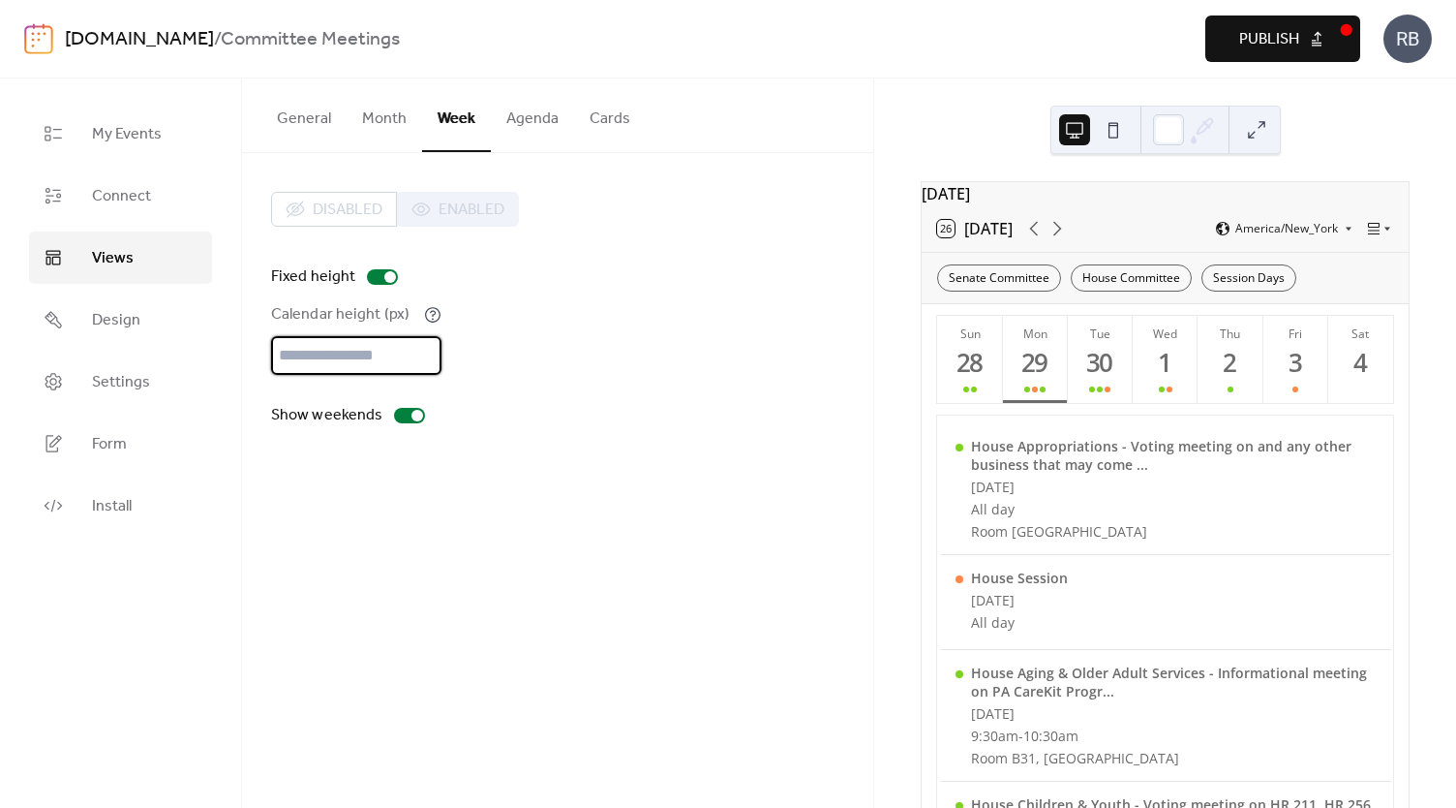
type input "****"
click at [552, 414] on div "Show weekends" at bounding box center [557, 415] width 573 height 23
click at [405, 416] on div at bounding box center [409, 415] width 31 height 15
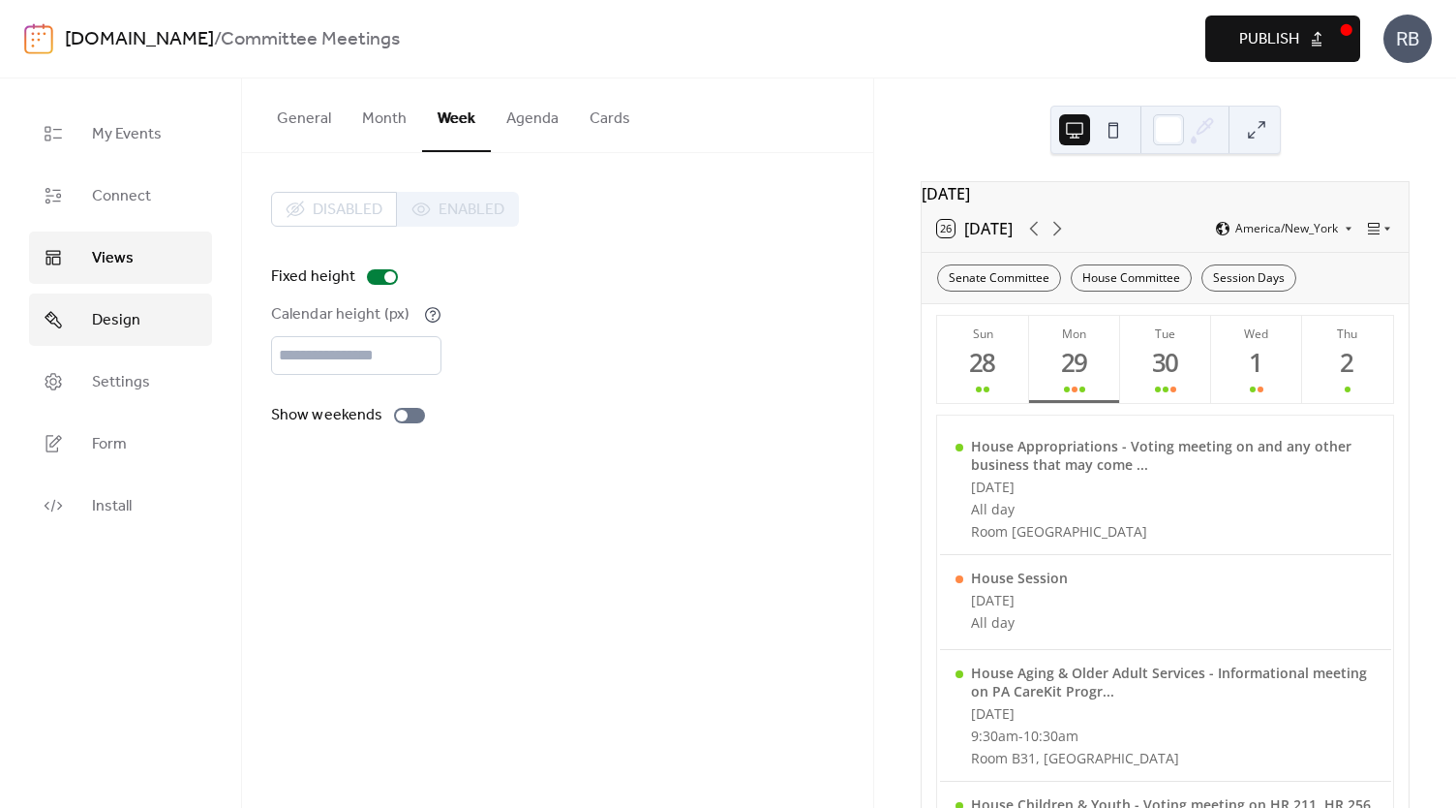
click at [120, 327] on span "Design" at bounding box center [116, 320] width 48 height 23
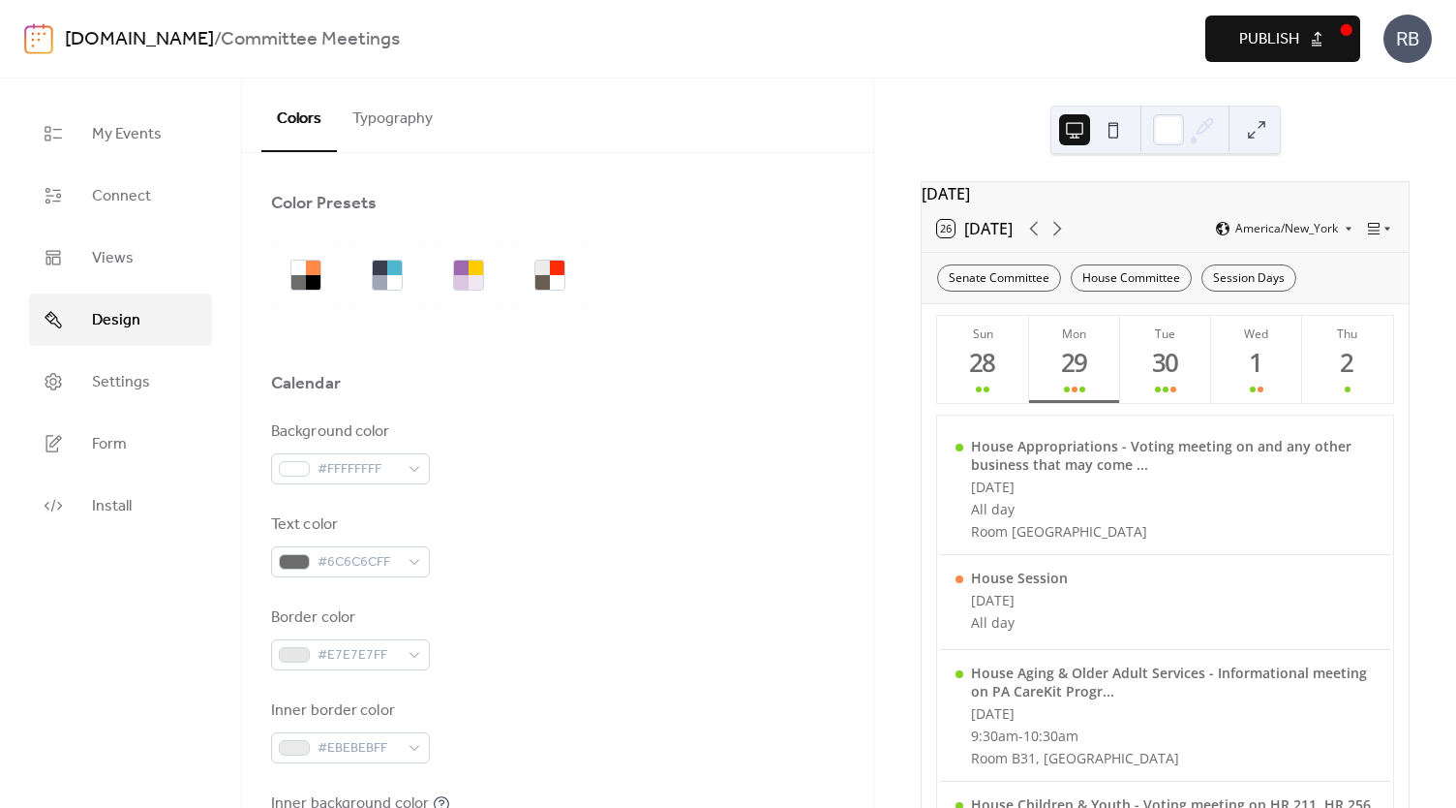
click at [396, 125] on button "Typography" at bounding box center [392, 114] width 111 height 72
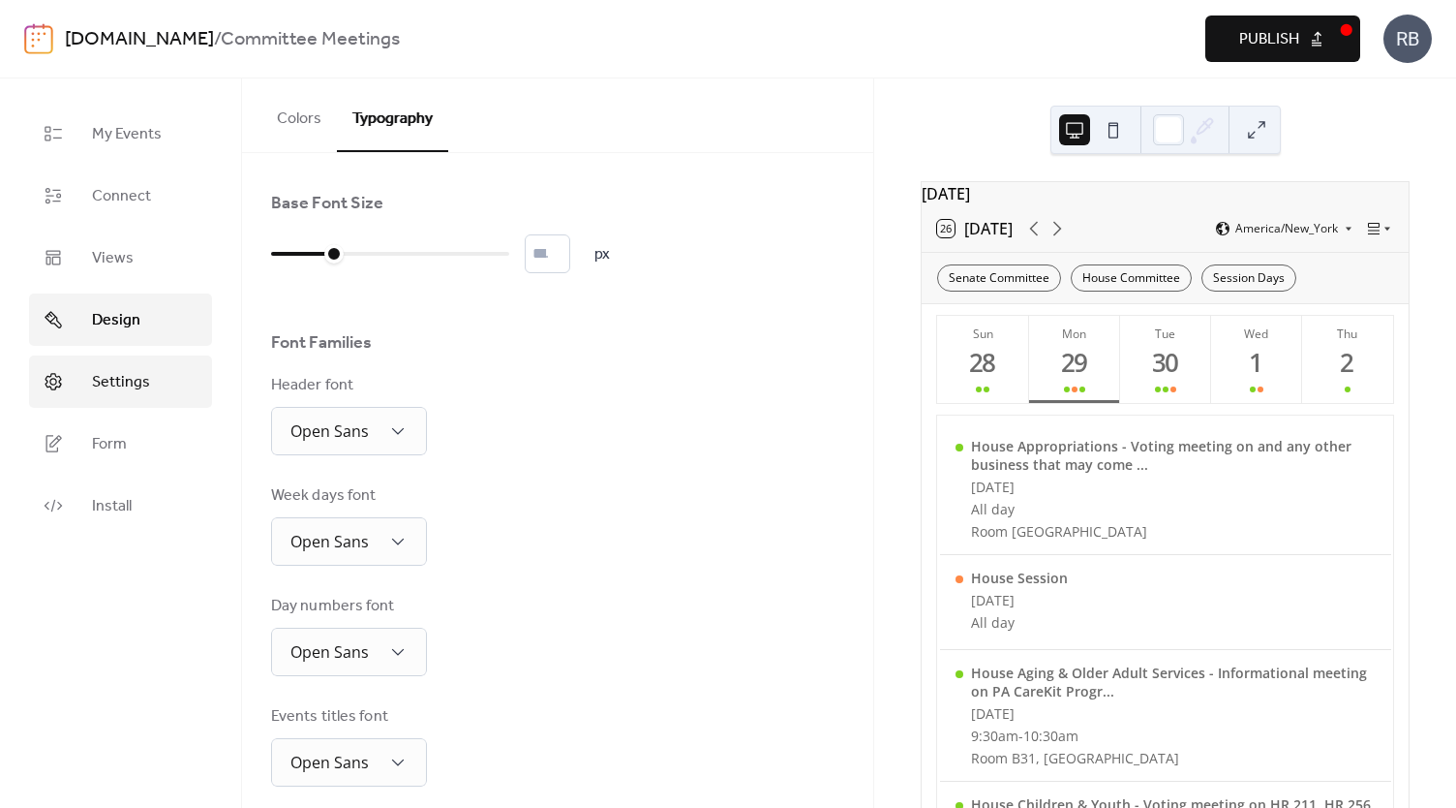
click at [110, 382] on span "Settings" at bounding box center [121, 382] width 58 height 23
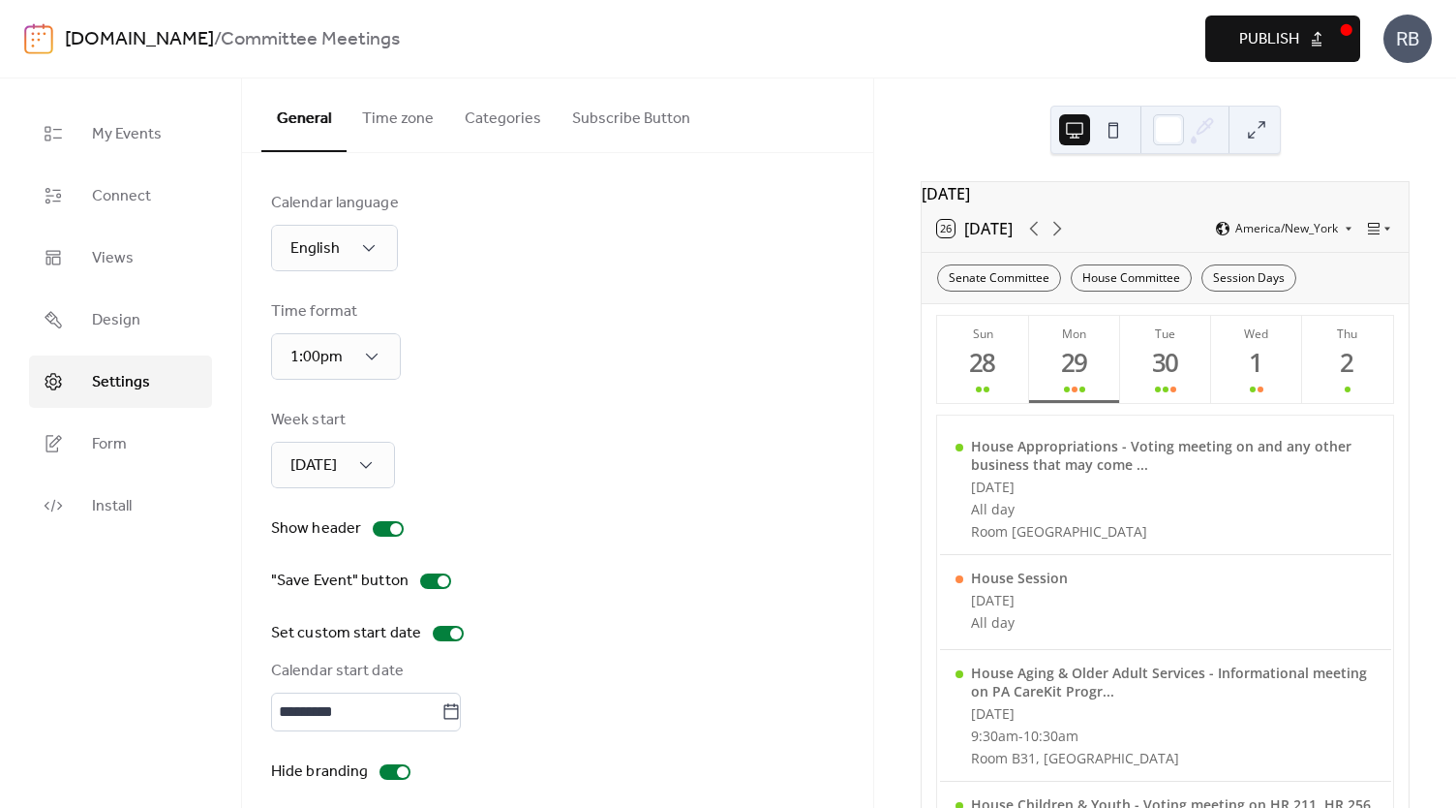
scroll to position [14, 0]
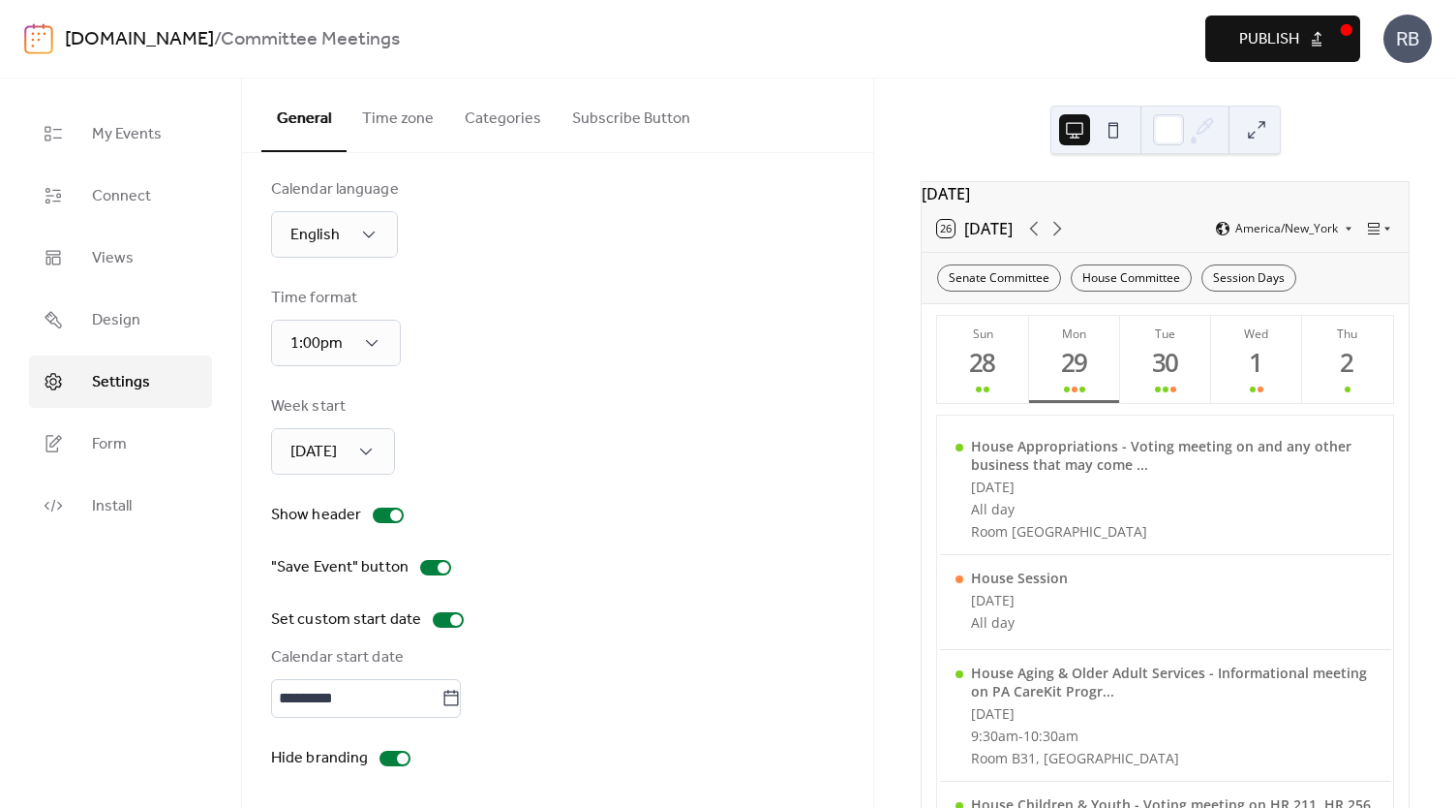
click at [1026, 204] on div "[DATE]" at bounding box center [1165, 193] width 487 height 23
click at [123, 322] on span "Design" at bounding box center [116, 320] width 48 height 23
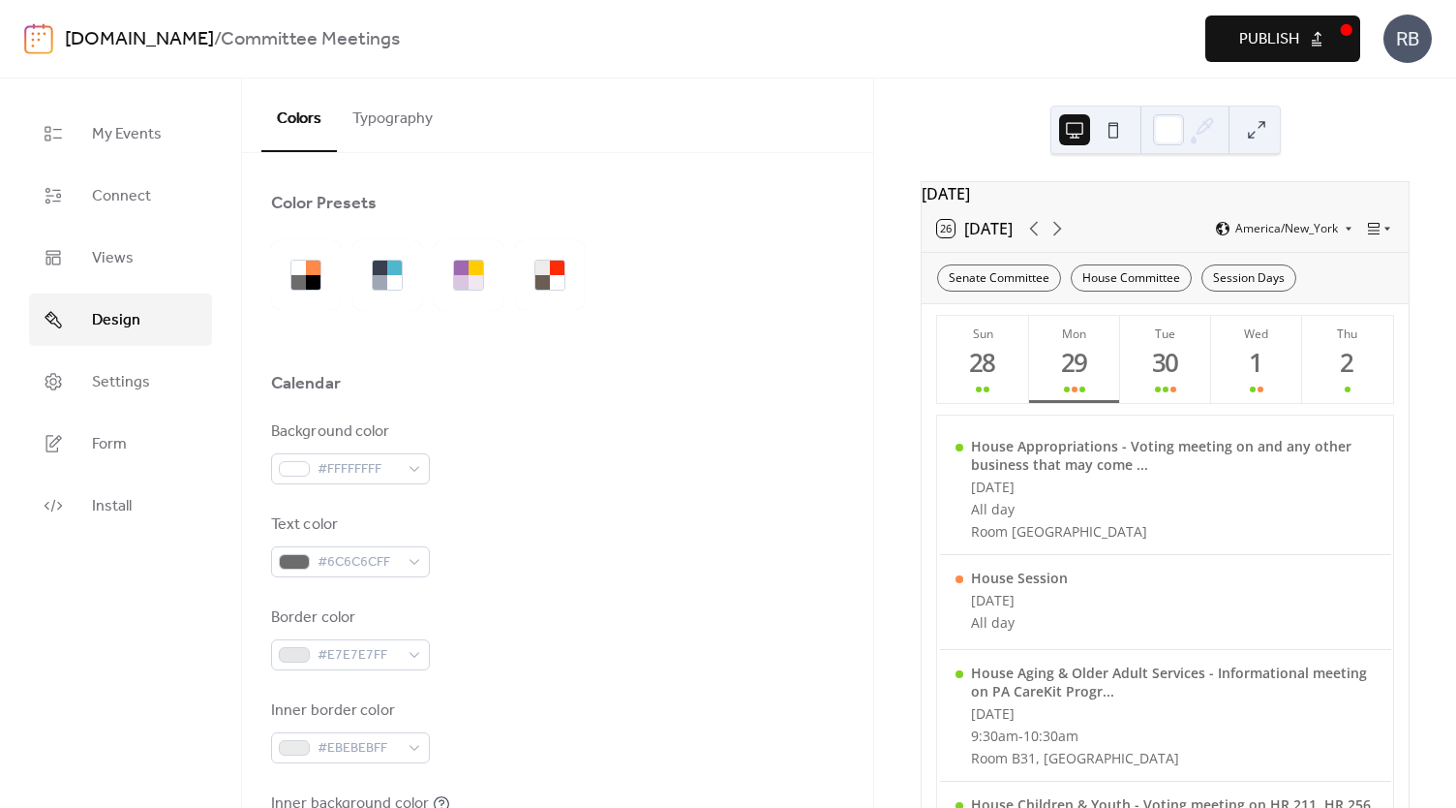
click at [387, 114] on button "Typography" at bounding box center [392, 114] width 111 height 72
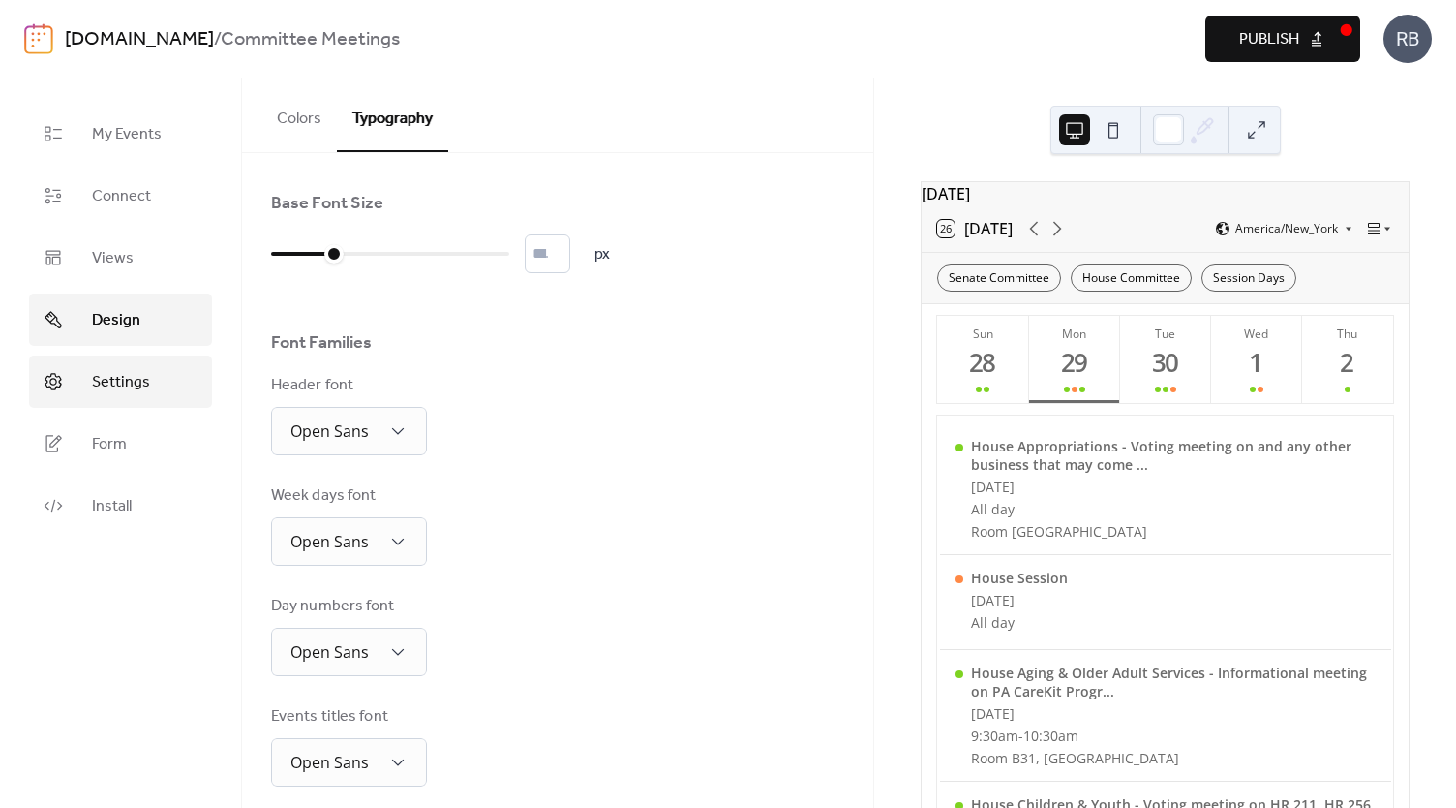
click at [127, 382] on span "Settings" at bounding box center [121, 382] width 58 height 23
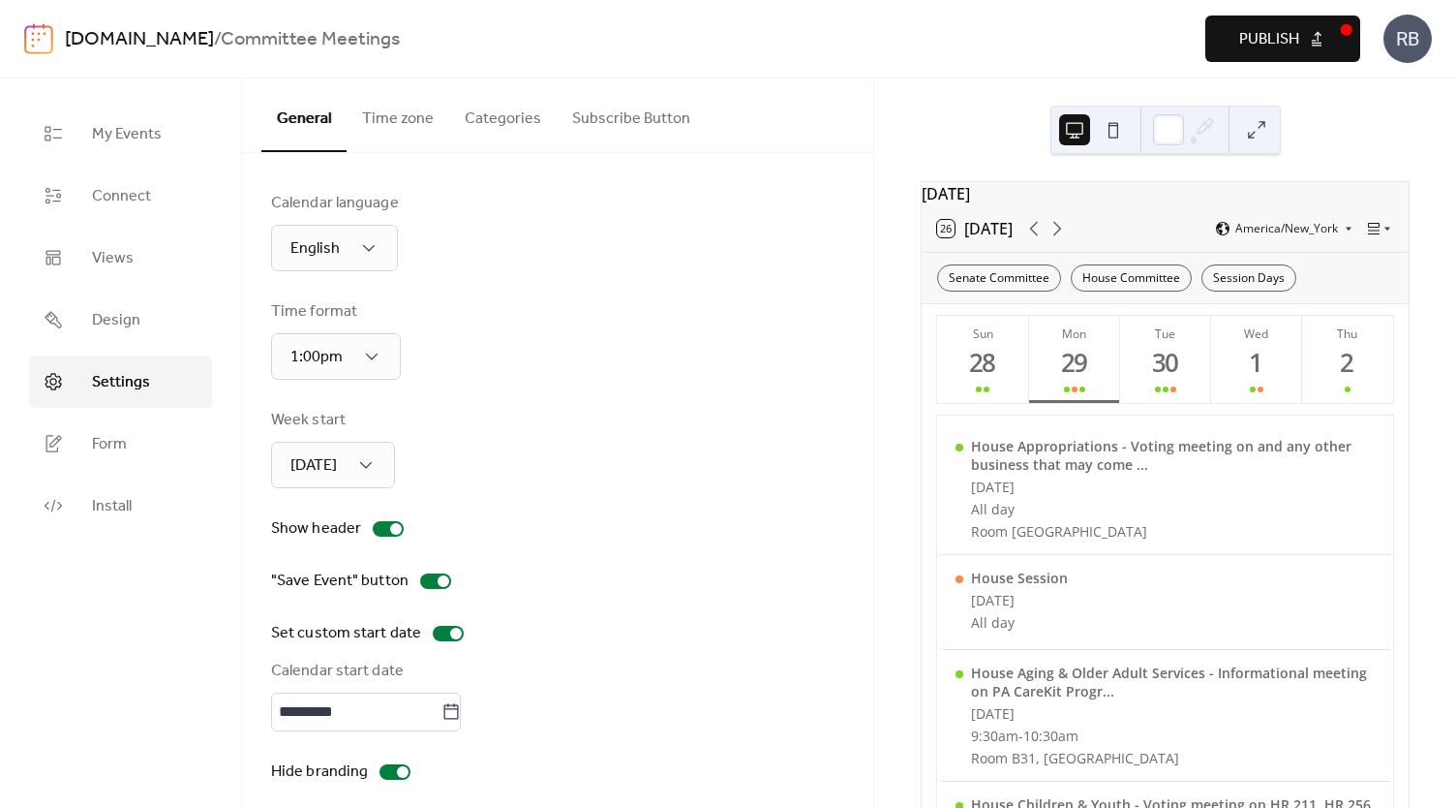
click at [480, 127] on button "Categories" at bounding box center [502, 114] width 107 height 72
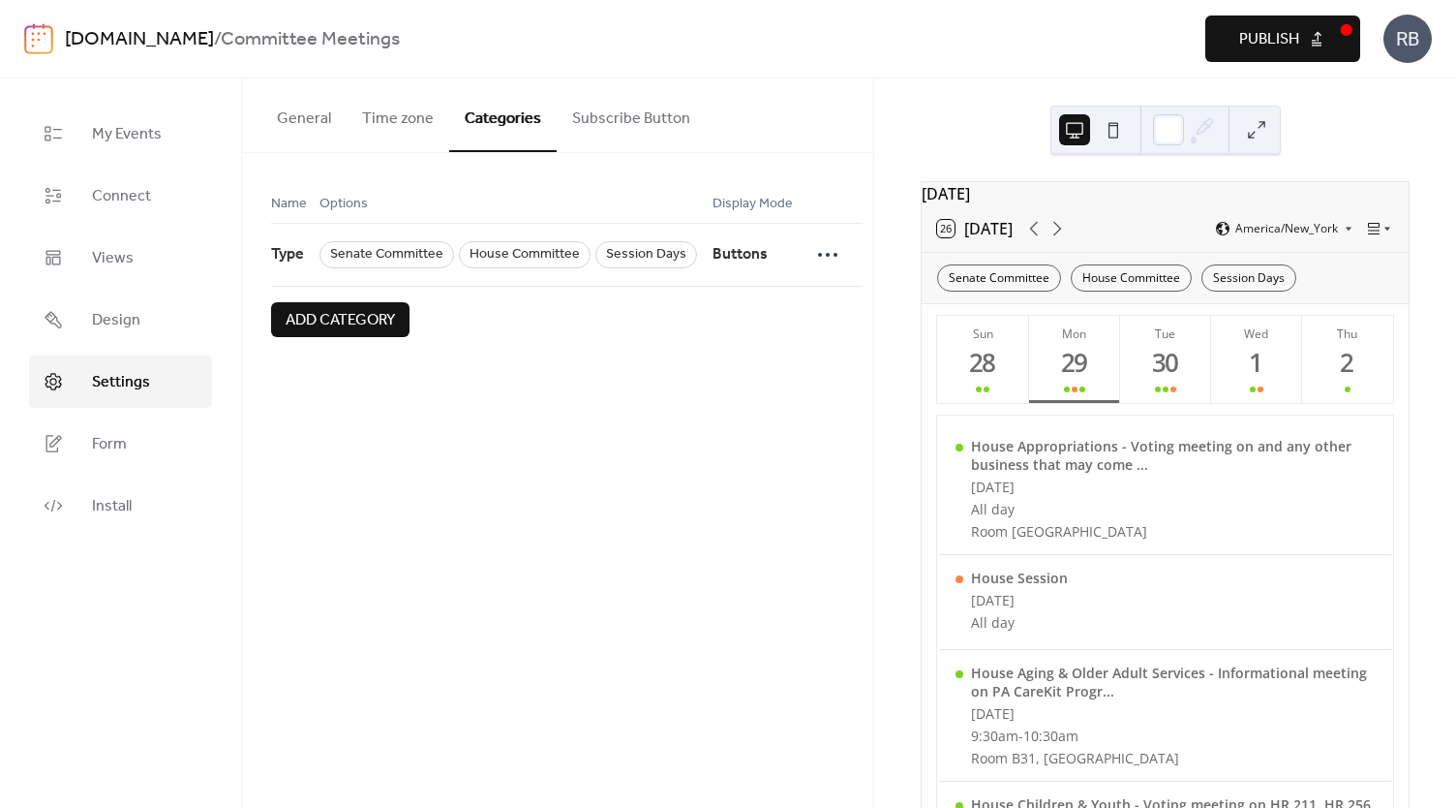
click at [631, 118] on button "Subscribe Button" at bounding box center [631, 114] width 149 height 72
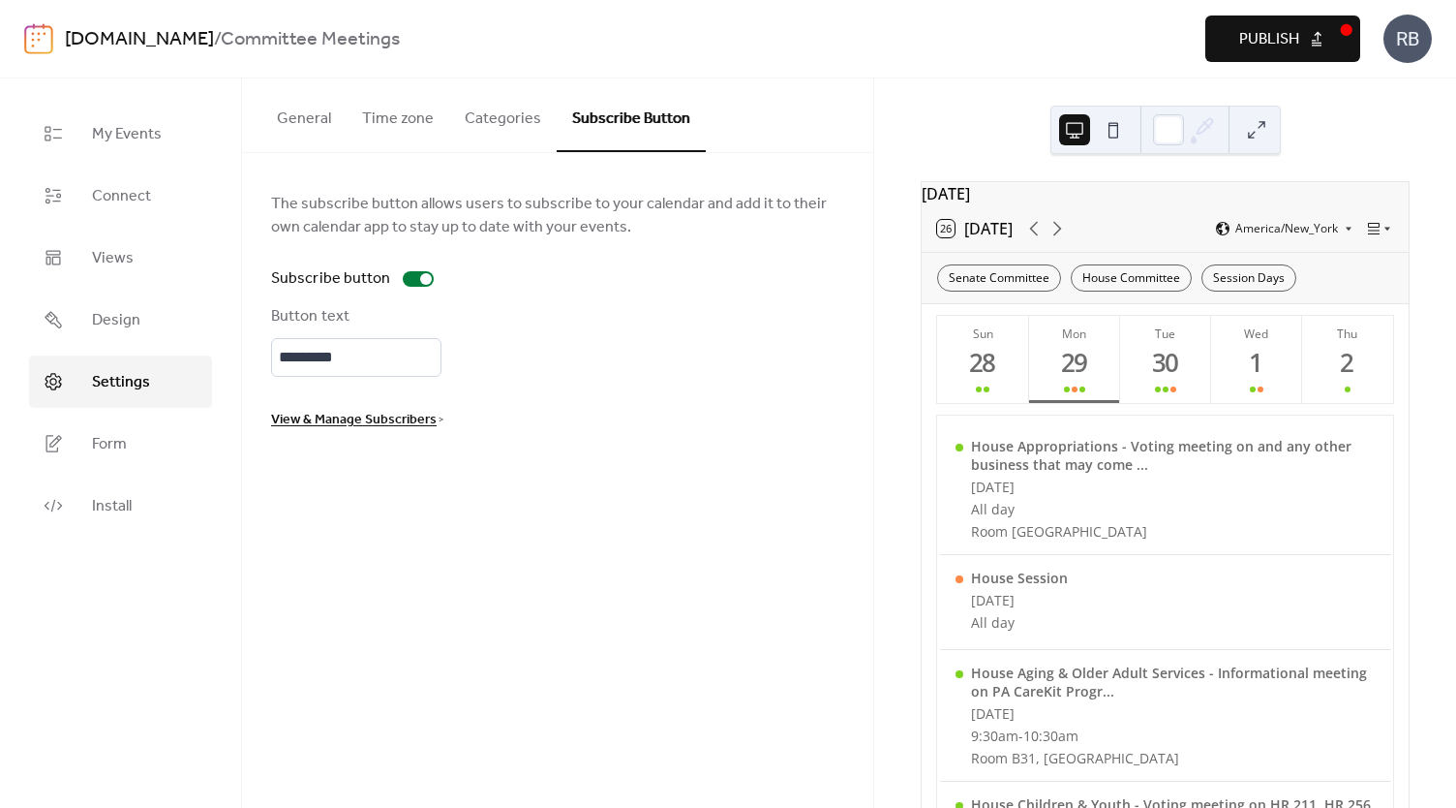
click at [500, 123] on button "Categories" at bounding box center [502, 114] width 107 height 72
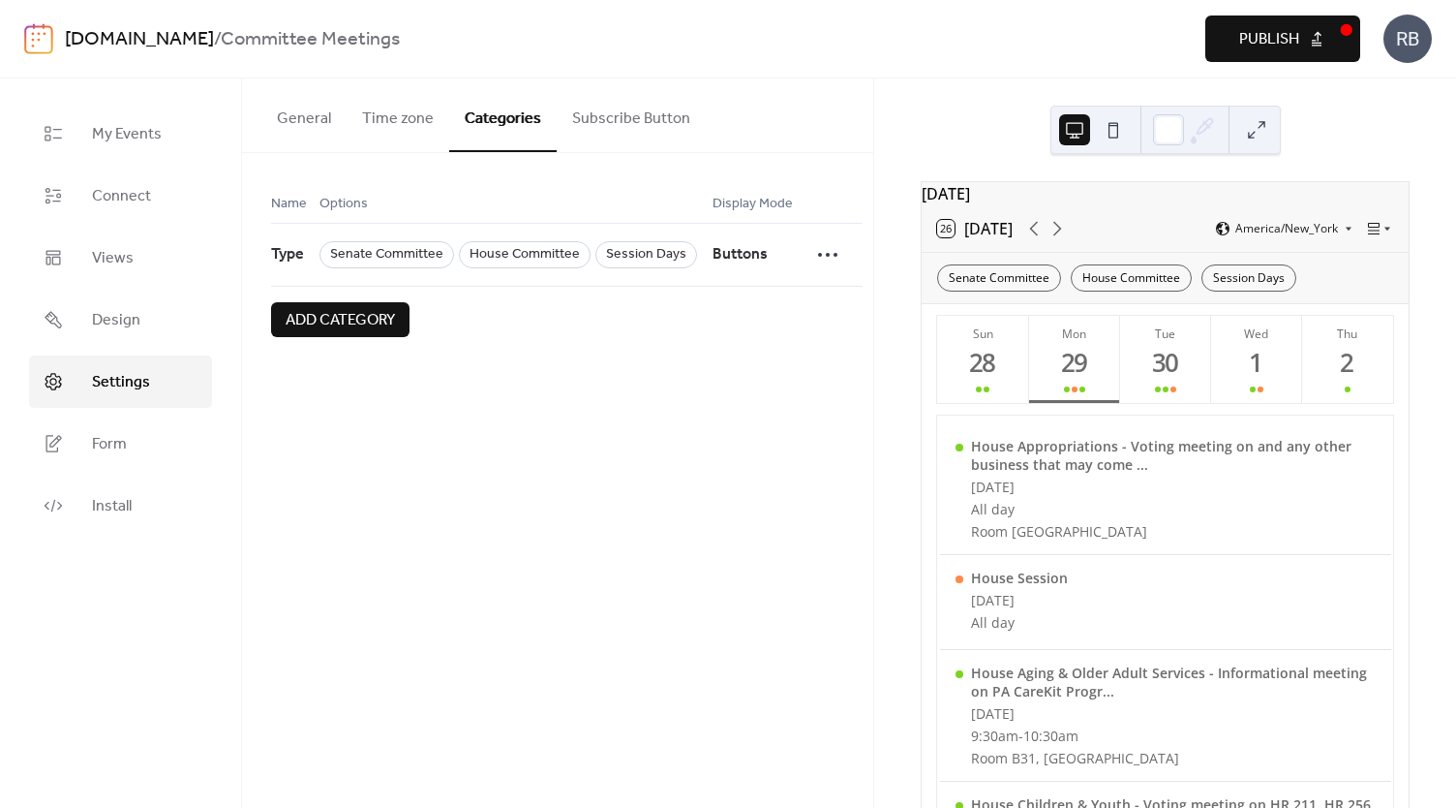
click at [395, 116] on button "Time zone" at bounding box center [398, 114] width 103 height 72
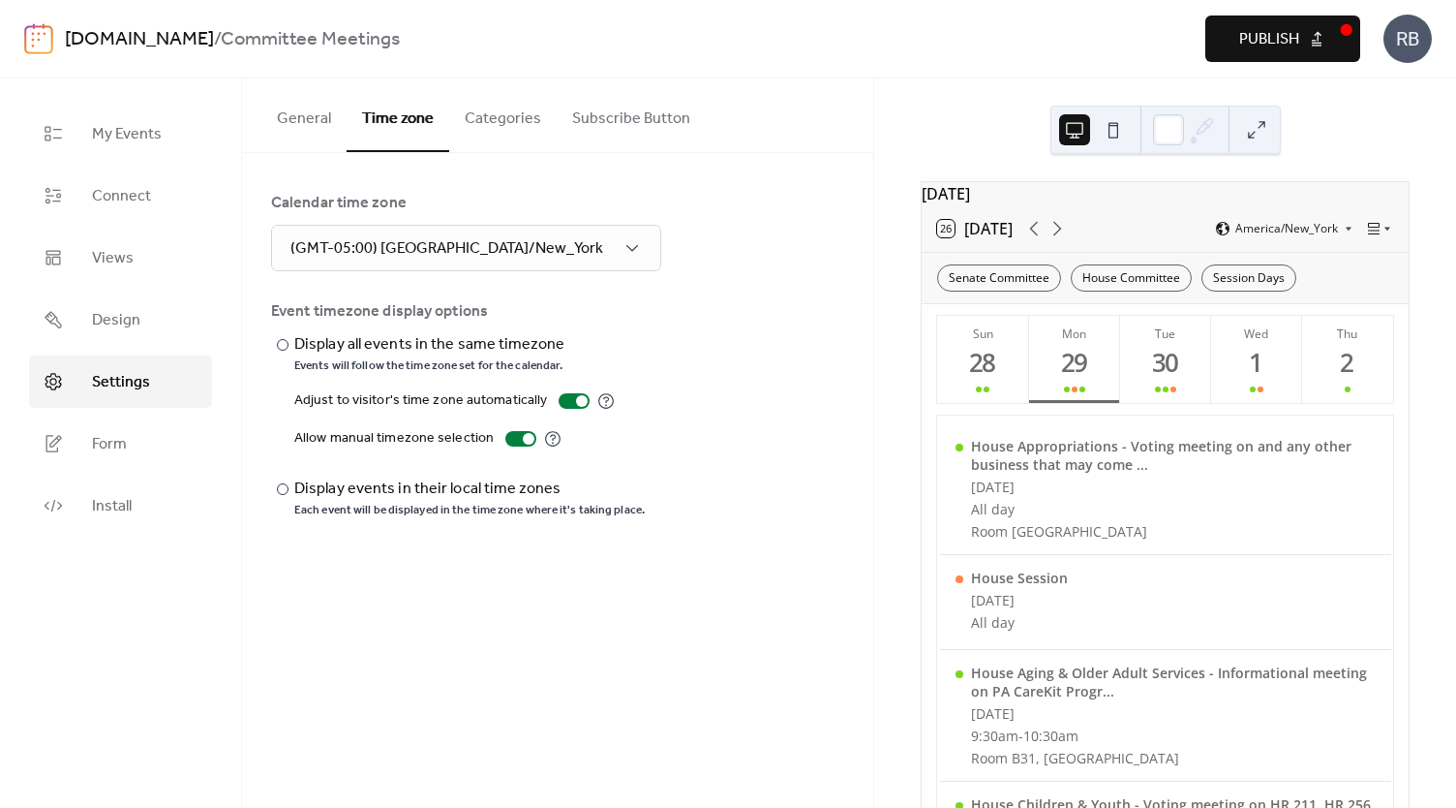
click at [323, 111] on button "General" at bounding box center [303, 114] width 85 height 72
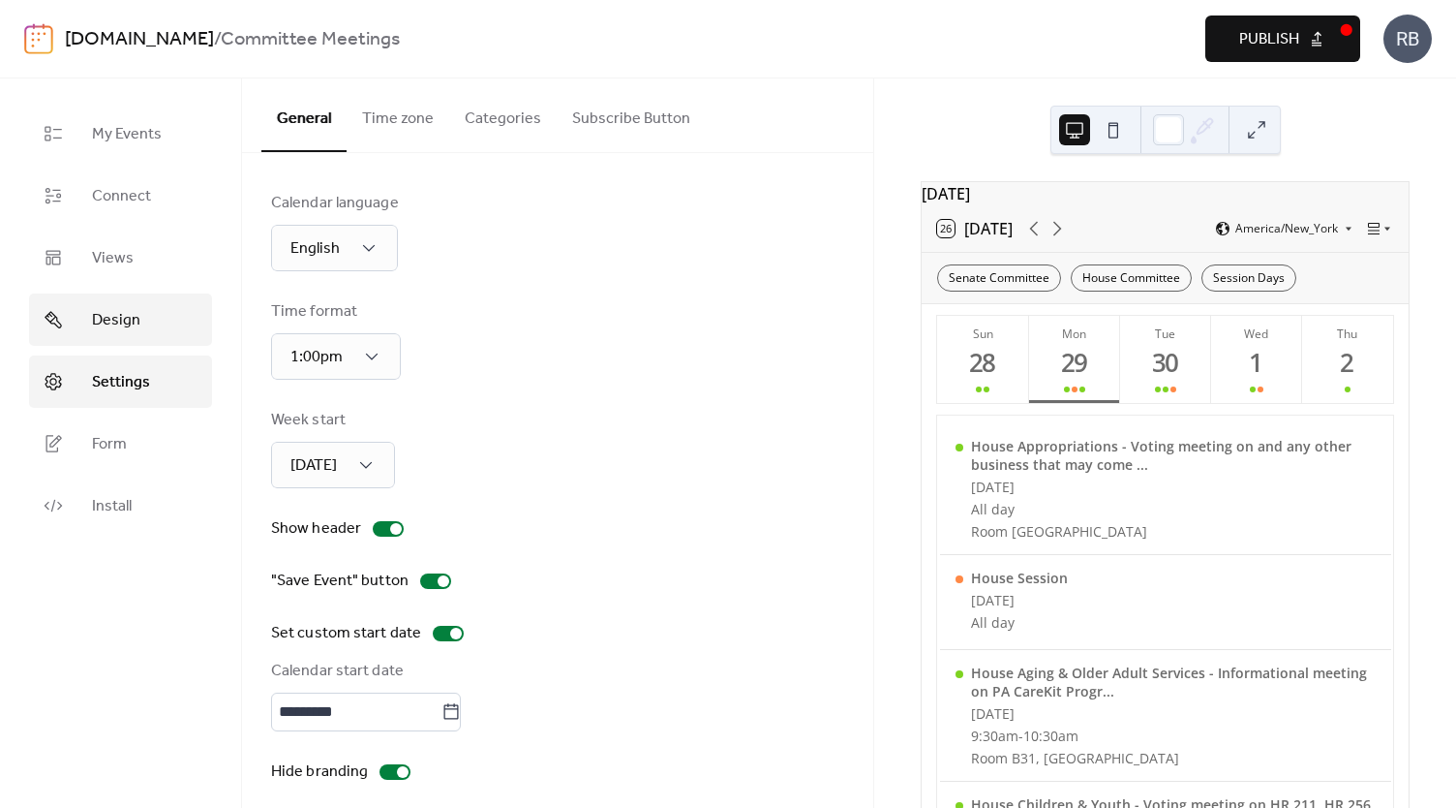
click at [110, 315] on span "Design" at bounding box center [116, 320] width 48 height 23
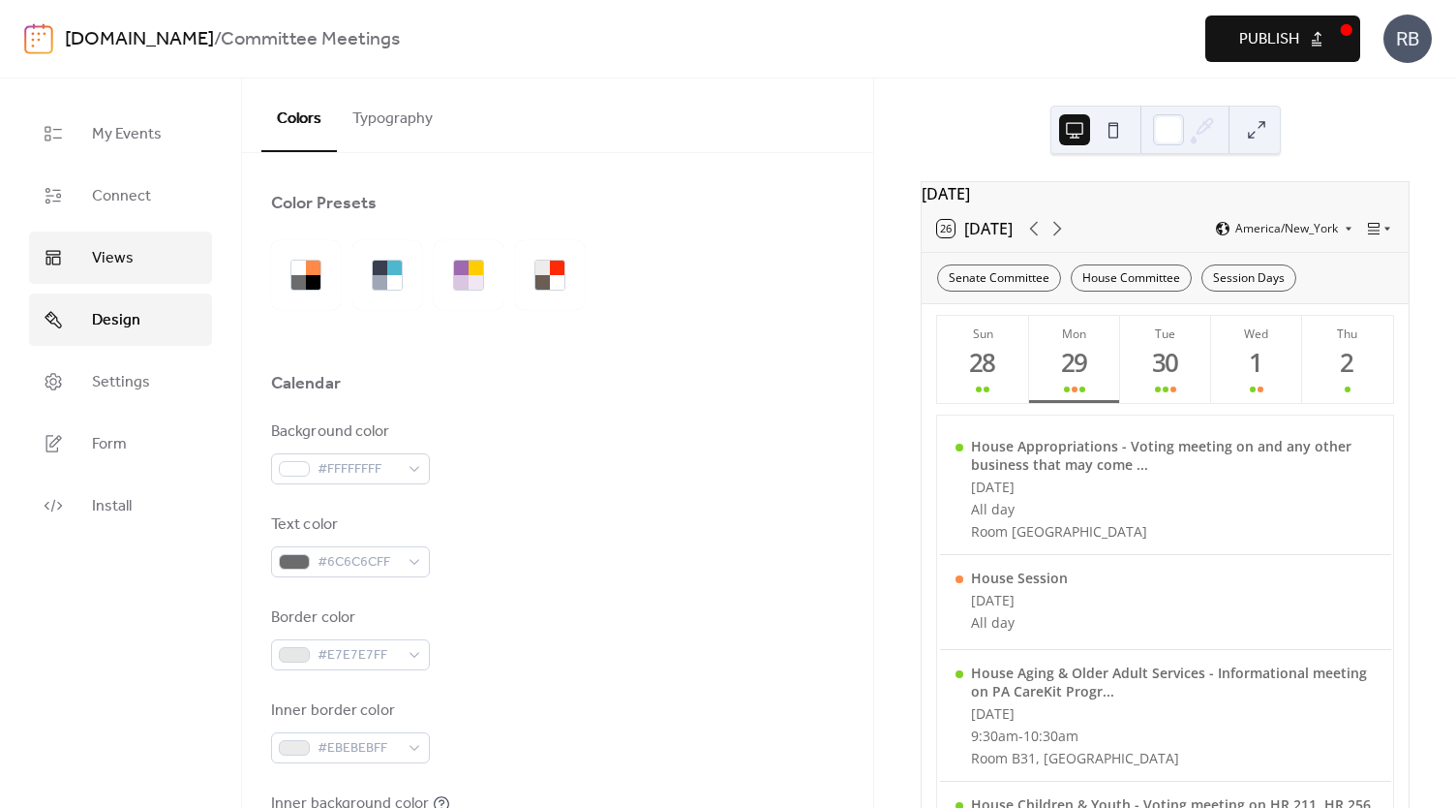
click at [116, 270] on span "Views" at bounding box center [113, 258] width 42 height 23
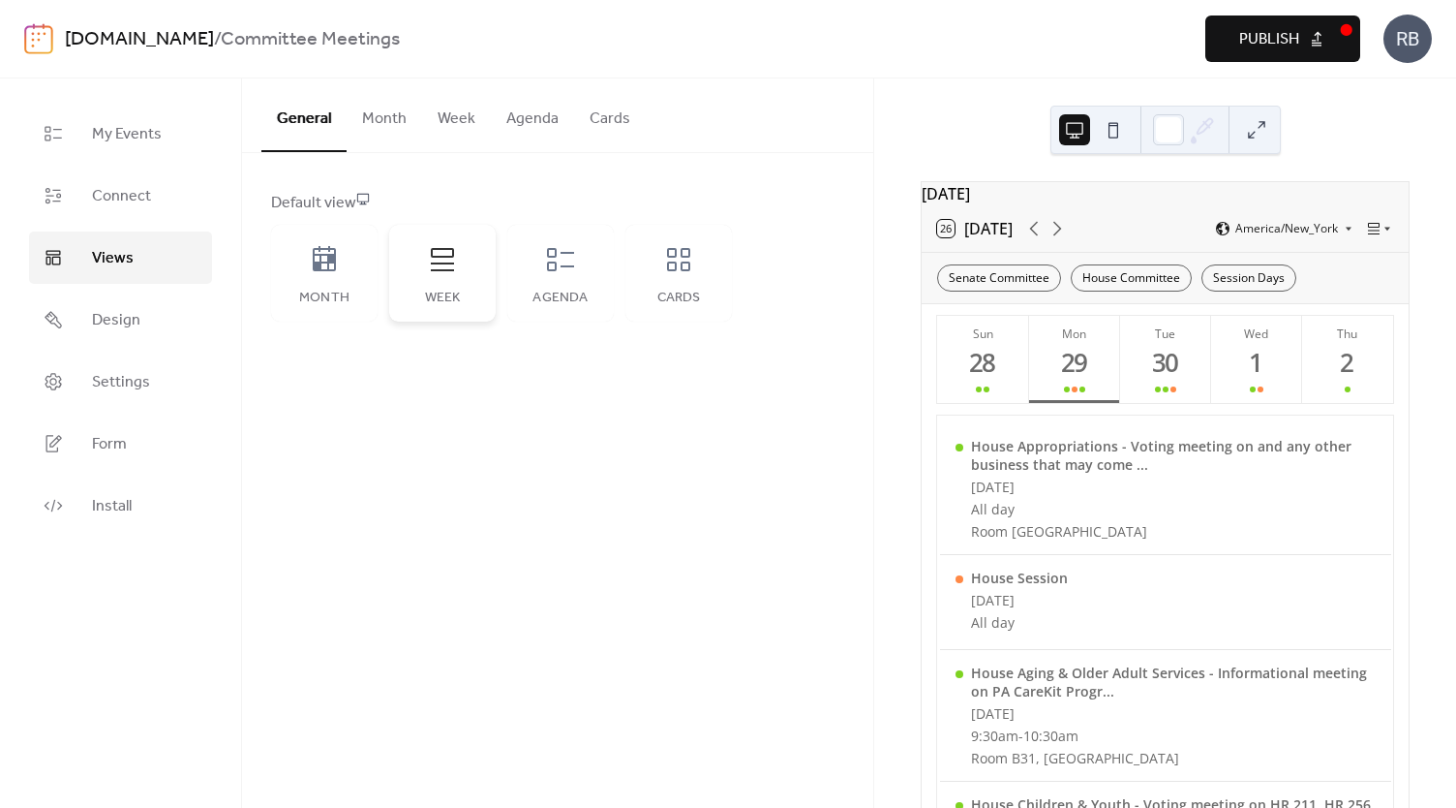
click at [445, 278] on div "Week" at bounding box center [442, 273] width 107 height 97
click at [450, 119] on button "Week" at bounding box center [456, 114] width 69 height 72
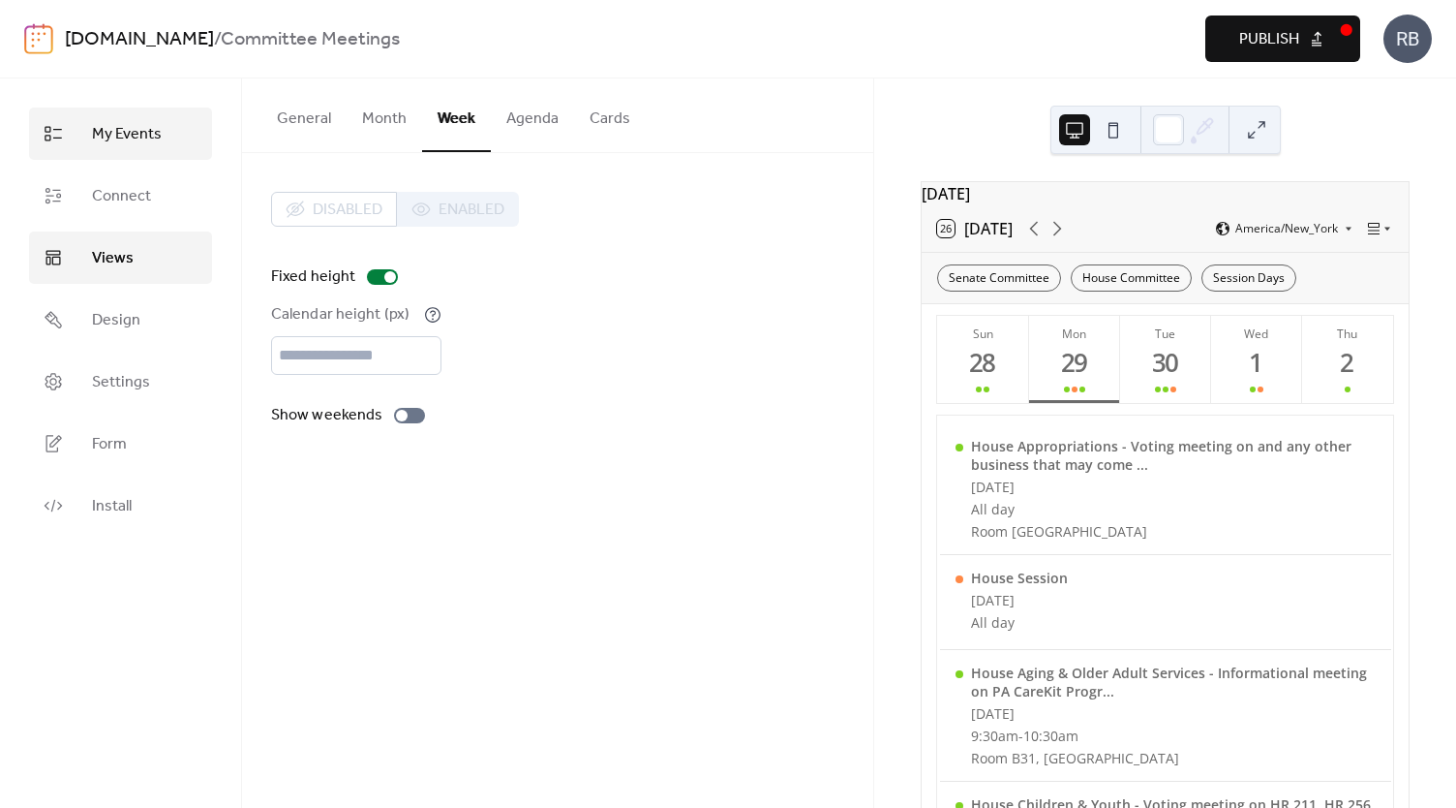
click at [128, 144] on span "My Events" at bounding box center [127, 134] width 70 height 23
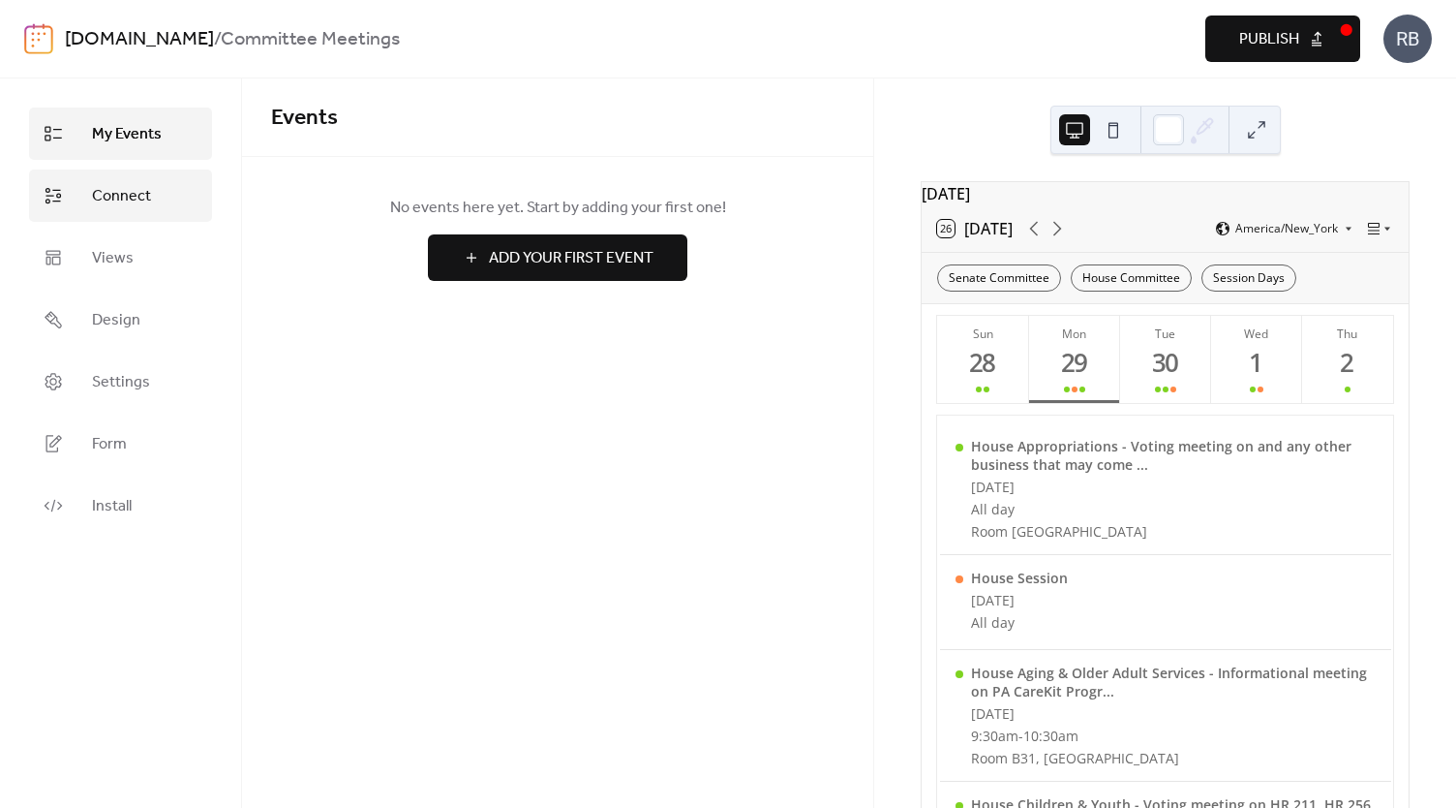
click at [120, 196] on span "Connect" at bounding box center [121, 196] width 59 height 23
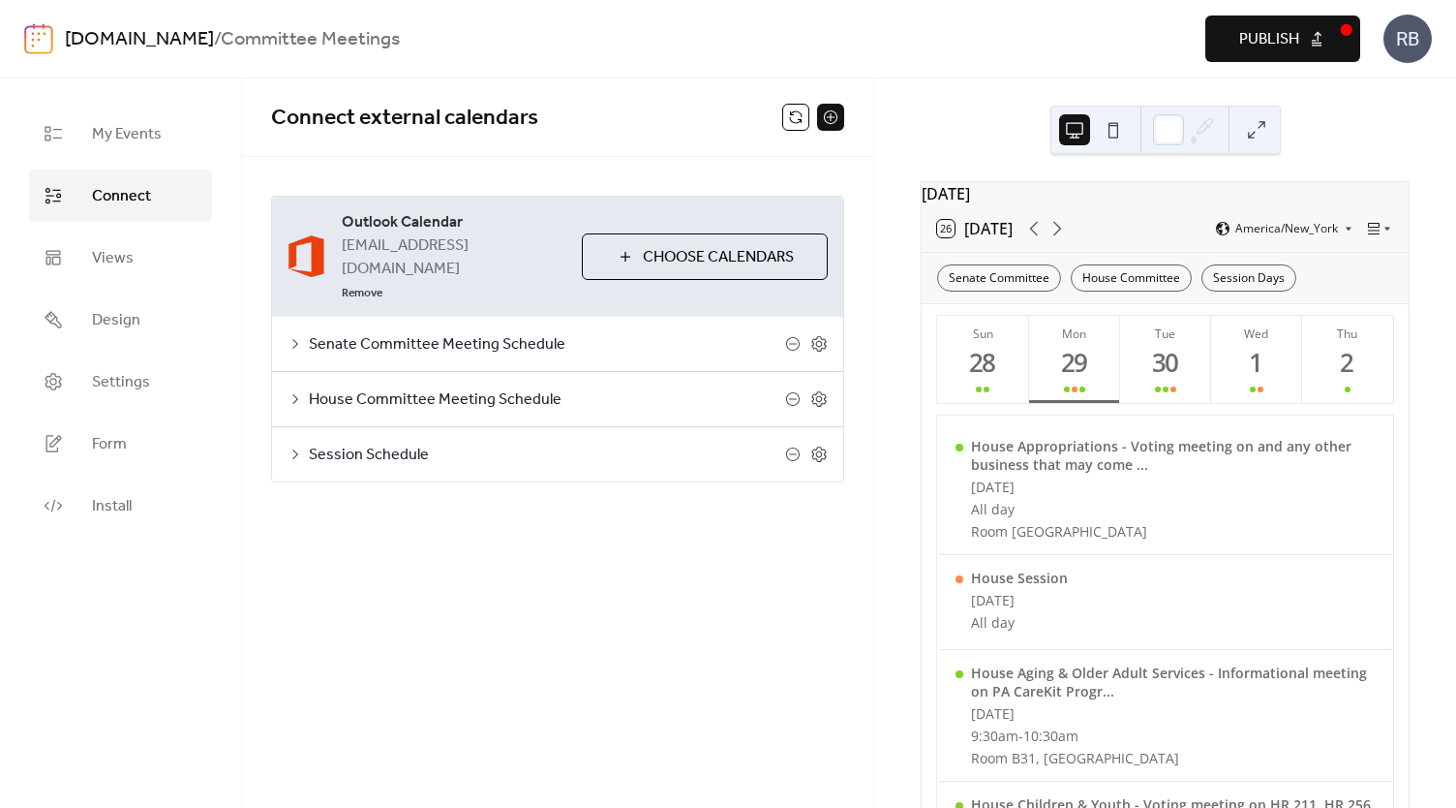
click at [993, 205] on div "[DATE]" at bounding box center [1165, 193] width 487 height 23
click at [111, 381] on span "Settings" at bounding box center [121, 382] width 58 height 23
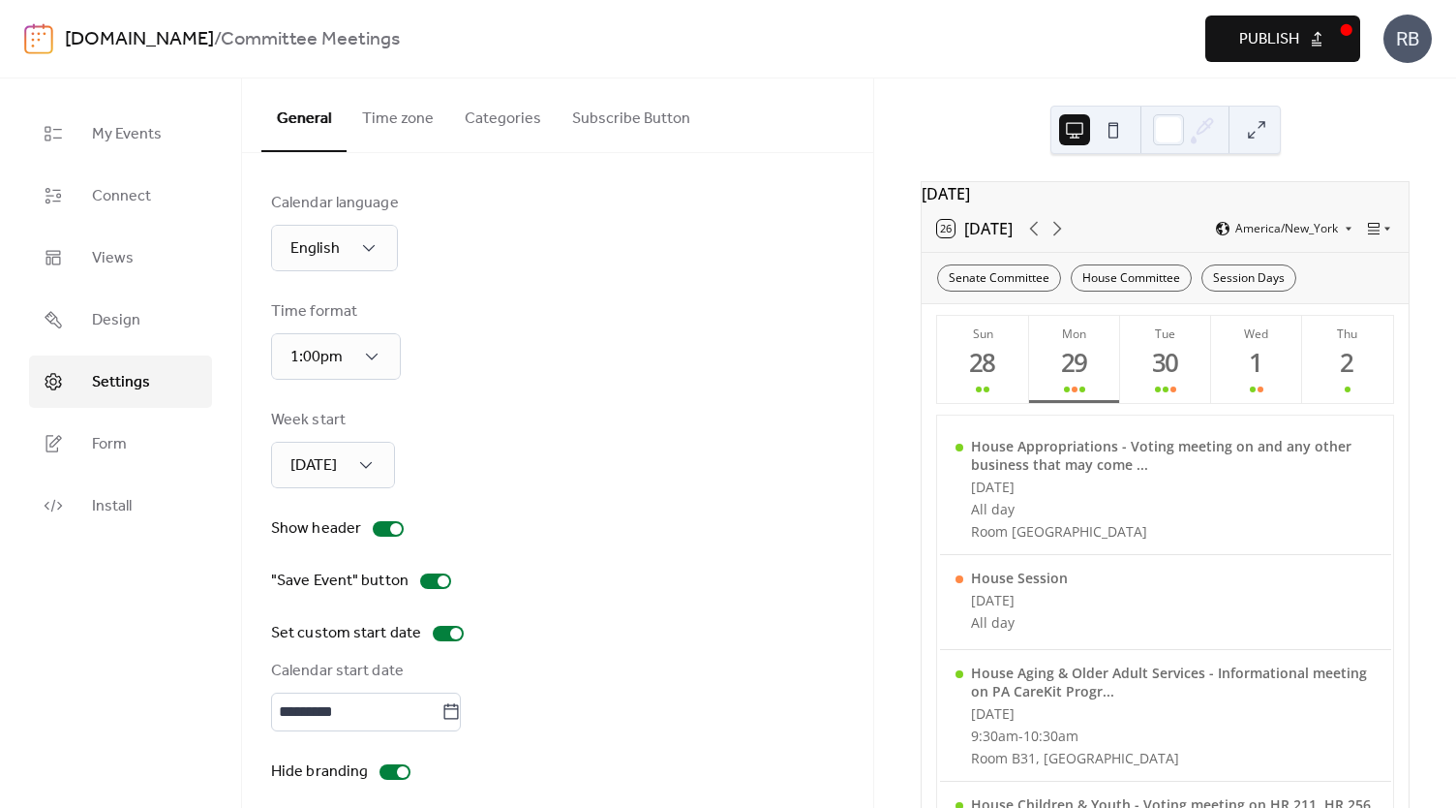
click at [1272, 40] on span "Publish" at bounding box center [1269, 39] width 60 height 23
click at [97, 37] on link "[DOMAIN_NAME]" at bounding box center [139, 39] width 149 height 37
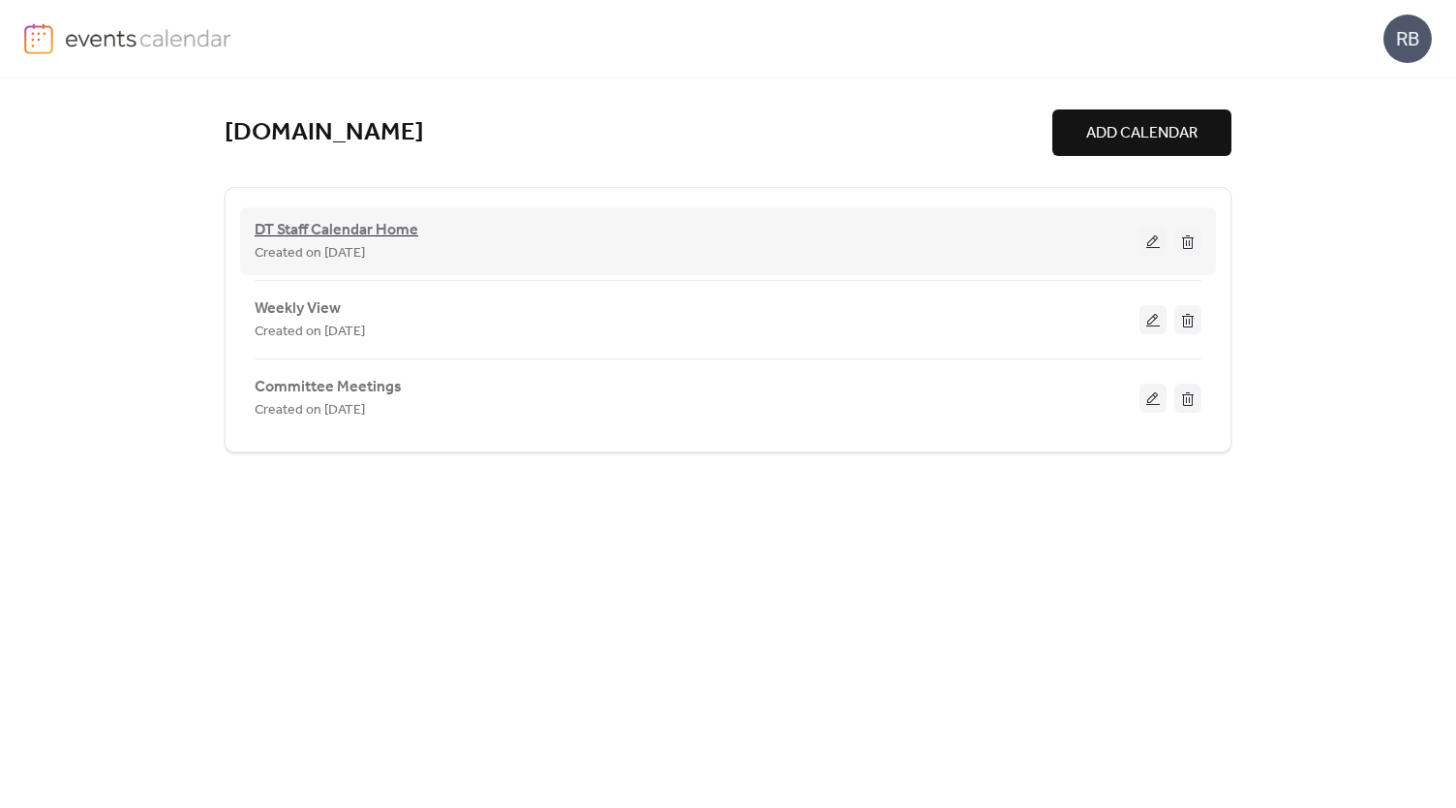
click at [343, 225] on span "DT Staff Calendar Home" at bounding box center [337, 230] width 164 height 23
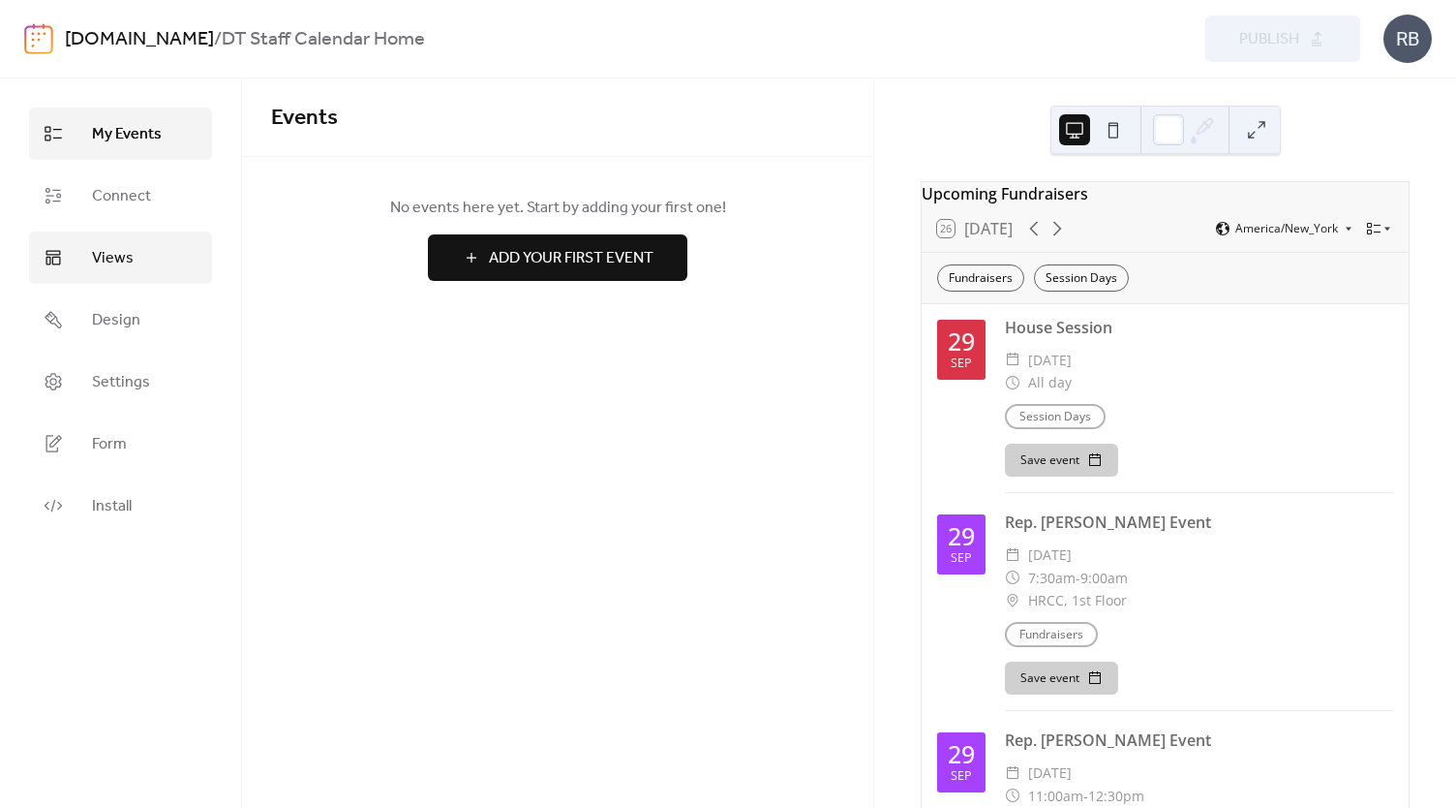
click at [118, 264] on span "Views" at bounding box center [113, 258] width 42 height 23
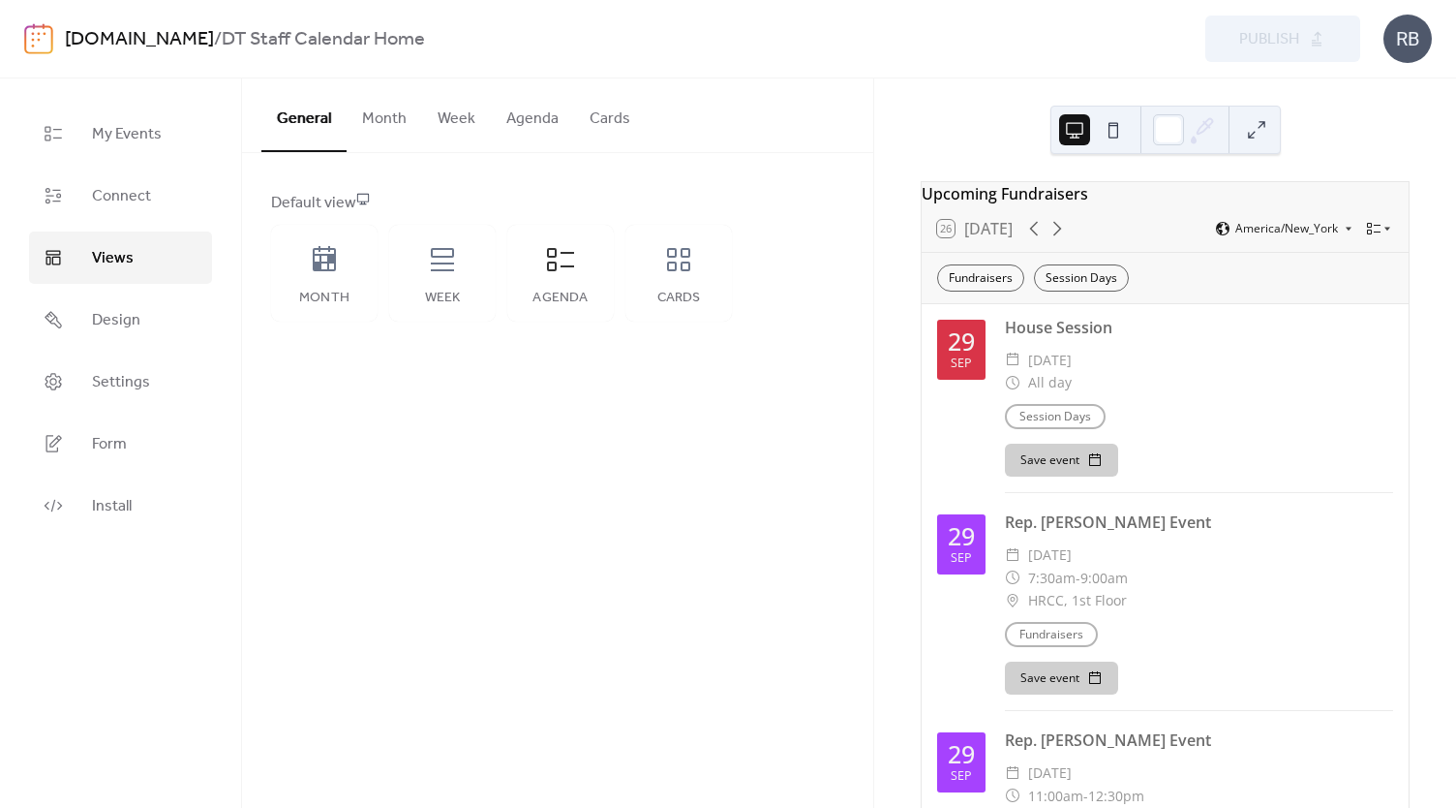
click at [535, 119] on button "Agenda" at bounding box center [532, 114] width 83 height 72
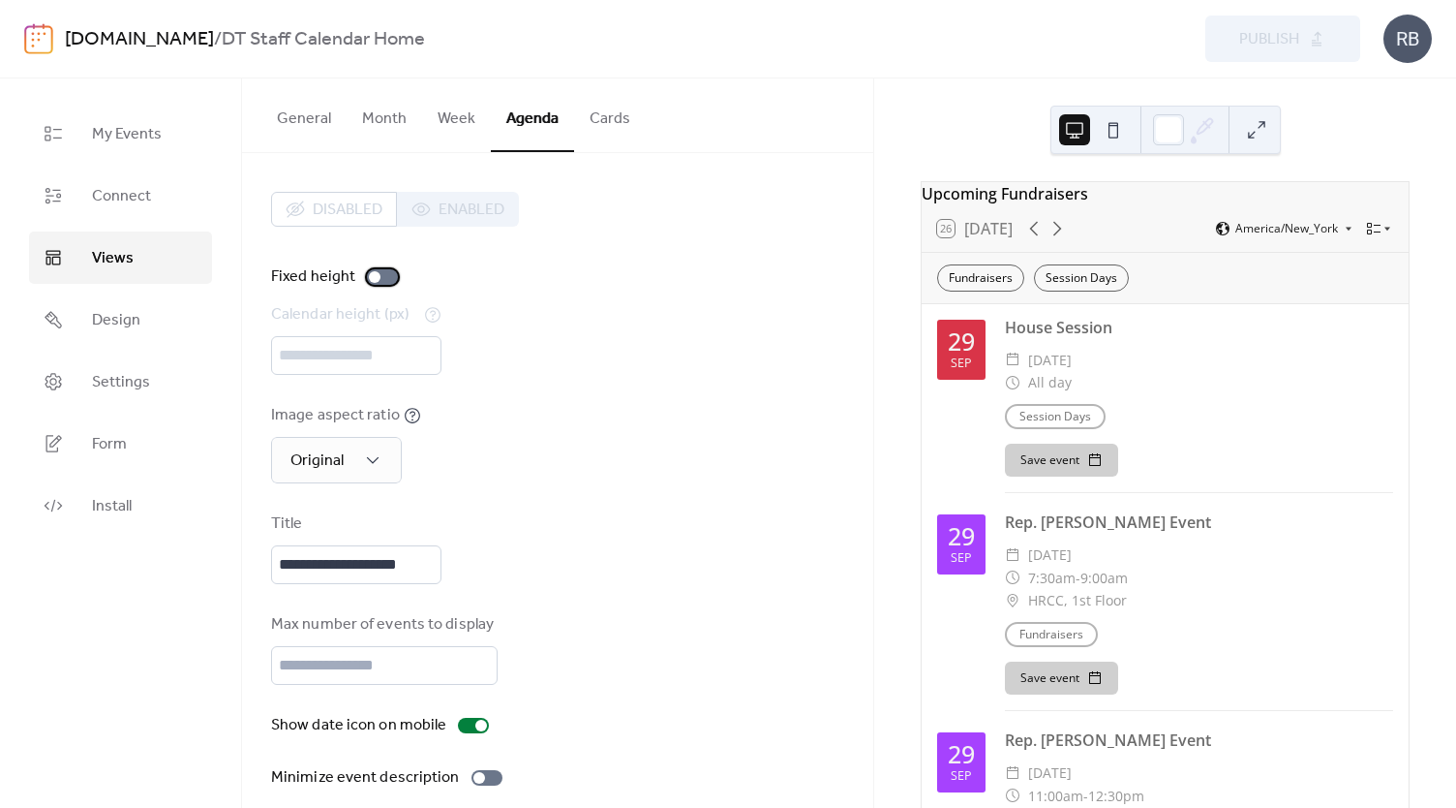
click at [378, 275] on div at bounding box center [375, 277] width 12 height 12
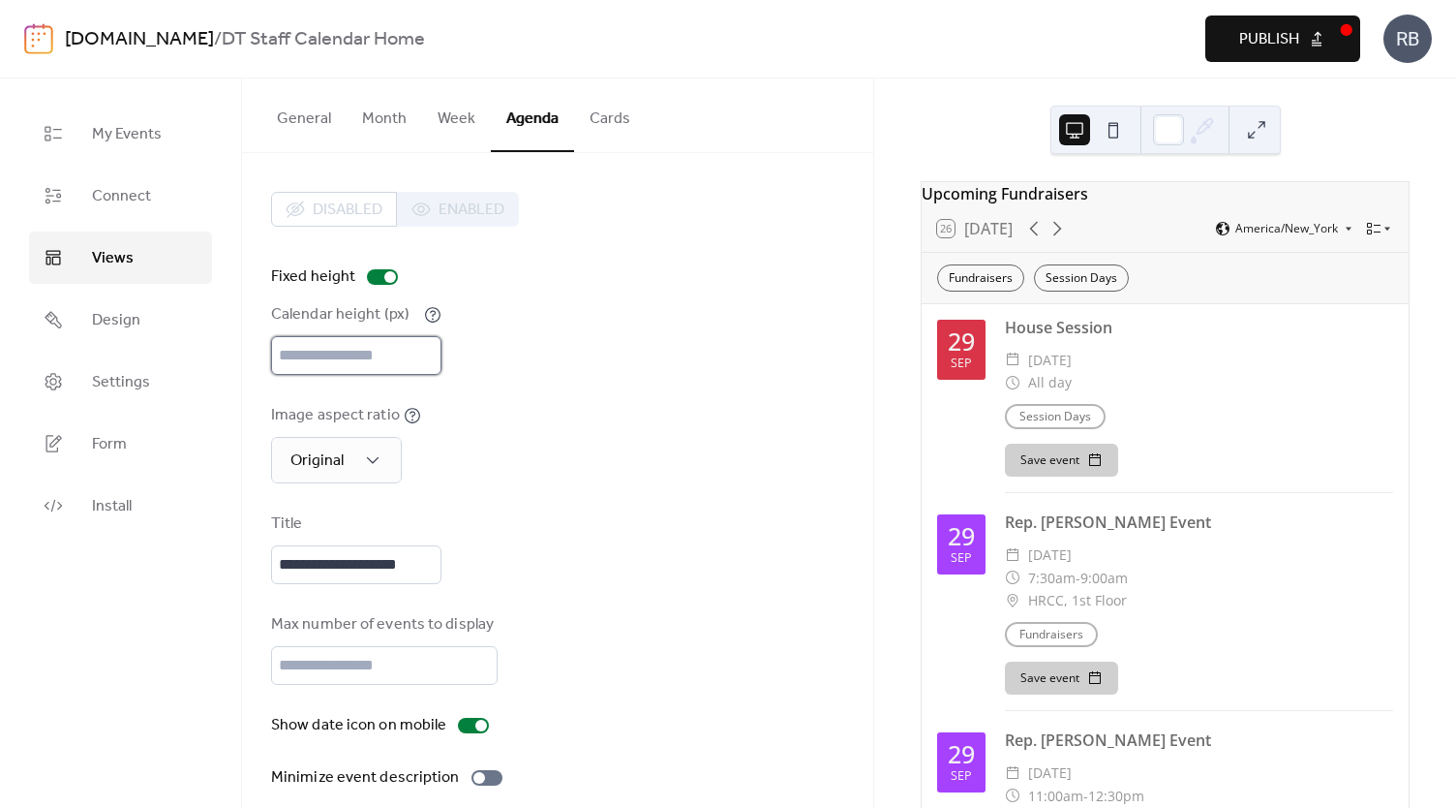
click at [335, 357] on input "****" at bounding box center [356, 355] width 170 height 39
click at [589, 382] on div "**********" at bounding box center [557, 490] width 573 height 597
click at [1272, 39] on span "Publish" at bounding box center [1269, 39] width 60 height 23
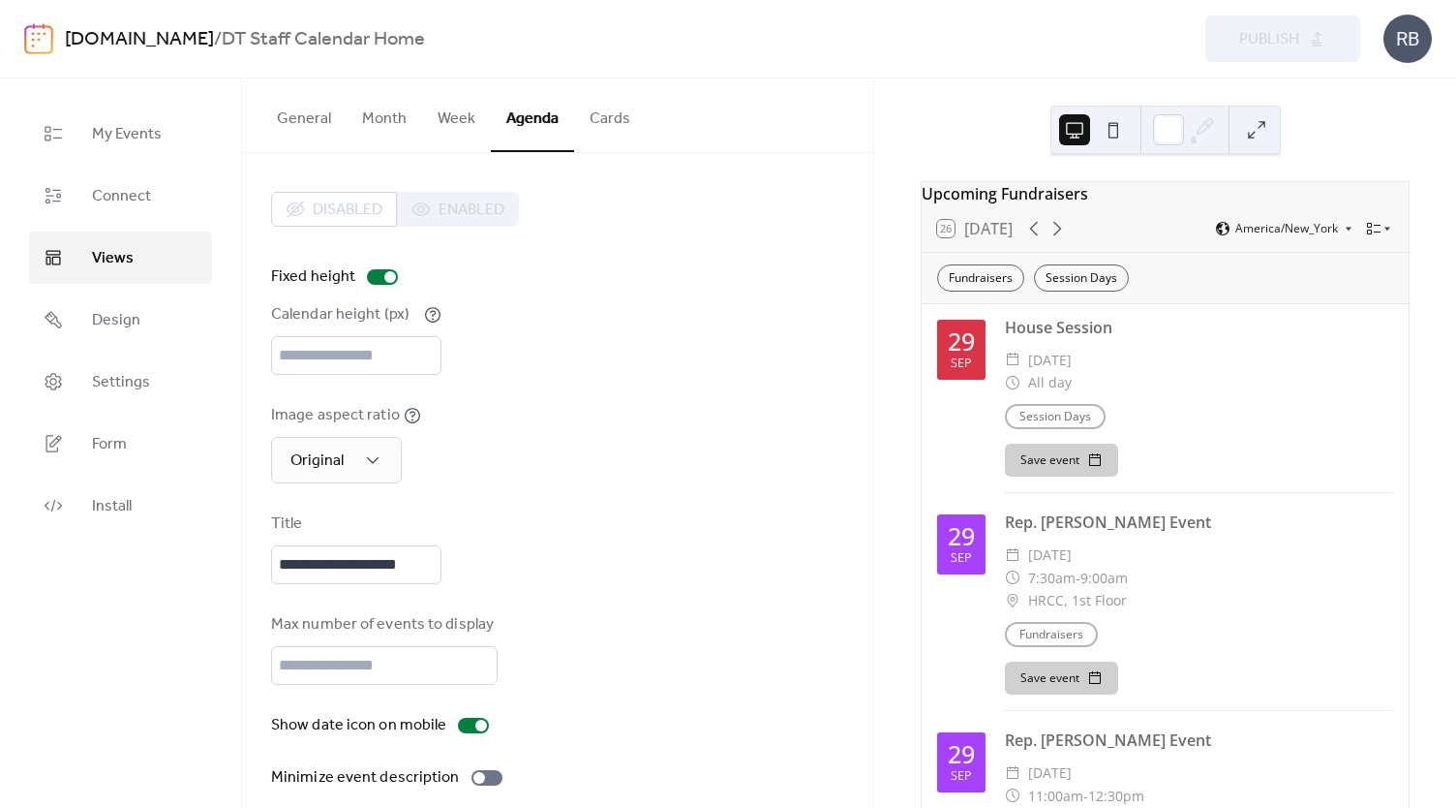
click at [101, 36] on link "[DOMAIN_NAME]" at bounding box center [139, 39] width 149 height 37
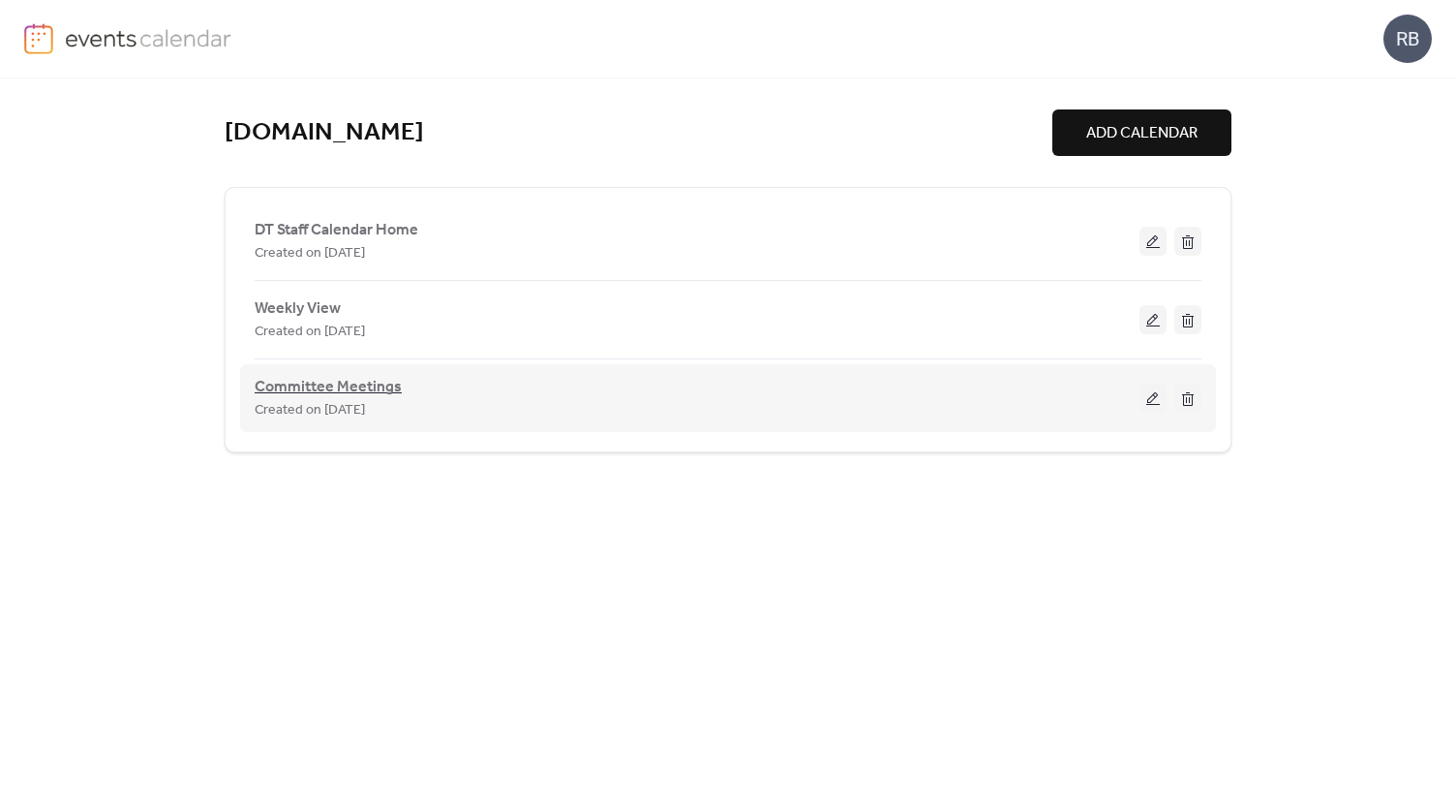
click at [311, 383] on span "Committee Meetings" at bounding box center [328, 387] width 147 height 23
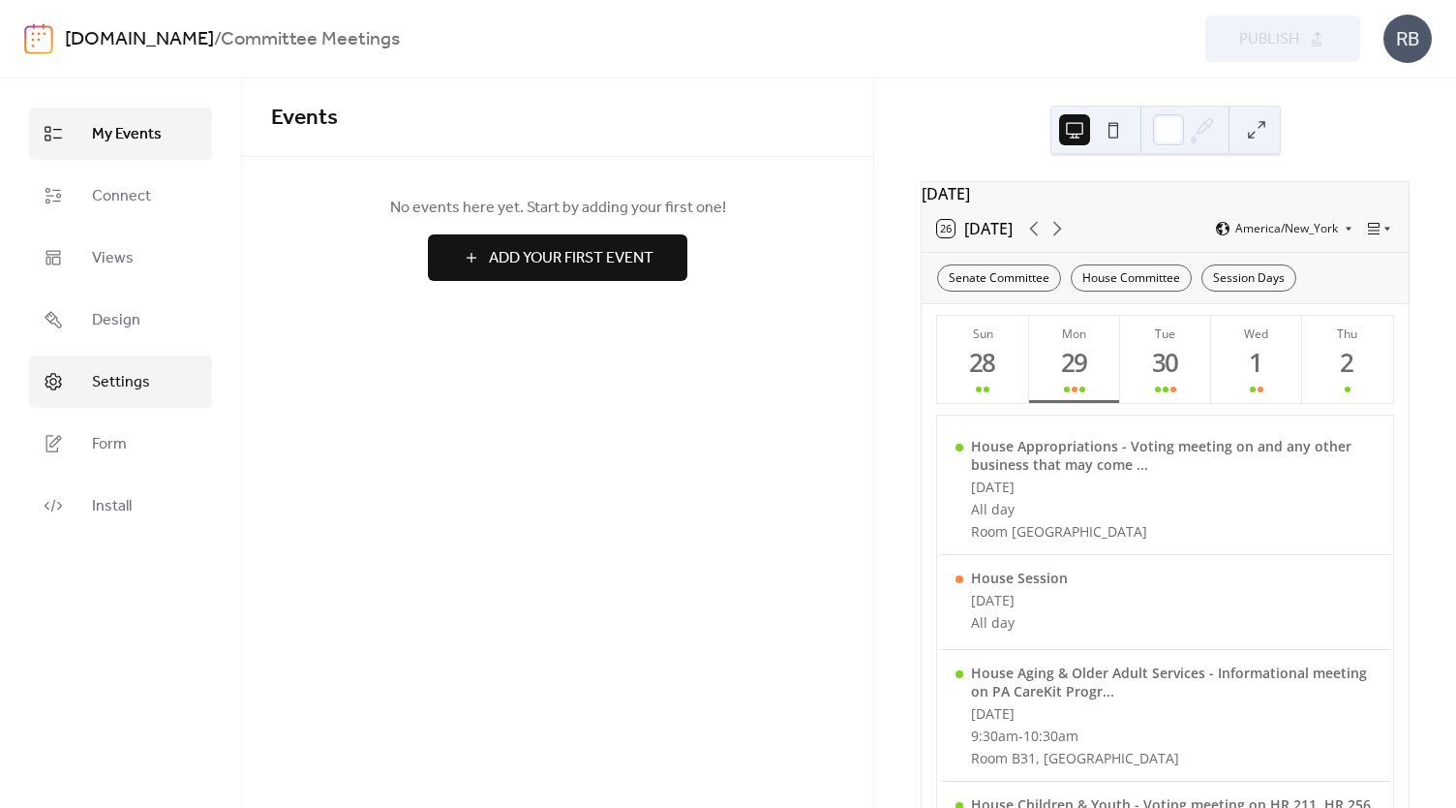
click at [114, 381] on span "Settings" at bounding box center [121, 382] width 58 height 23
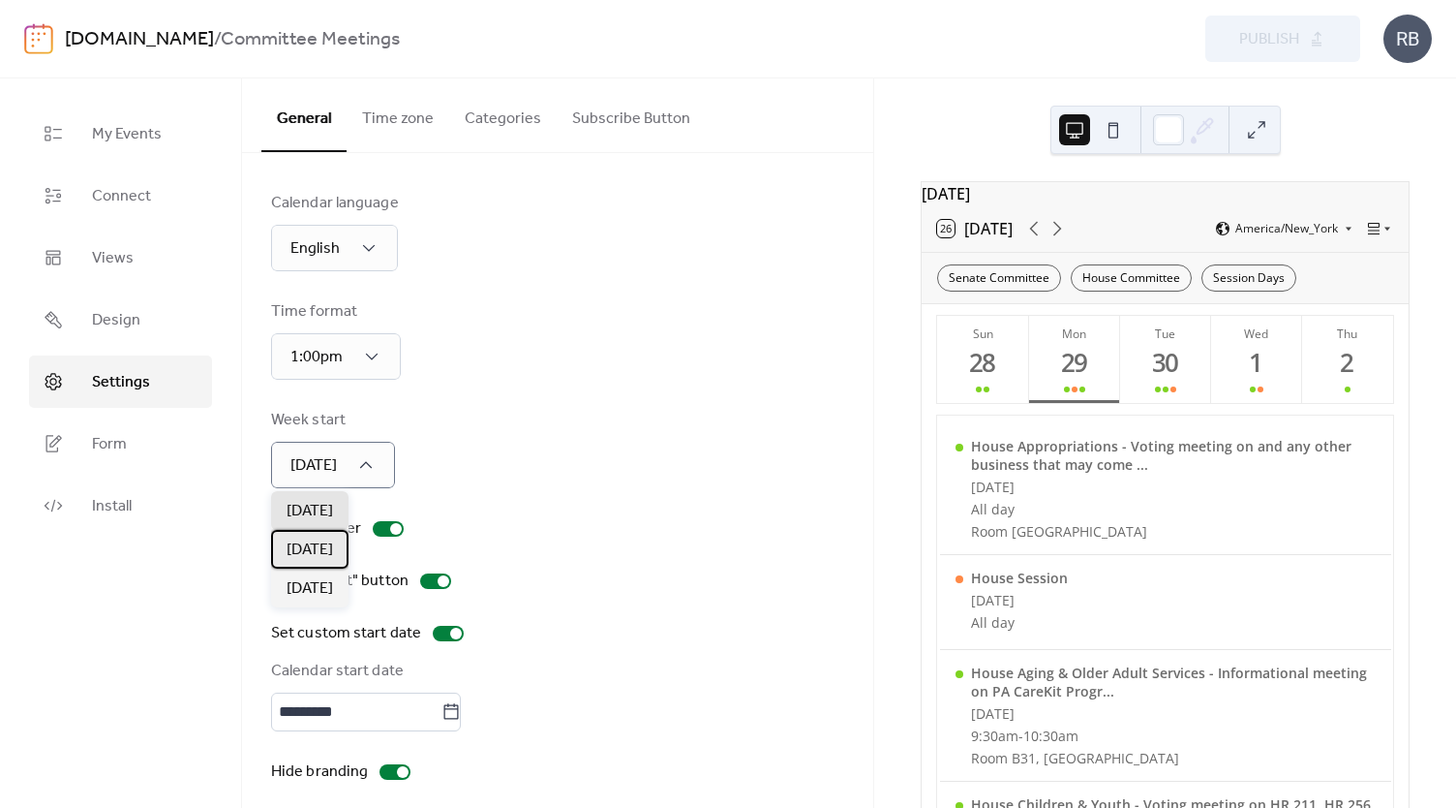
click at [314, 545] on span "[DATE]" at bounding box center [310, 549] width 46 height 23
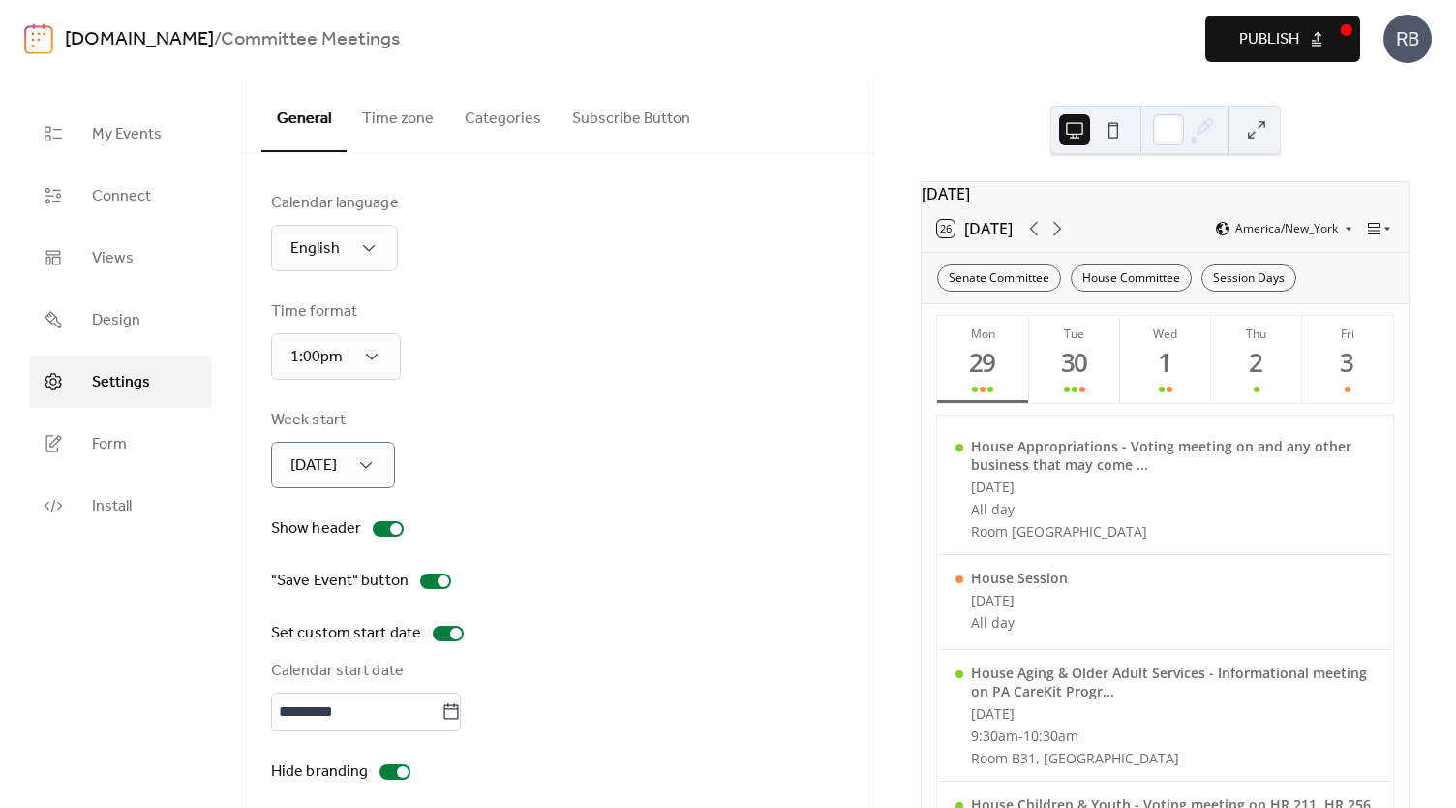
click at [530, 437] on div "Week start [DATE]" at bounding box center [557, 448] width 573 height 79
click at [1272, 42] on span "Publish" at bounding box center [1269, 39] width 60 height 23
click at [112, 34] on link "[DOMAIN_NAME]" at bounding box center [139, 39] width 149 height 37
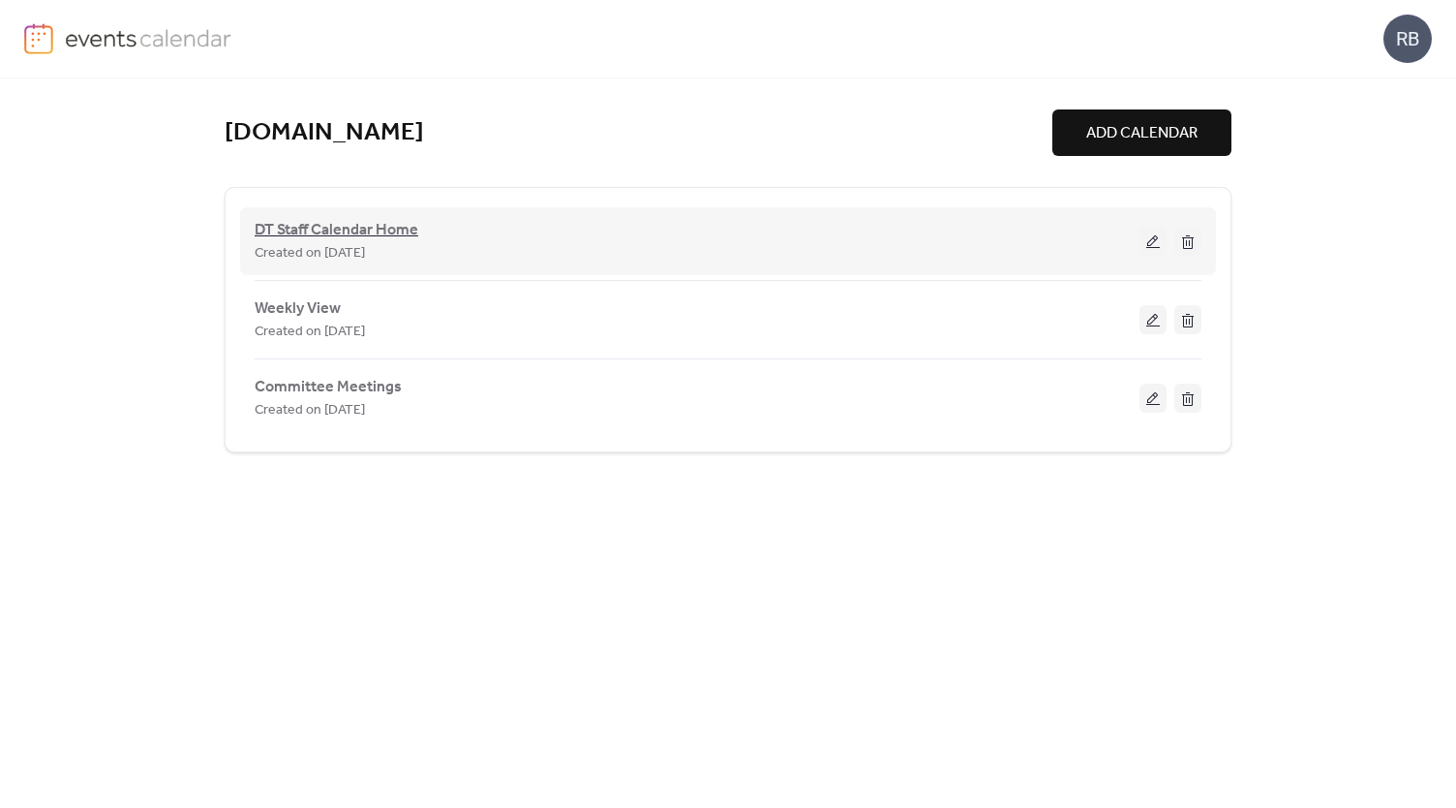
click at [306, 219] on span "DT Staff Calendar Home" at bounding box center [337, 230] width 164 height 23
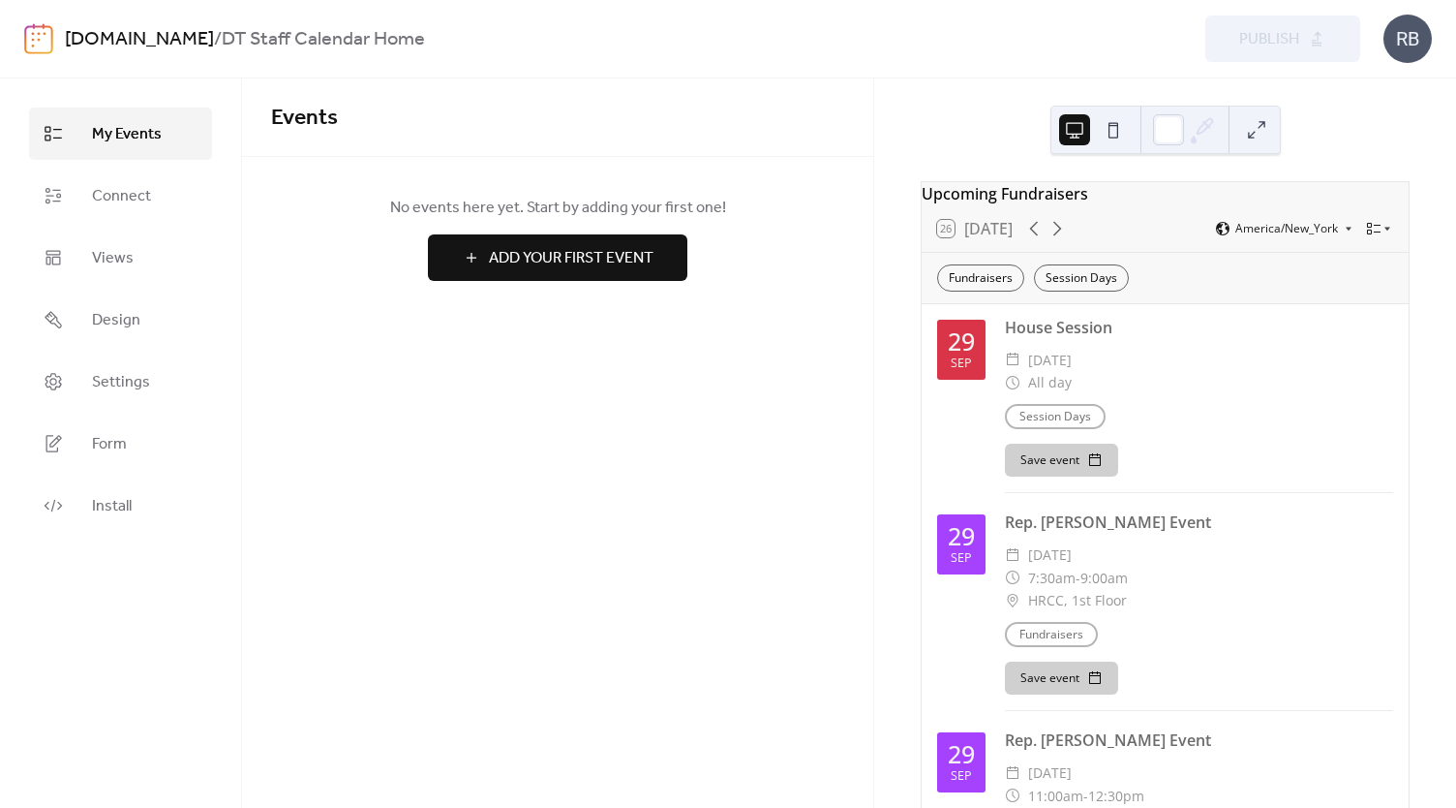
click at [986, 205] on div "Upcoming Fundraisers" at bounding box center [1165, 193] width 487 height 23
click at [958, 201] on div "Upcoming Fundraisers" at bounding box center [1165, 193] width 487 height 23
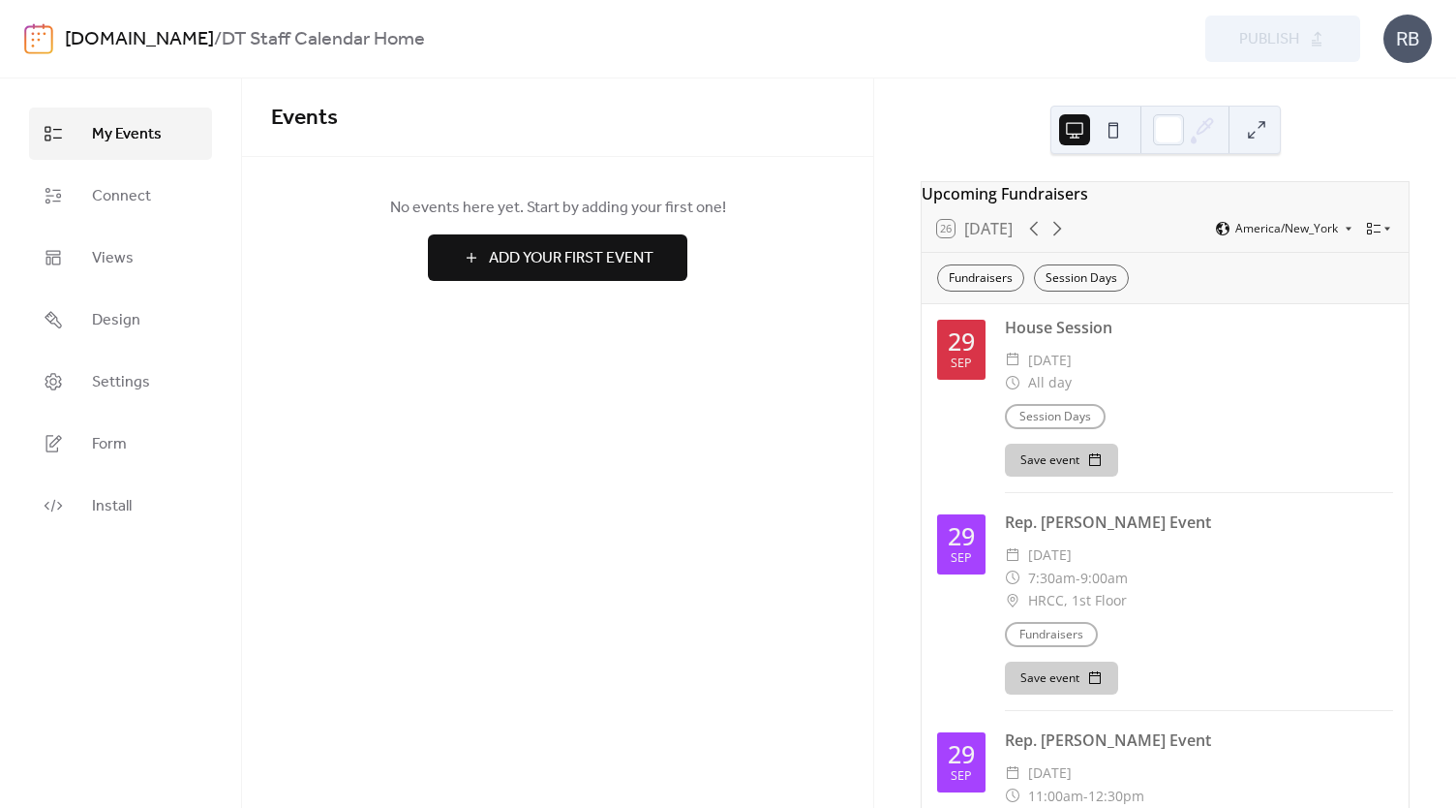
click at [883, 207] on div "Upcoming Fundraisers 26 [DATE] America/New_York Fundraisers Session Days [DATE]…" at bounding box center [1165, 442] width 582 height 729
click at [110, 321] on span "Design" at bounding box center [116, 320] width 48 height 23
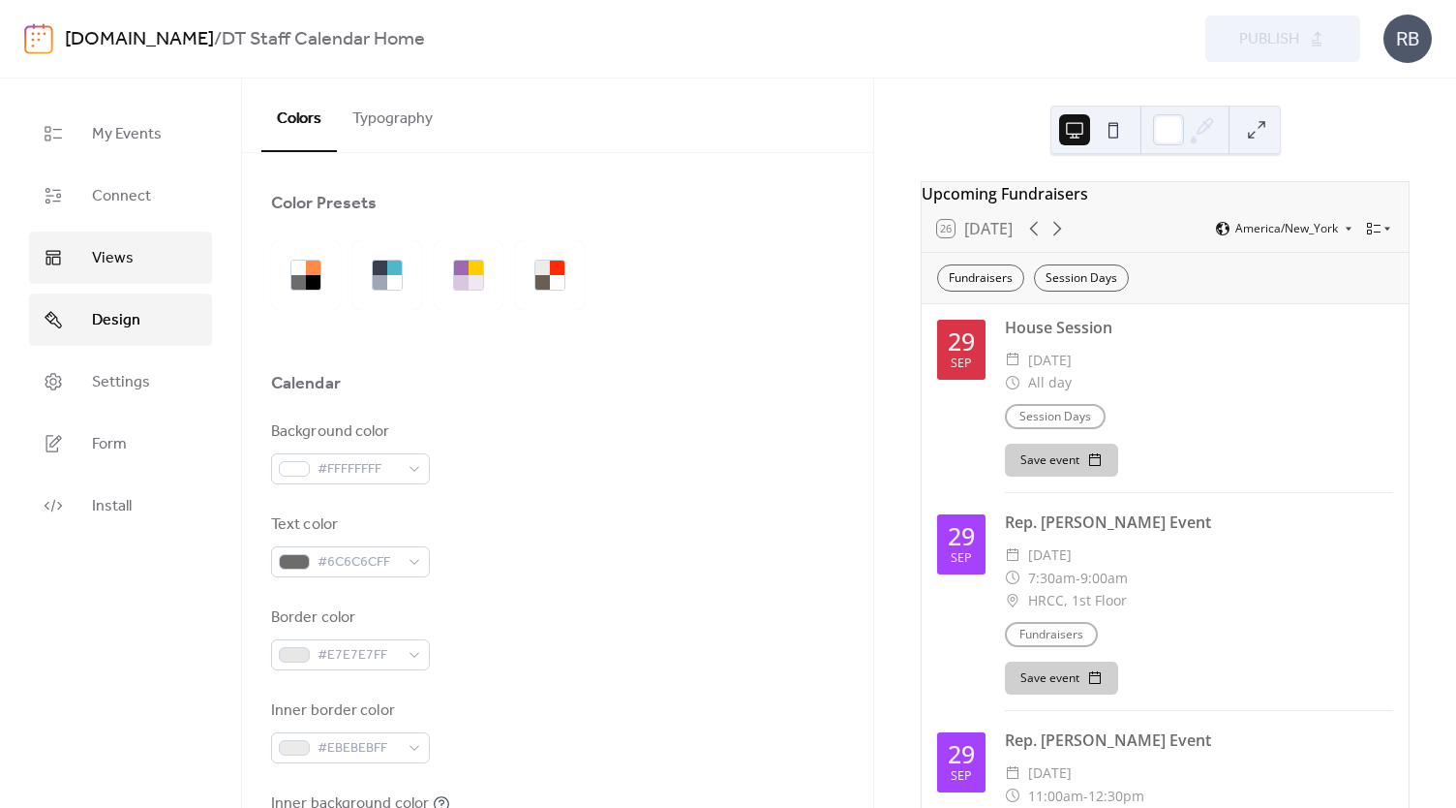
click at [119, 259] on span "Views" at bounding box center [113, 258] width 42 height 23
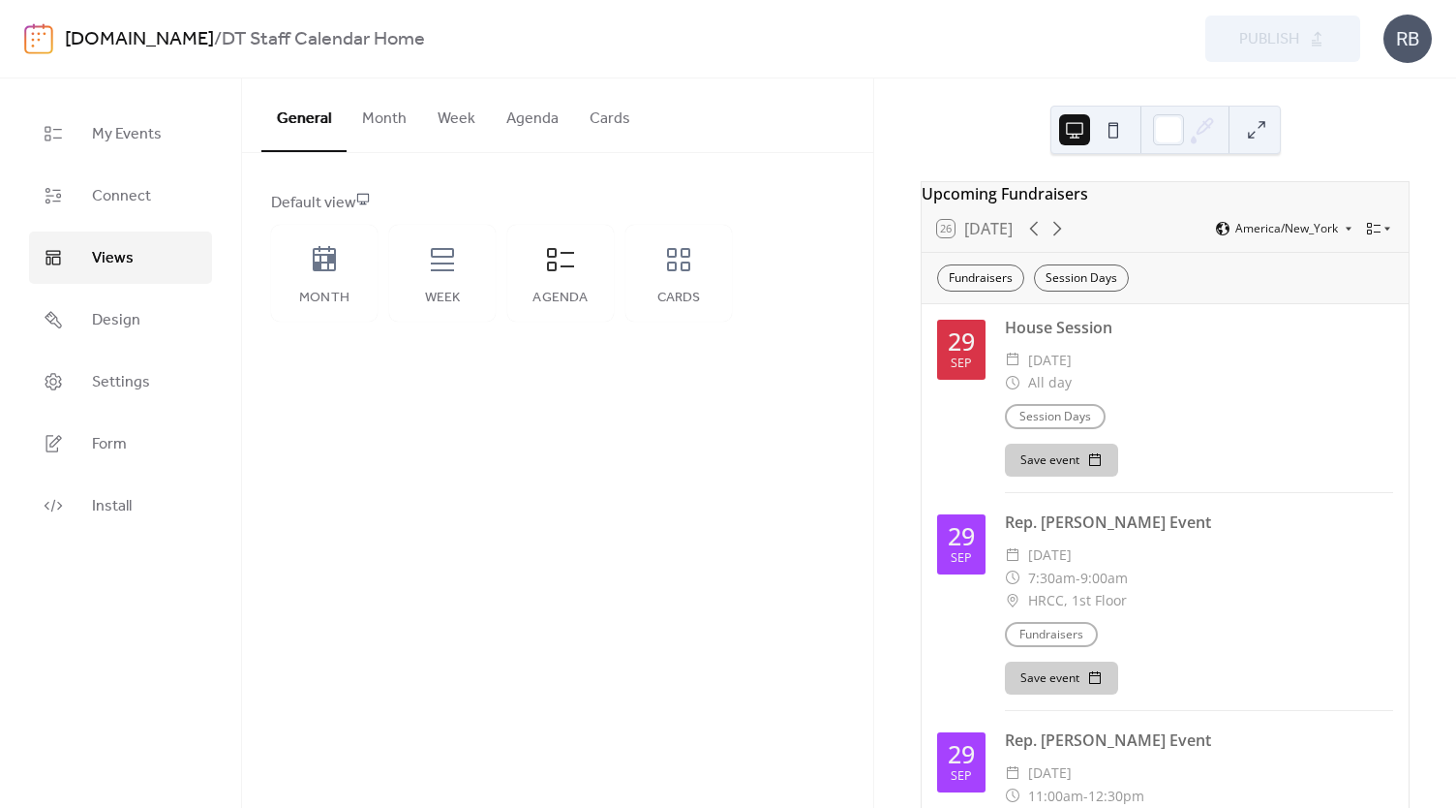
click at [536, 126] on button "Agenda" at bounding box center [532, 114] width 83 height 72
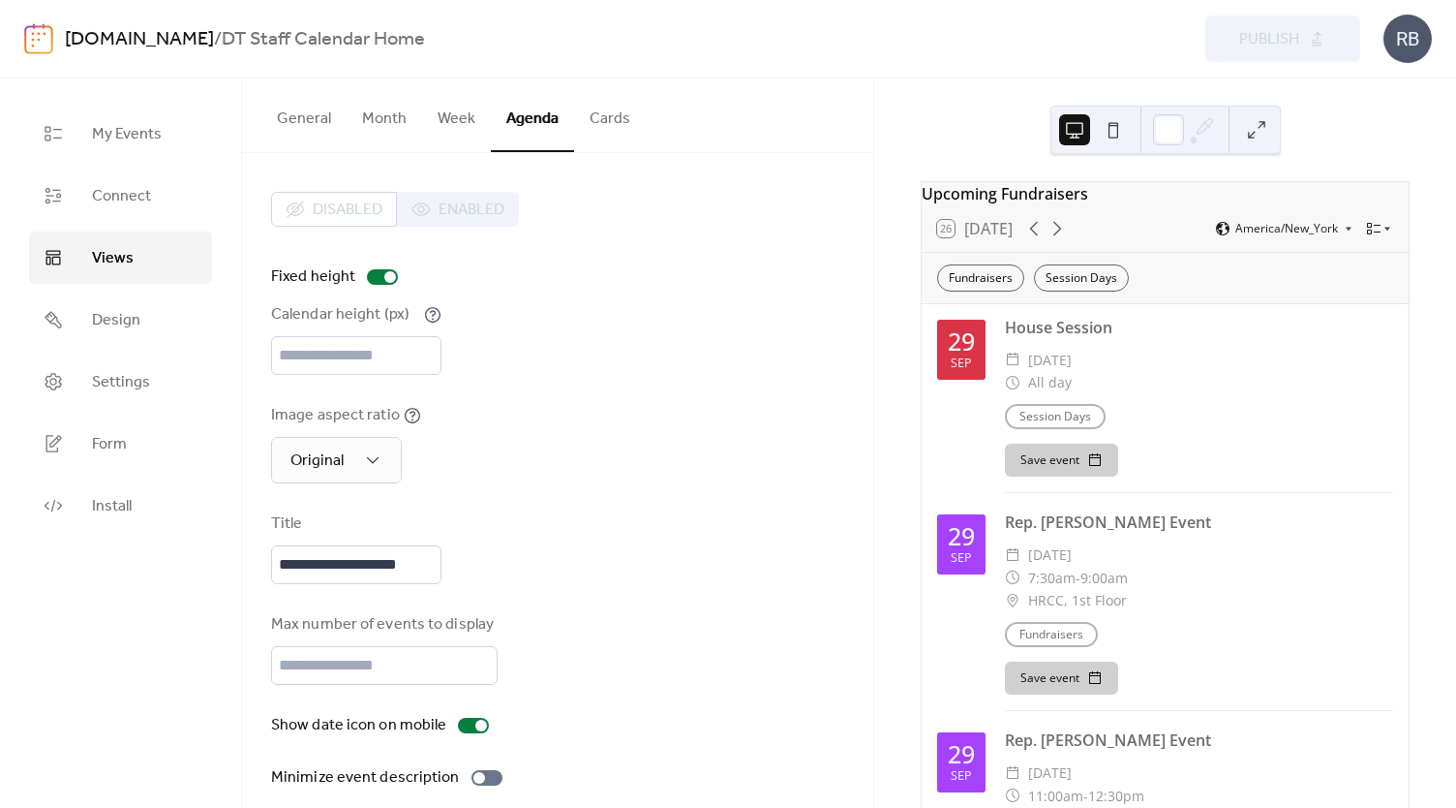
click at [76, 36] on link "[DOMAIN_NAME]" at bounding box center [139, 39] width 149 height 37
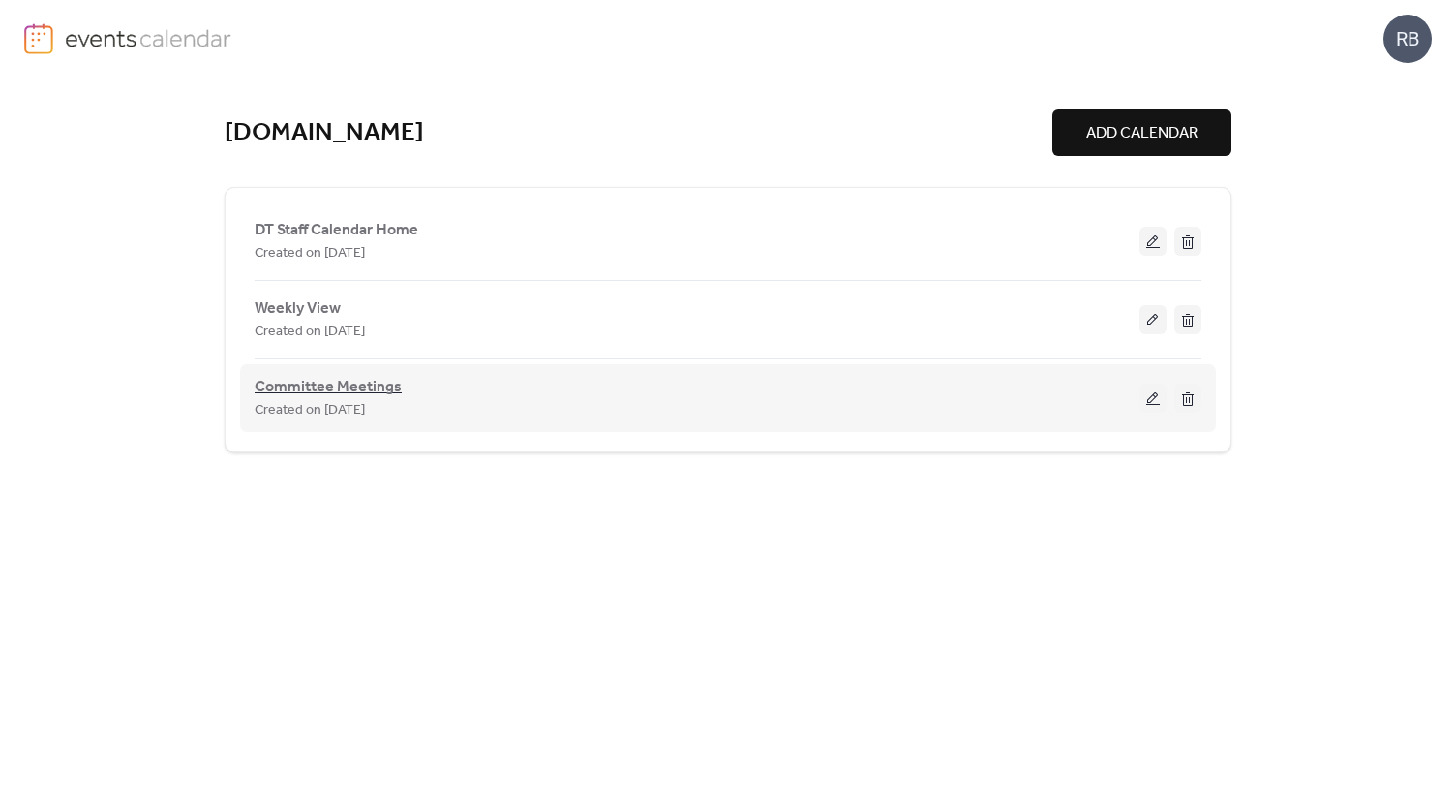
click at [331, 386] on span "Committee Meetings" at bounding box center [328, 387] width 147 height 23
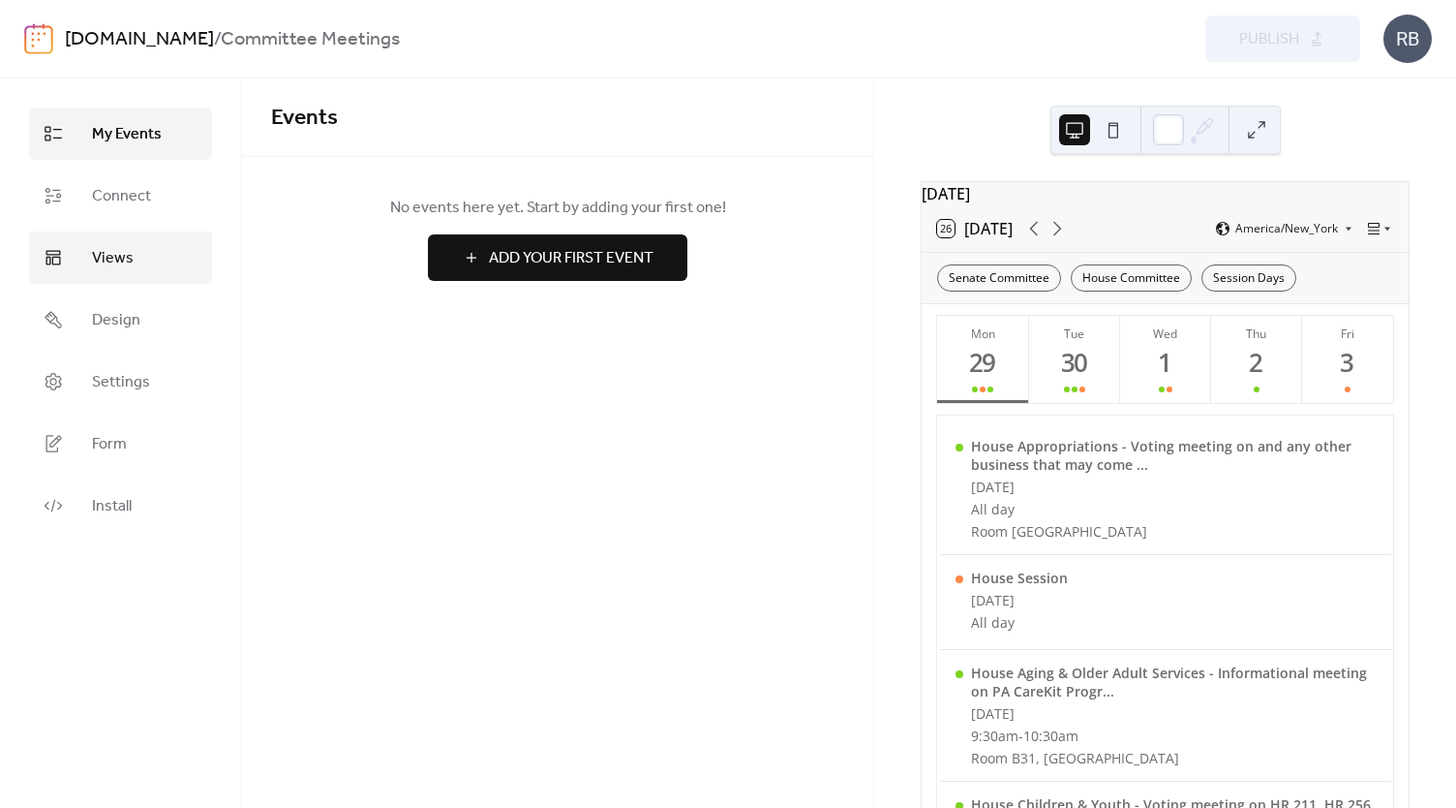
click at [107, 248] on span "Views" at bounding box center [113, 258] width 42 height 23
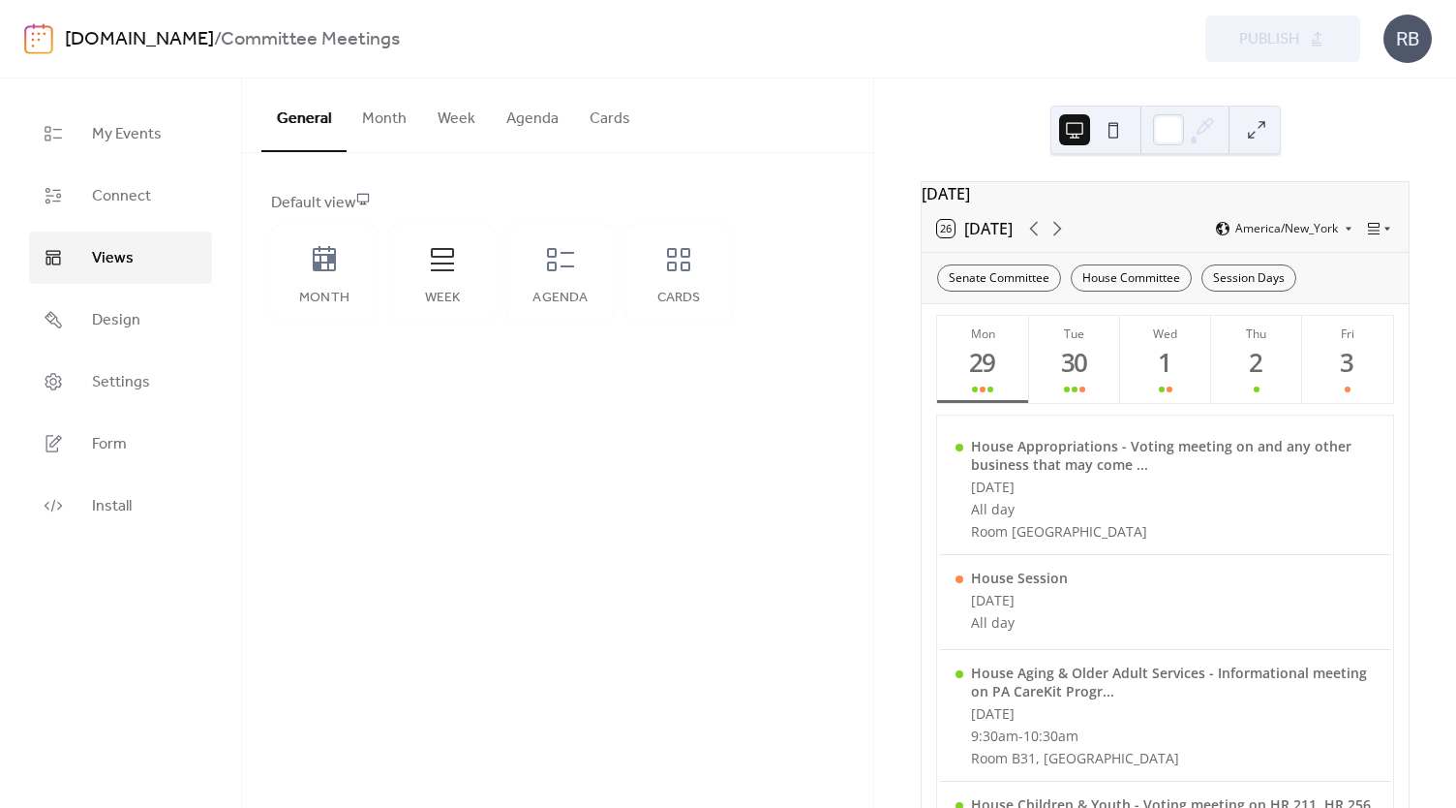
click at [457, 118] on button "Week" at bounding box center [456, 114] width 69 height 72
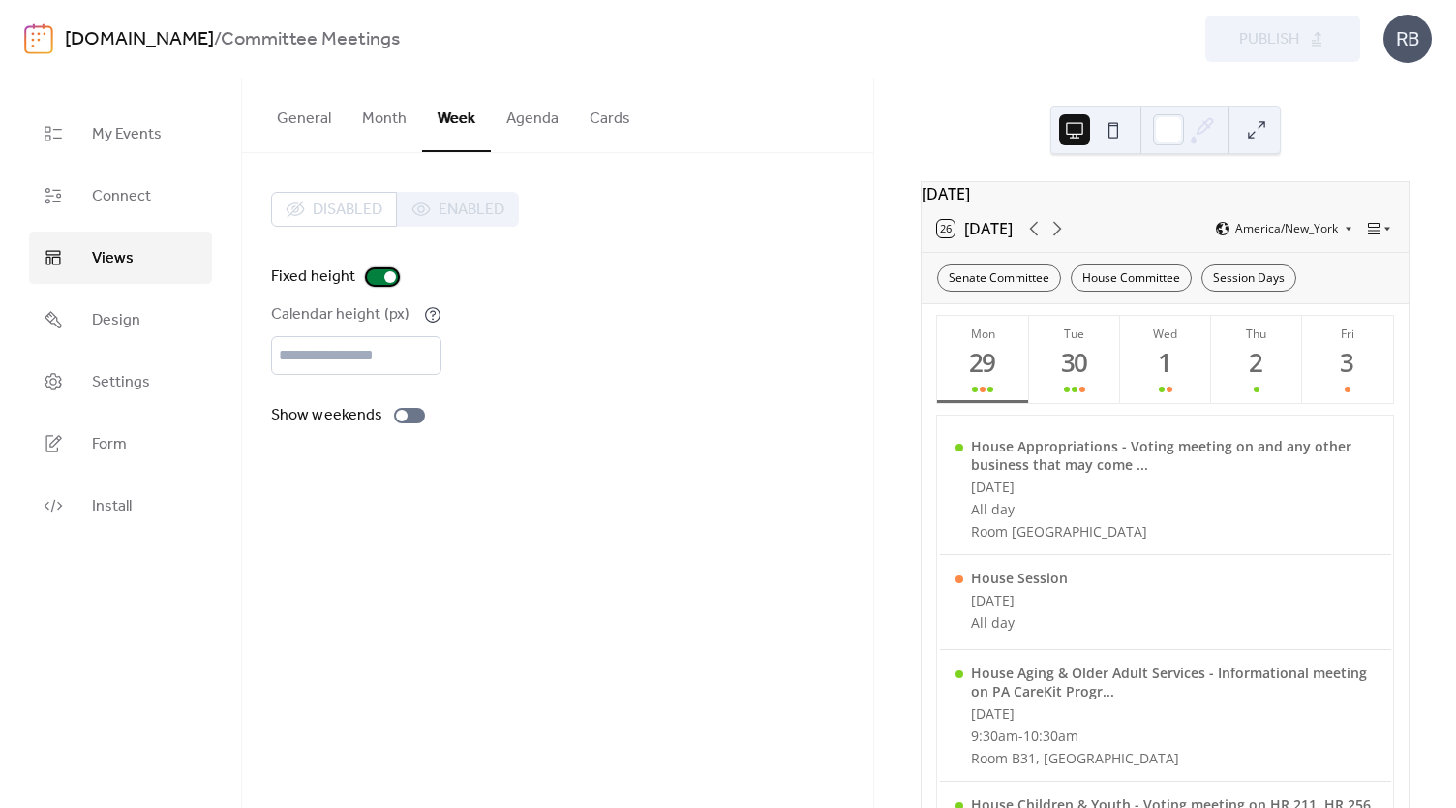
click at [380, 273] on div at bounding box center [382, 276] width 31 height 15
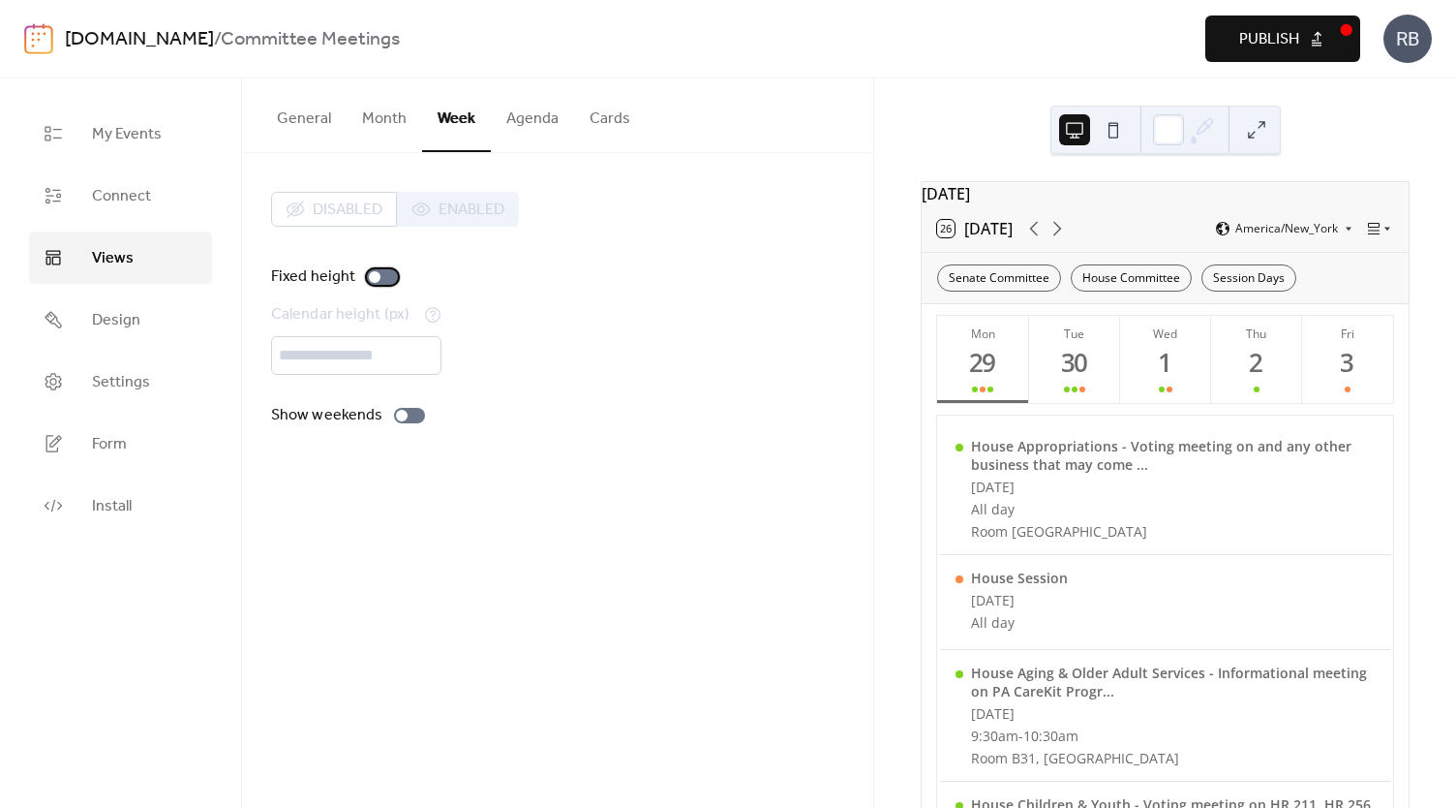
click at [383, 274] on div at bounding box center [382, 276] width 31 height 15
click at [624, 268] on div "Fixed height" at bounding box center [557, 276] width 573 height 23
click at [114, 39] on link "[DOMAIN_NAME]" at bounding box center [139, 39] width 149 height 37
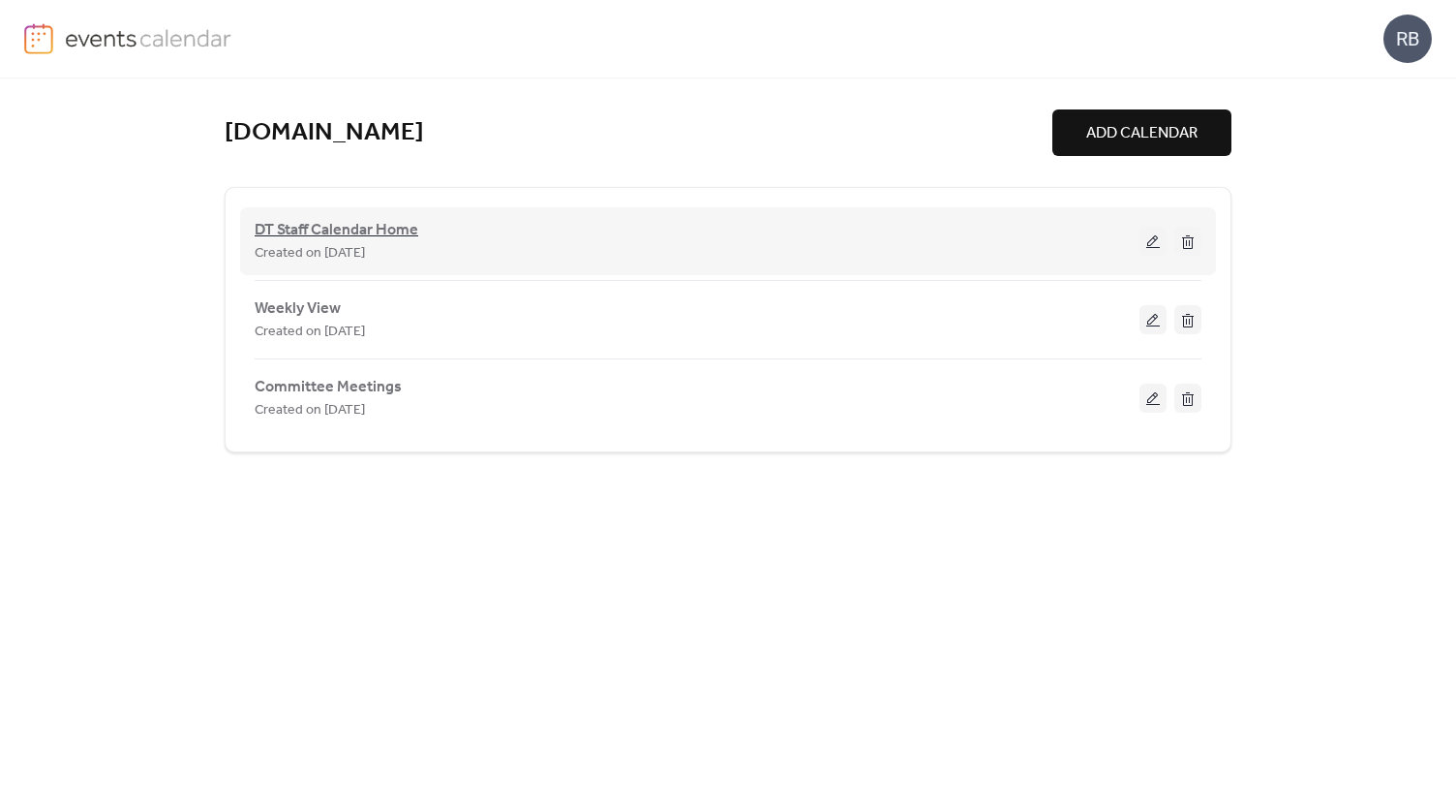
click at [356, 226] on span "DT Staff Calendar Home" at bounding box center [337, 230] width 164 height 23
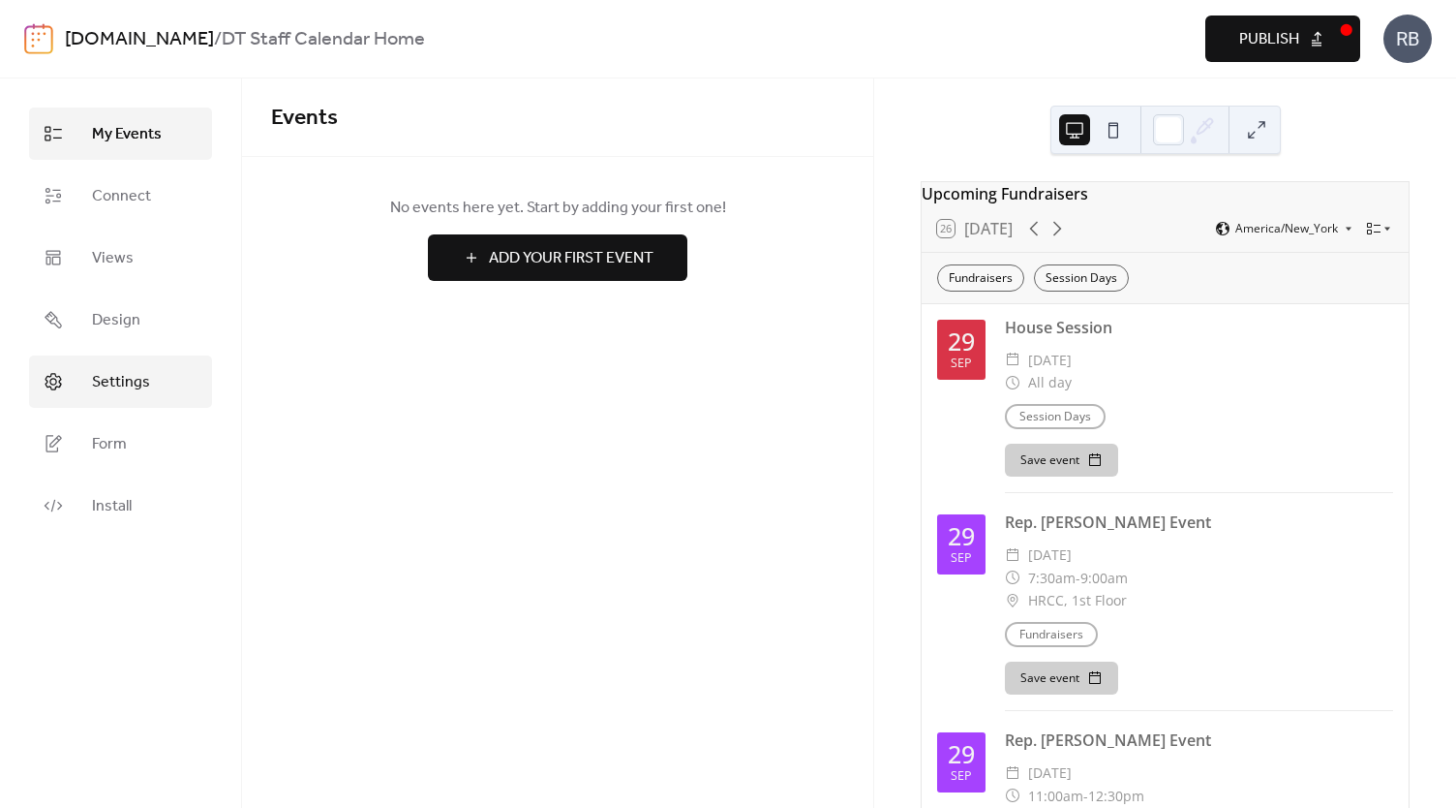
click at [112, 379] on span "Settings" at bounding box center [121, 382] width 58 height 23
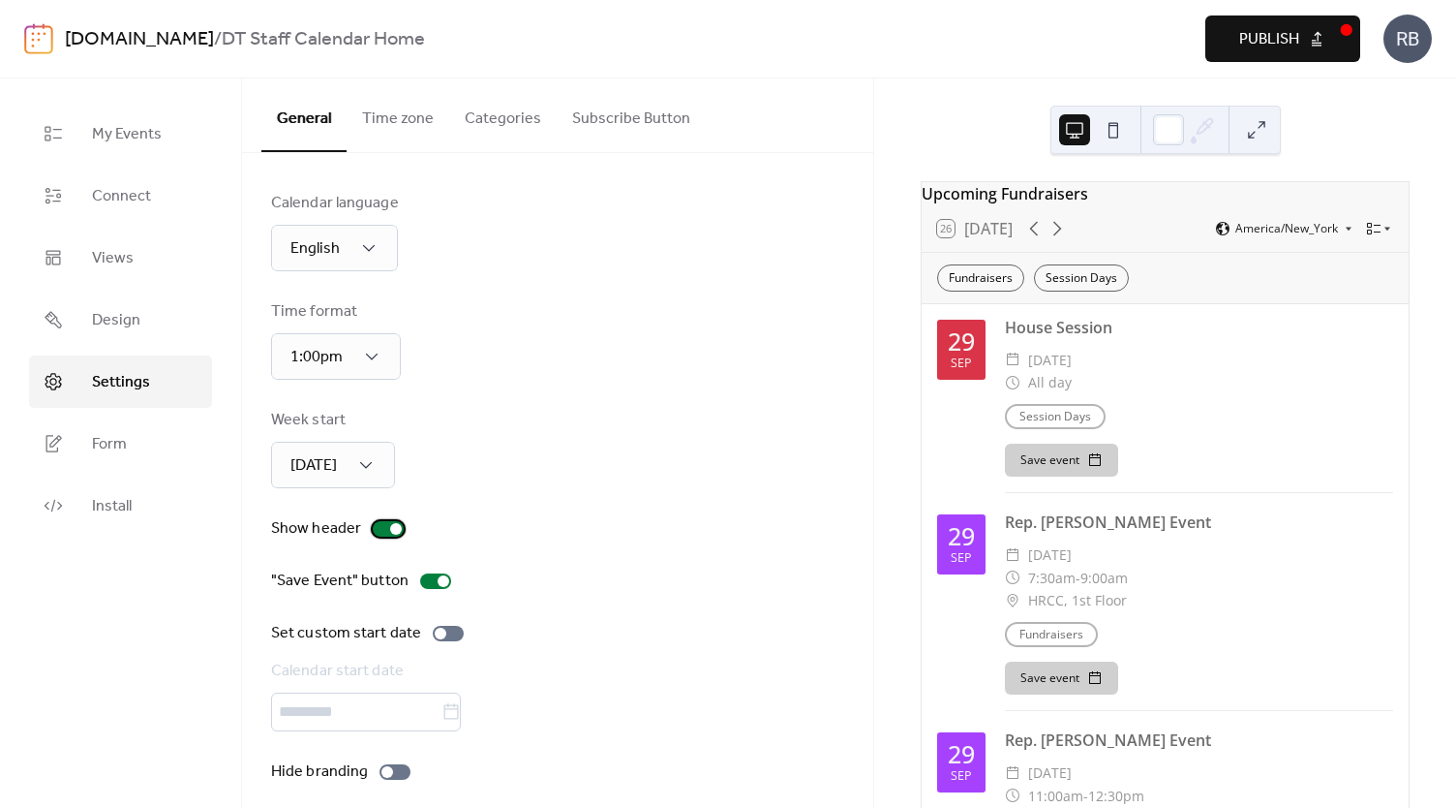
click at [382, 528] on div at bounding box center [388, 528] width 31 height 15
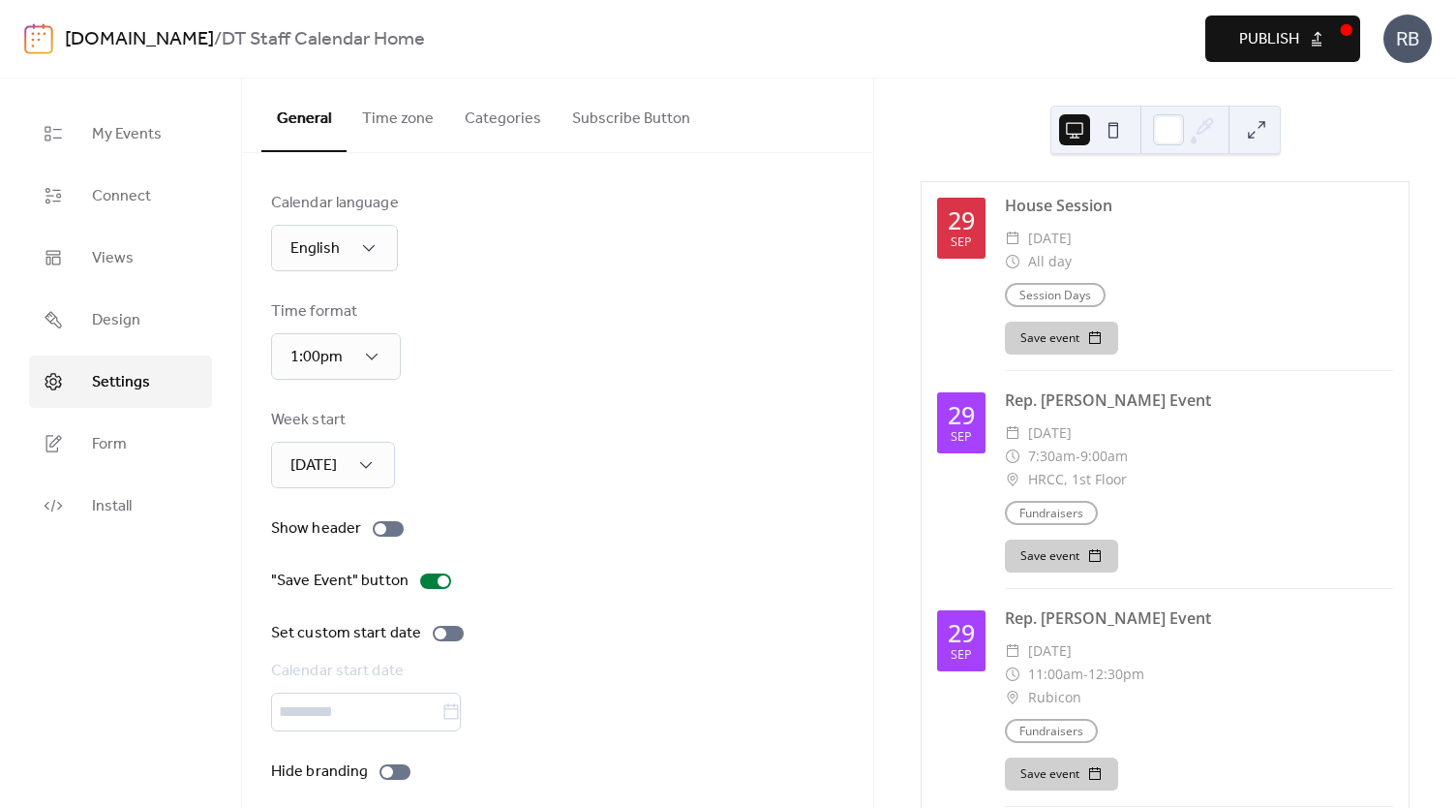
click at [1258, 44] on span "Publish" at bounding box center [1269, 39] width 60 height 23
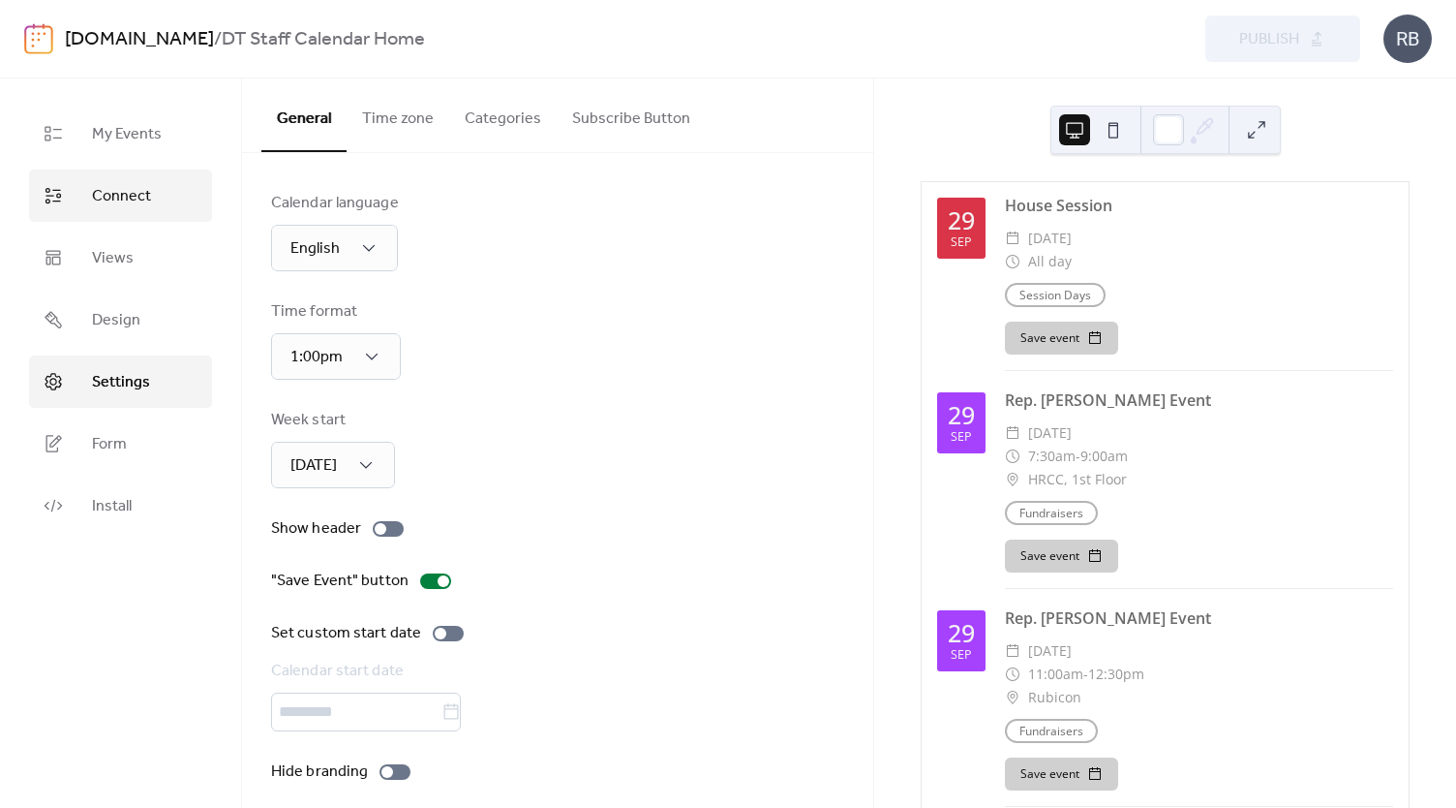
click at [142, 198] on span "Connect" at bounding box center [121, 196] width 59 height 23
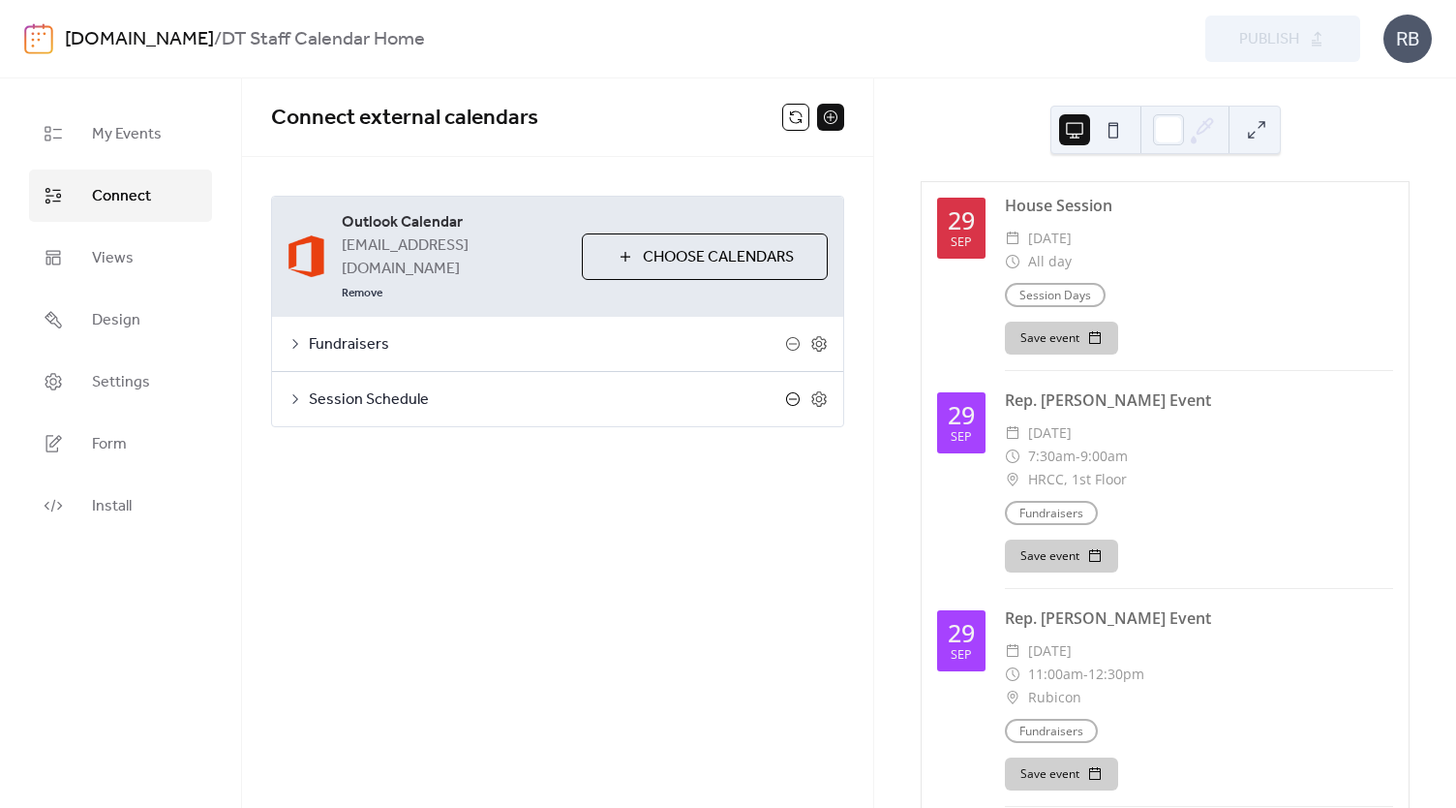
click at [793, 391] on icon at bounding box center [792, 398] width 15 height 15
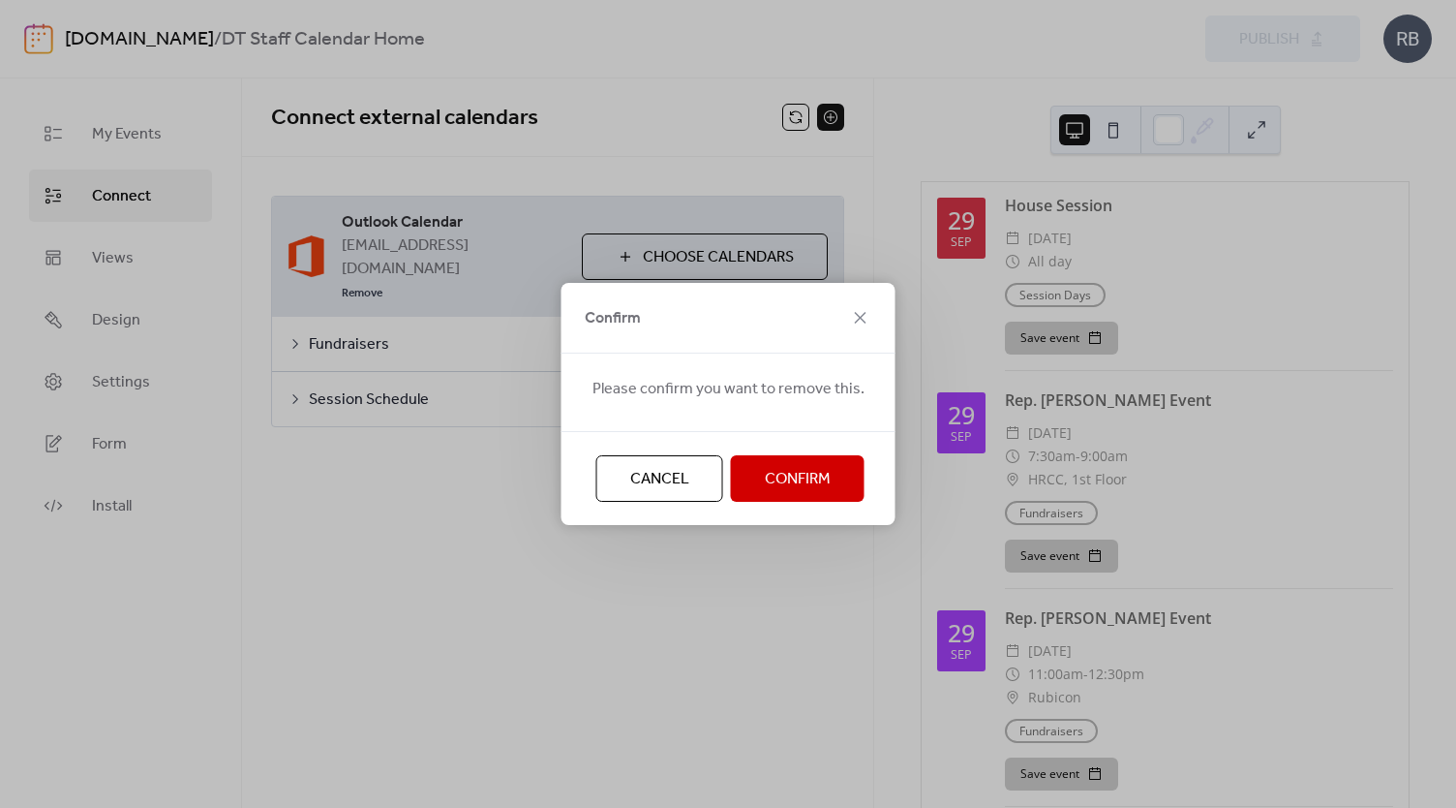
click at [776, 473] on span "Confirm" at bounding box center [798, 479] width 66 height 23
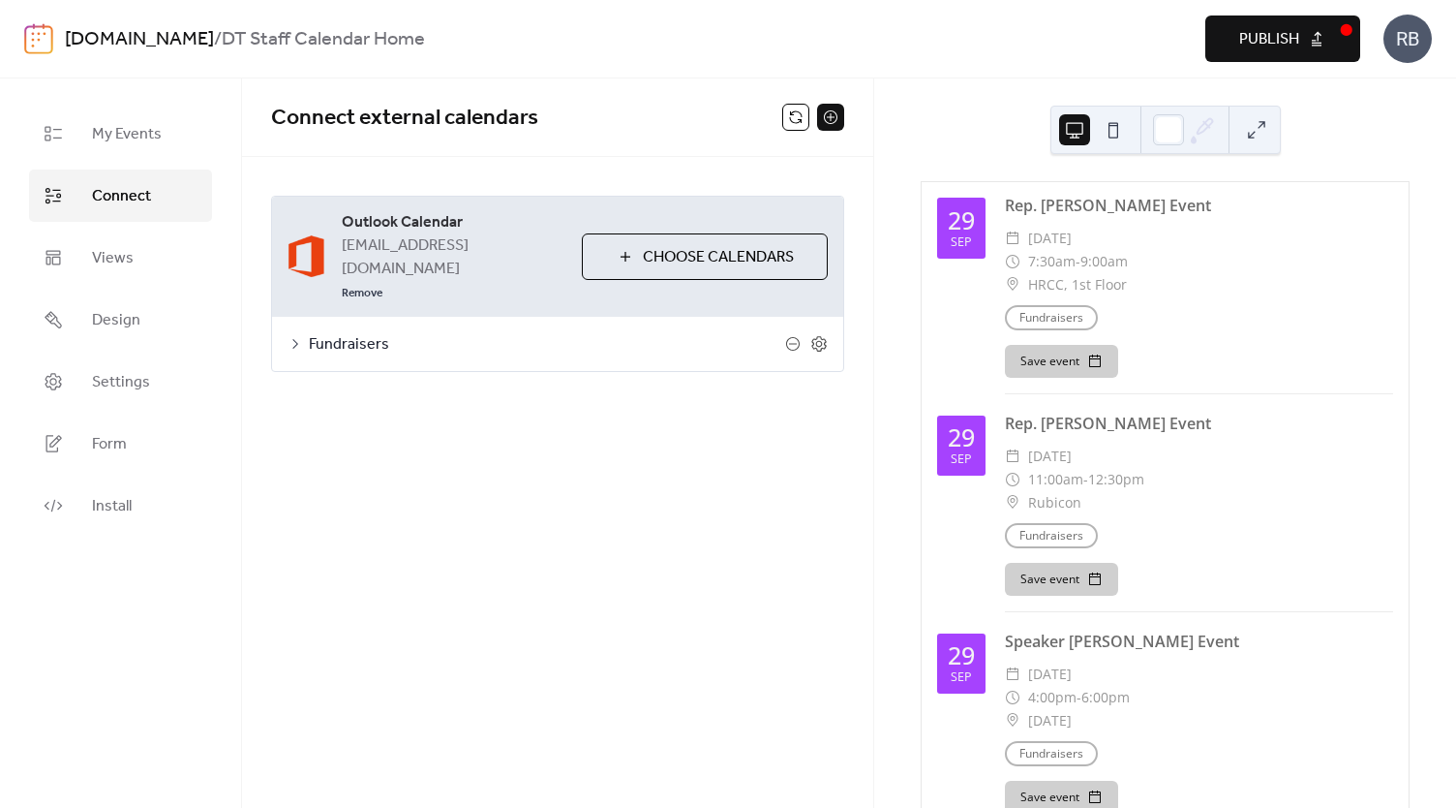
click at [501, 479] on div "Connect external calendars Outlook Calendar [EMAIL_ADDRESS][DOMAIN_NAME] Remove…" at bounding box center [557, 442] width 631 height 729
click at [1263, 32] on span "Publish" at bounding box center [1269, 39] width 60 height 23
click at [128, 42] on link "[DOMAIN_NAME]" at bounding box center [139, 39] width 149 height 37
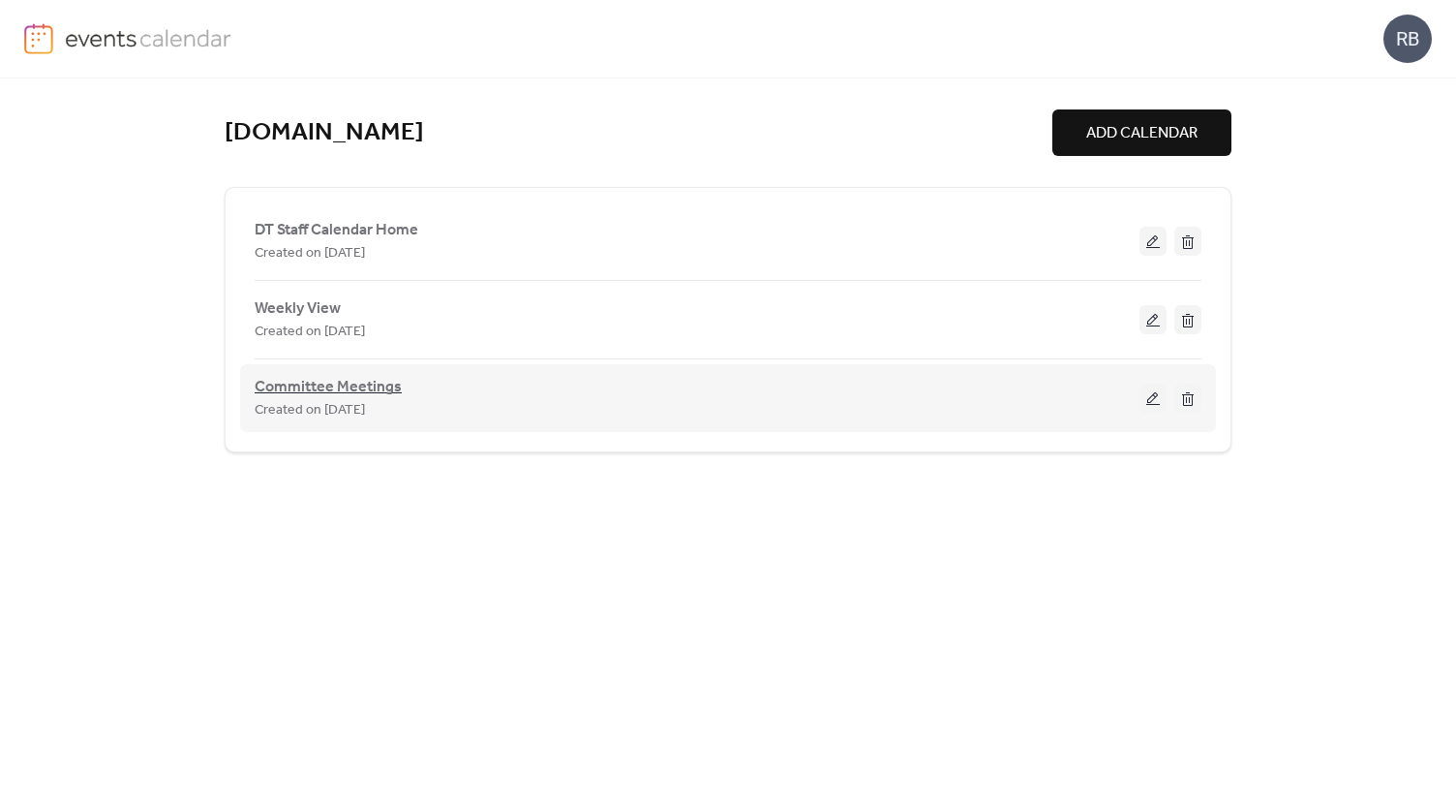
click at [368, 391] on span "Committee Meetings" at bounding box center [328, 387] width 147 height 23
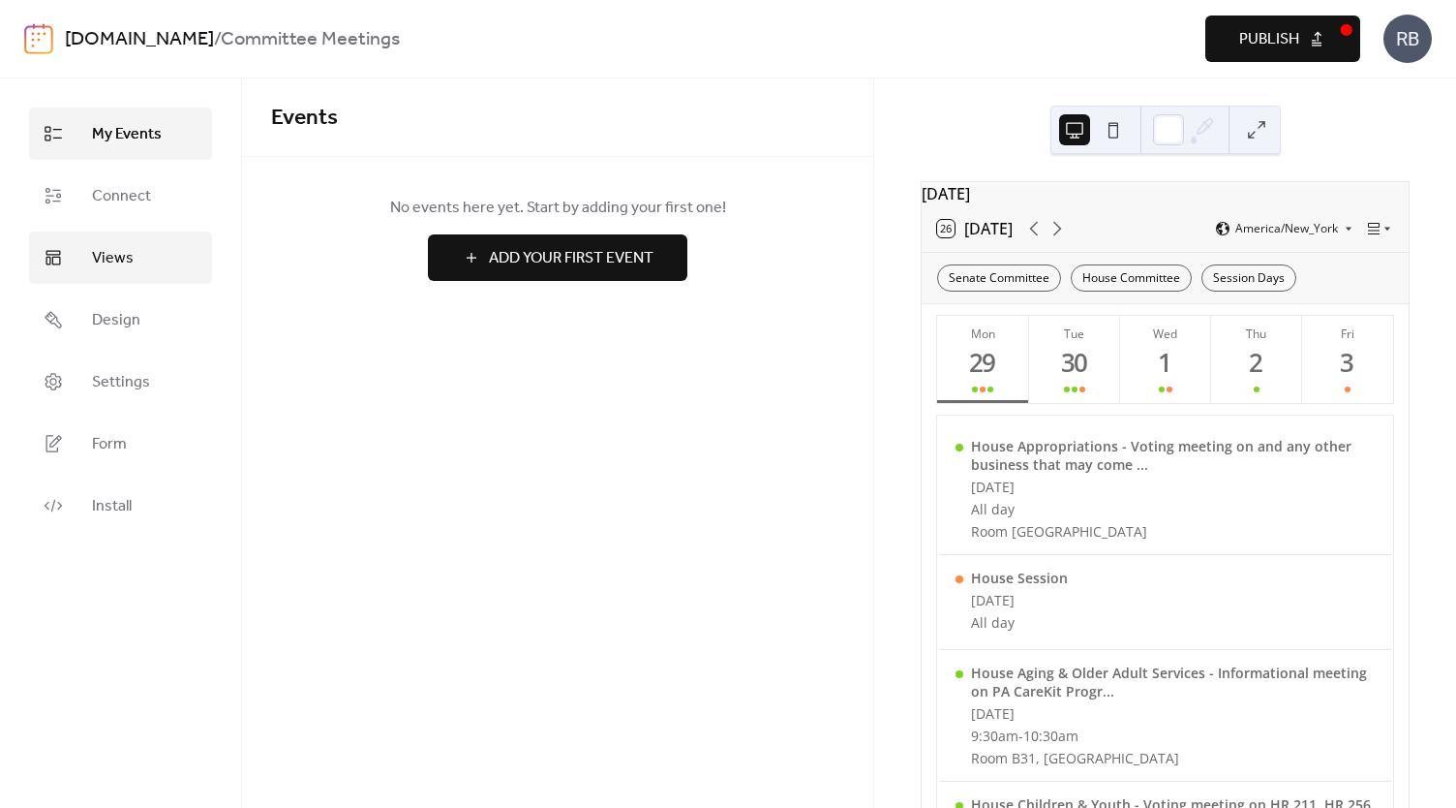
click at [102, 251] on span "Views" at bounding box center [113, 258] width 42 height 23
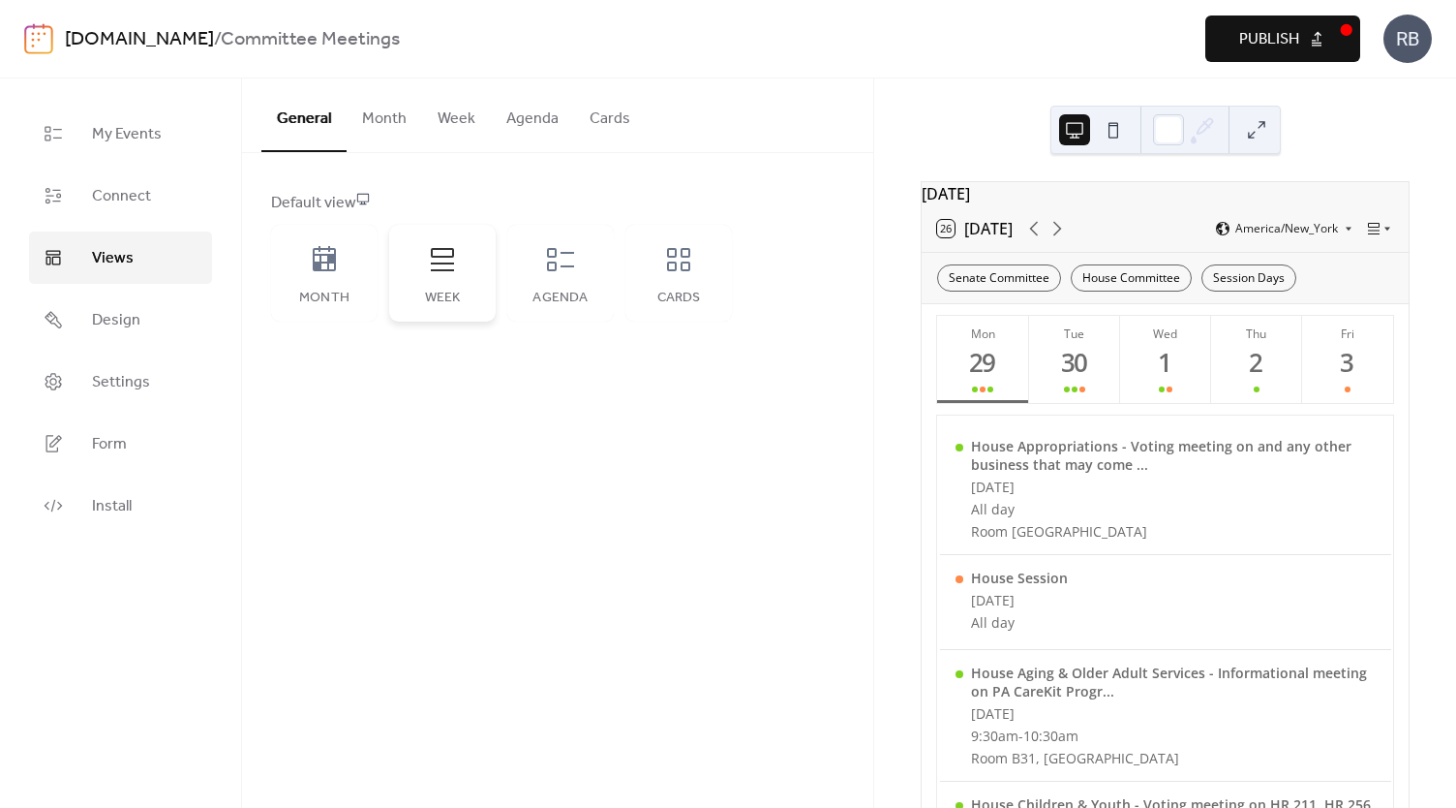
click at [449, 304] on div "Week" at bounding box center [443, 297] width 68 height 15
click at [447, 122] on button "Week" at bounding box center [456, 114] width 69 height 72
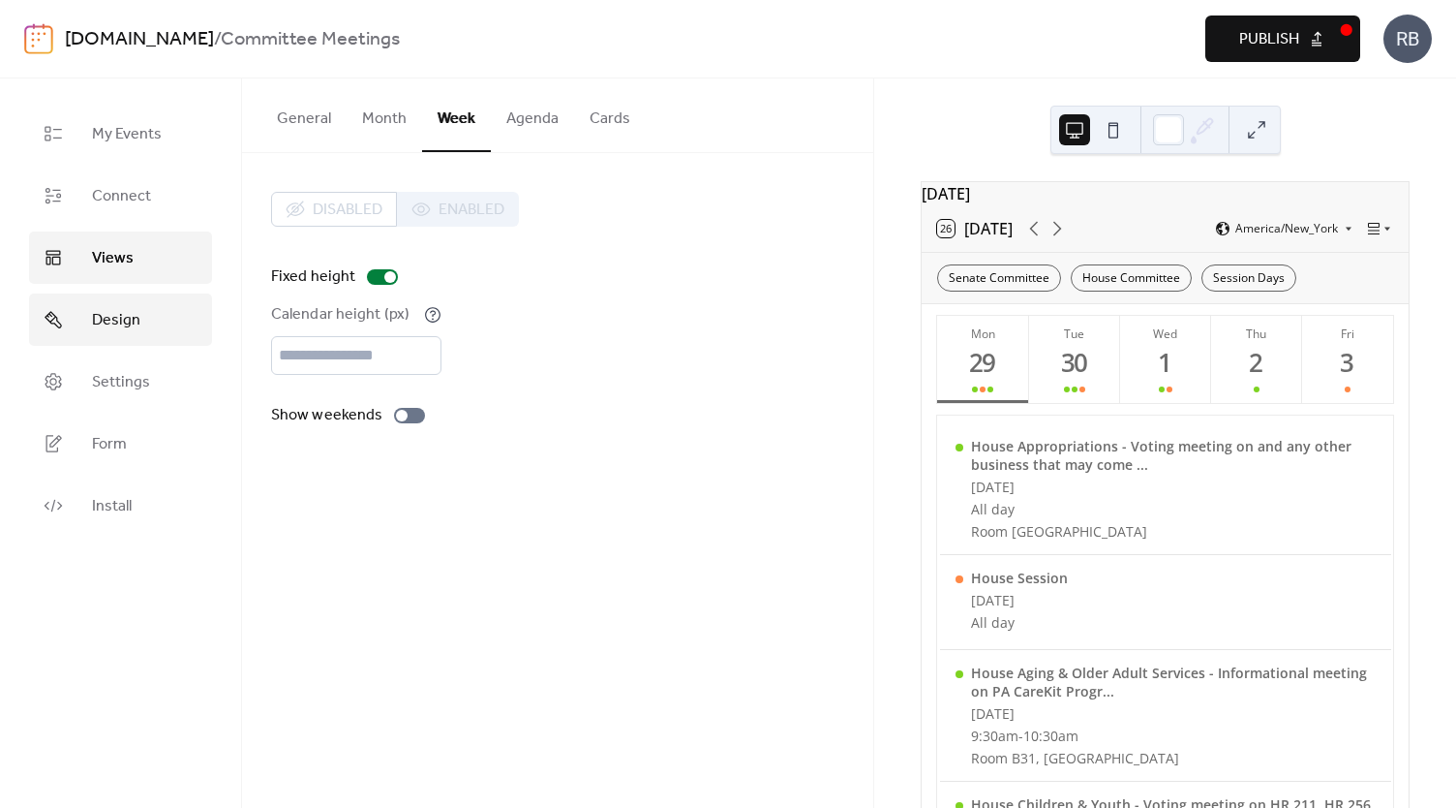
click at [107, 326] on span "Design" at bounding box center [116, 320] width 48 height 23
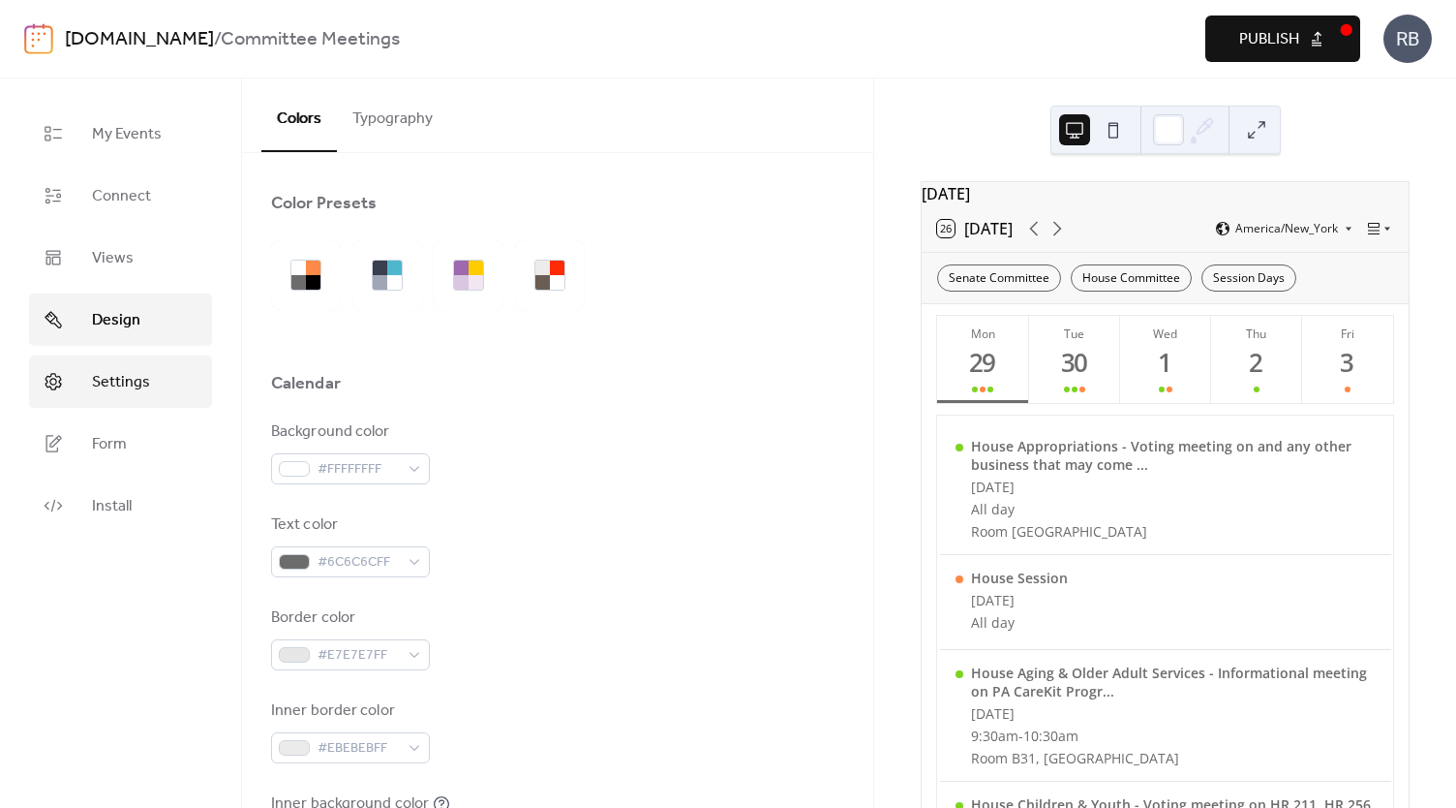
click at [110, 375] on span "Settings" at bounding box center [121, 382] width 58 height 23
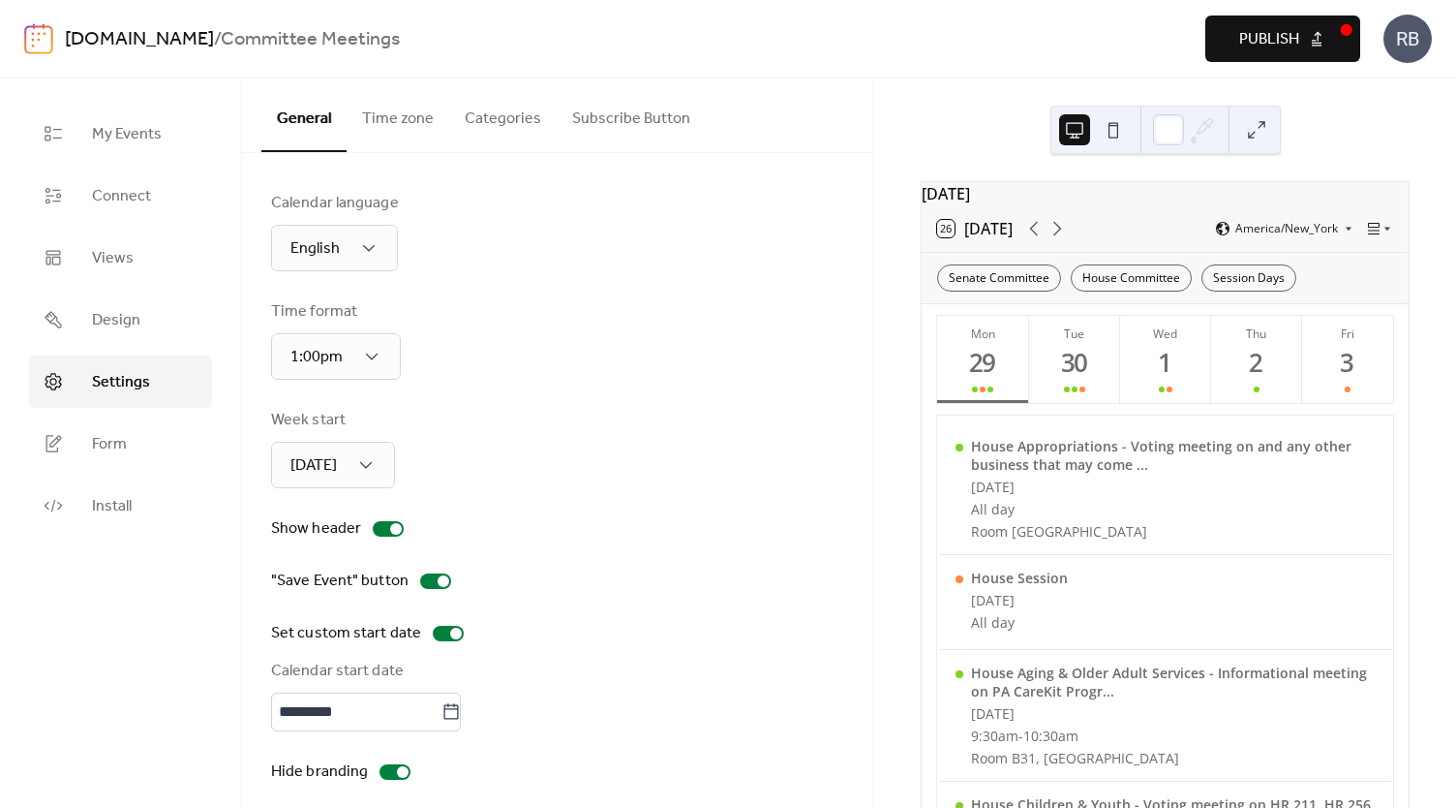
scroll to position [14, 0]
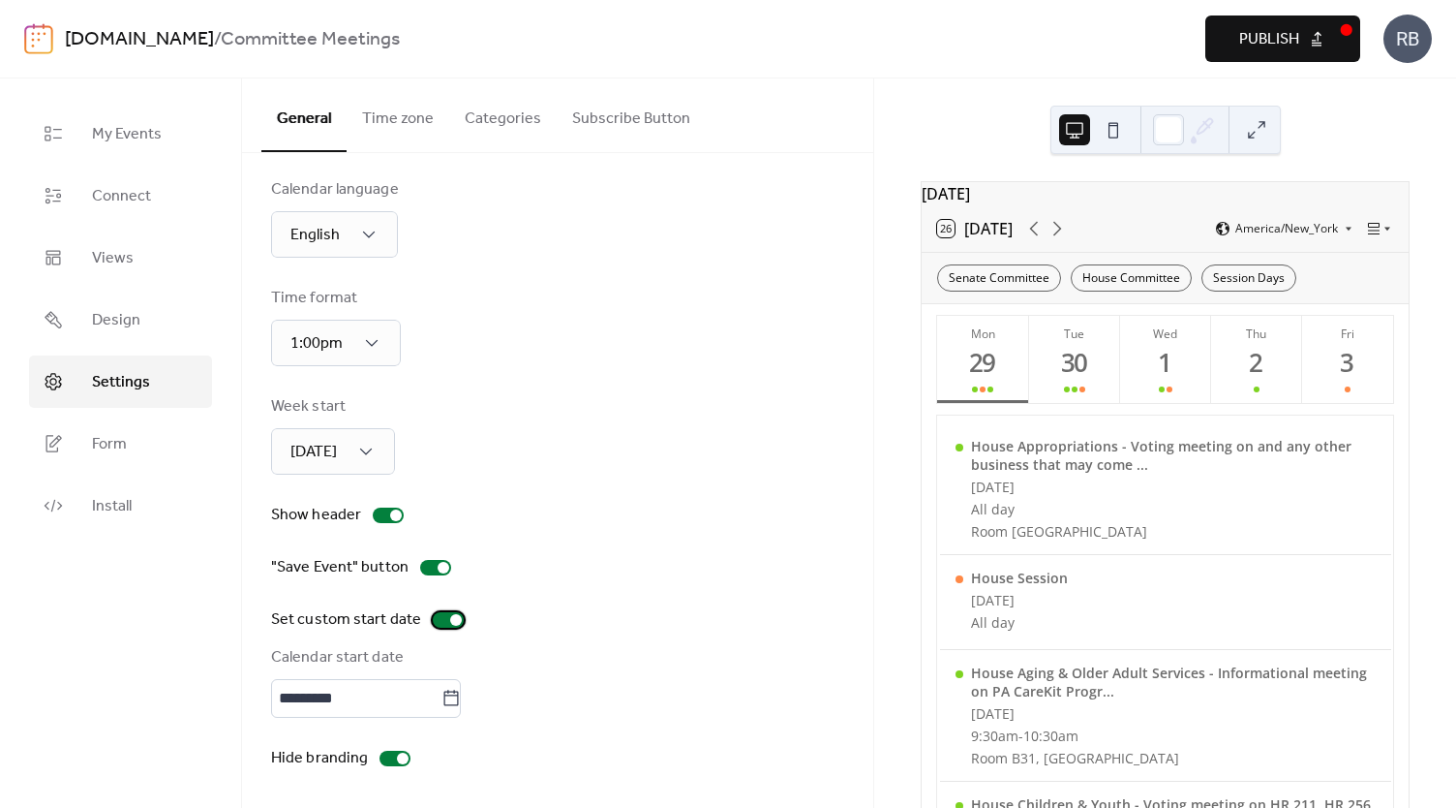
click at [438, 619] on div at bounding box center [448, 619] width 31 height 15
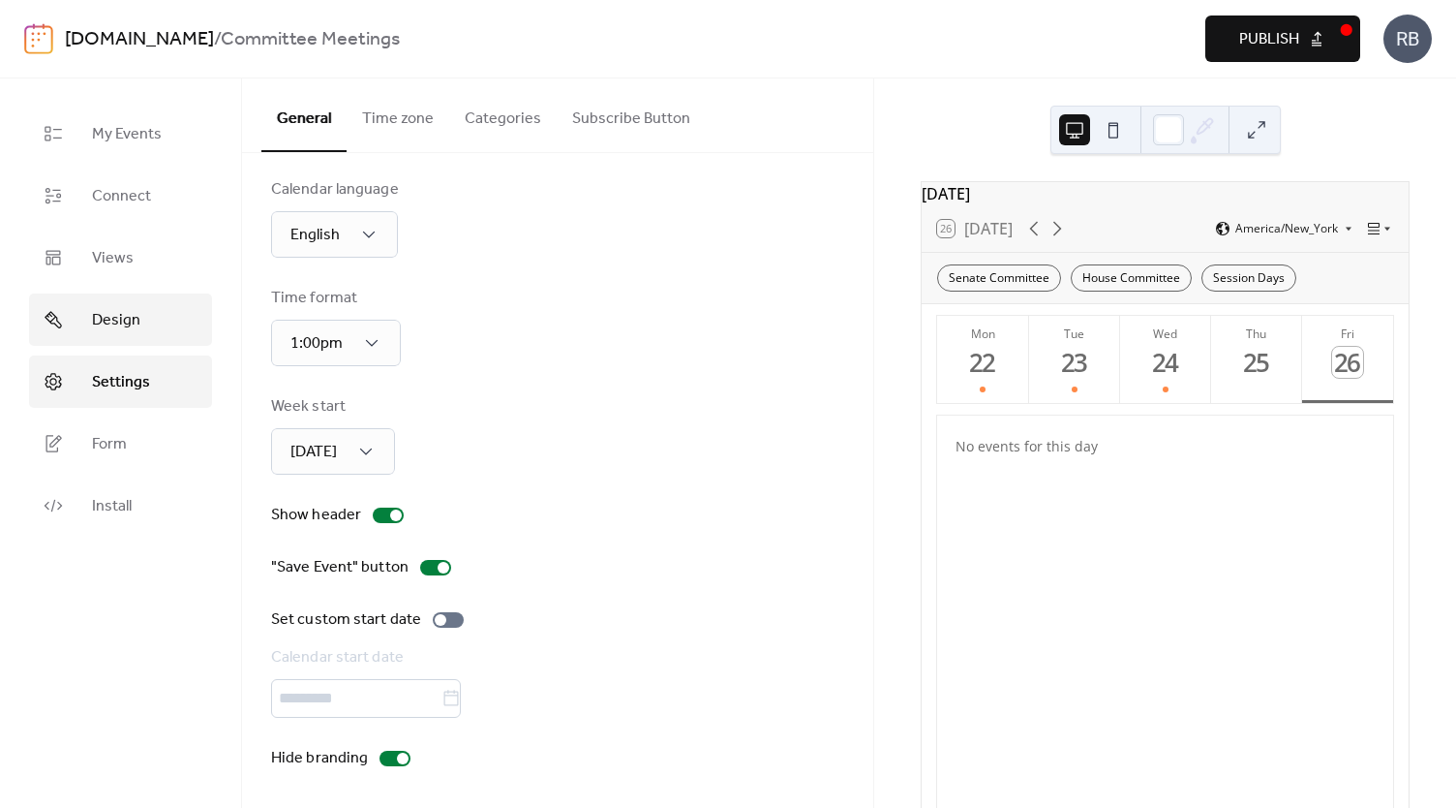
click at [113, 319] on span "Design" at bounding box center [116, 320] width 48 height 23
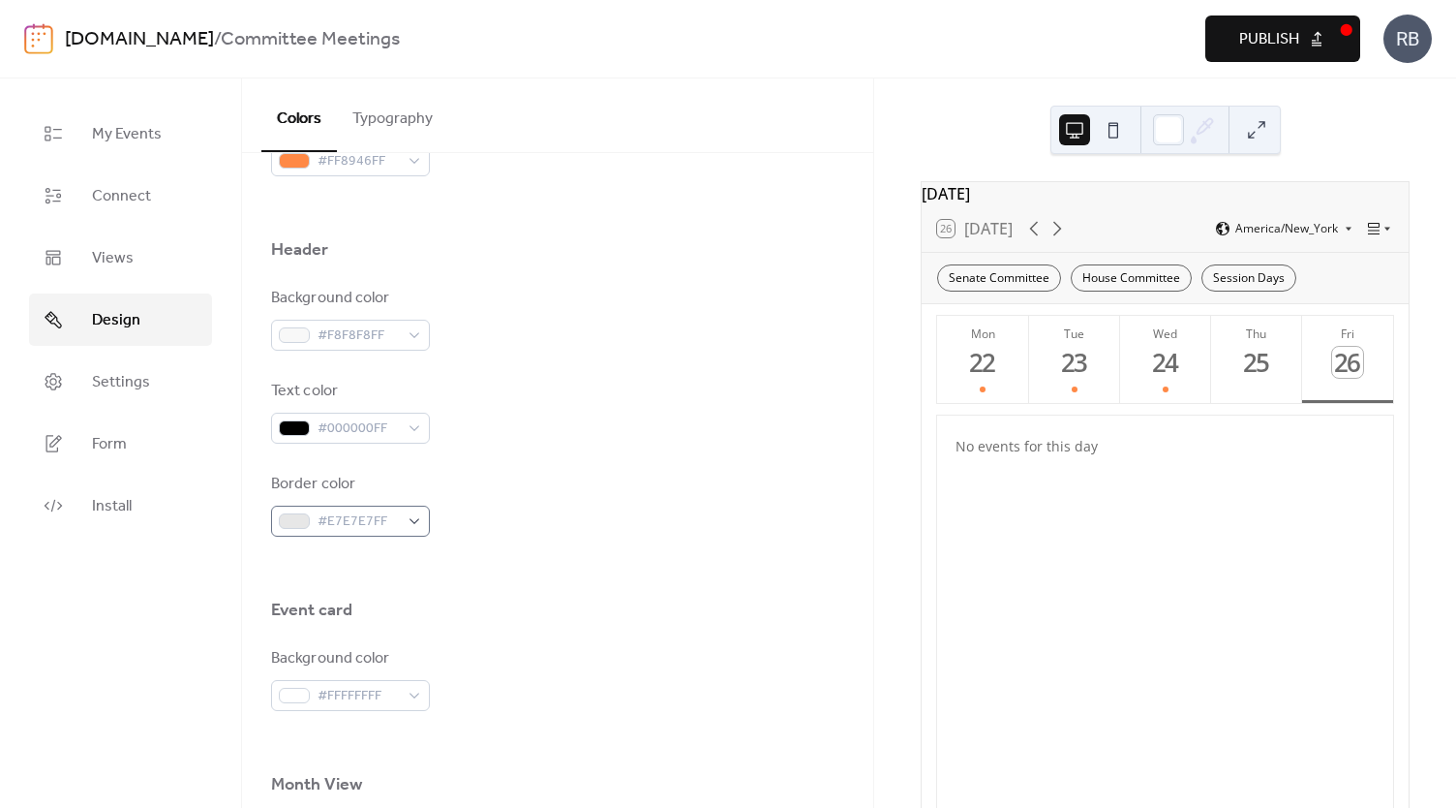
scroll to position [775, 0]
click at [127, 198] on span "Connect" at bounding box center [121, 196] width 59 height 23
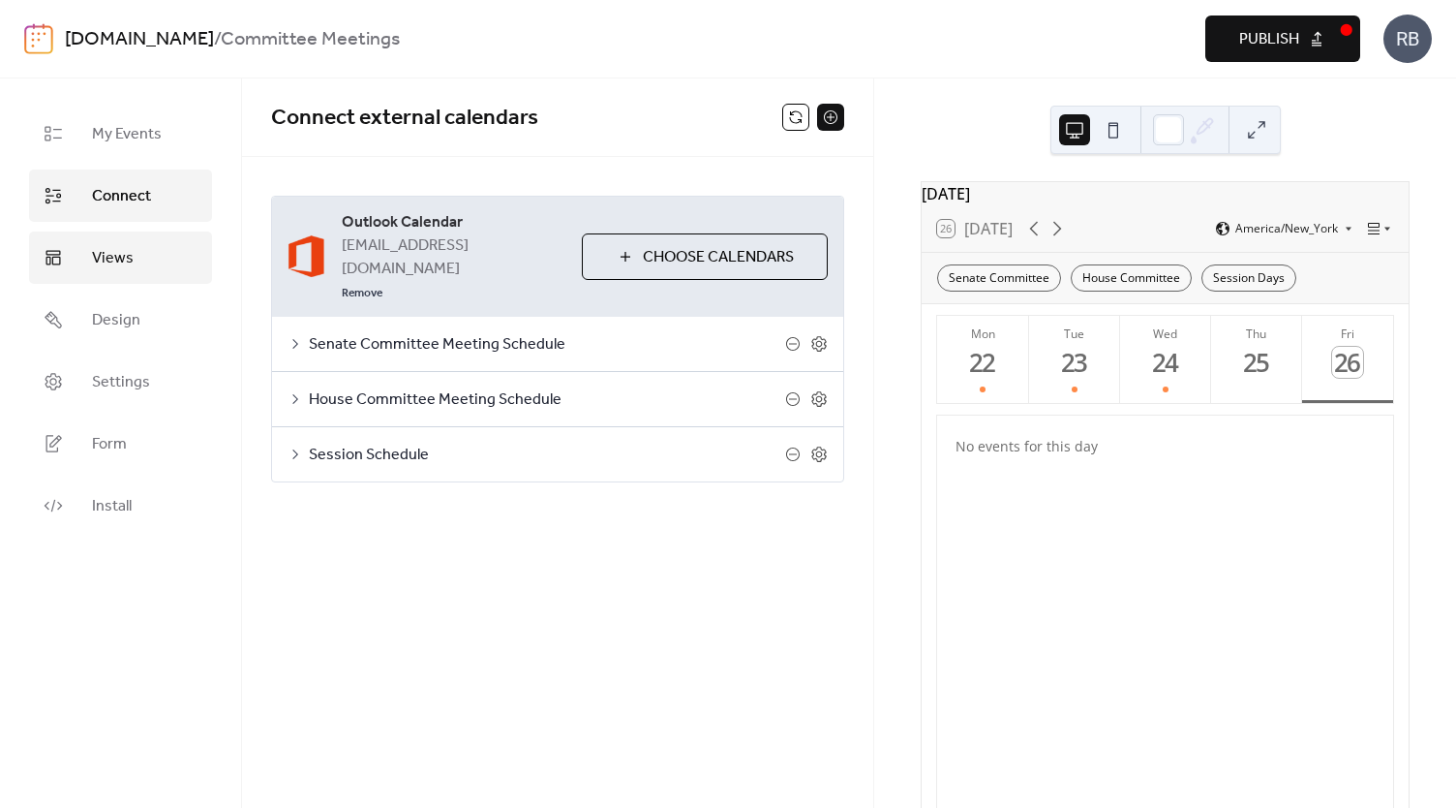
click at [112, 247] on span "Views" at bounding box center [113, 258] width 42 height 23
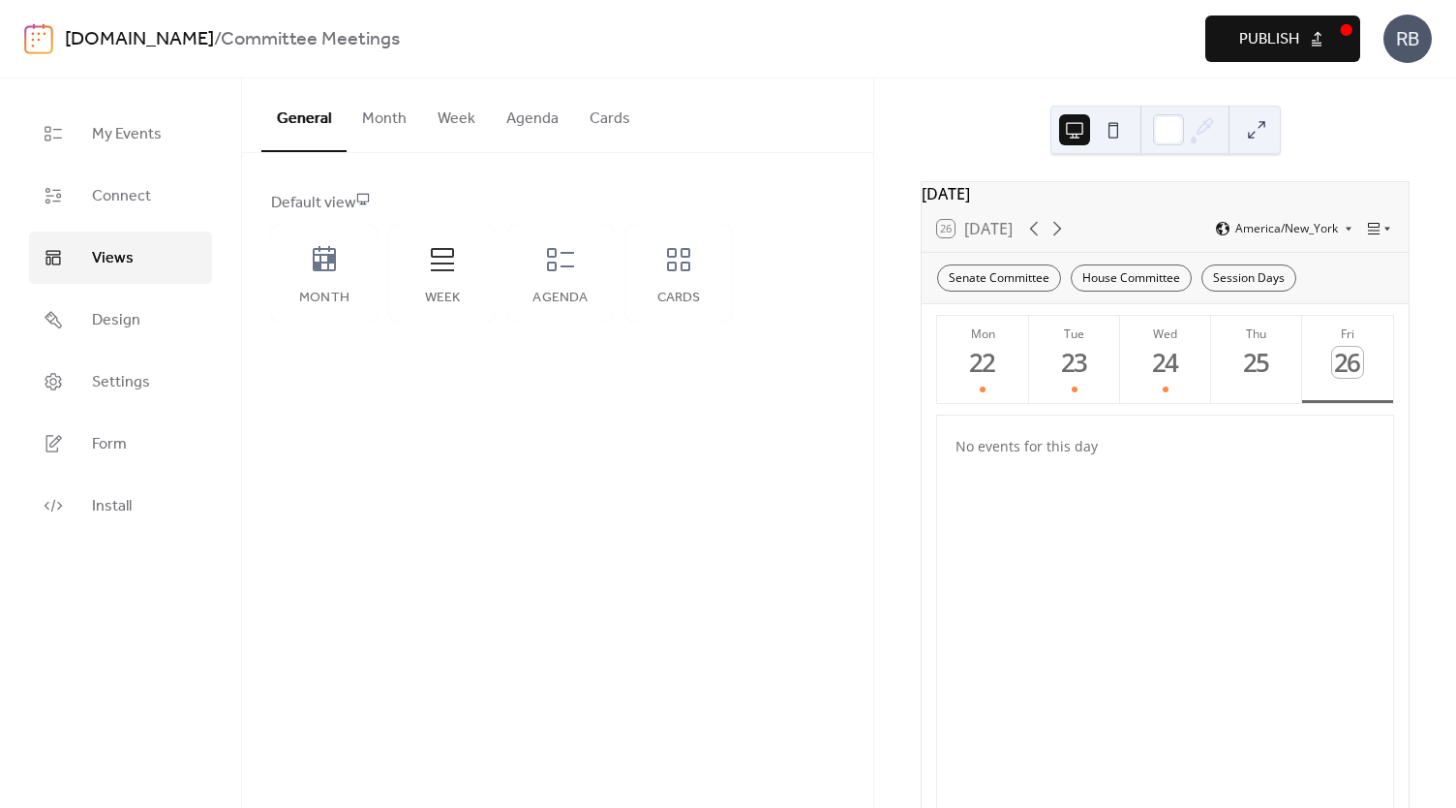
click at [457, 119] on button "Week" at bounding box center [456, 114] width 69 height 72
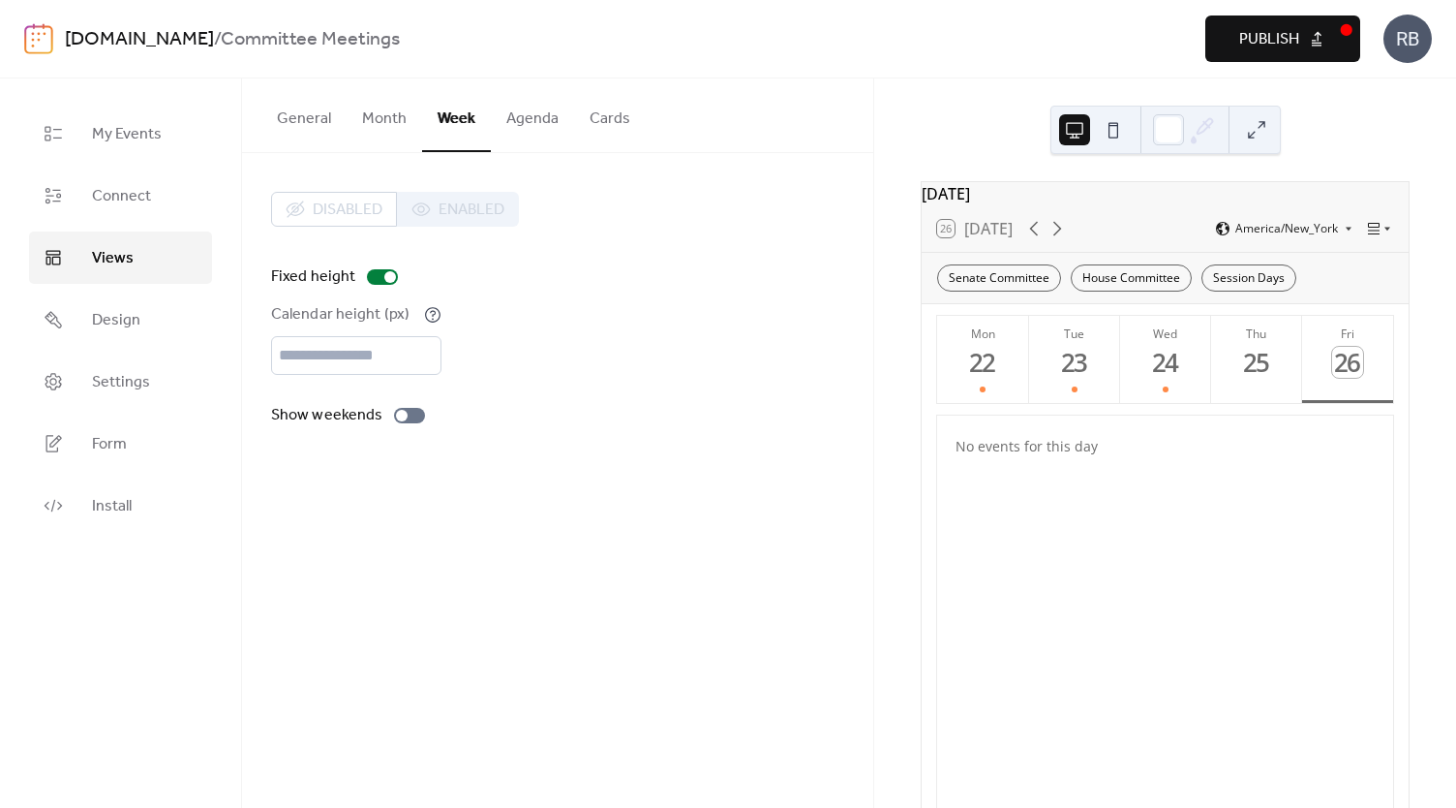
click at [1260, 44] on span "Publish" at bounding box center [1269, 39] width 60 height 23
